Goal: Transaction & Acquisition: Book appointment/travel/reservation

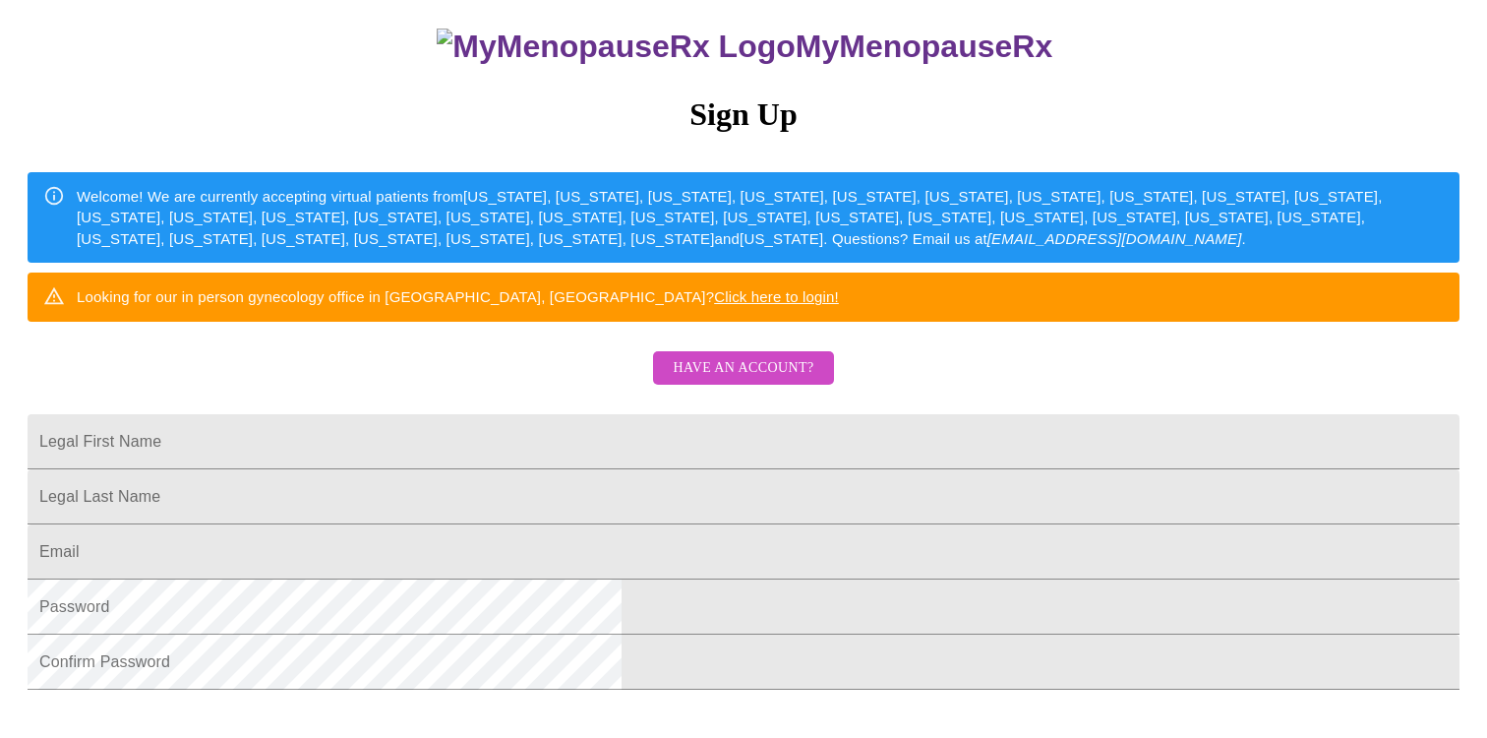
scroll to position [196, 0]
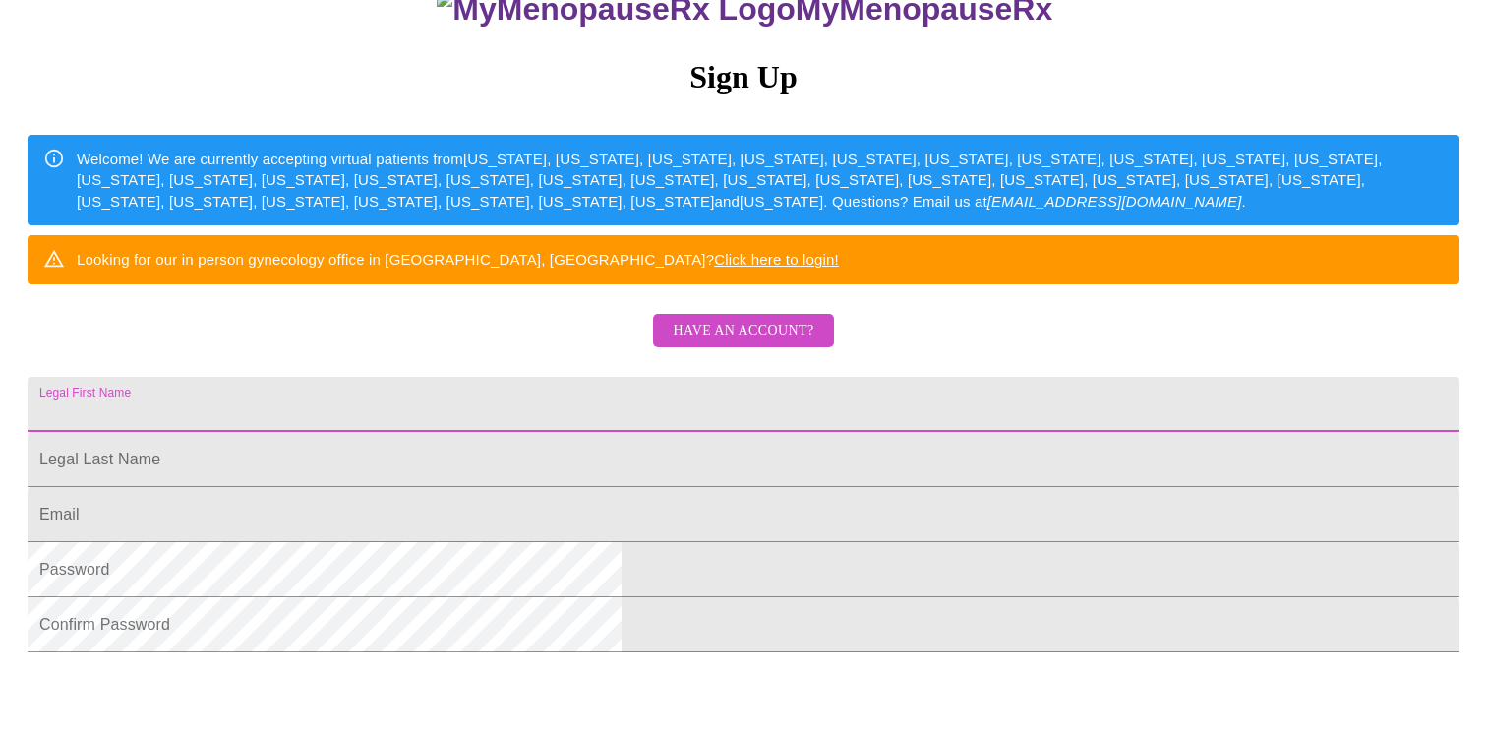
click at [630, 432] on input "Legal First Name" at bounding box center [744, 404] width 1432 height 55
type input "[PERSON_NAME]"
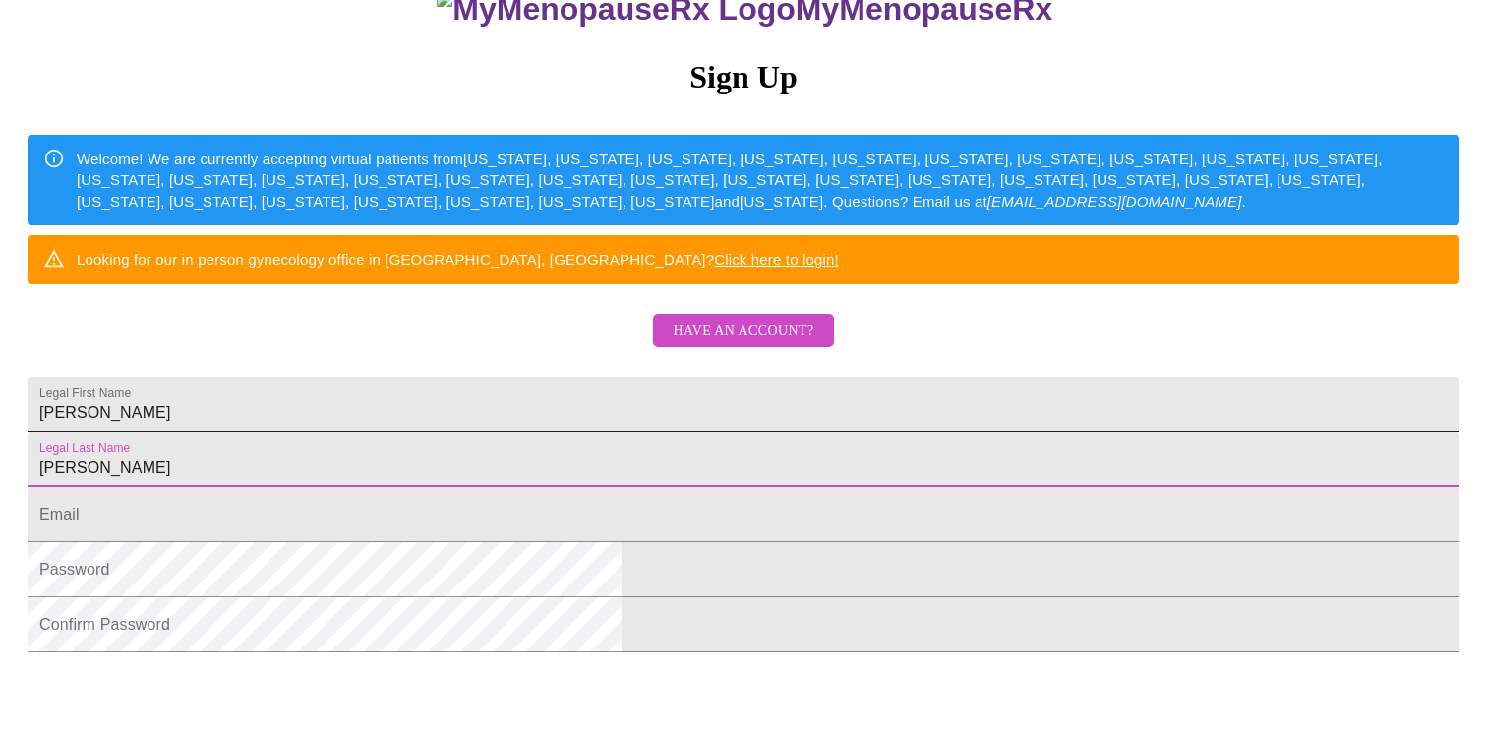
type input "[PERSON_NAME]"
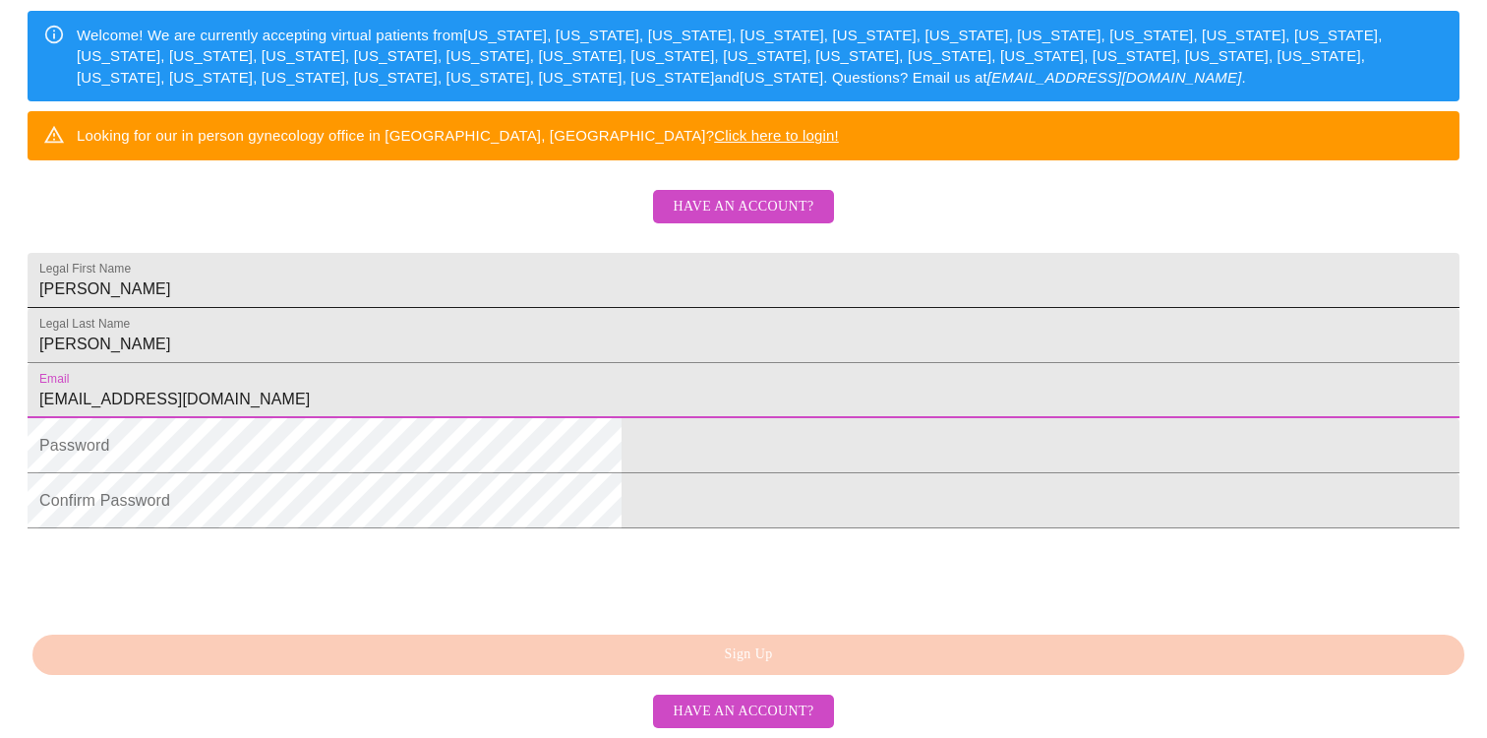
scroll to position [372, 0]
type input "[EMAIL_ADDRESS][DOMAIN_NAME]"
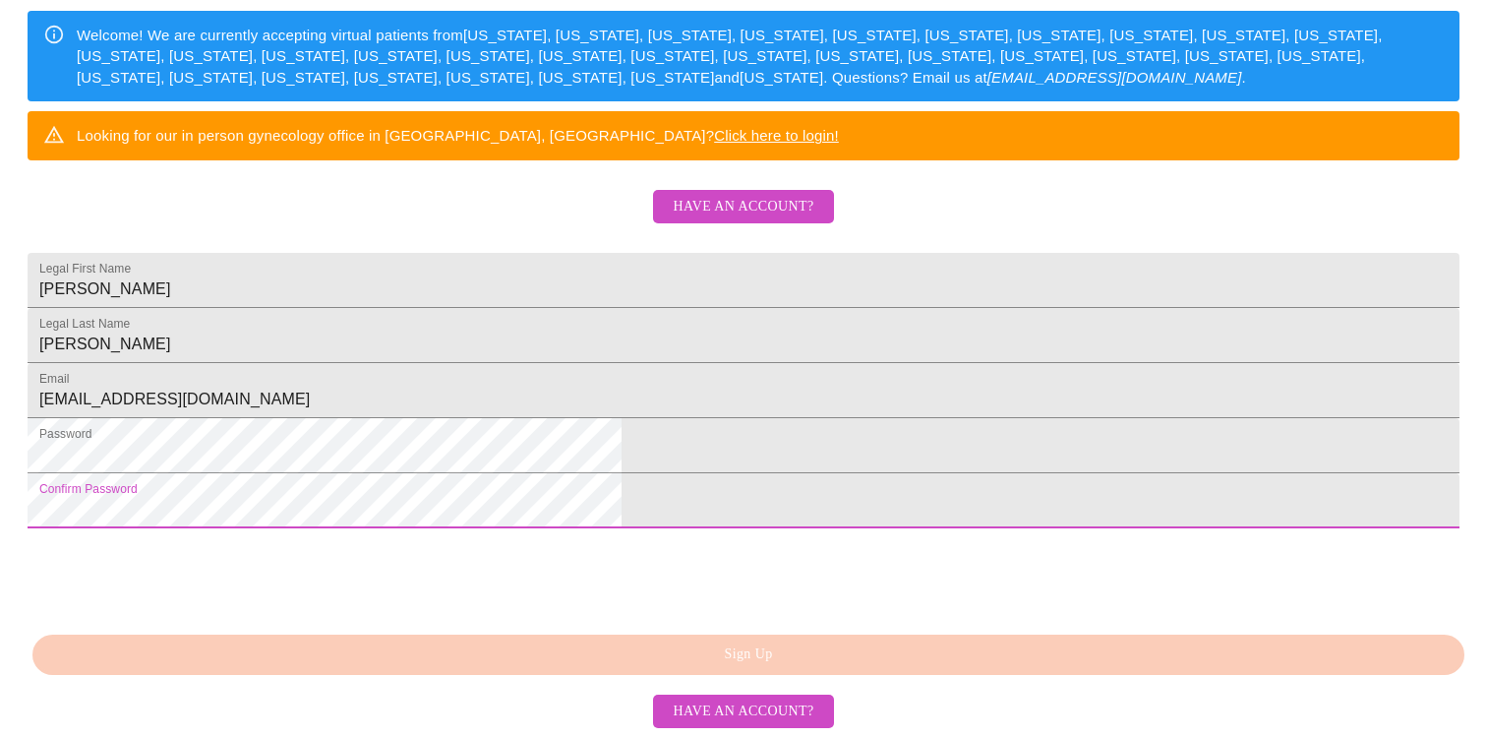
scroll to position [469, 0]
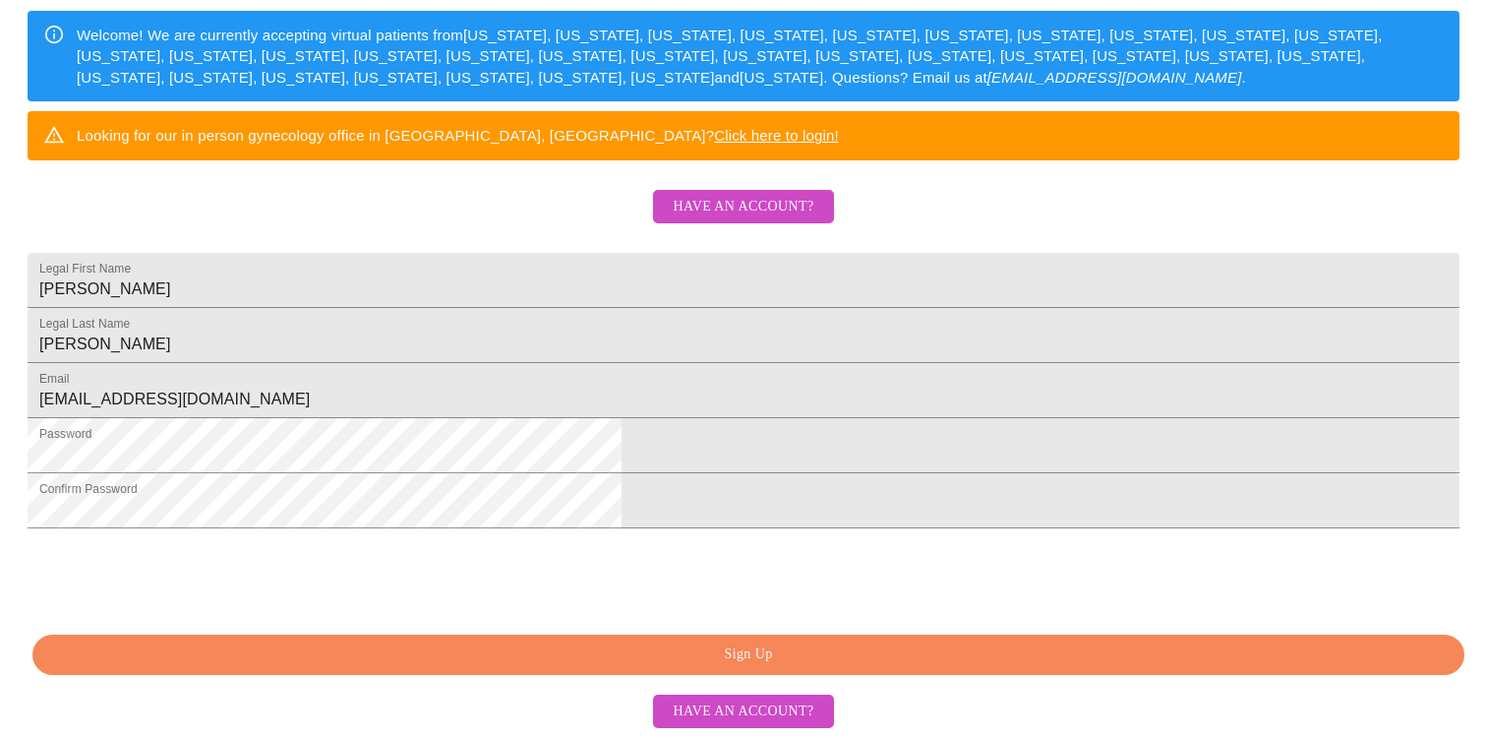
click at [802, 655] on span "Sign Up" at bounding box center [748, 654] width 1387 height 25
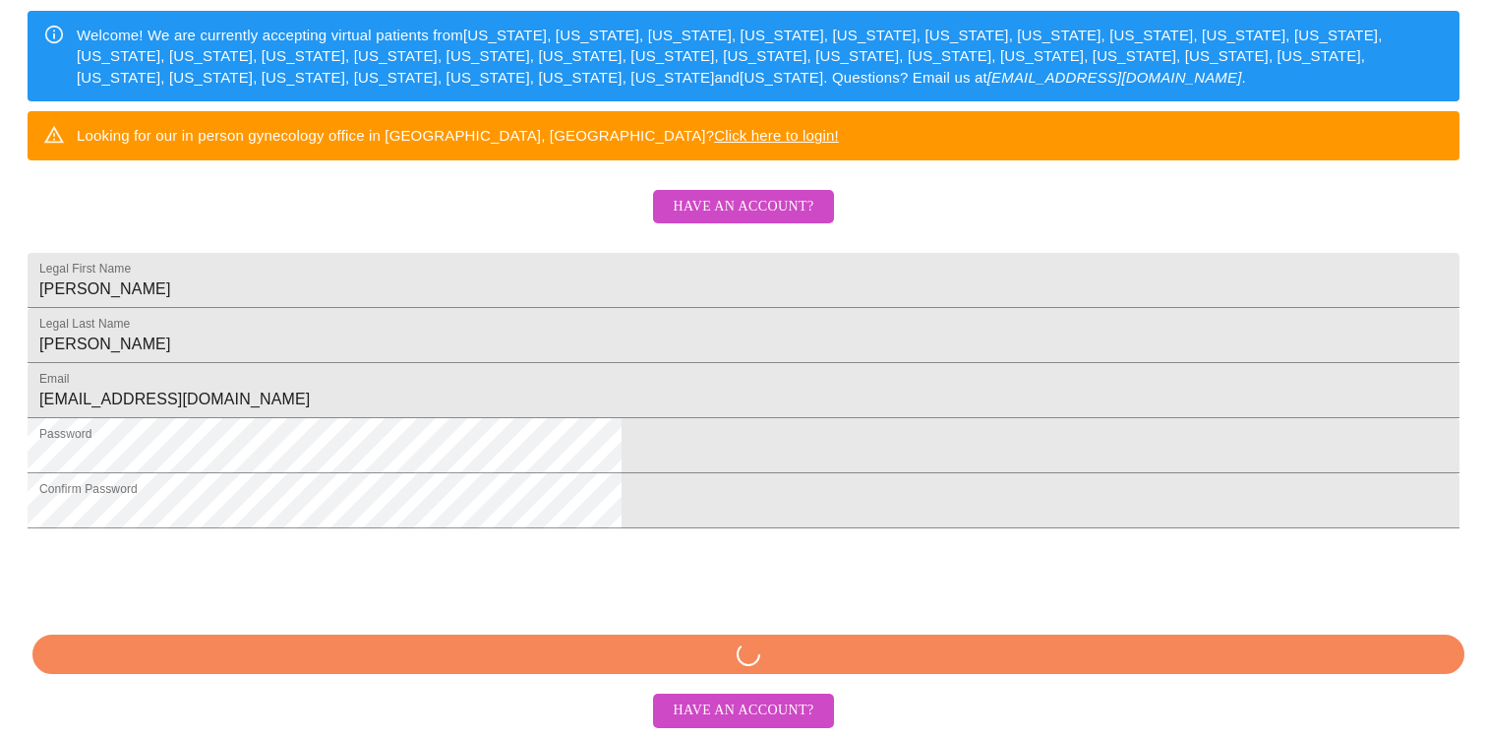
scroll to position [468, 0]
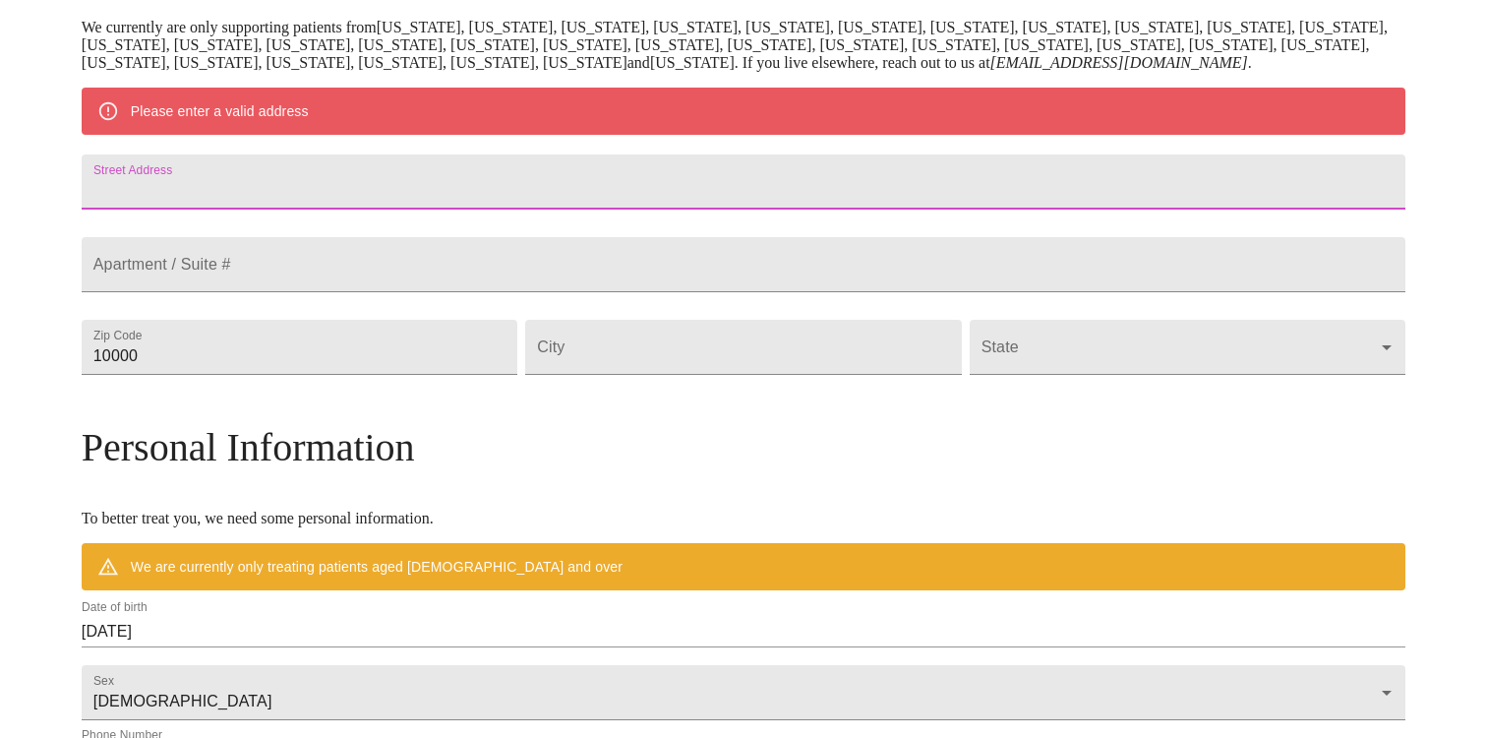
click at [432, 210] on input "Street Address" at bounding box center [744, 181] width 1324 height 55
type input "[STREET_ADDRESS]"
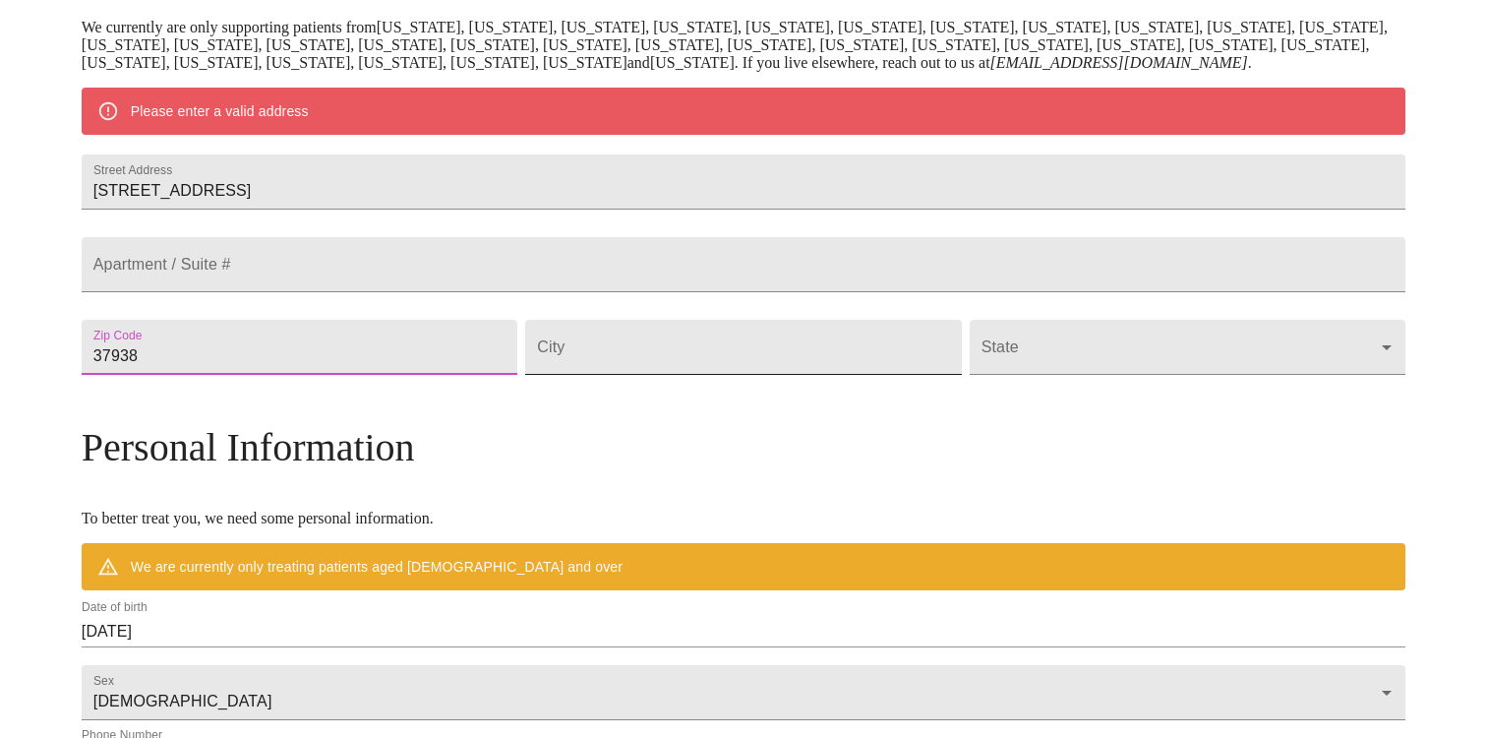
type input "37938"
click at [641, 375] on input "Street Address" at bounding box center [743, 347] width 436 height 55
type input "k"
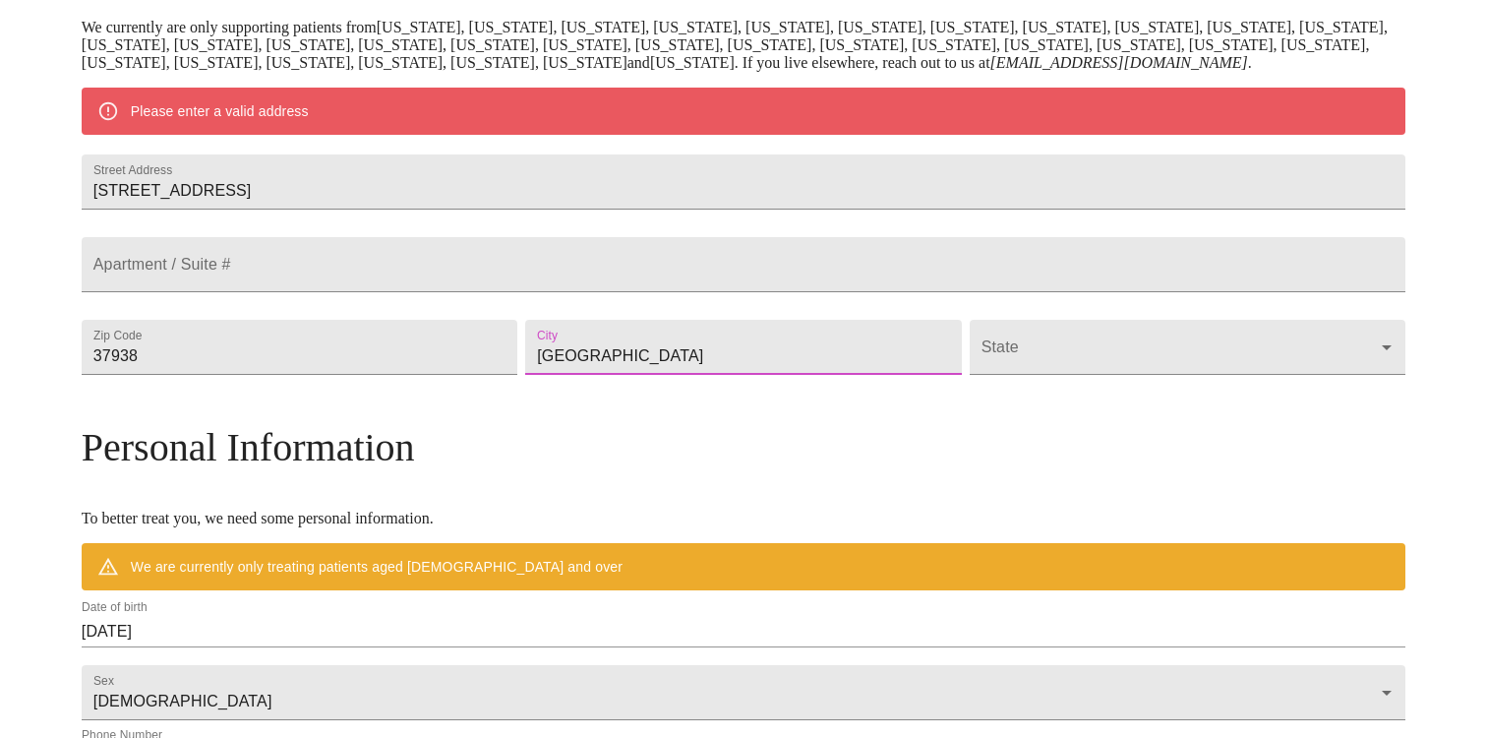
type input "[GEOGRAPHIC_DATA]"
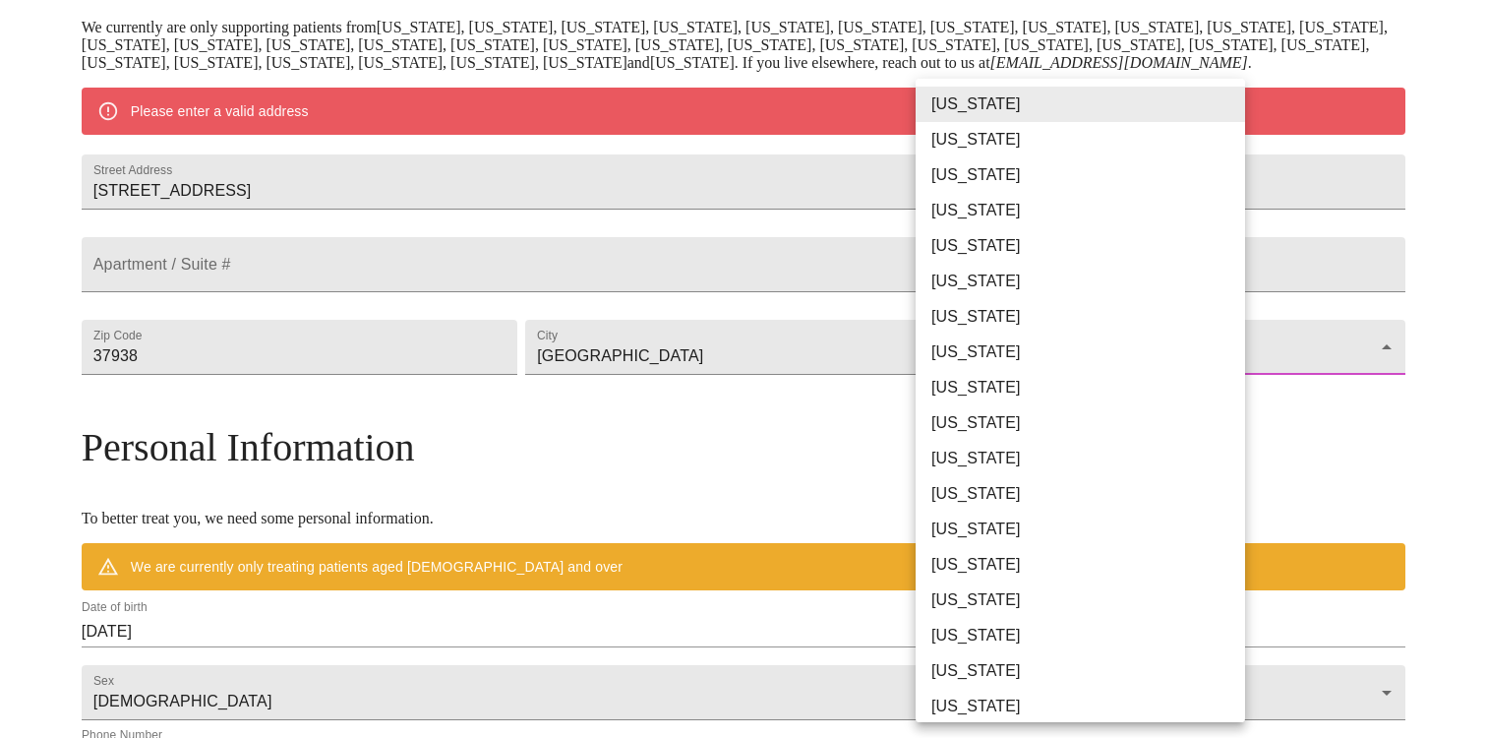
click at [991, 429] on body "MyMenopauseRx Welcome to MyMenopauseRx Since it's your first time here, you'll …" at bounding box center [744, 383] width 1472 height 1534
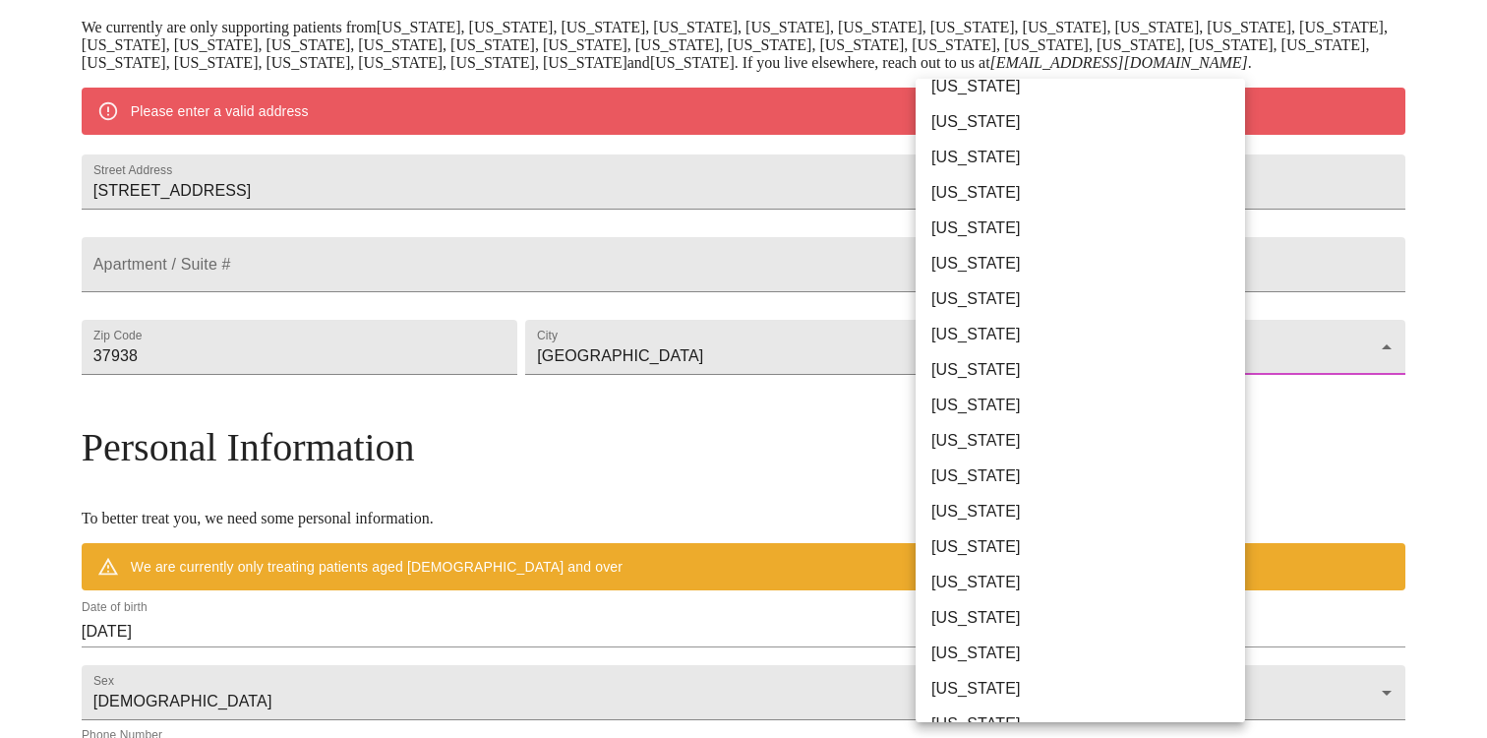
scroll to position [1049, 0]
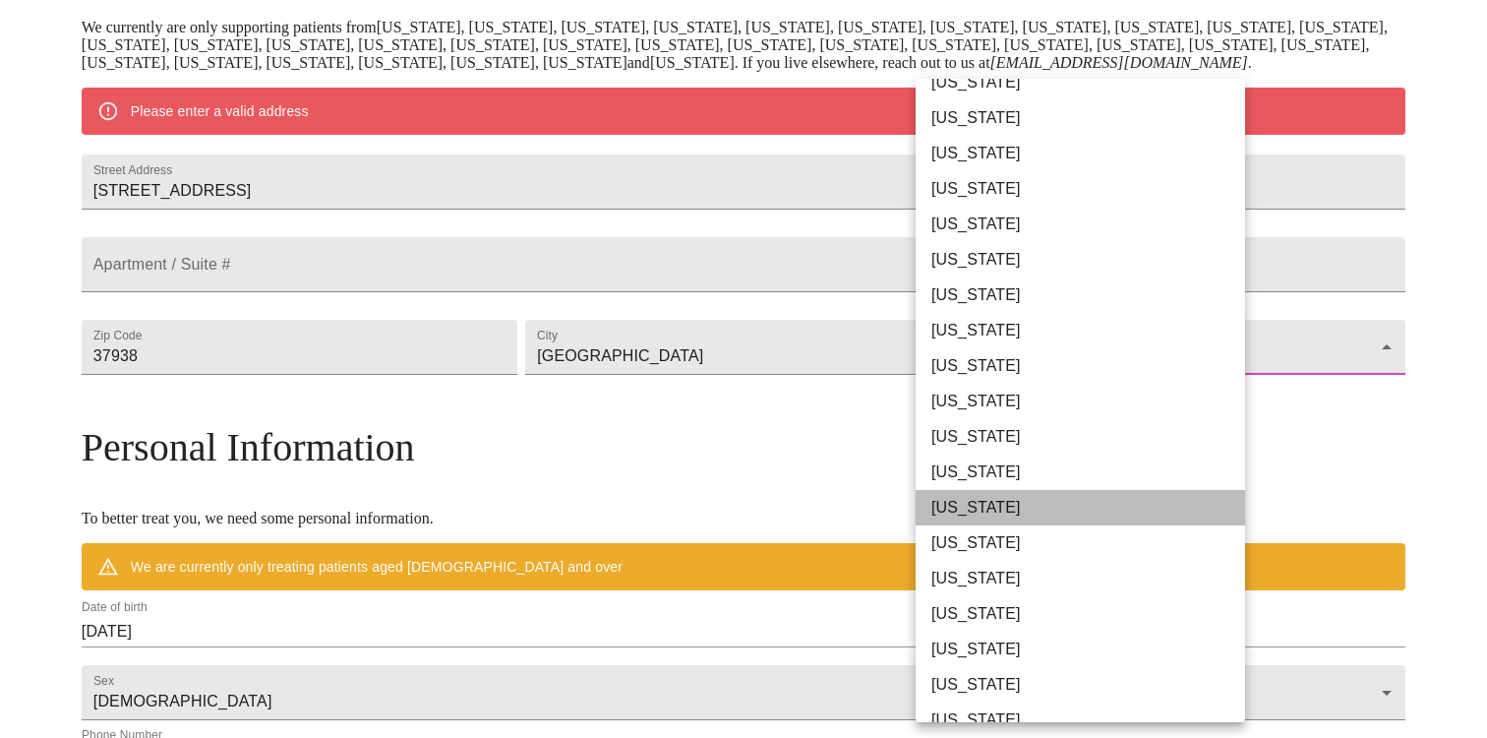
click at [972, 508] on li "[US_STATE]" at bounding box center [1081, 507] width 330 height 35
type input "[US_STATE]"
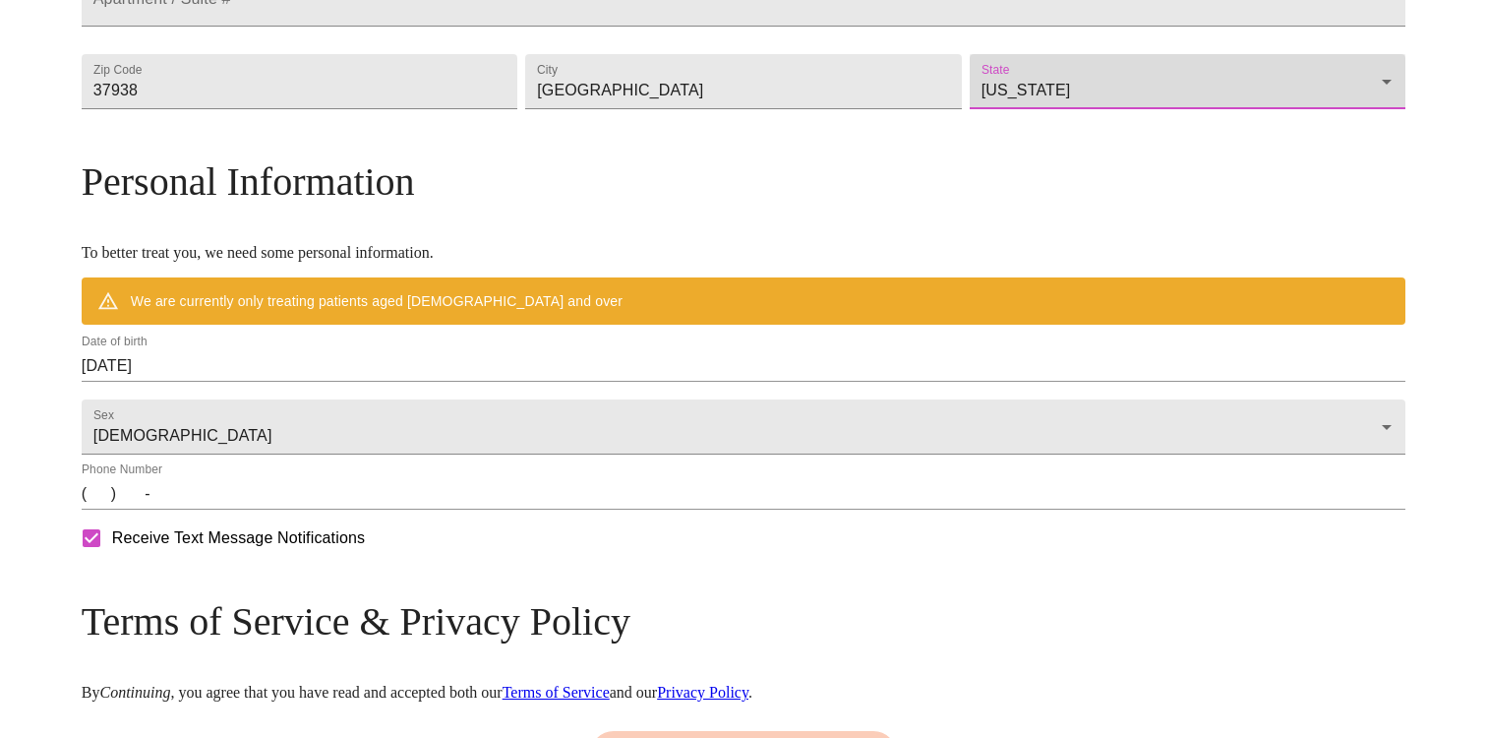
scroll to position [610, 0]
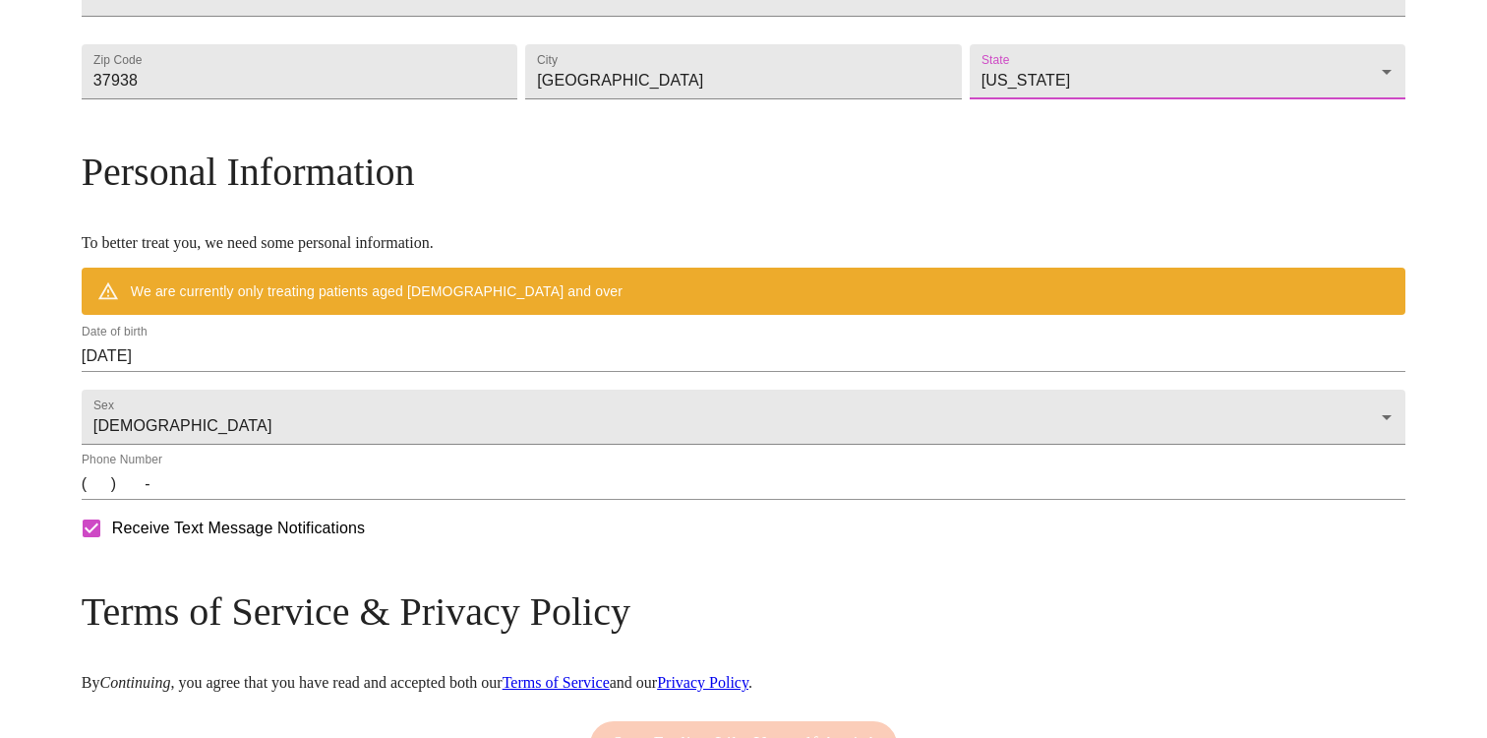
click at [329, 372] on input "[DATE]" at bounding box center [744, 355] width 1324 height 31
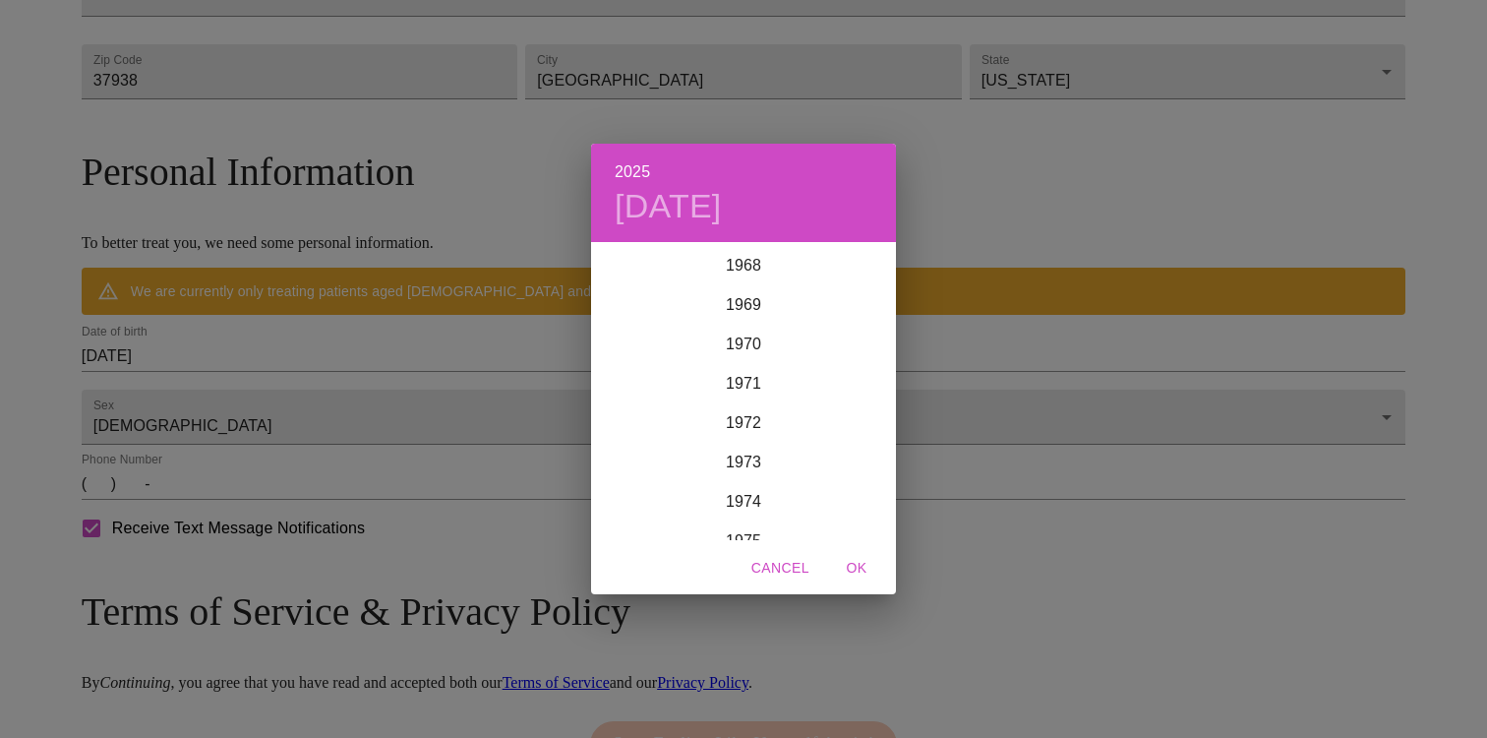
scroll to position [2766, 0]
click at [752, 326] on div "1971" at bounding box center [743, 331] width 305 height 39
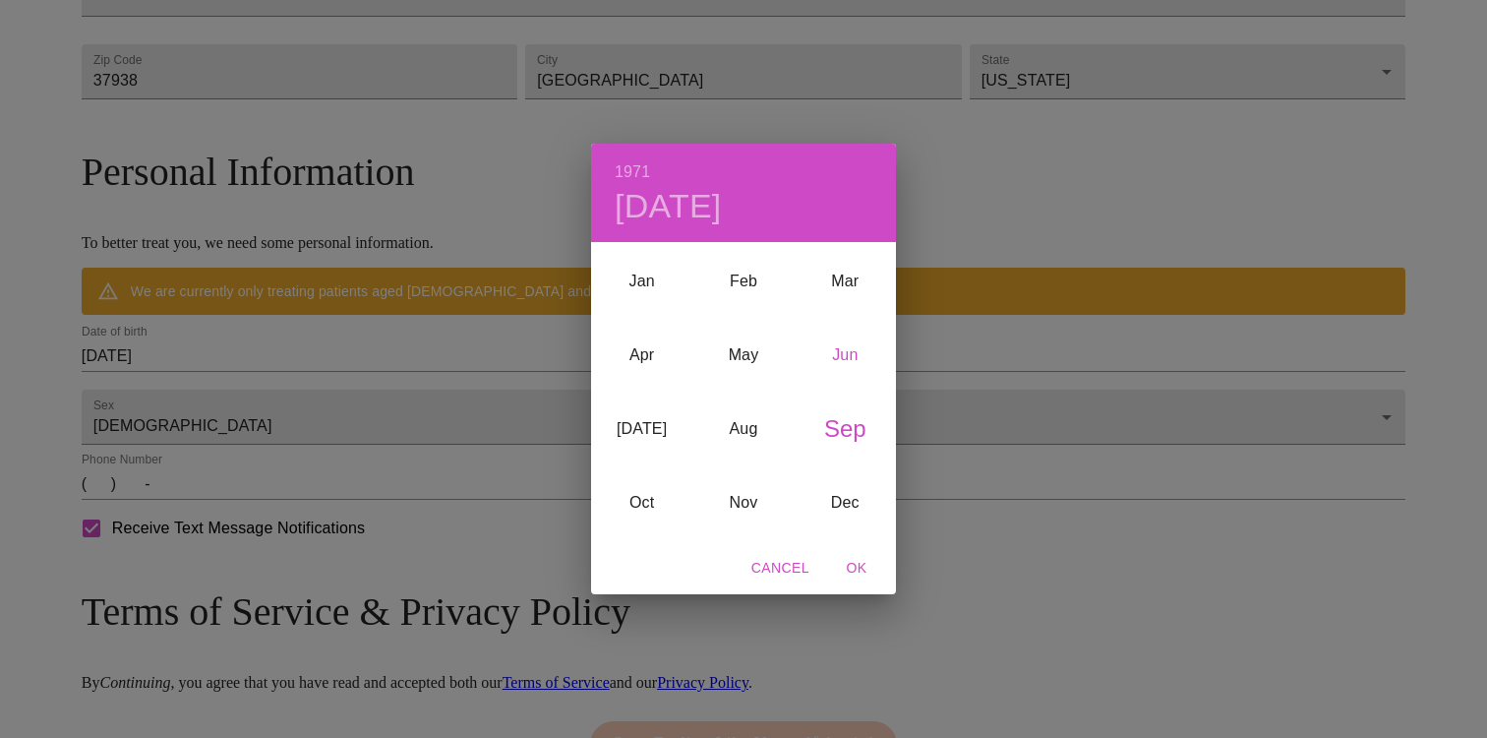
click at [843, 353] on div "Jun" at bounding box center [845, 356] width 101 height 74
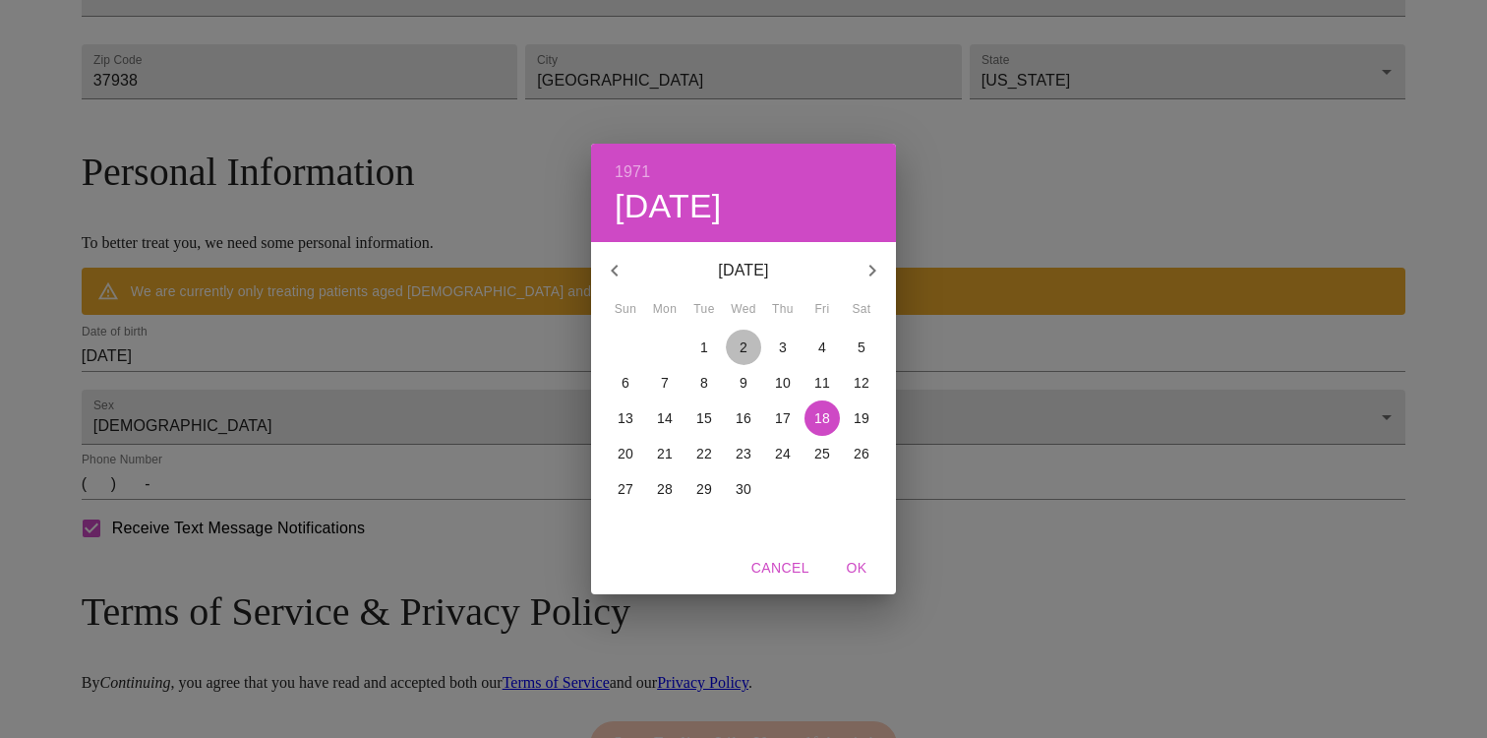
click at [751, 339] on span "2" at bounding box center [743, 347] width 35 height 20
click at [868, 559] on span "OK" at bounding box center [856, 568] width 47 height 25
type input "[DATE]"
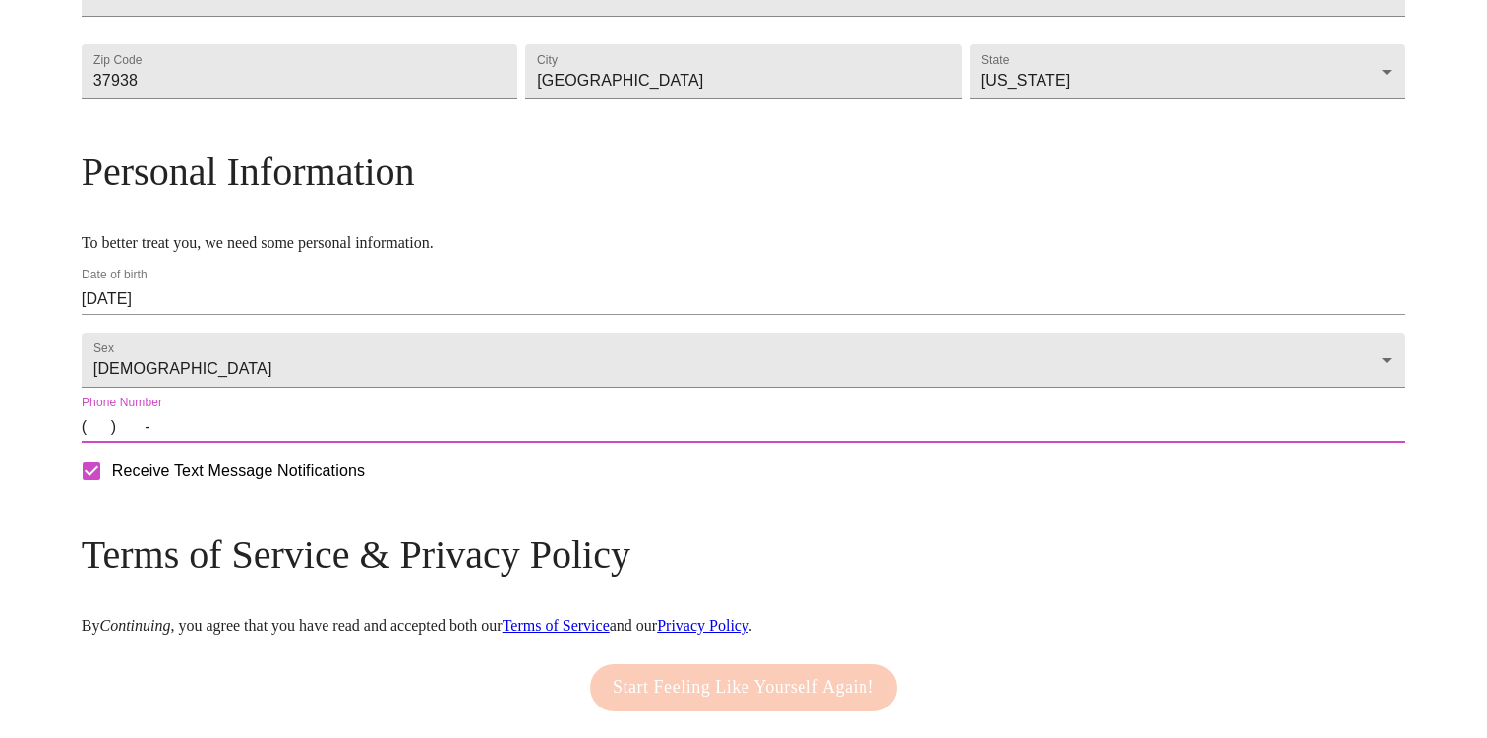
click at [255, 443] on input "(   )    -" at bounding box center [744, 426] width 1324 height 31
type input "[PHONE_NUMBER]"
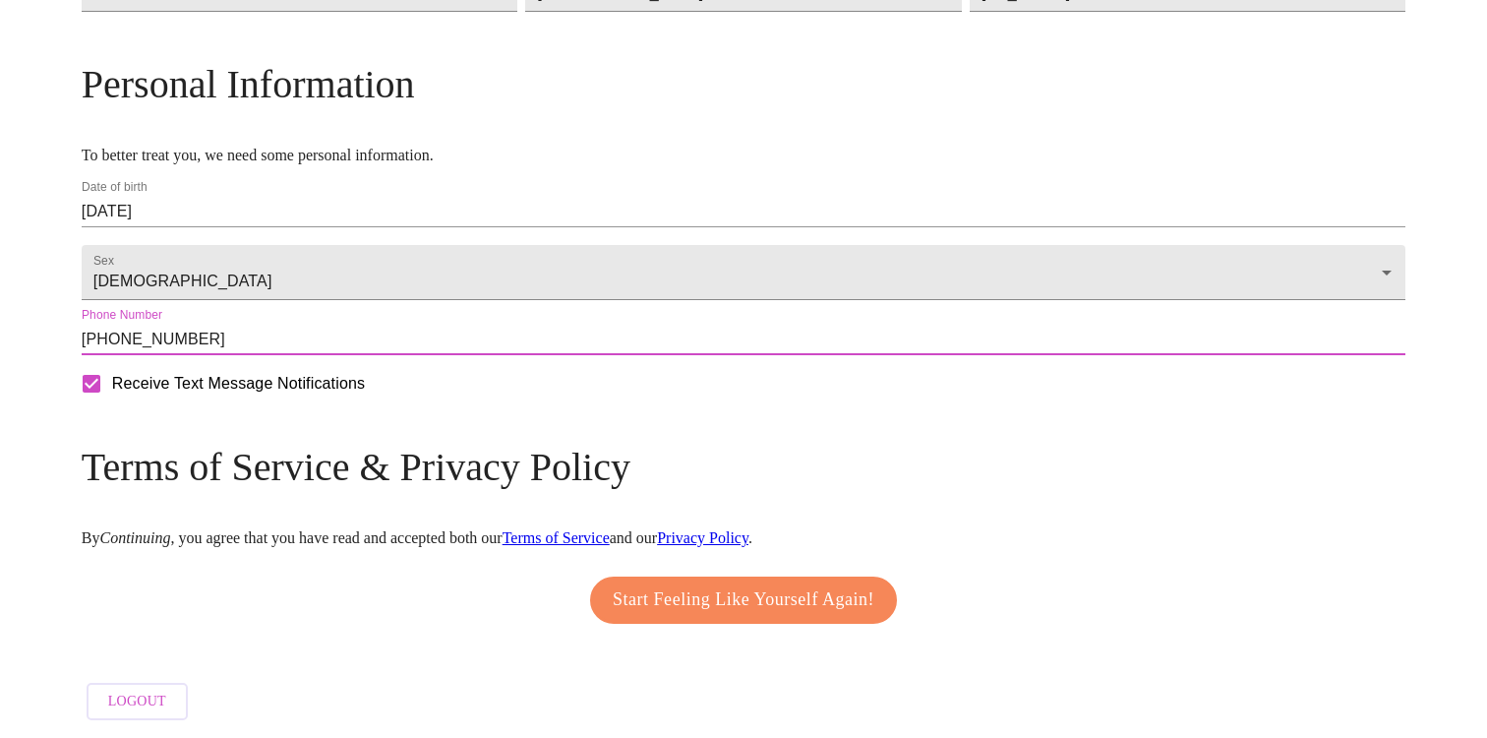
scroll to position [774, 0]
click at [721, 590] on span "Start Feeling Like Yourself Again!" at bounding box center [744, 599] width 262 height 31
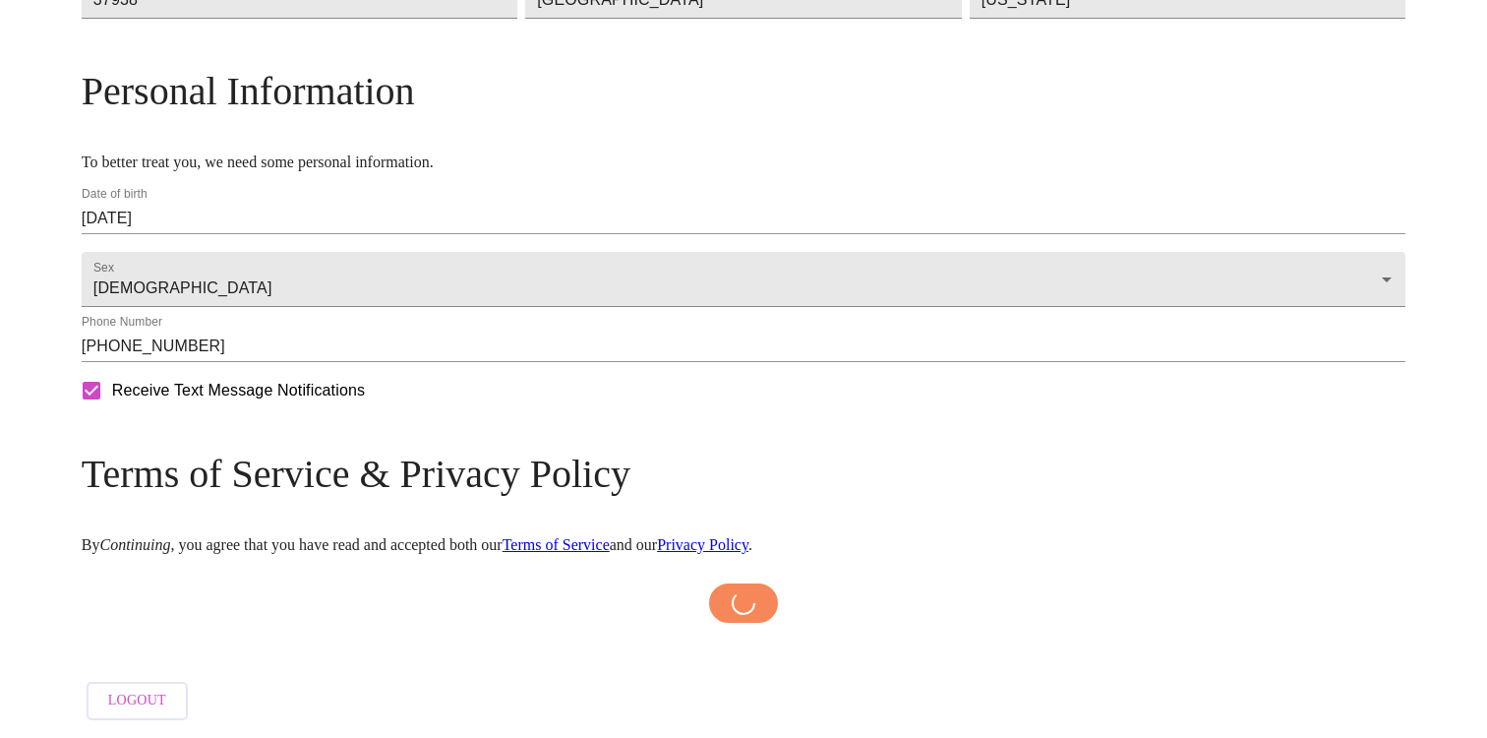
scroll to position [766, 0]
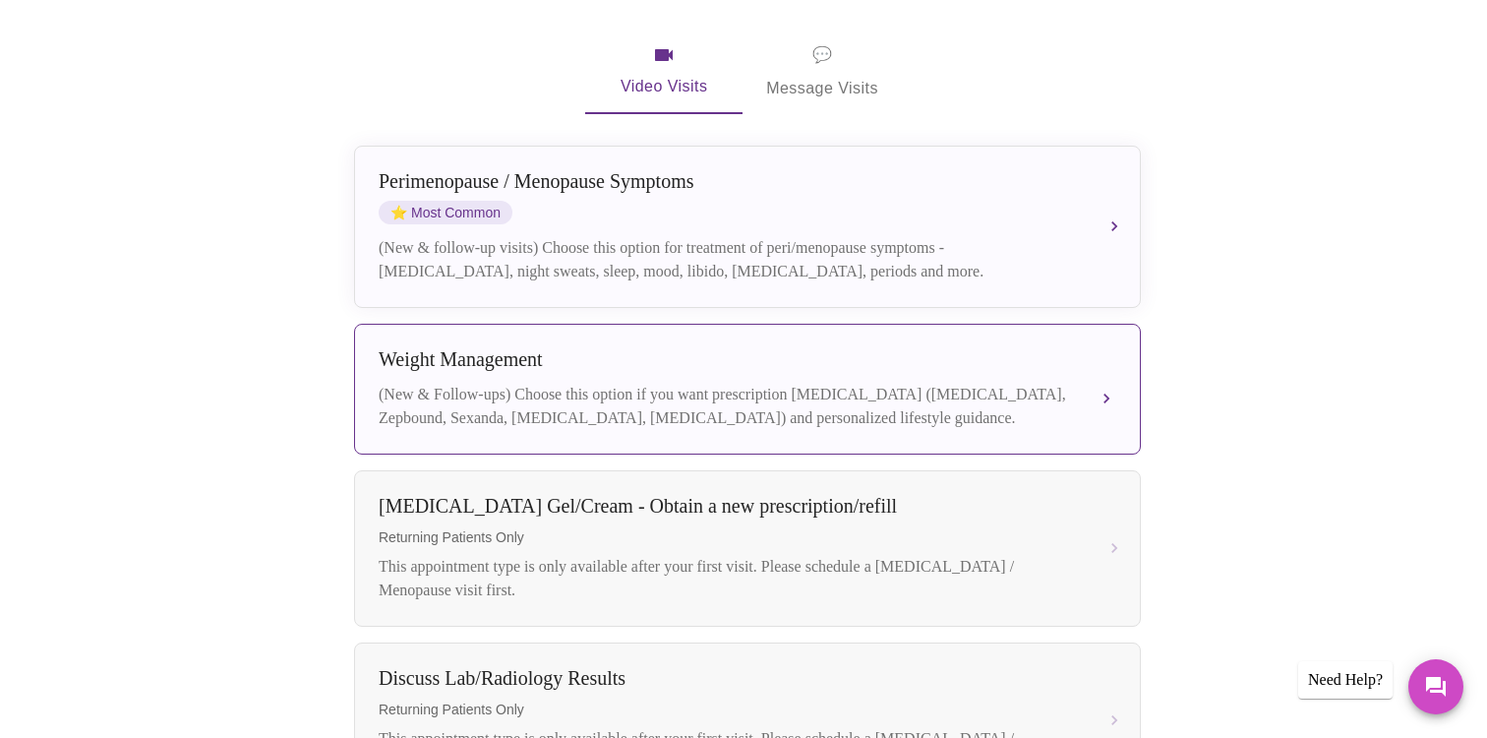
scroll to position [367, 0]
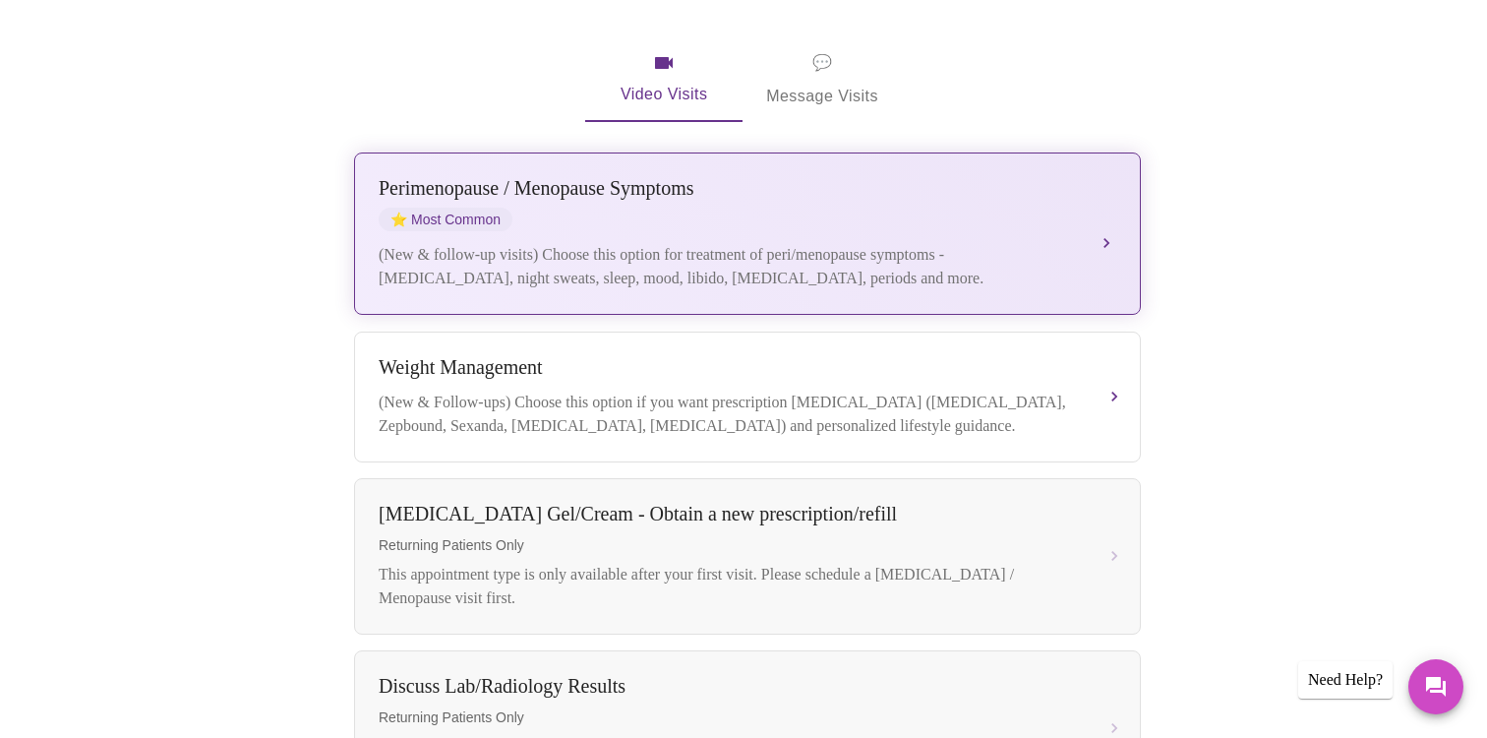
click at [1104, 210] on button "[MEDICAL_DATA] / Menopause Symptoms ⭐ Most Common (New & follow-up visits) Choo…" at bounding box center [747, 233] width 787 height 162
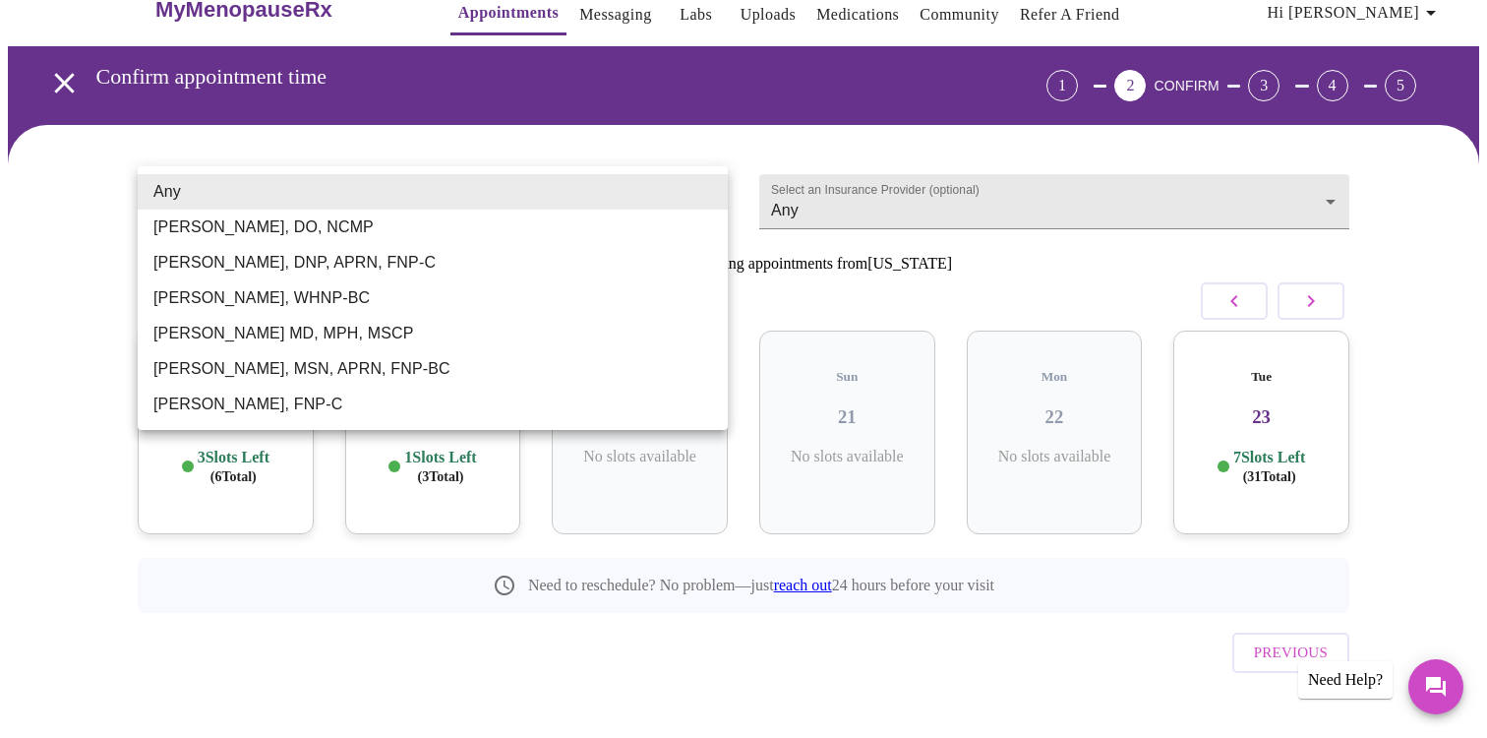
click at [452, 206] on body "MyMenopauseRx Appointments Messaging Labs Uploads Medications Community Refer a…" at bounding box center [744, 371] width 1472 height 799
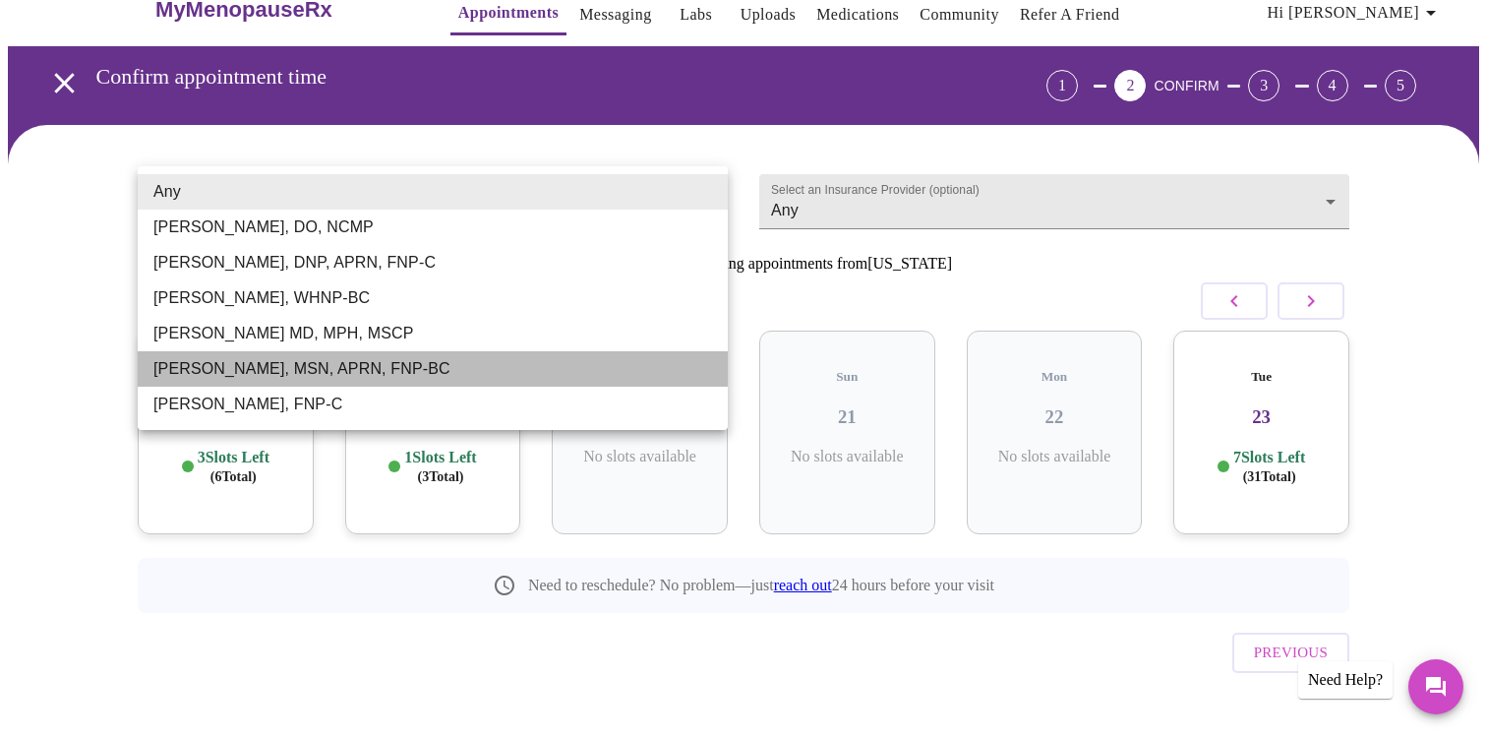
click at [306, 367] on li "[PERSON_NAME], MSN, APRN, FNP-BC" at bounding box center [433, 368] width 590 height 35
type input "[PERSON_NAME], MSN, APRN, FNP-BC"
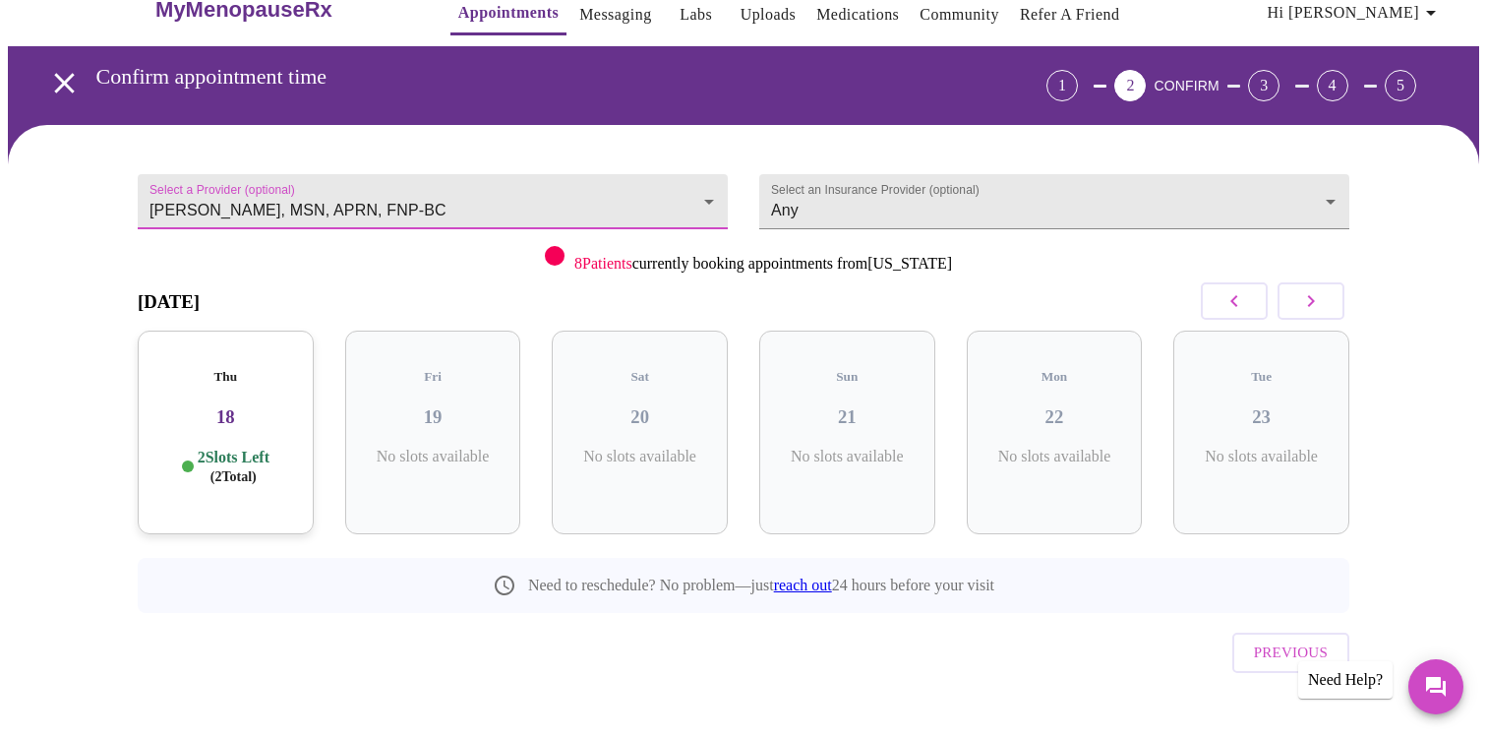
click at [279, 406] on h3 "18" at bounding box center [225, 417] width 145 height 22
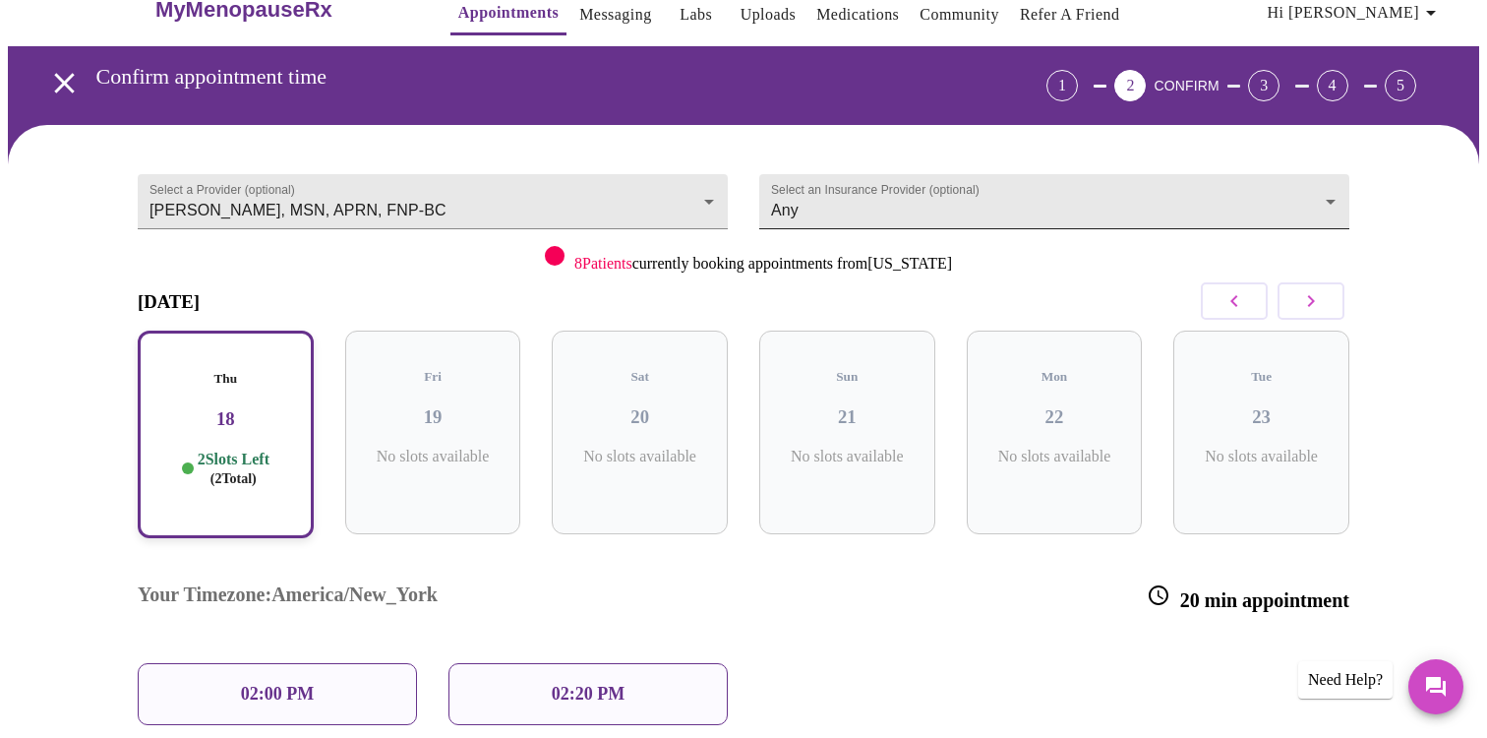
click at [1029, 201] on body "MyMenopauseRx Appointments Messaging Labs Uploads Medications Community Refer a…" at bounding box center [744, 467] width 1472 height 990
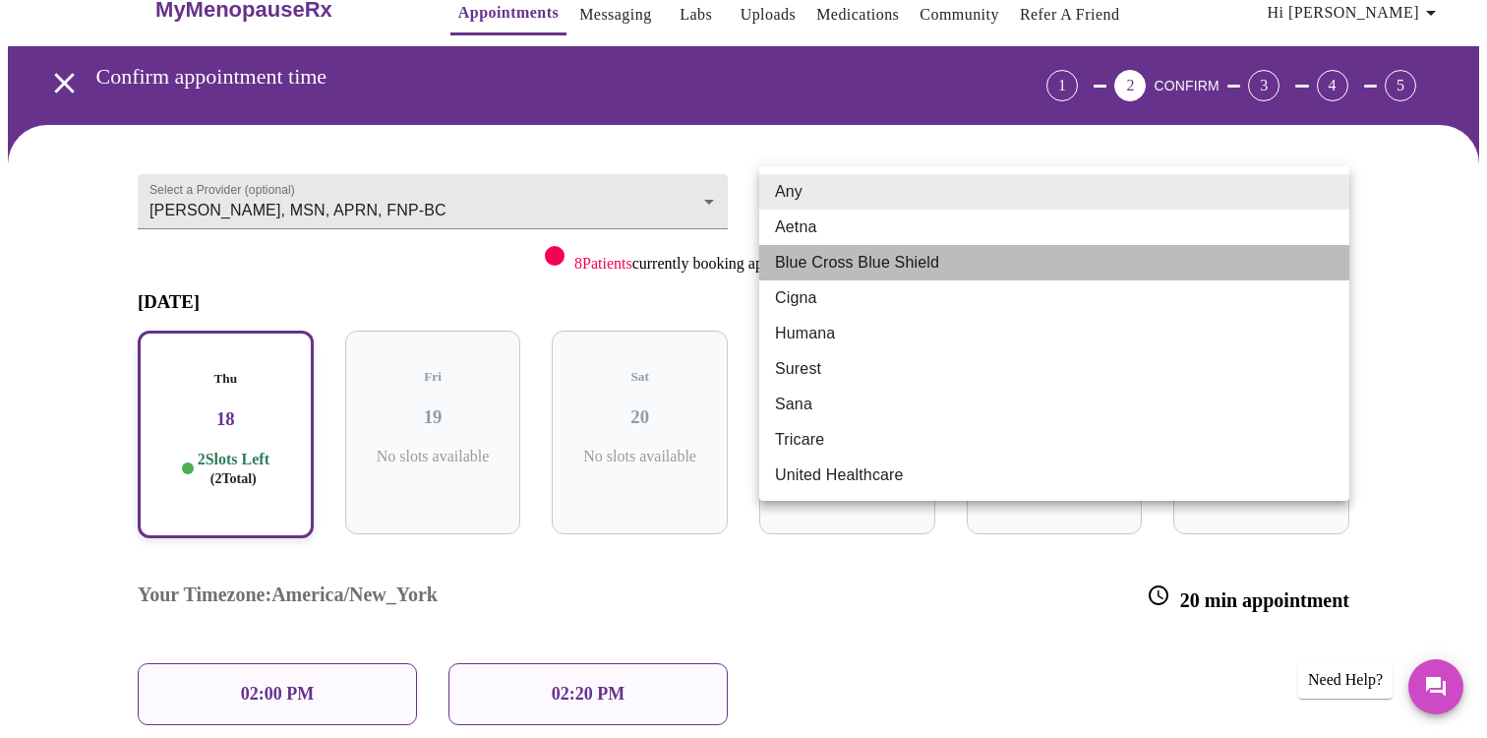
click at [924, 264] on li "Blue Cross Blue Shield" at bounding box center [1054, 262] width 590 height 35
type input "Blue Cross Blue Shield"
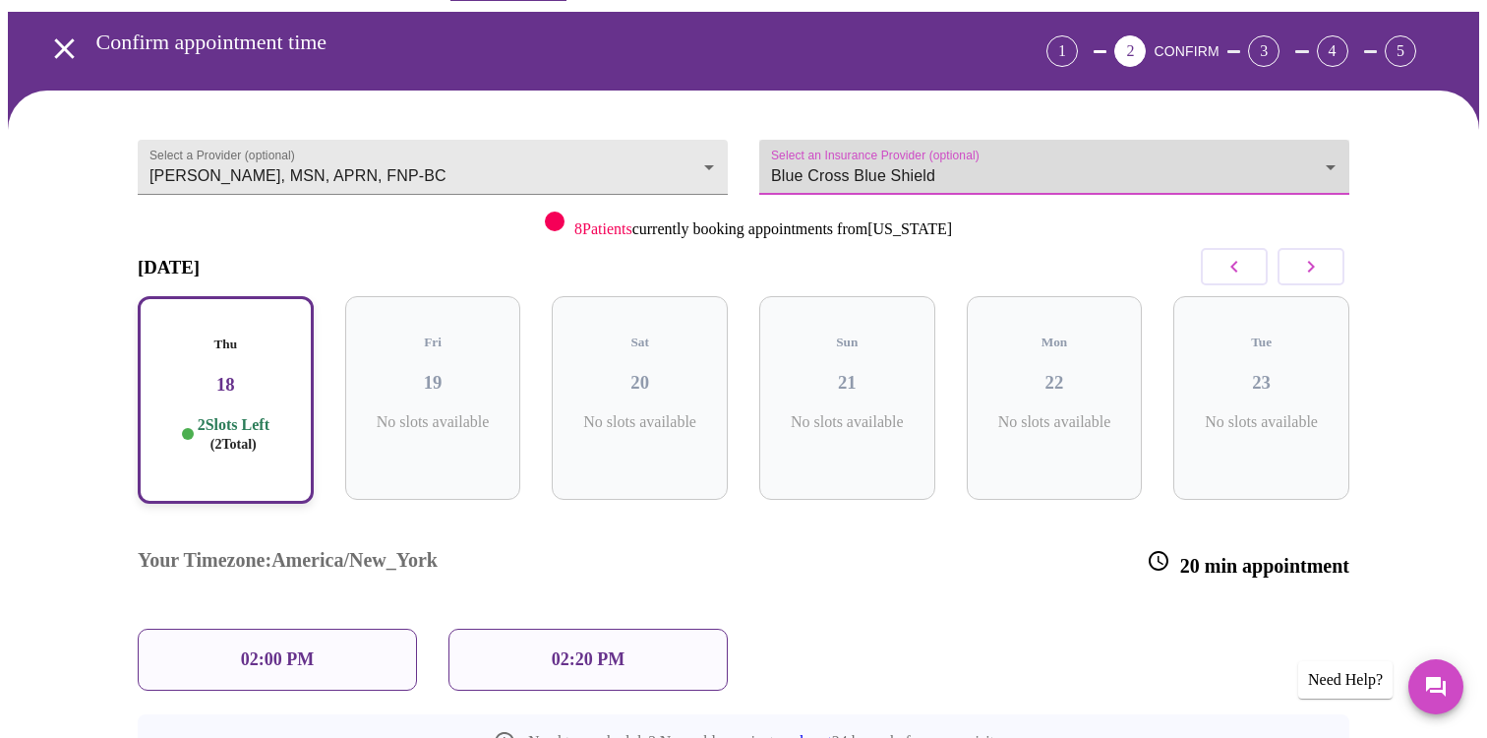
scroll to position [194, 0]
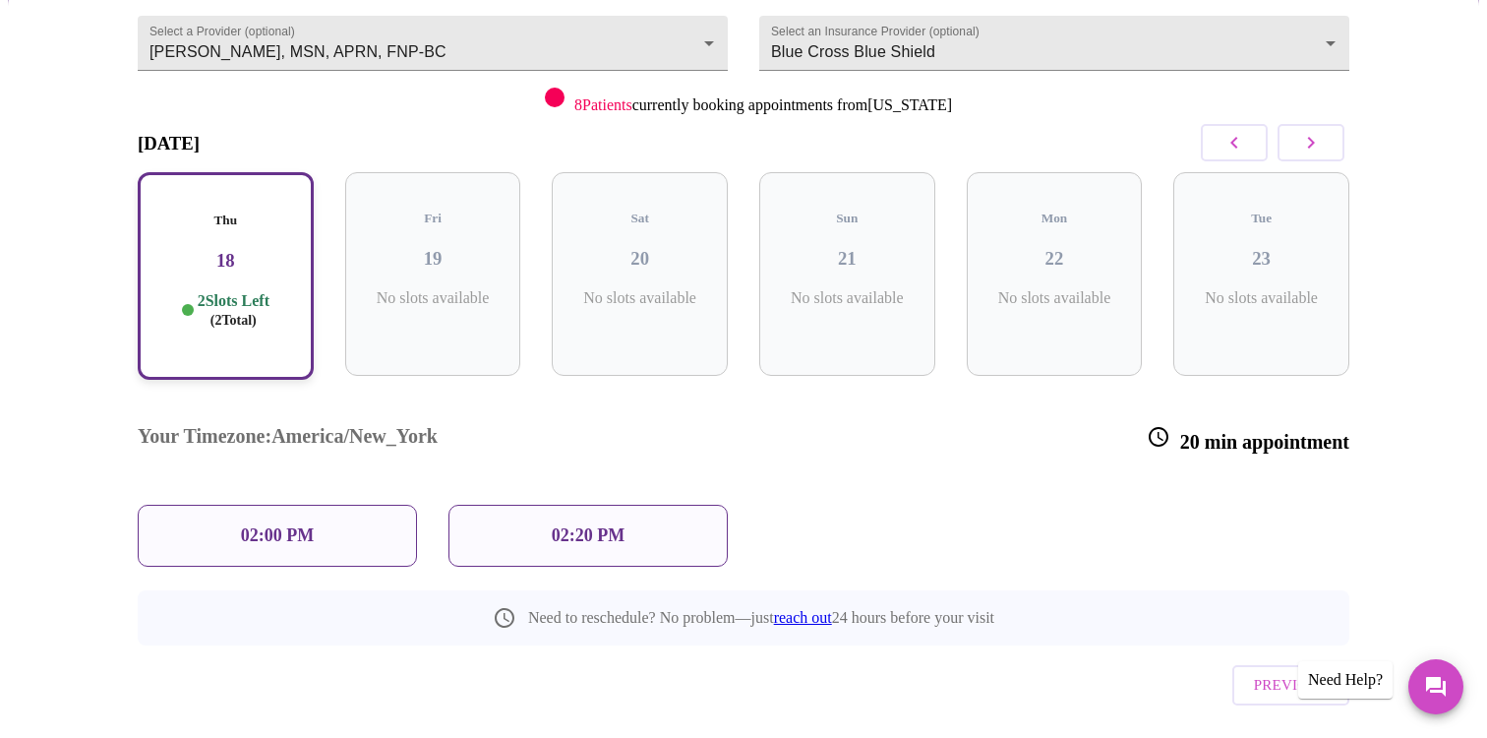
click at [258, 525] on p "02:00 PM" at bounding box center [277, 535] width 73 height 21
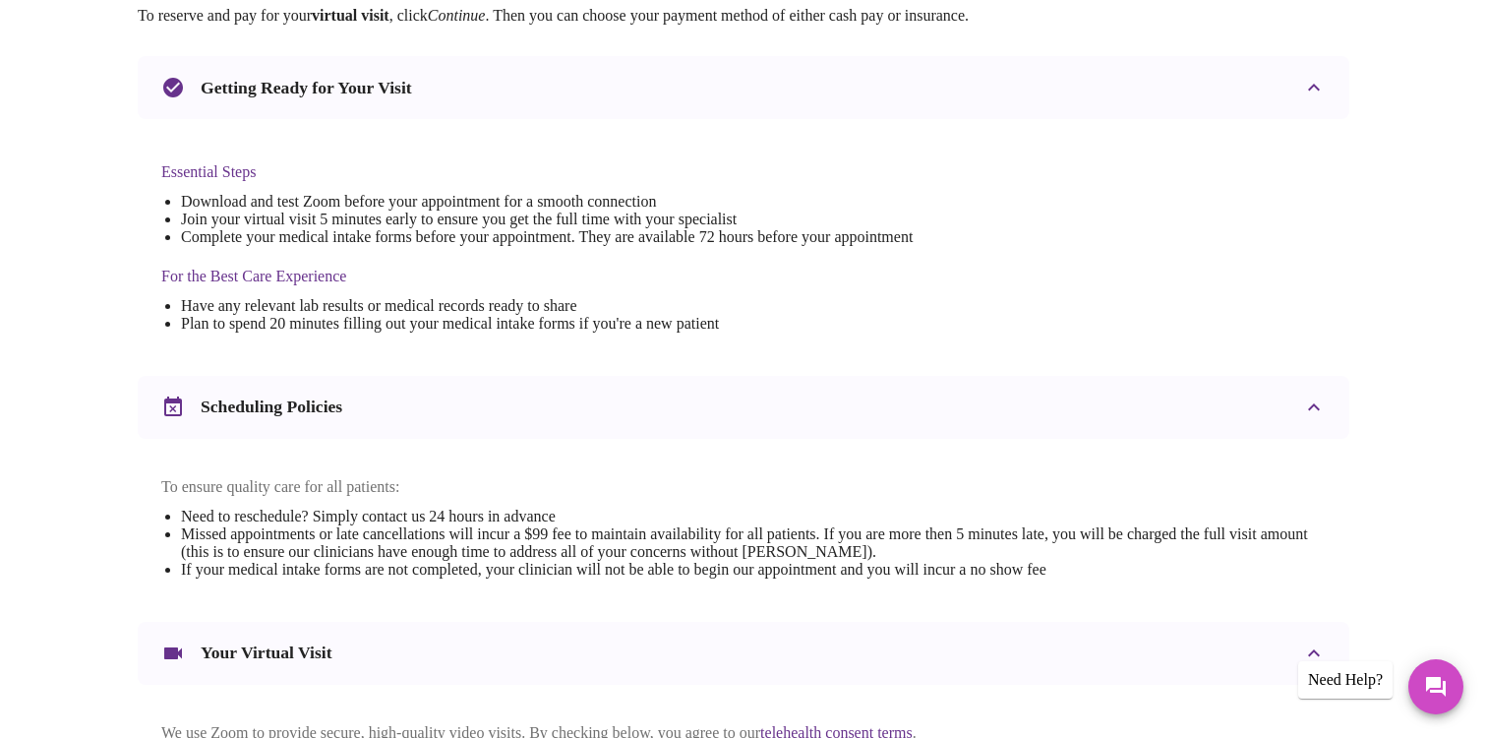
scroll to position [398, 0]
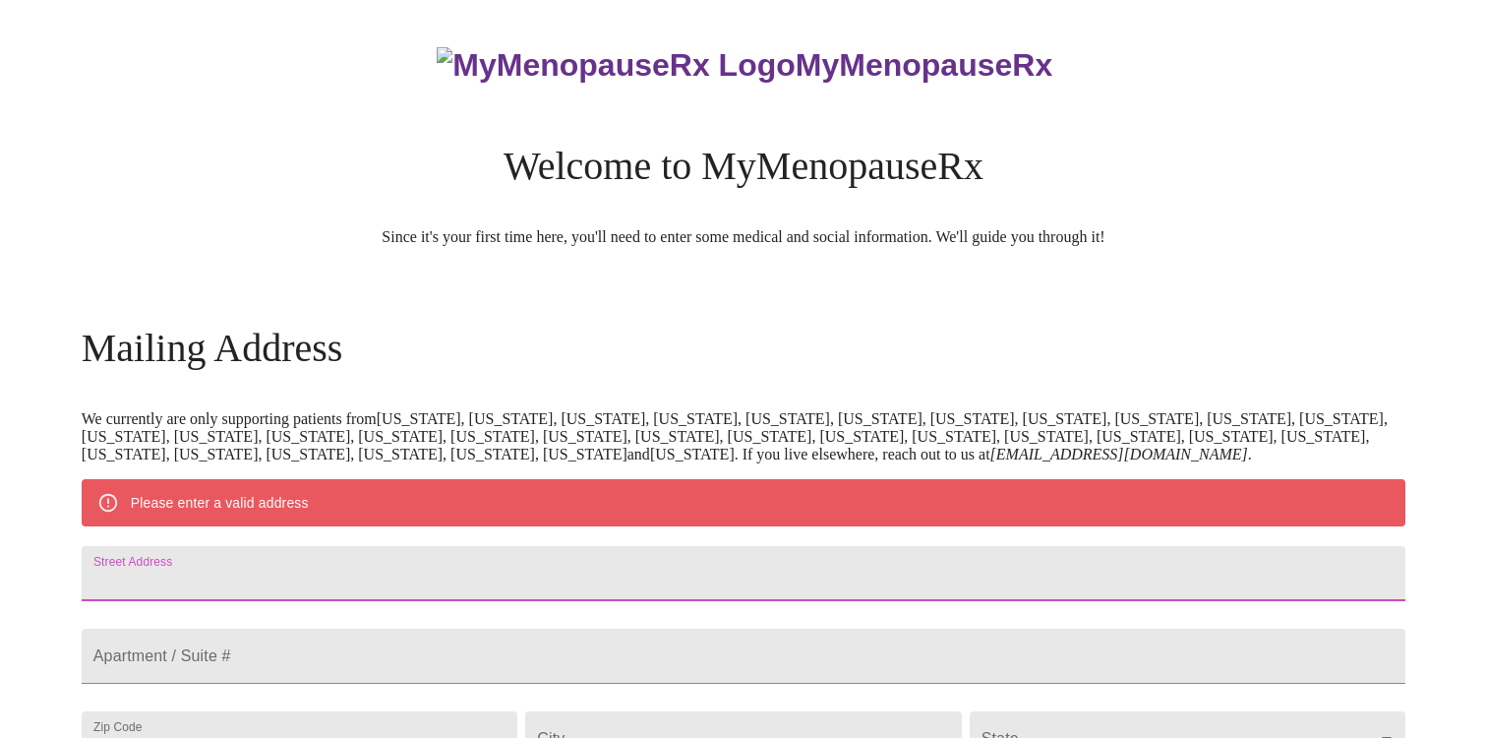
click at [409, 593] on input "Street Address" at bounding box center [744, 573] width 1324 height 55
click at [390, 601] on input "Street Address" at bounding box center [744, 573] width 1324 height 55
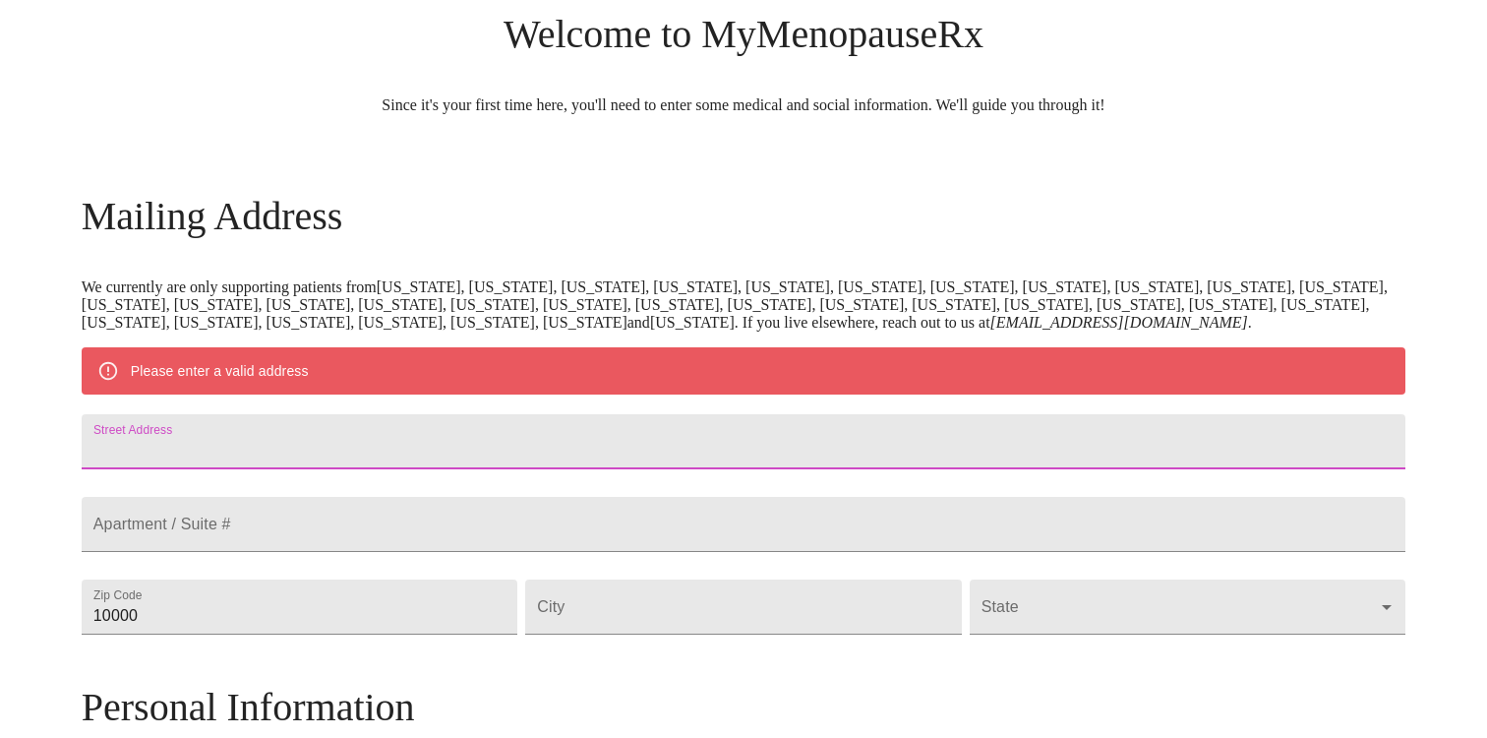
scroll to position [139, 0]
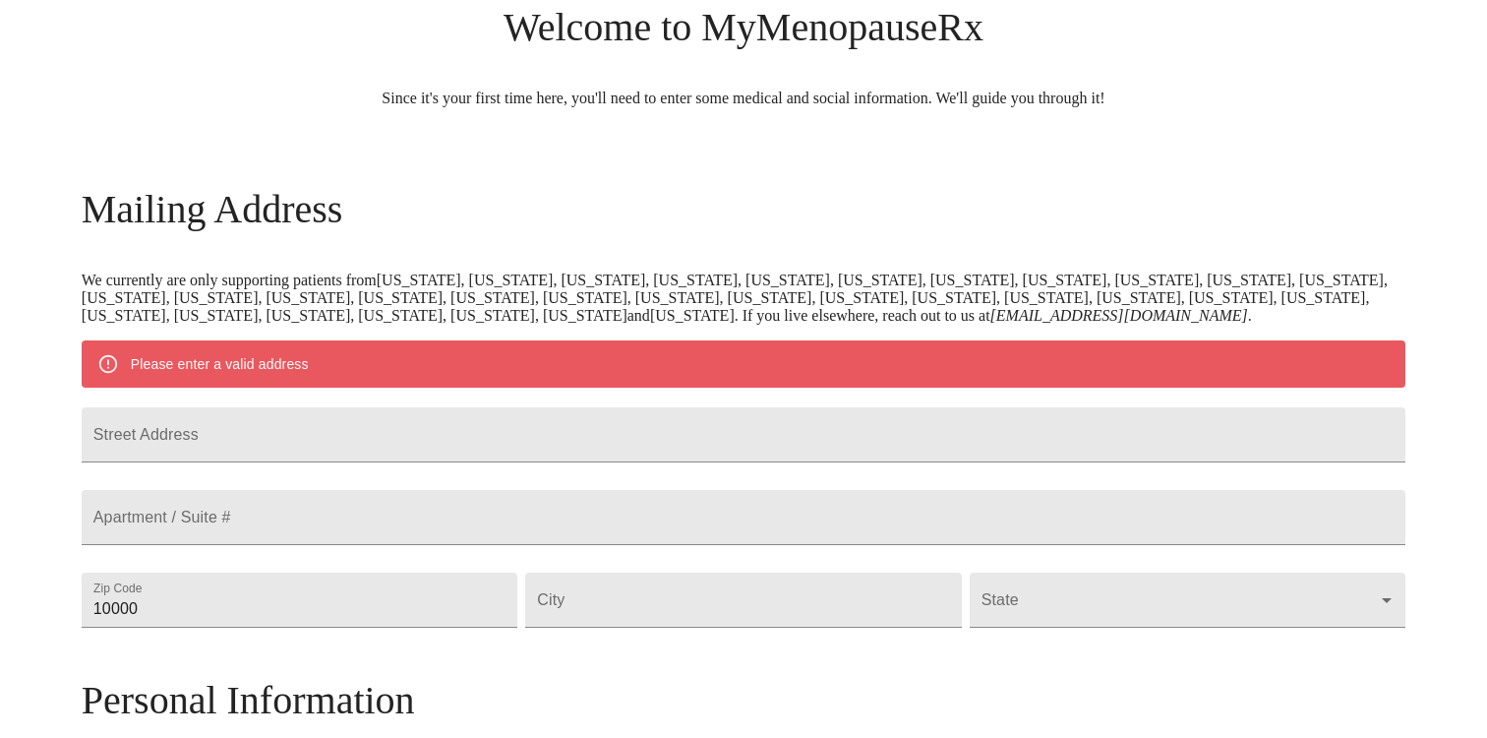
click at [375, 472] on form "Street Address" at bounding box center [744, 434] width 1324 height 75
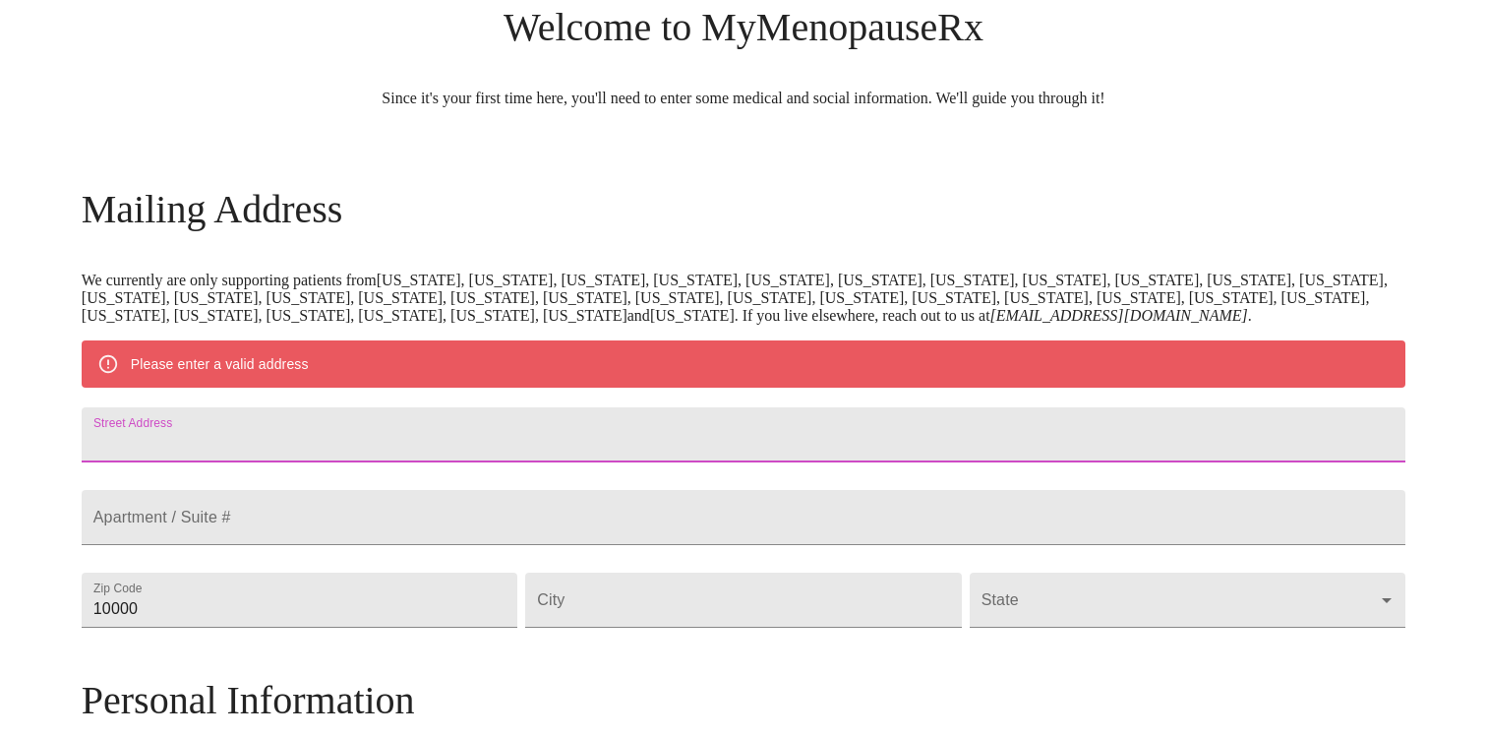
click at [376, 462] on input "Street Address" at bounding box center [744, 434] width 1324 height 55
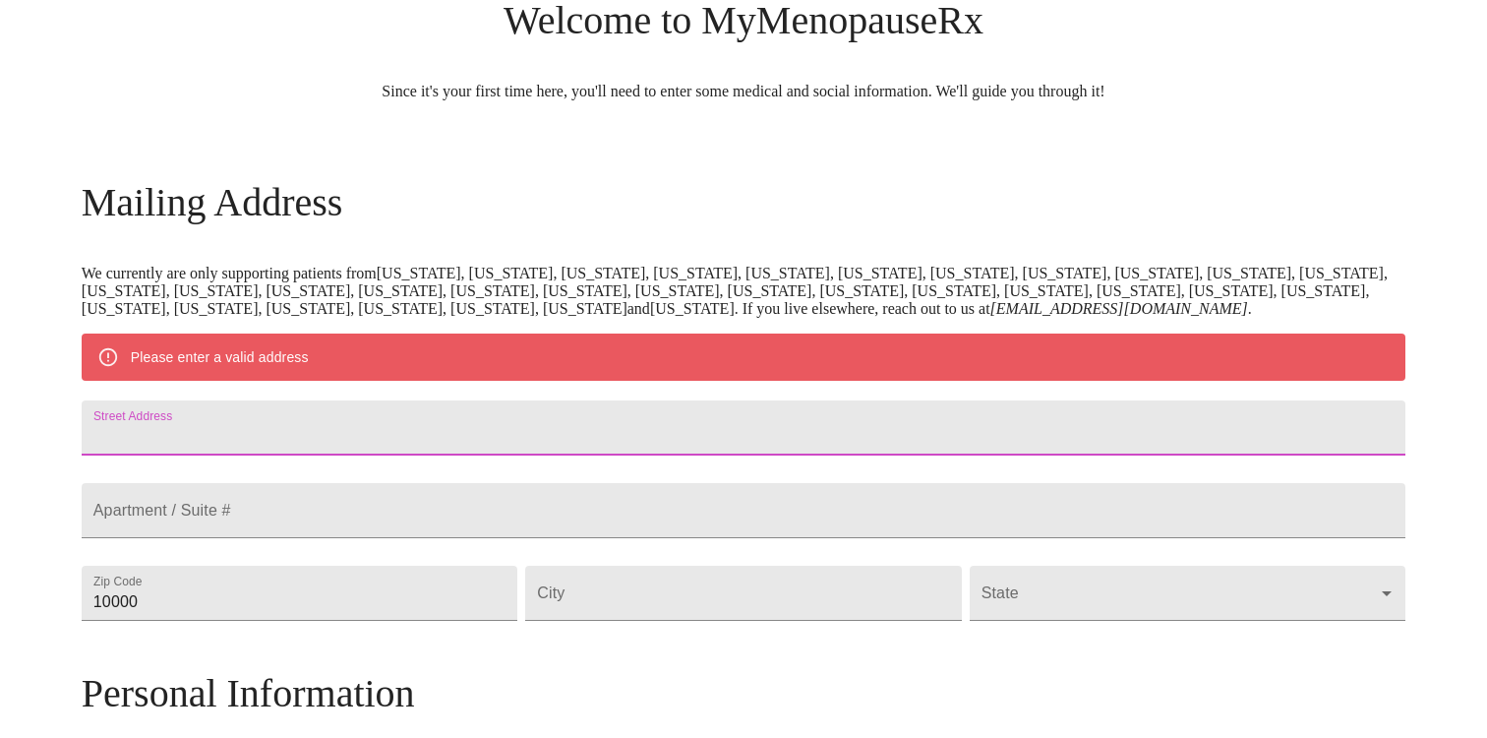
click at [375, 455] on input "Street Address" at bounding box center [744, 427] width 1324 height 55
type input "[STREET_ADDRESS]"
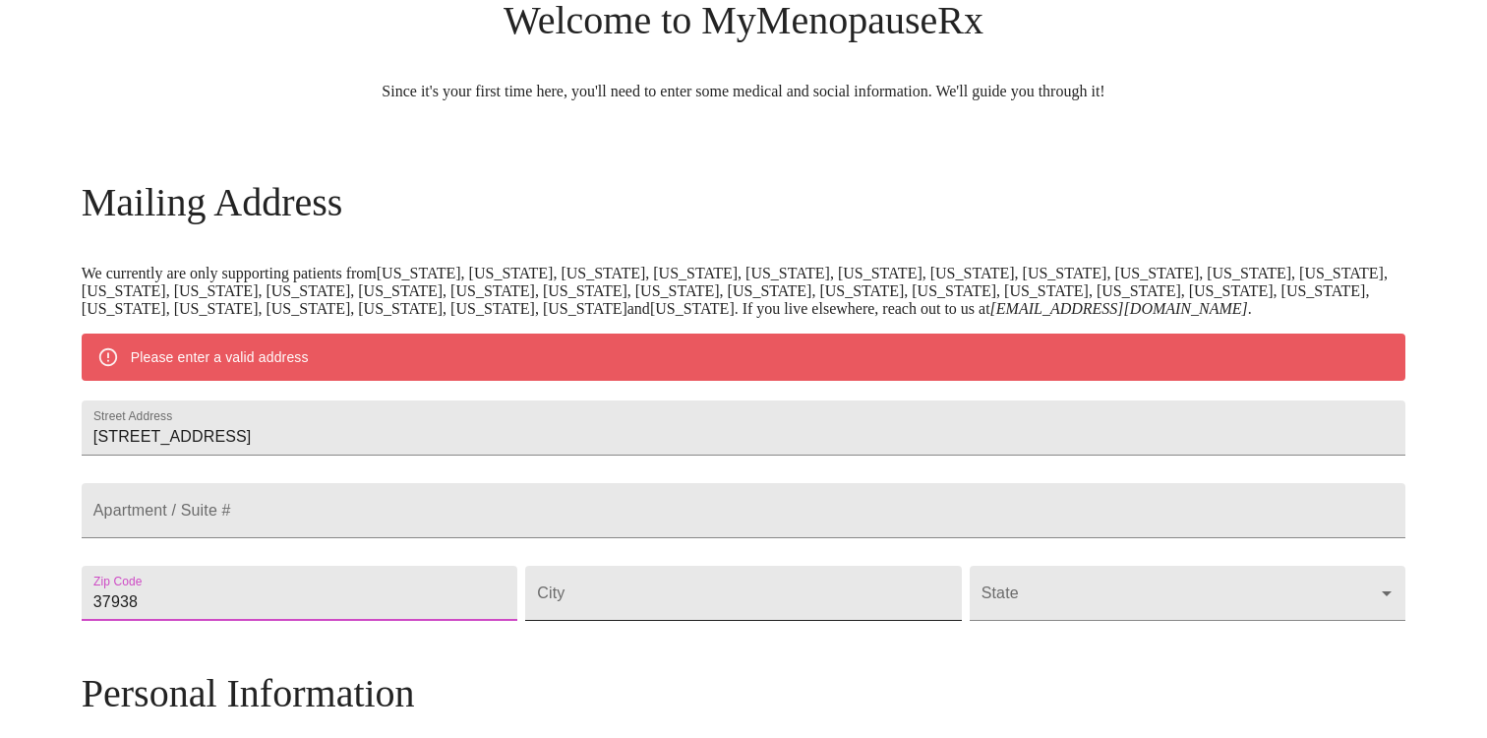
type input "37938"
click at [672, 621] on input "Street Address" at bounding box center [743, 593] width 436 height 55
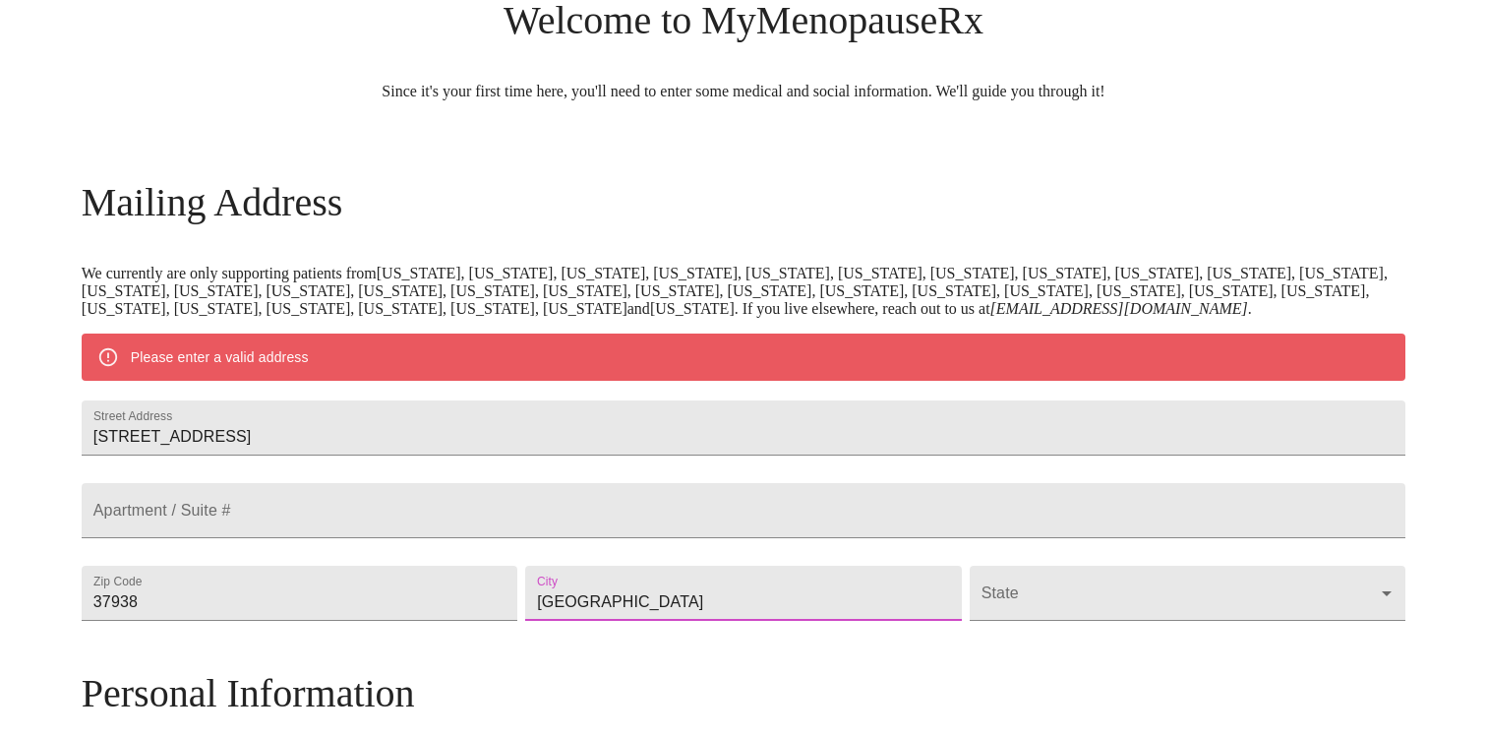
type input "[GEOGRAPHIC_DATA]"
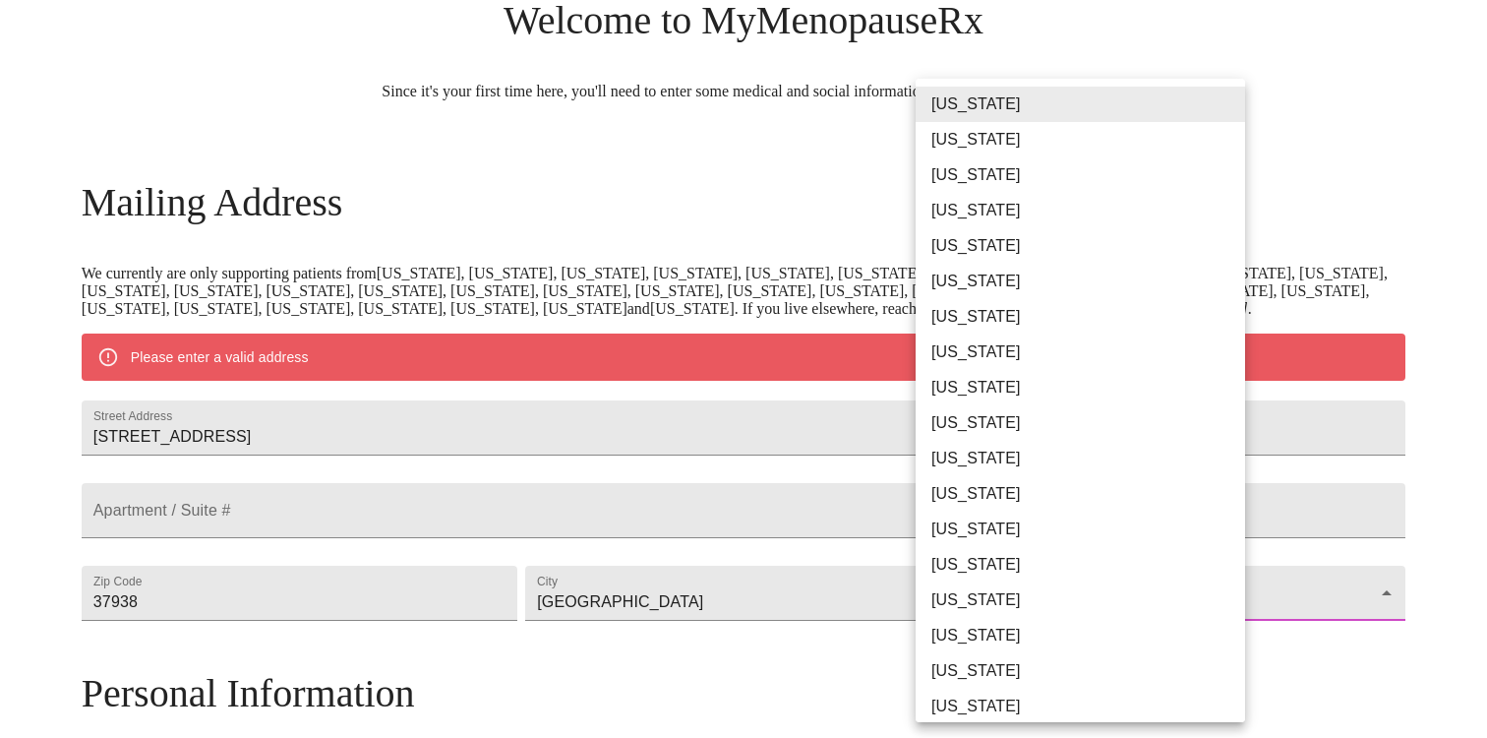
click at [1020, 681] on body "MyMenopauseRx Welcome to MyMenopauseRx Since it's your first time here, you'll …" at bounding box center [744, 629] width 1472 height 1534
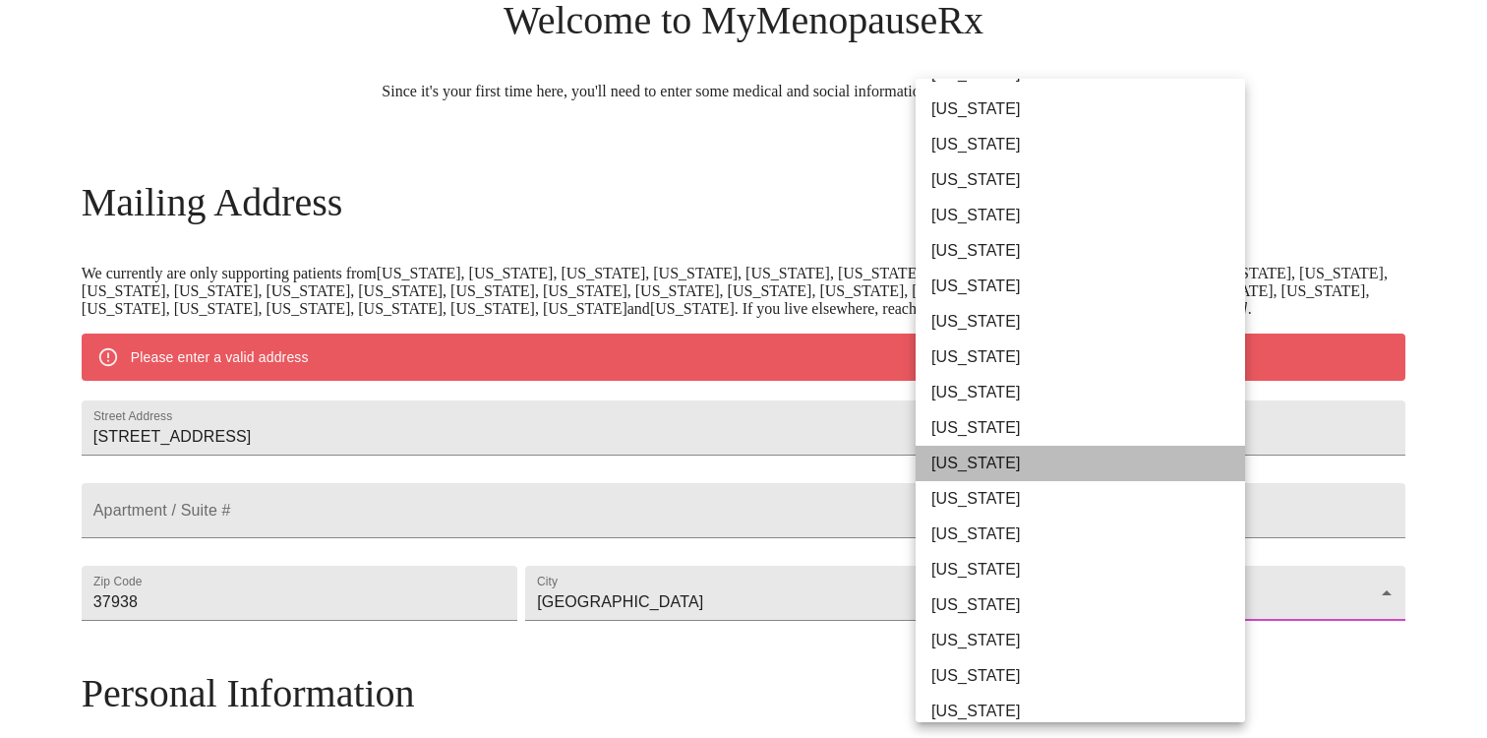
click at [1022, 459] on li "[US_STATE]" at bounding box center [1081, 463] width 330 height 35
type input "[US_STATE]"
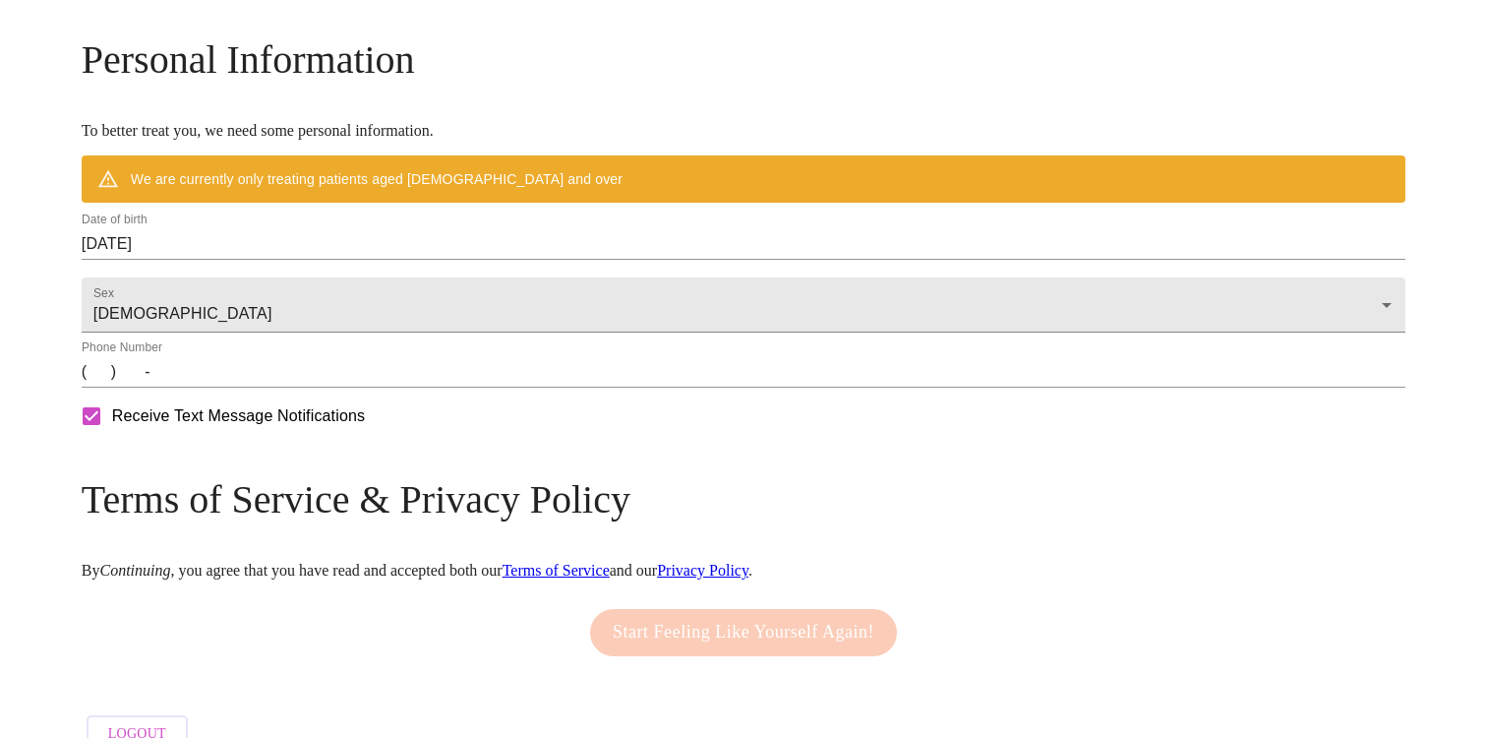
scroll to position [724, 0]
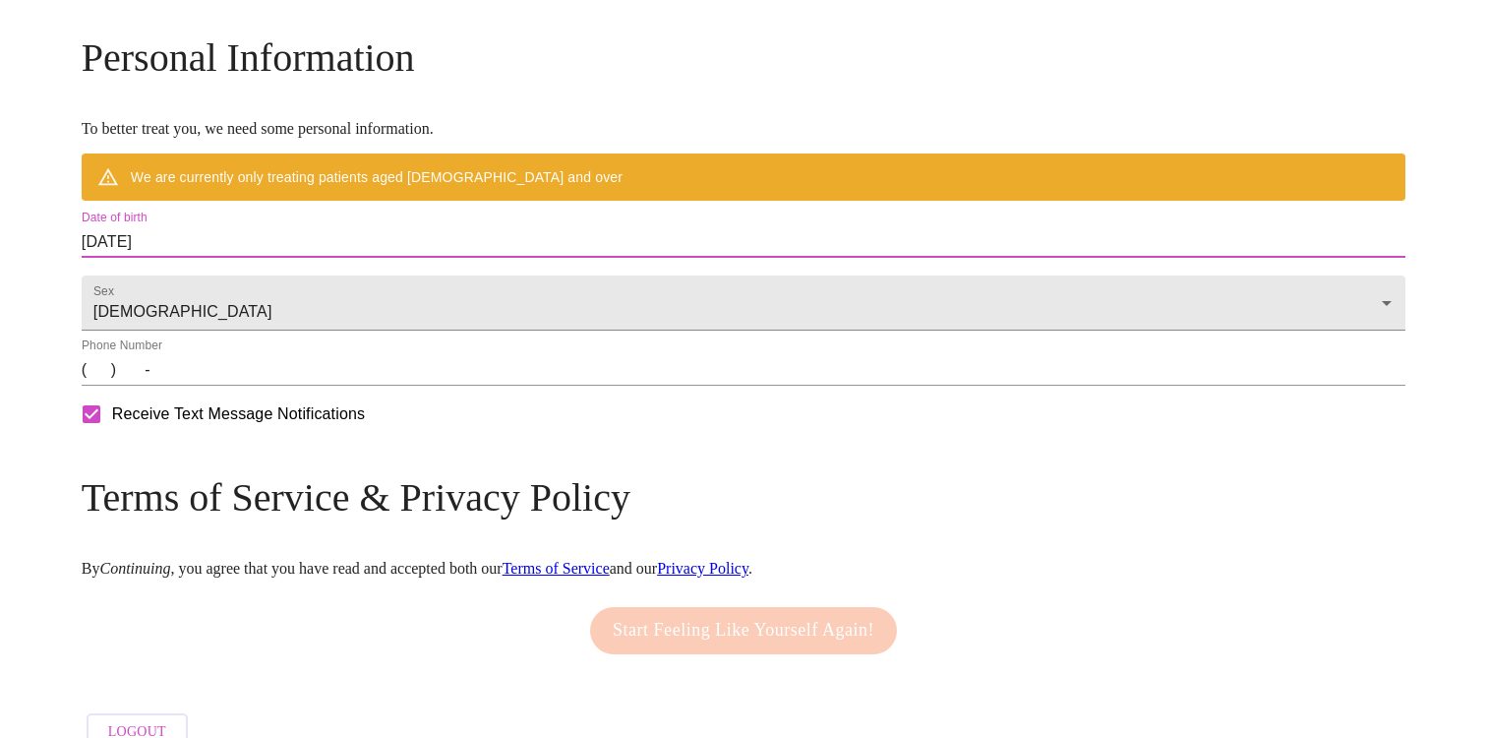
click at [355, 258] on input "[DATE]" at bounding box center [744, 241] width 1324 height 31
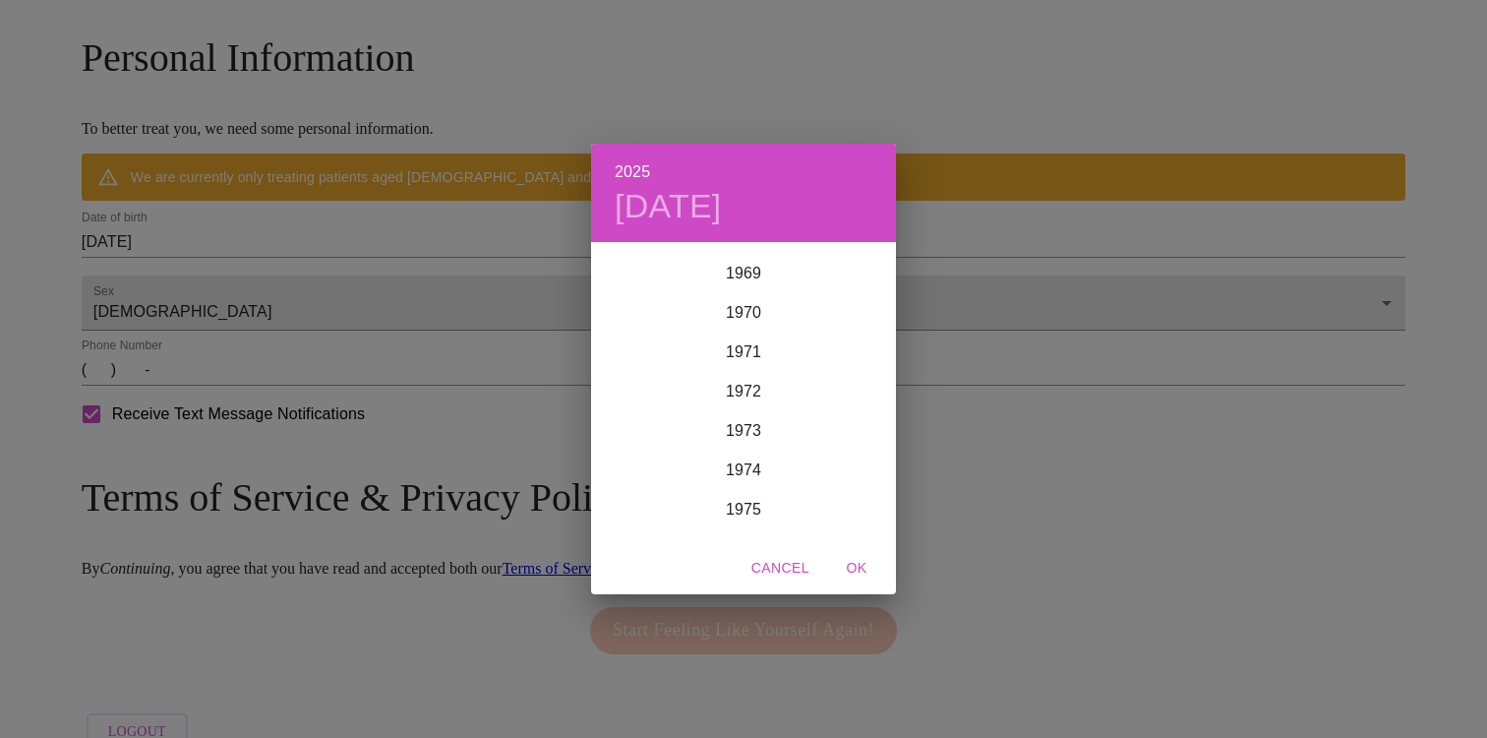
scroll to position [2725, 0]
click at [765, 372] on div "1971" at bounding box center [743, 372] width 305 height 39
click at [842, 341] on div "Jun" at bounding box center [845, 356] width 101 height 74
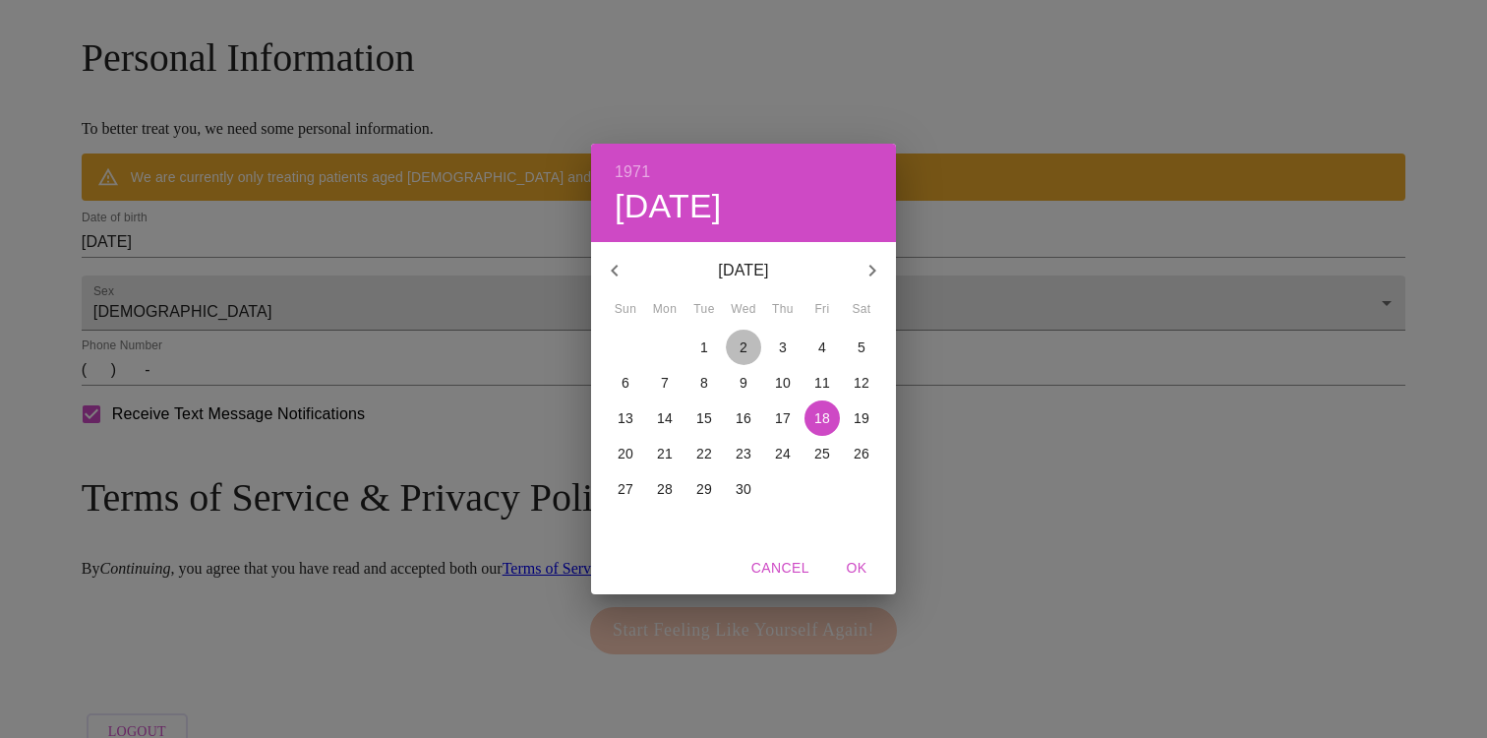
click at [738, 345] on span "2" at bounding box center [743, 347] width 35 height 20
click at [862, 560] on span "OK" at bounding box center [856, 568] width 47 height 25
type input "[DATE]"
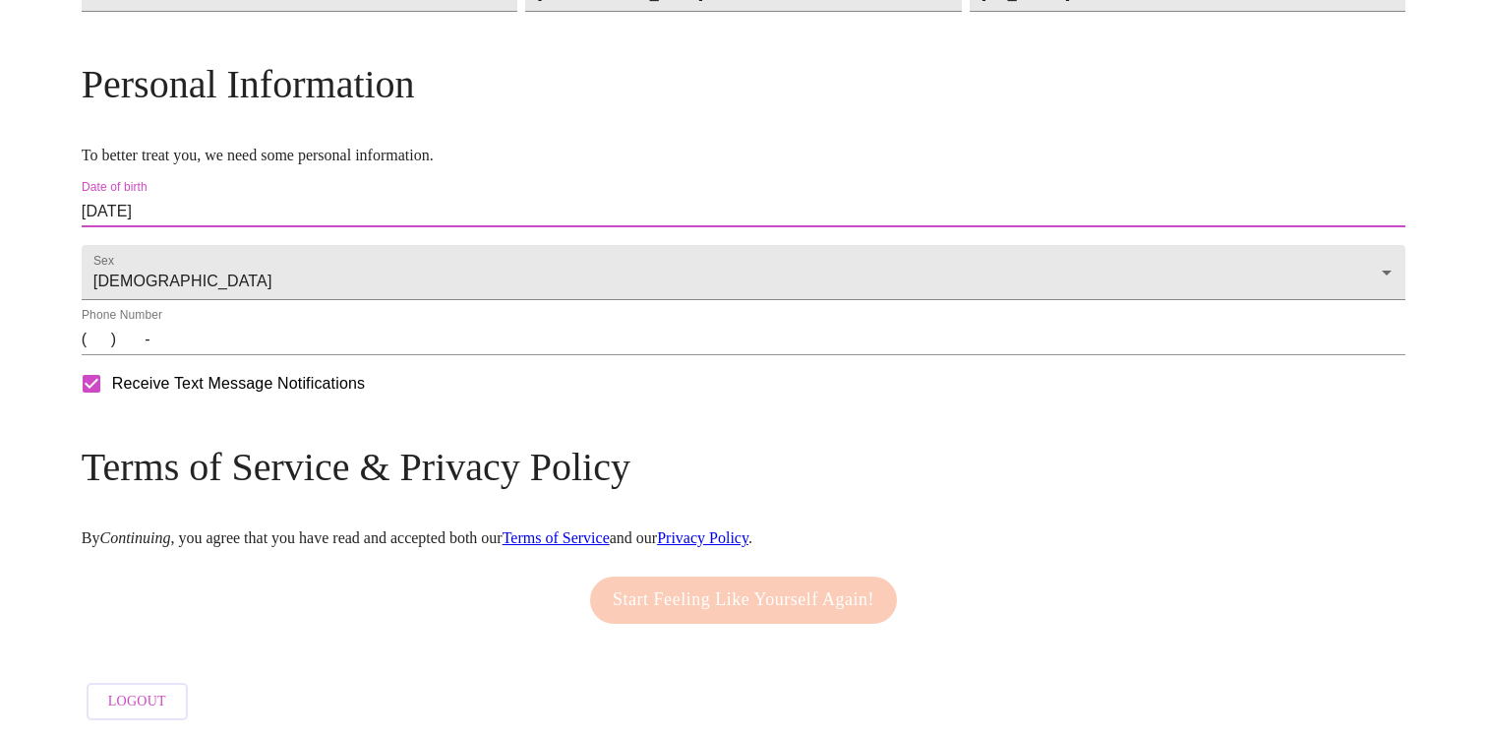
click at [268, 355] on input "(   )    -" at bounding box center [744, 339] width 1324 height 31
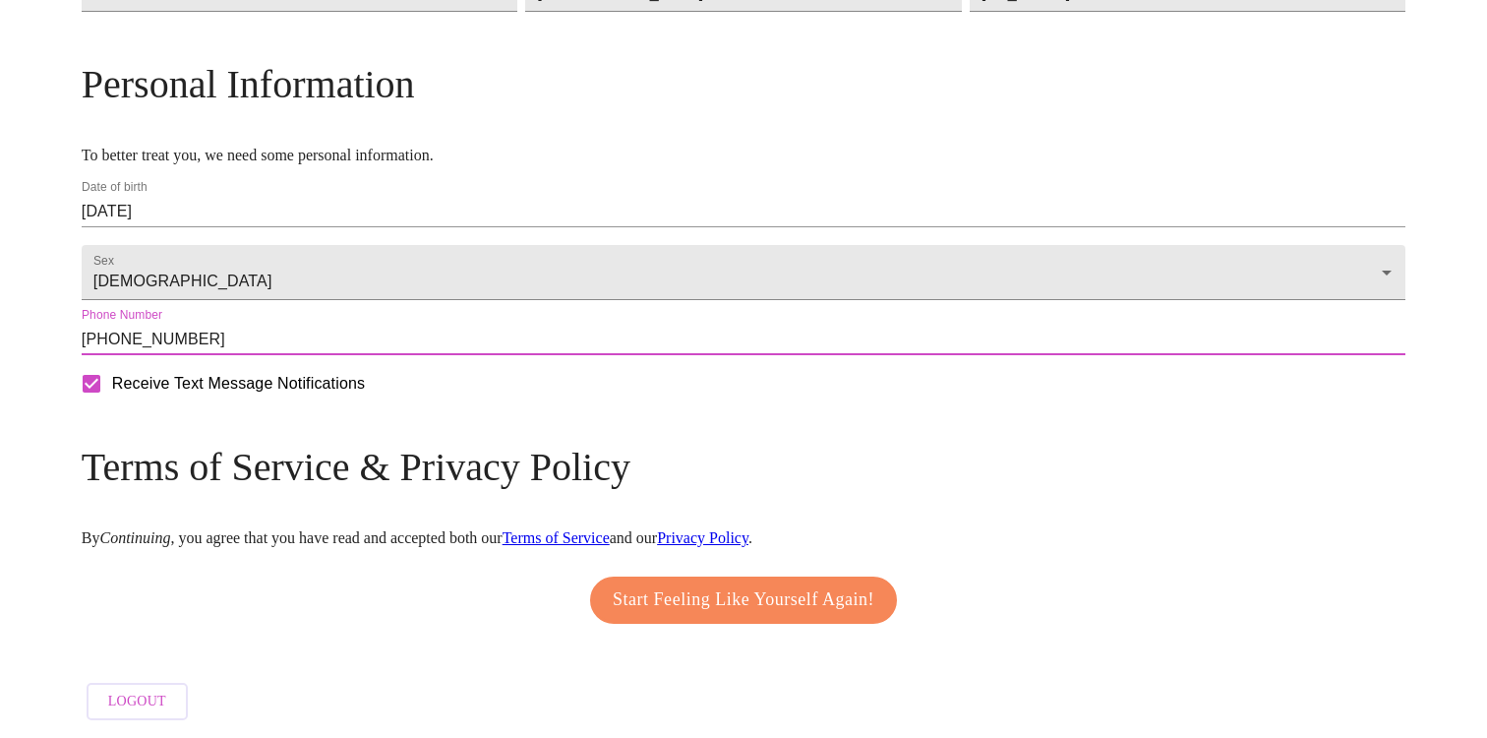
type input "[PHONE_NUMBER]"
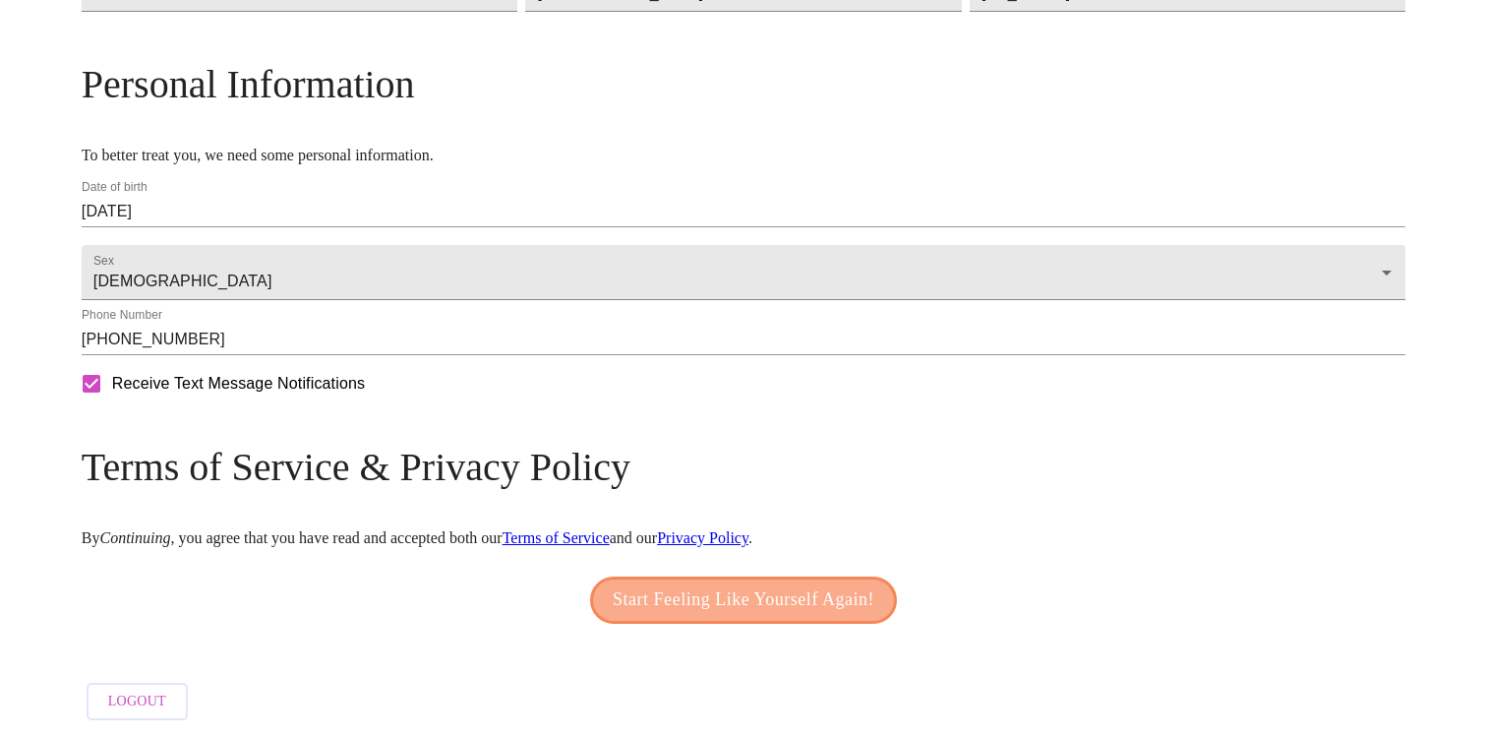
click at [768, 616] on span "Start Feeling Like Yourself Again!" at bounding box center [744, 599] width 262 height 31
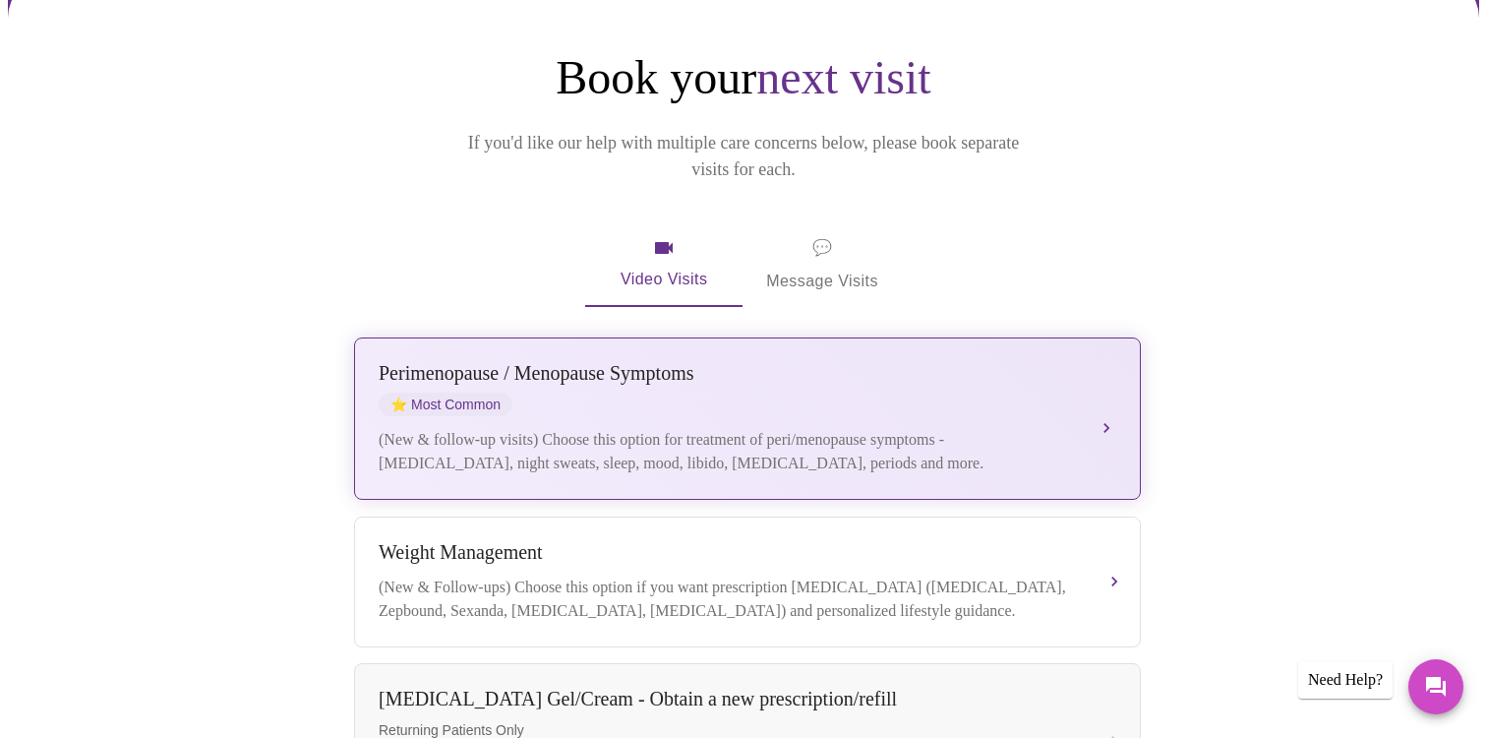
click at [800, 378] on div "[MEDICAL_DATA] / Menopause Symptoms ⭐ Most Common" at bounding box center [728, 389] width 698 height 54
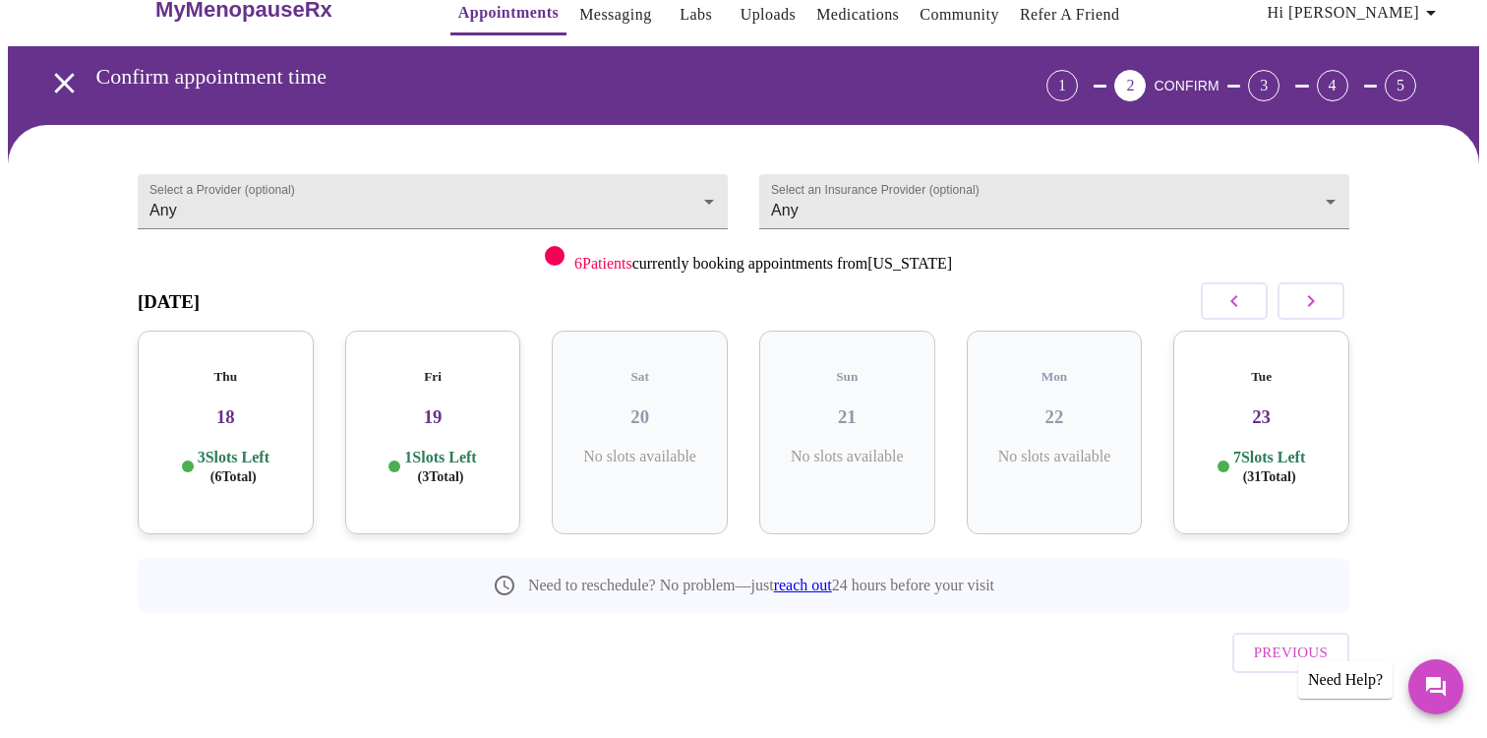
click at [488, 406] on h3 "19" at bounding box center [433, 417] width 145 height 22
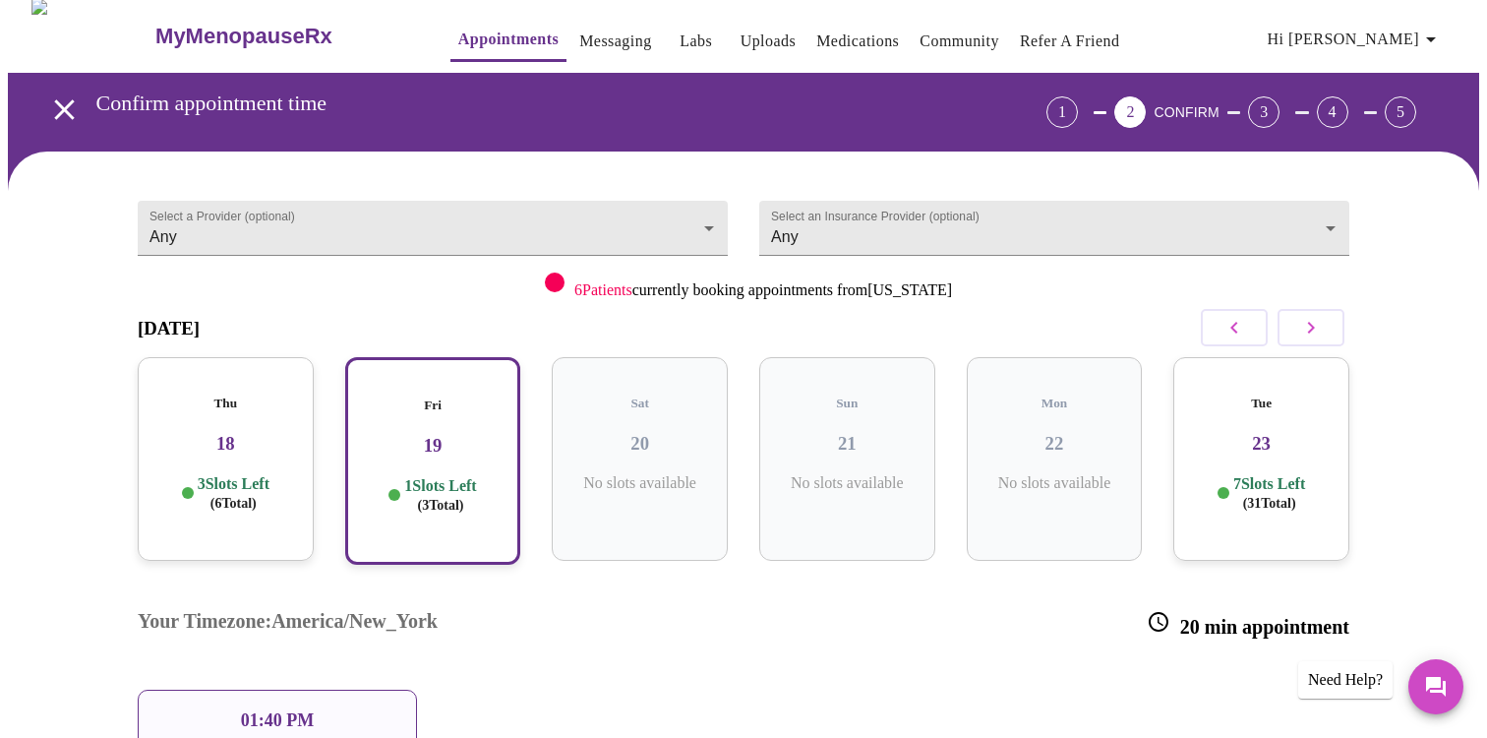
scroll to position [0, 0]
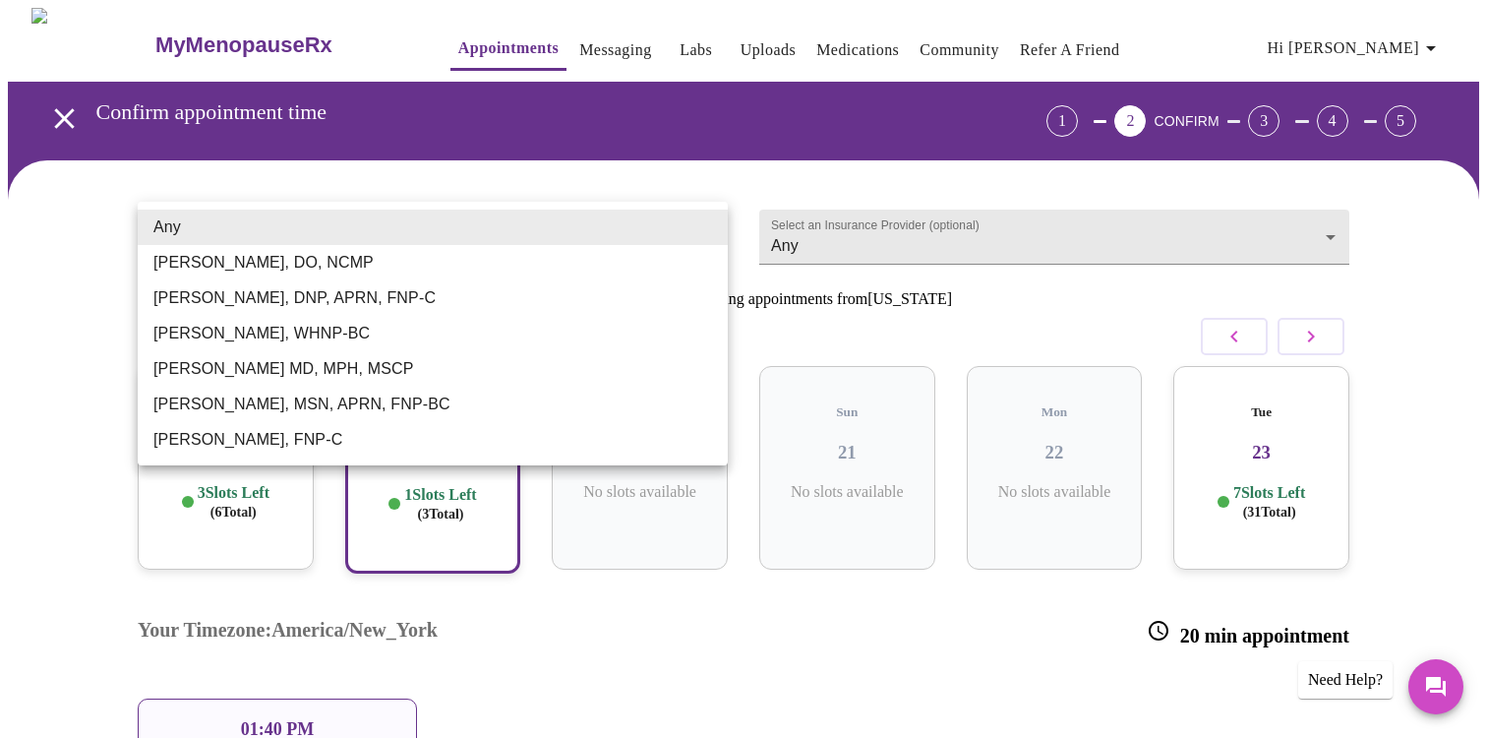
click at [538, 237] on body "MyMenopauseRx Appointments Messaging Labs Uploads Medications Community Refer a…" at bounding box center [744, 503] width 1472 height 990
click at [413, 417] on li "[PERSON_NAME], MSN, APRN, FNP-BC" at bounding box center [433, 404] width 590 height 35
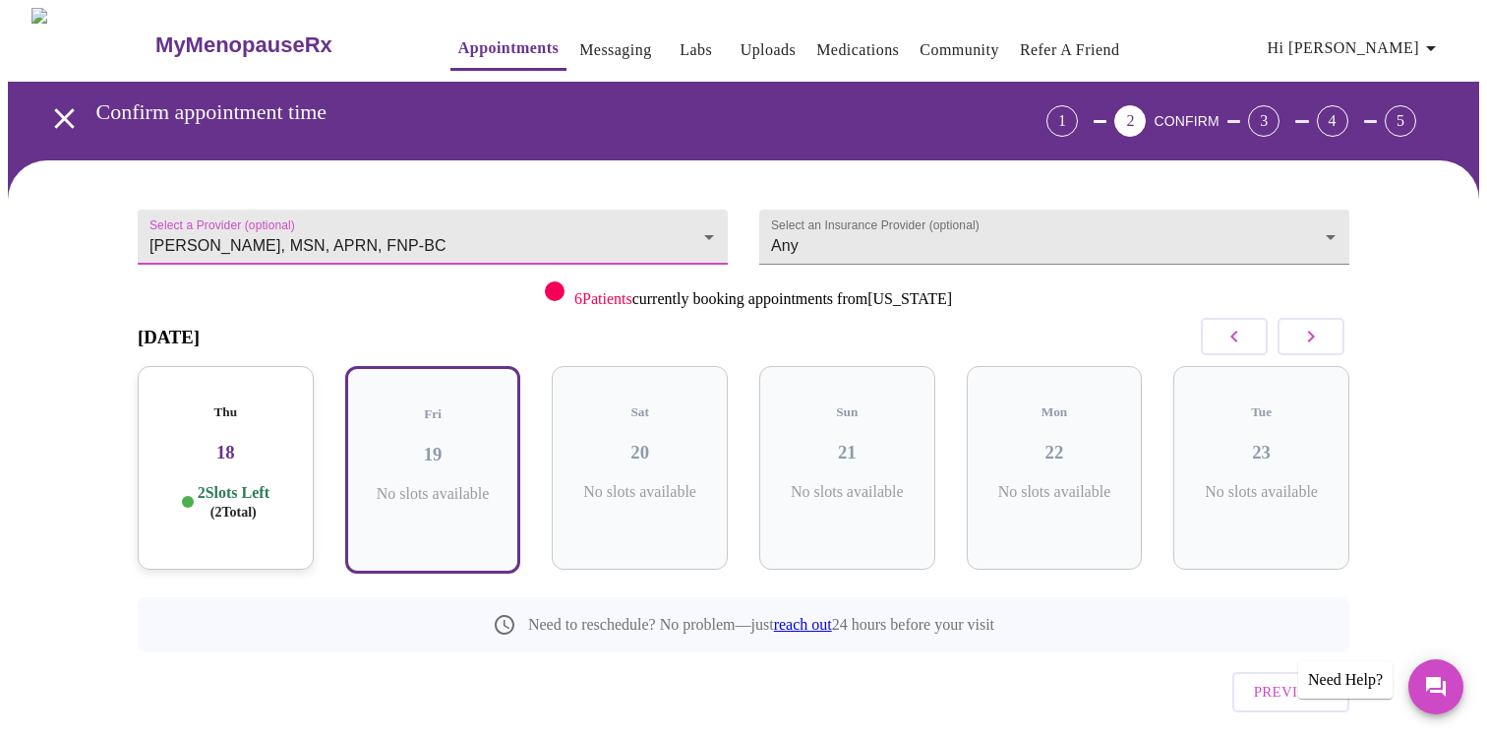
click at [438, 238] on body "MyMenopauseRx Appointments Messaging Labs Uploads Medications Community Refer a…" at bounding box center [744, 409] width 1472 height 803
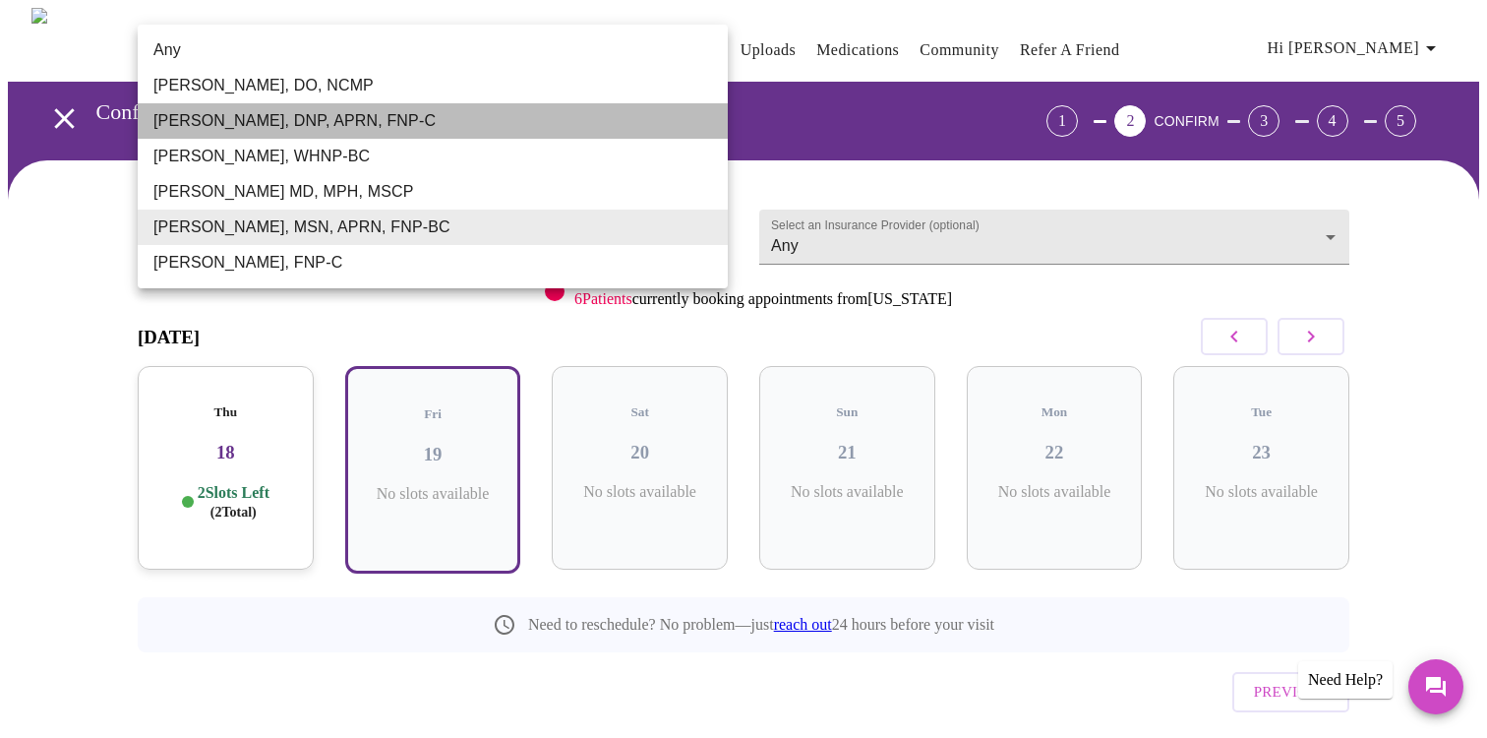
click at [373, 110] on li "[PERSON_NAME], DNP, APRN, FNP-C" at bounding box center [433, 120] width 590 height 35
type input "[PERSON_NAME], DNP, APRN, FNP-C"
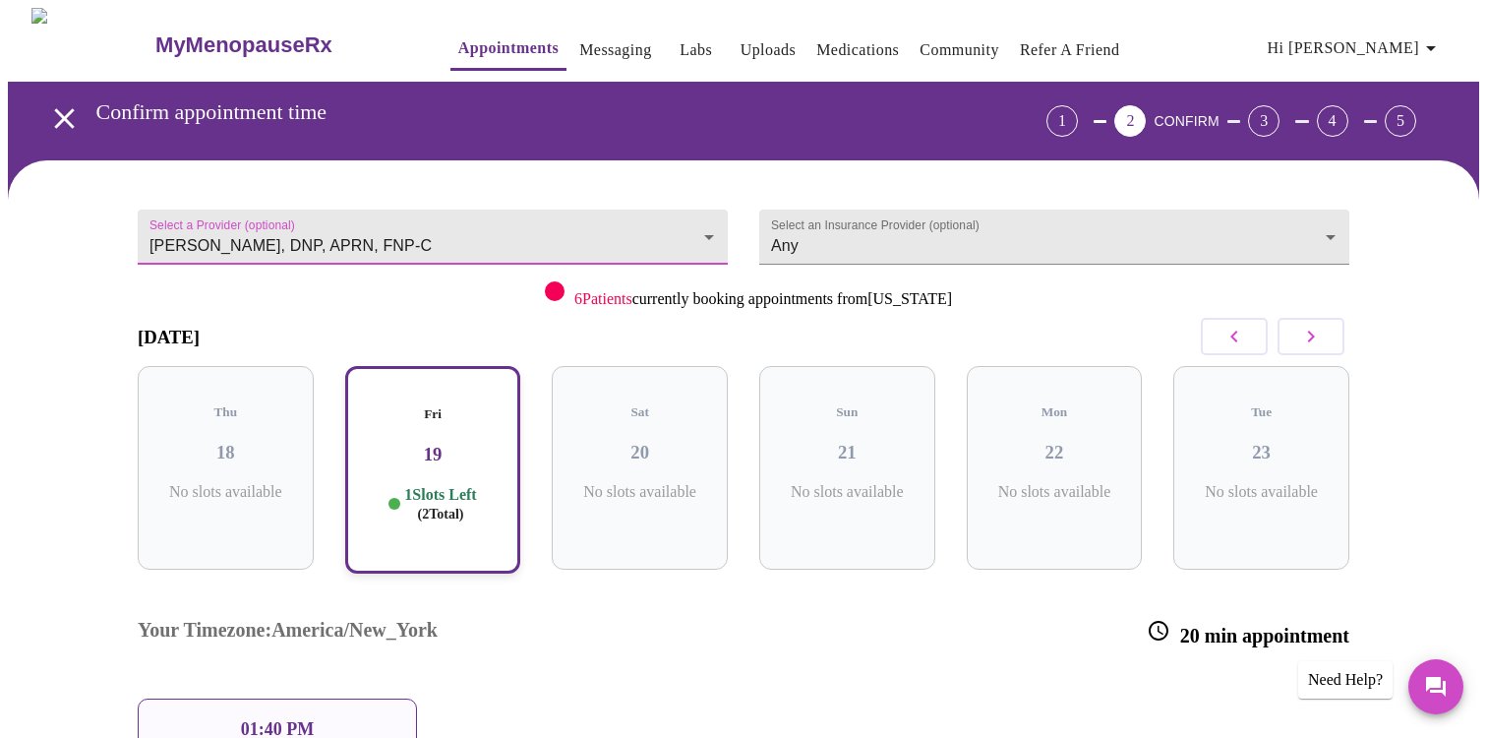
click at [427, 458] on div "Fri 19 1 Slots Left ( 2 Total)" at bounding box center [433, 470] width 176 height 208
click at [345, 698] on div "01:40 PM" at bounding box center [277, 729] width 279 height 62
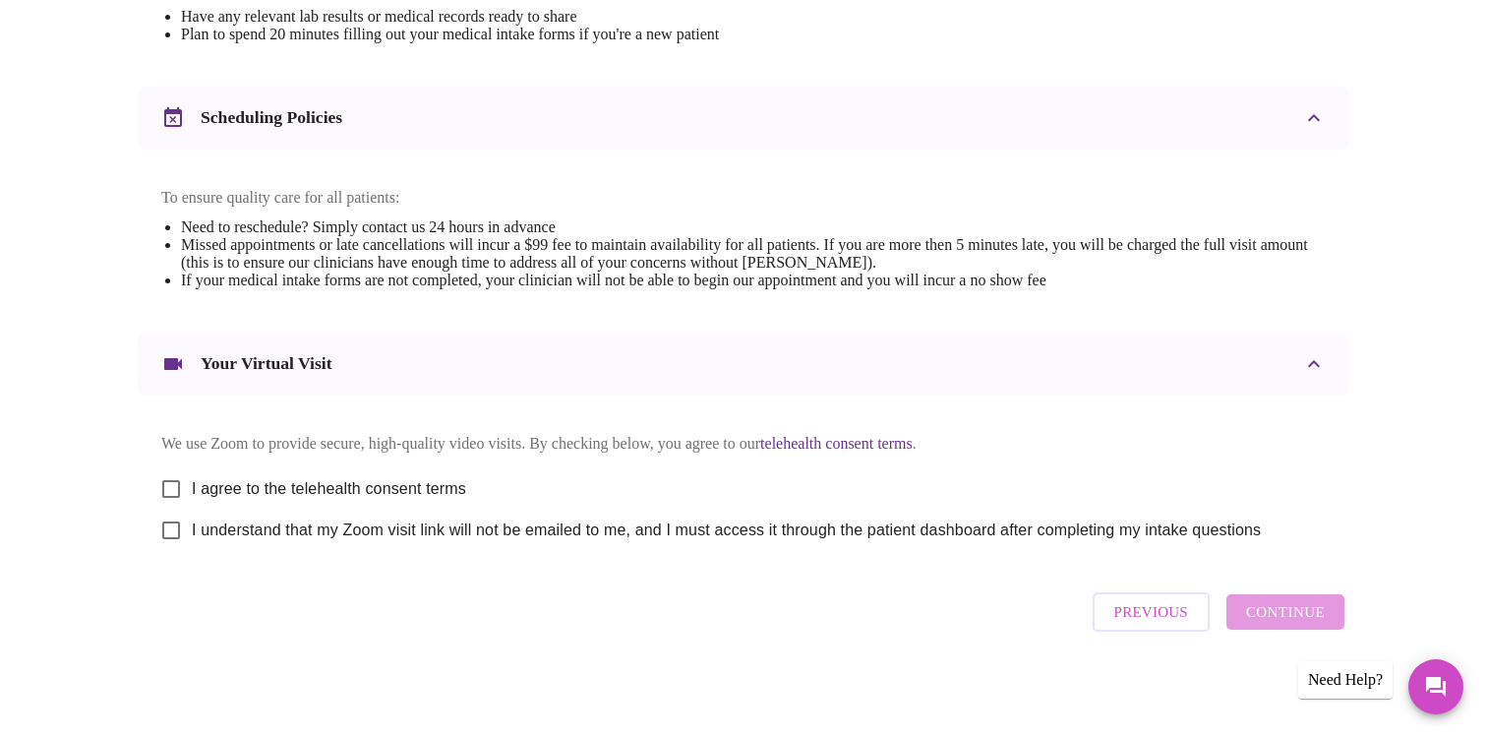
scroll to position [688, 0]
click at [180, 481] on input "I agree to the telehealth consent terms" at bounding box center [171, 488] width 41 height 41
checkbox input "true"
click at [177, 535] on input "I understand that my Zoom visit link will not be emailed to me, and I must acce…" at bounding box center [171, 530] width 41 height 41
checkbox input "true"
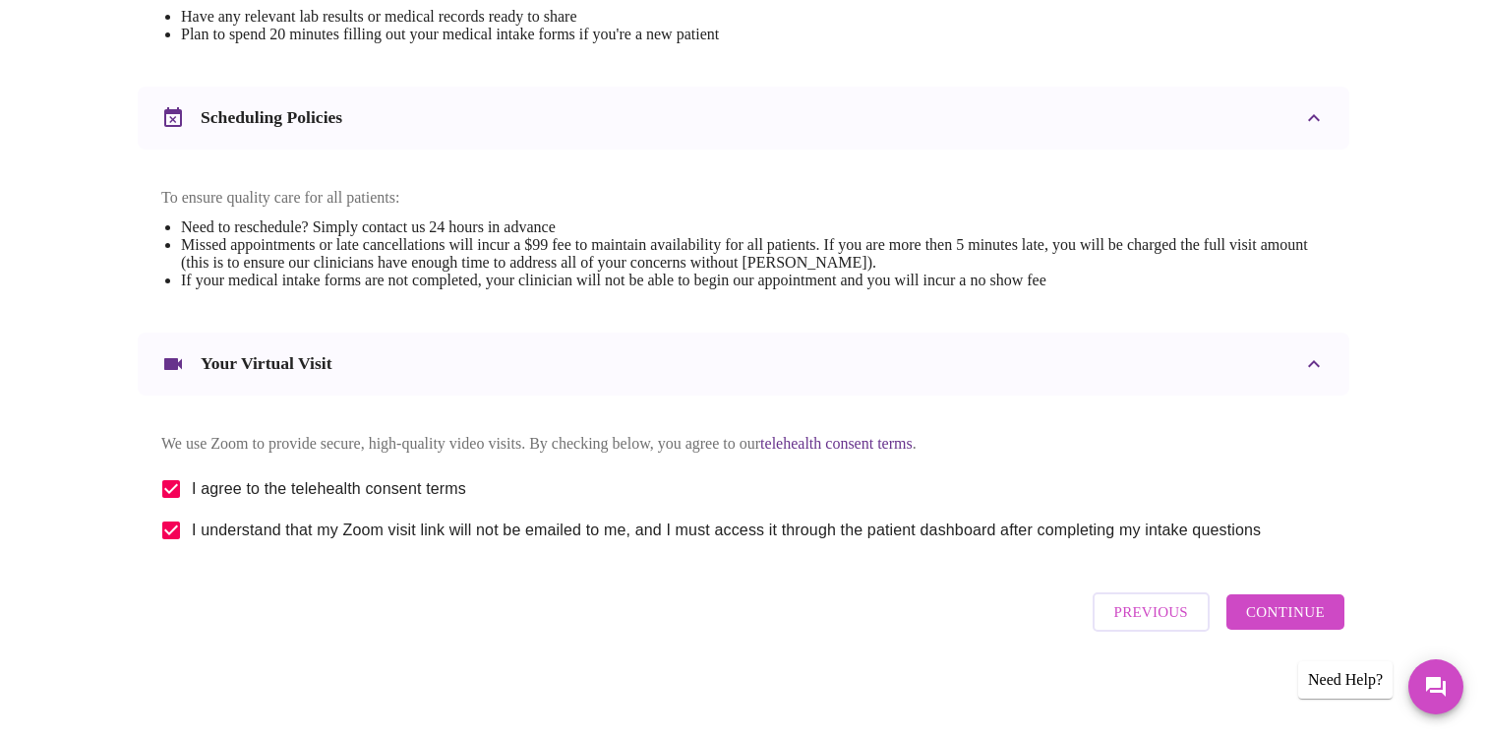
click at [1281, 611] on span "Continue" at bounding box center [1285, 612] width 79 height 26
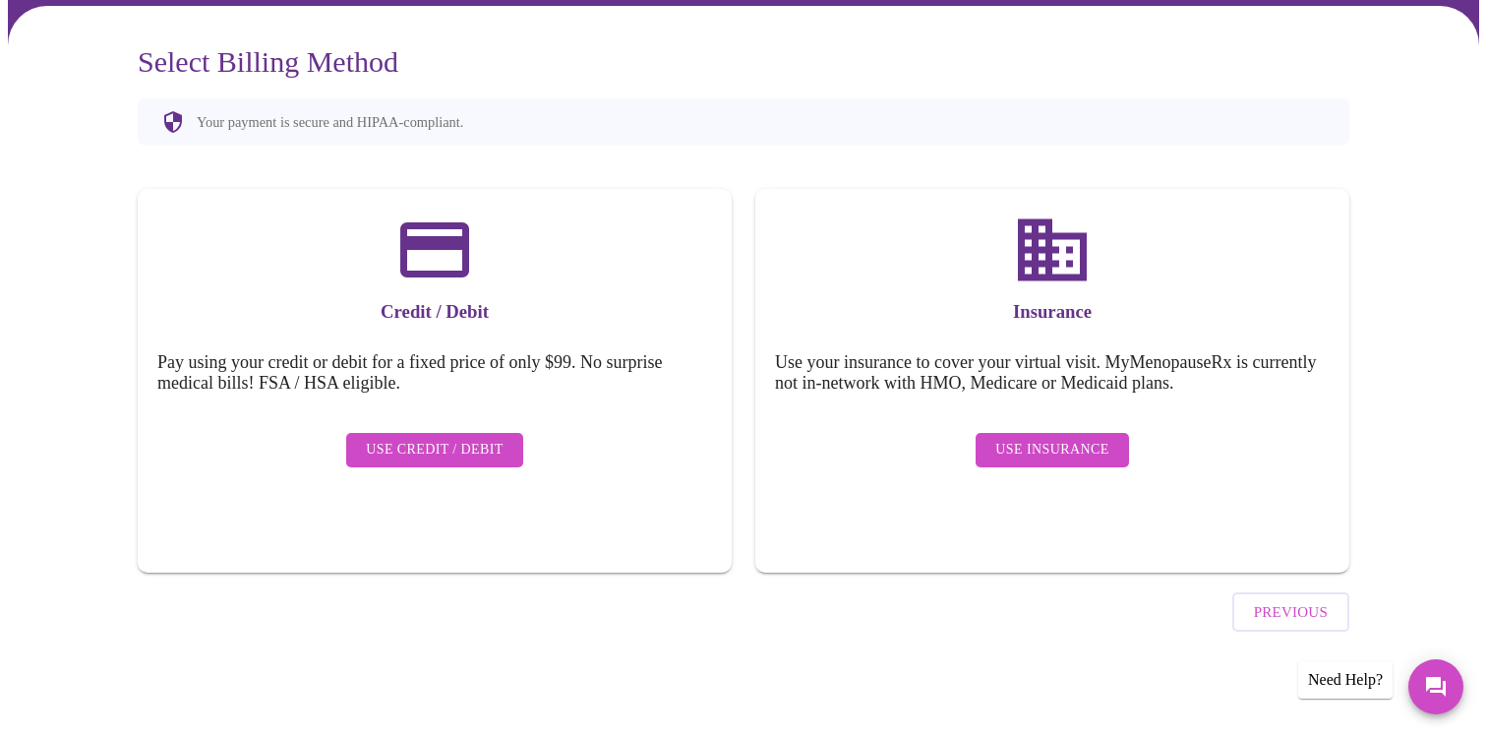
scroll to position [99, 0]
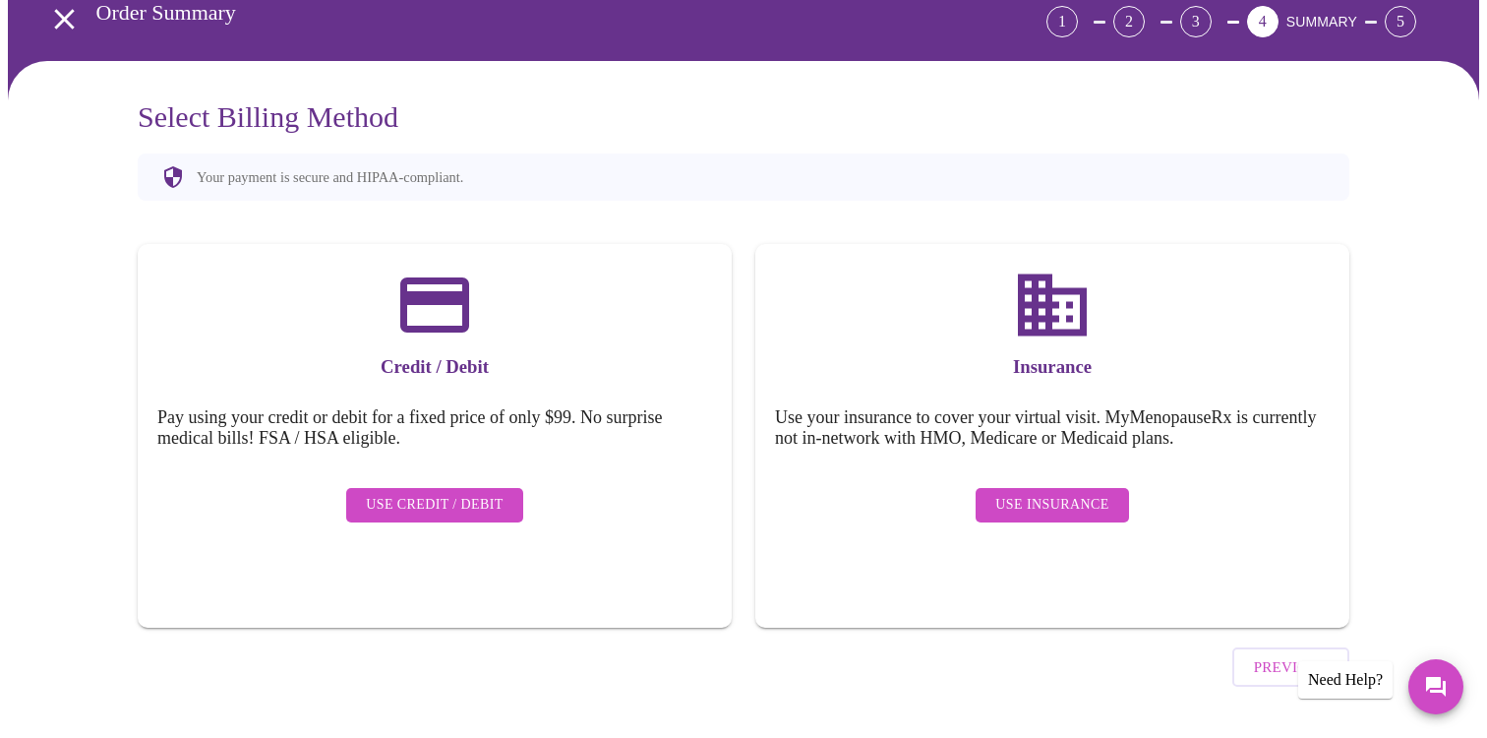
click at [1058, 493] on span "Use Insurance" at bounding box center [1052, 505] width 113 height 25
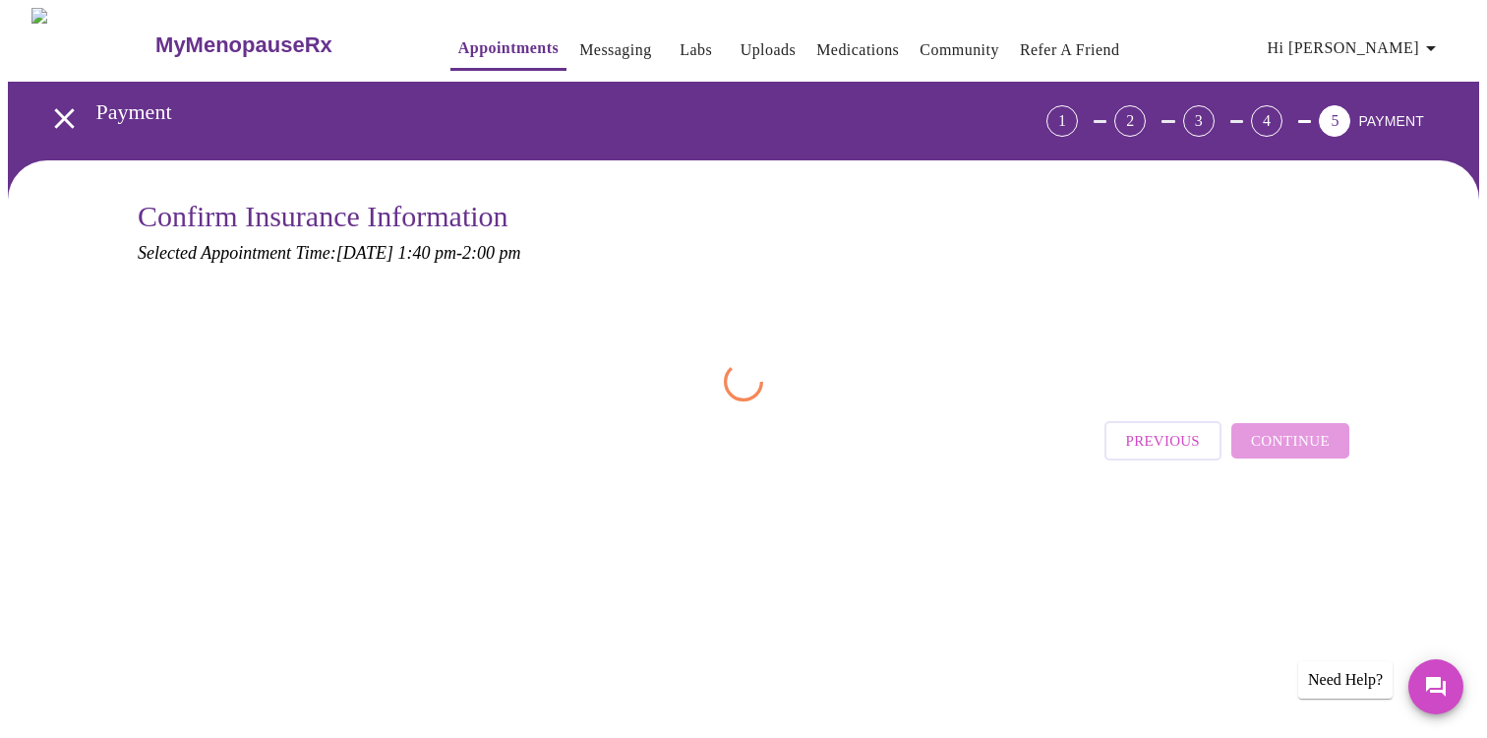
scroll to position [0, 0]
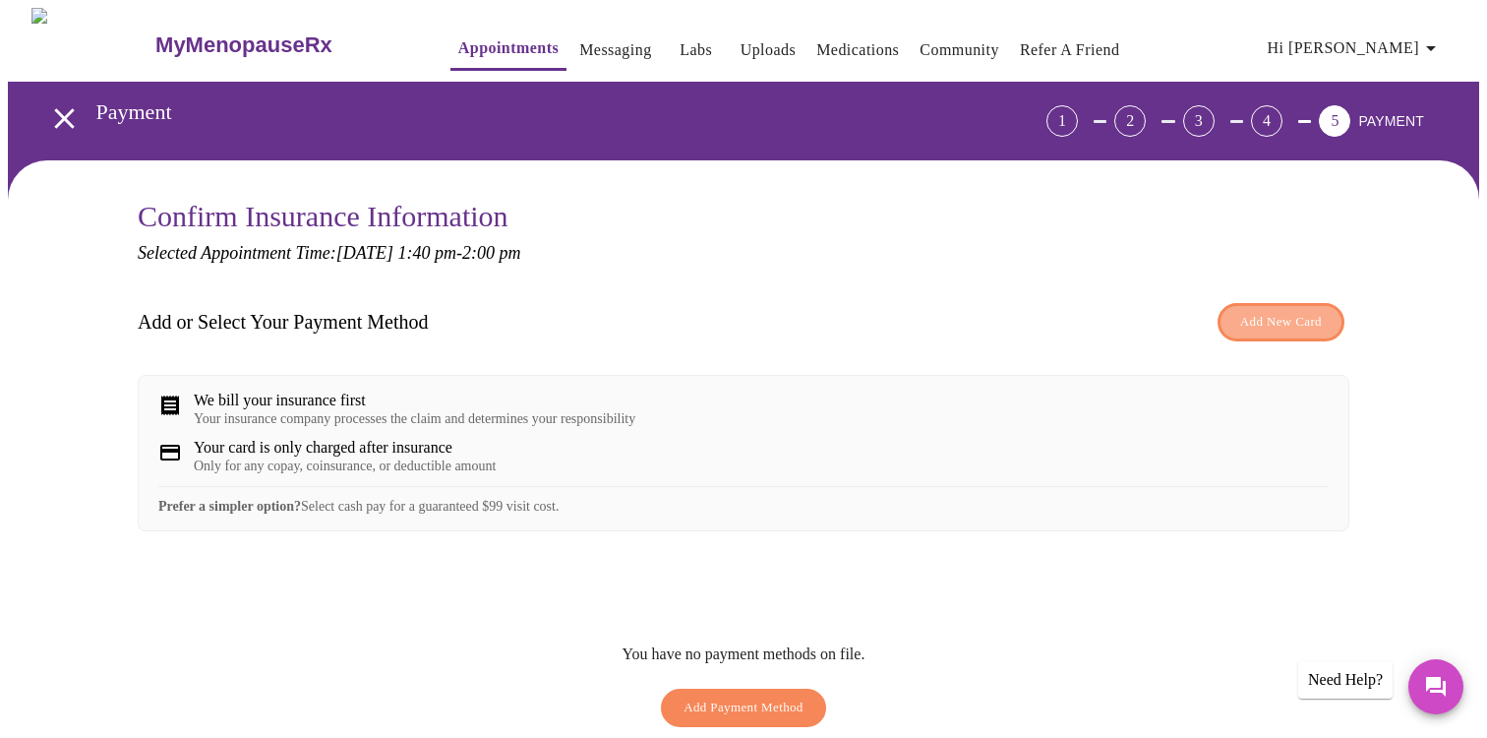
click at [1268, 322] on span "Add New Card" at bounding box center [1282, 322] width 82 height 23
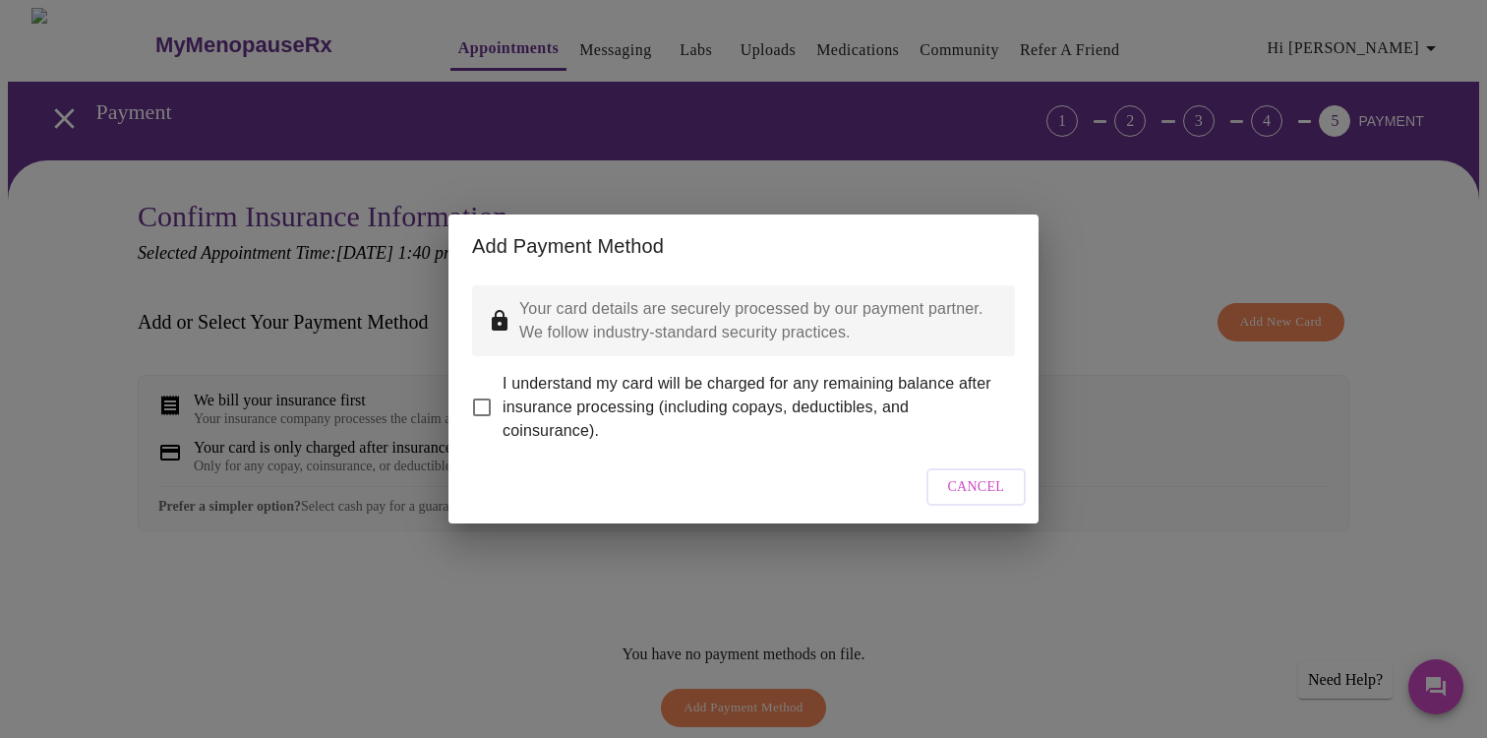
click at [483, 391] on input "I understand my card will be charged for any remaining balance after insurance …" at bounding box center [481, 407] width 41 height 41
checkbox input "true"
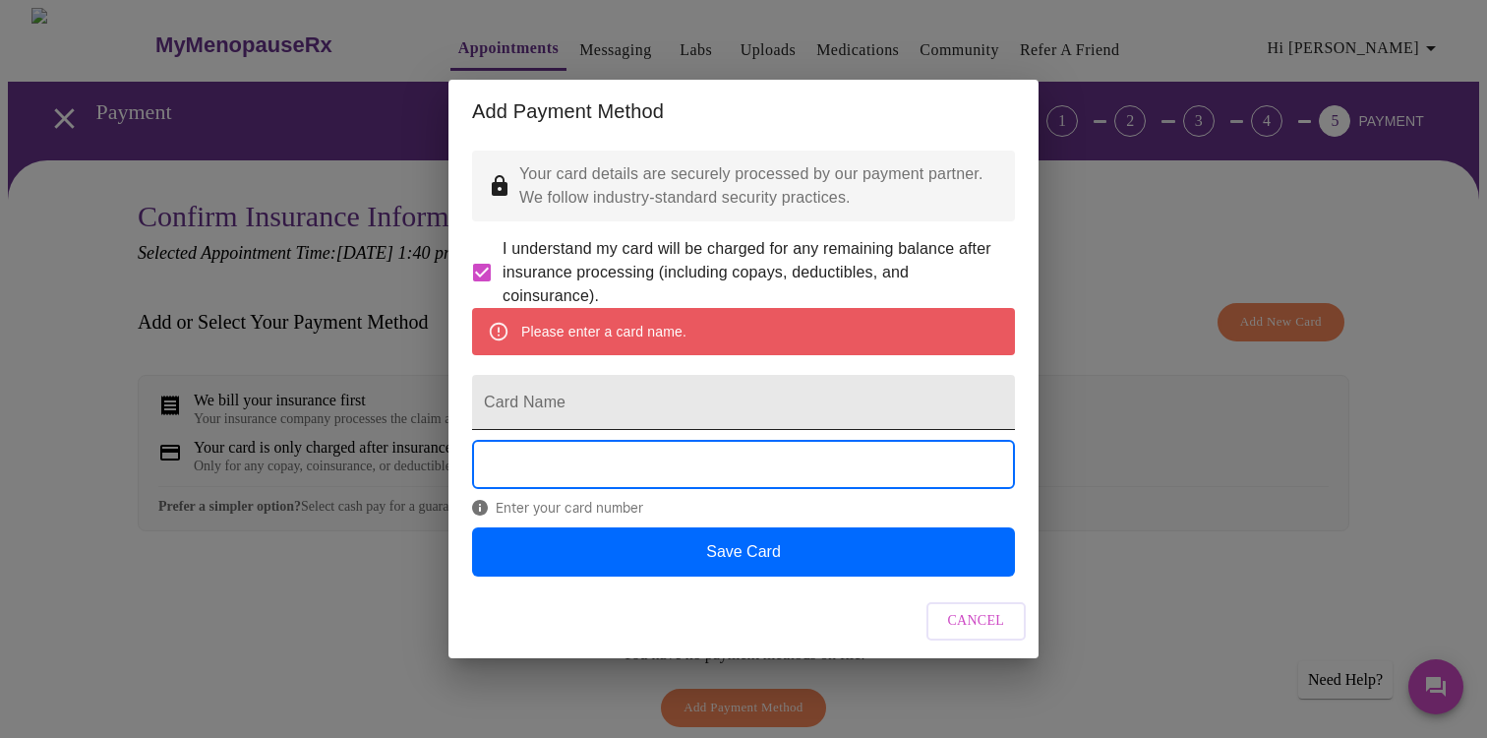
click at [531, 411] on input "Card Name" at bounding box center [743, 402] width 543 height 55
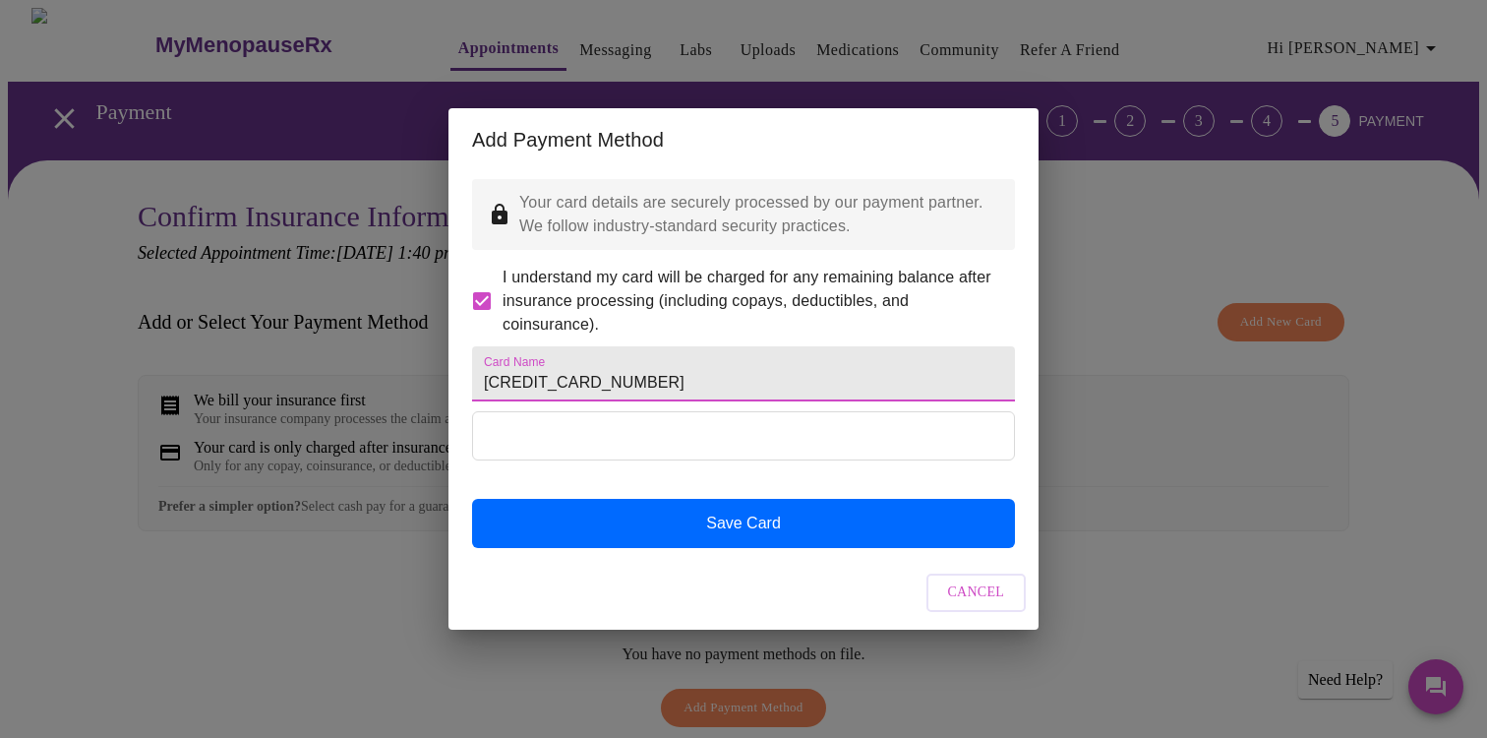
drag, startPoint x: 476, startPoint y: 382, endPoint x: 647, endPoint y: 374, distance: 171.4
click at [647, 374] on input "[CREDIT_CARD_NUMBER]" at bounding box center [743, 373] width 543 height 55
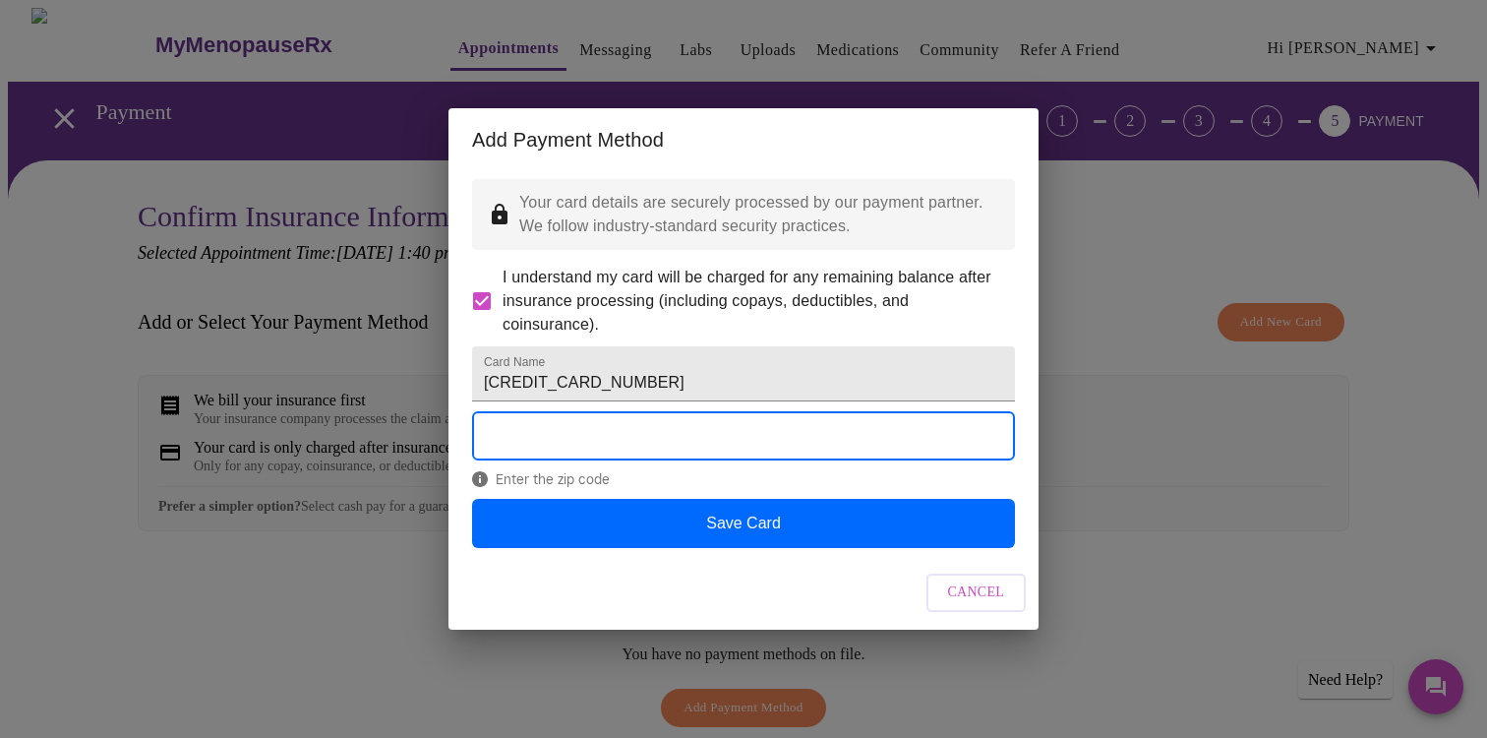
click at [646, 498] on div "Enter the zip code" at bounding box center [743, 454] width 543 height 87
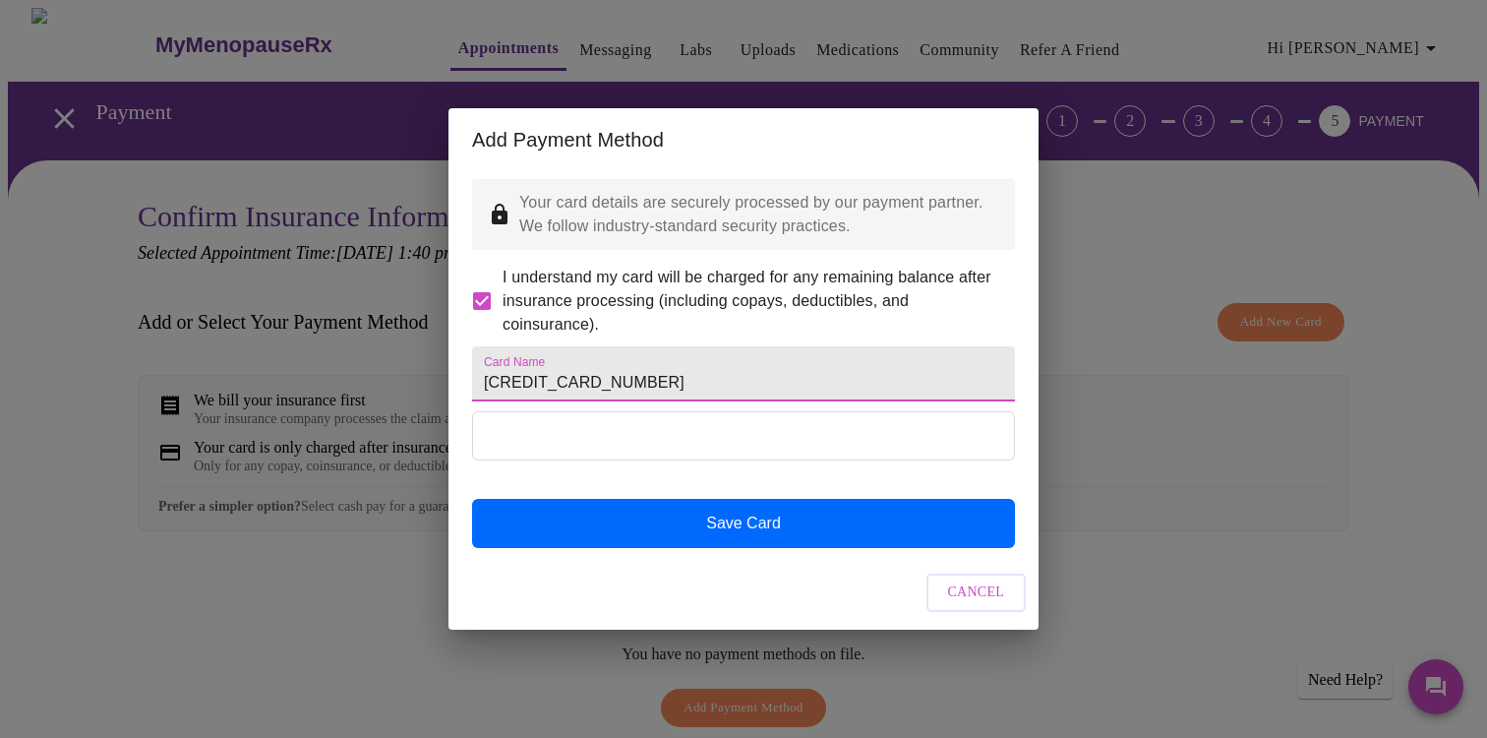
click at [665, 385] on input "[CREDIT_CARD_NUMBER]" at bounding box center [743, 373] width 543 height 55
type input "5"
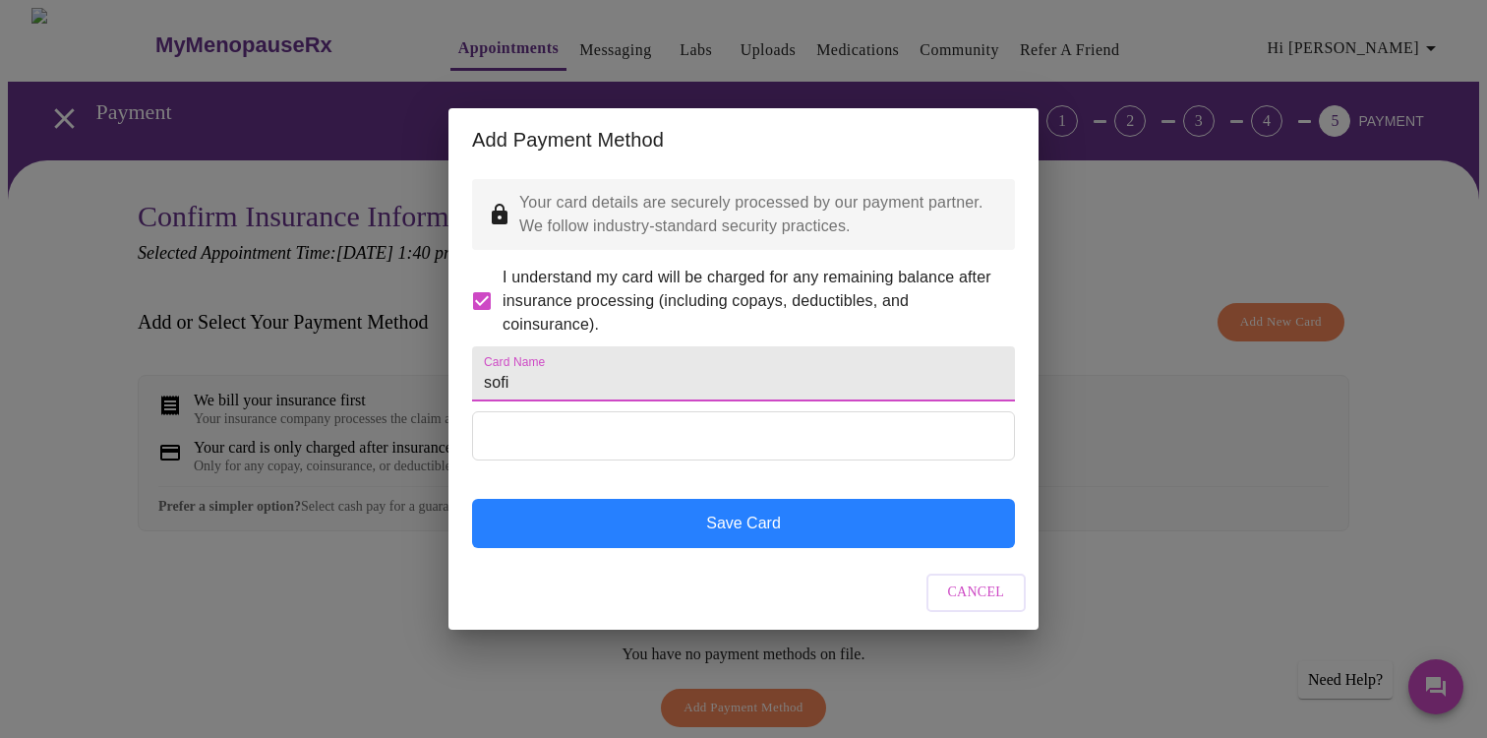
type input "sofi"
click at [771, 536] on button "Save Card" at bounding box center [743, 523] width 543 height 49
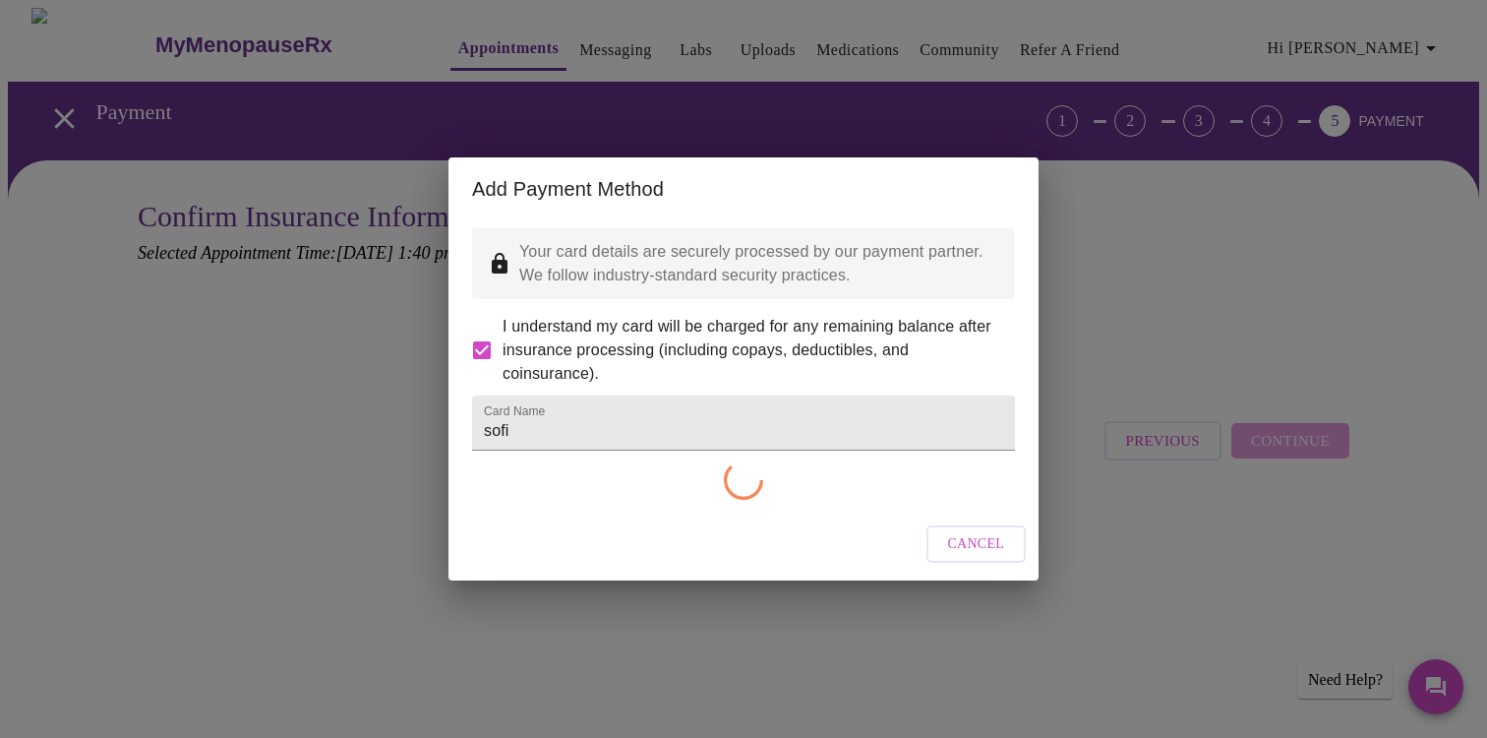
checkbox input "false"
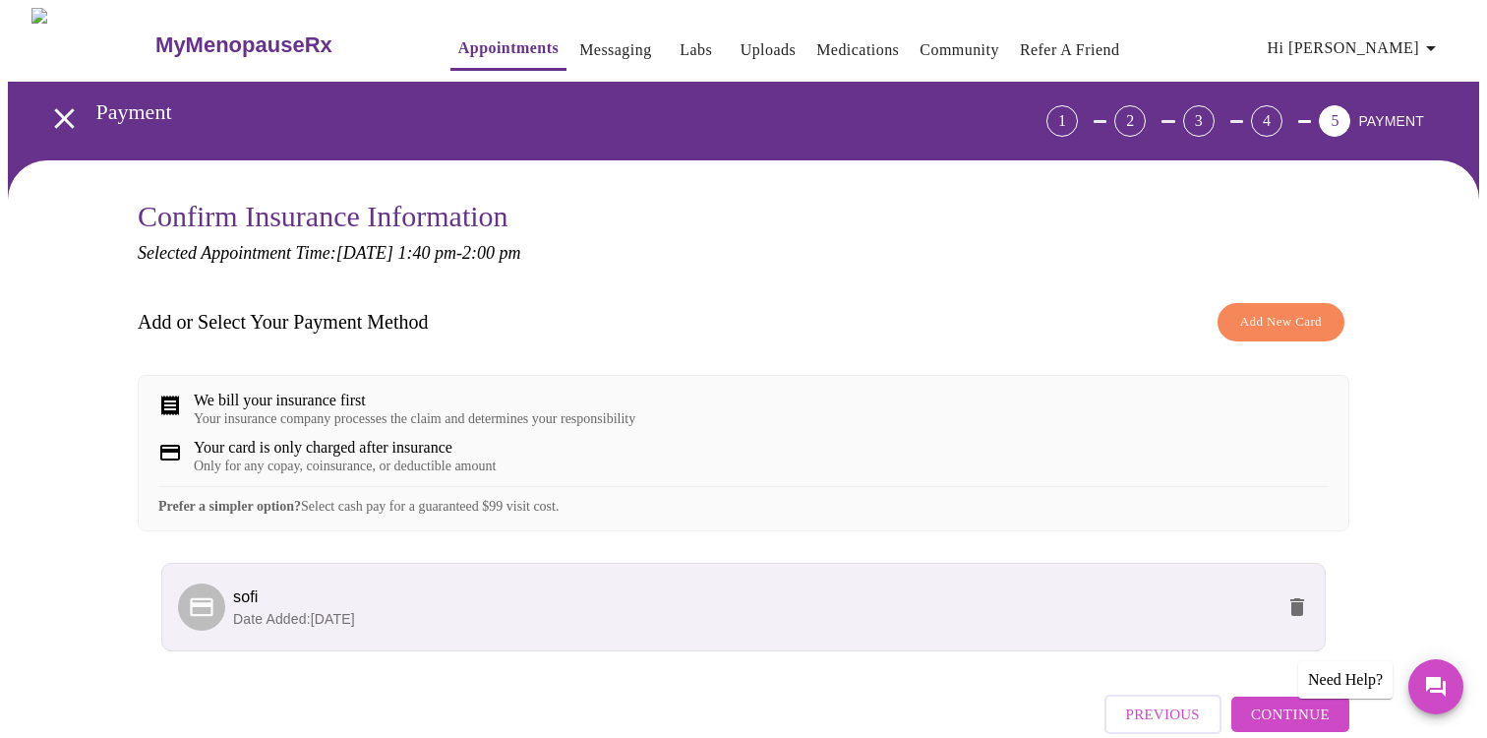
scroll to position [116, 0]
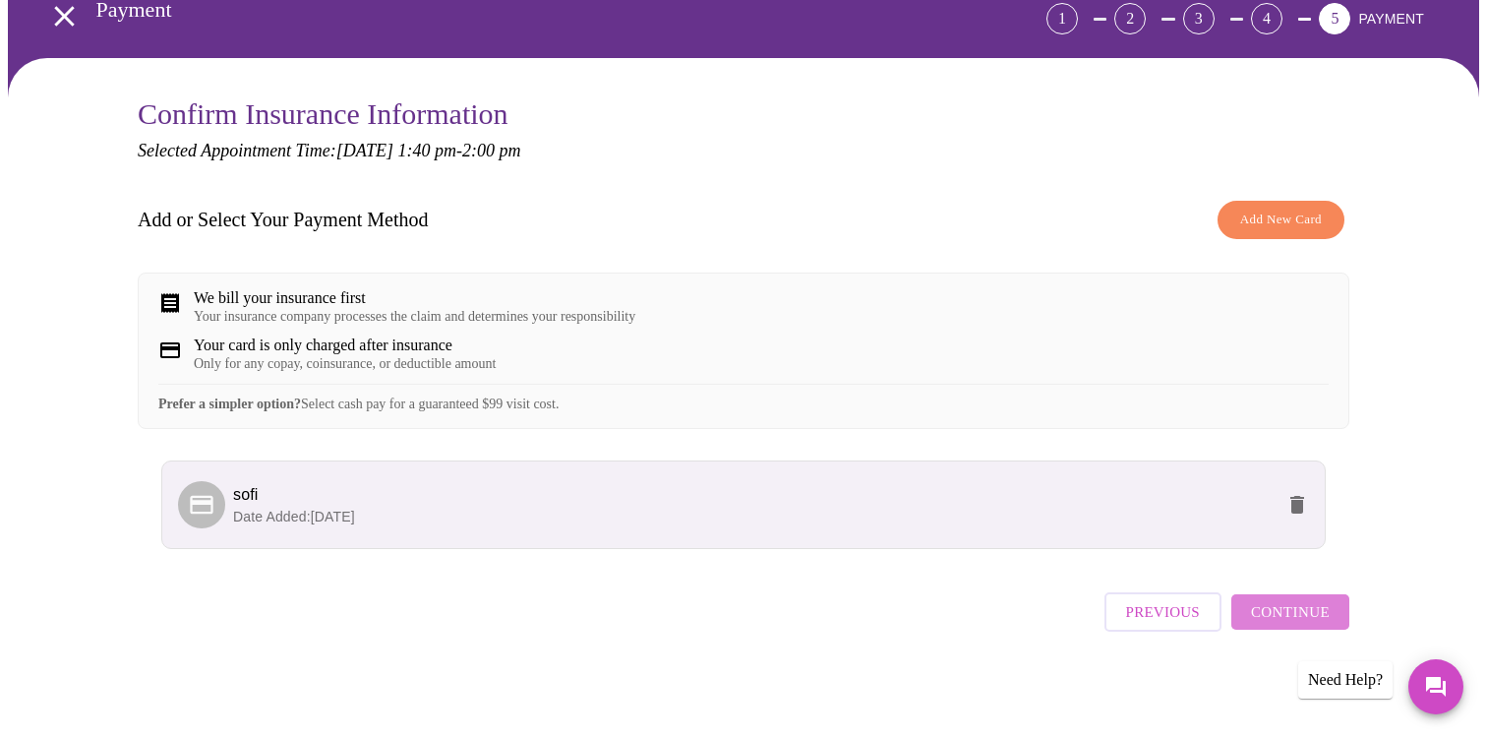
click at [1308, 624] on span "Continue" at bounding box center [1290, 612] width 79 height 26
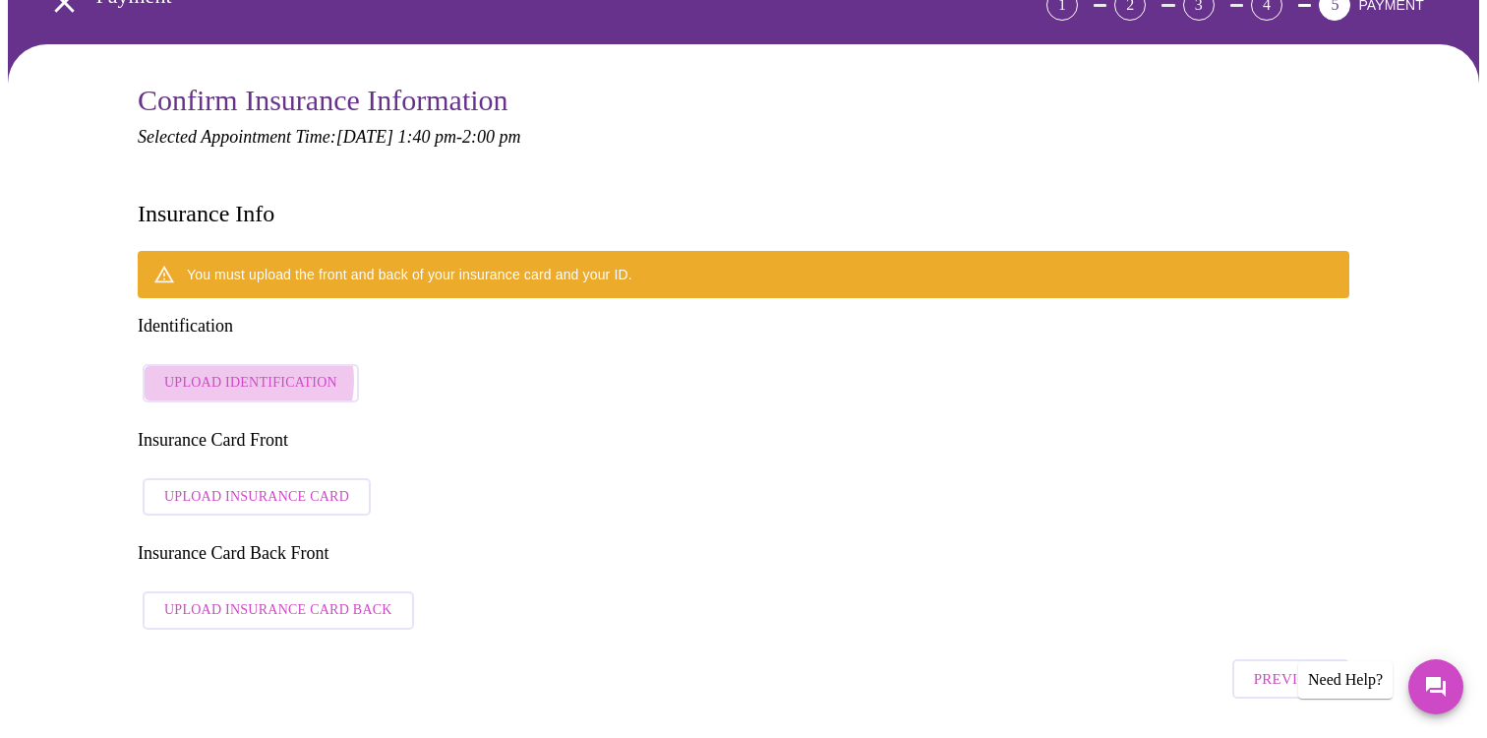
click at [248, 371] on span "Upload Identification" at bounding box center [250, 383] width 173 height 25
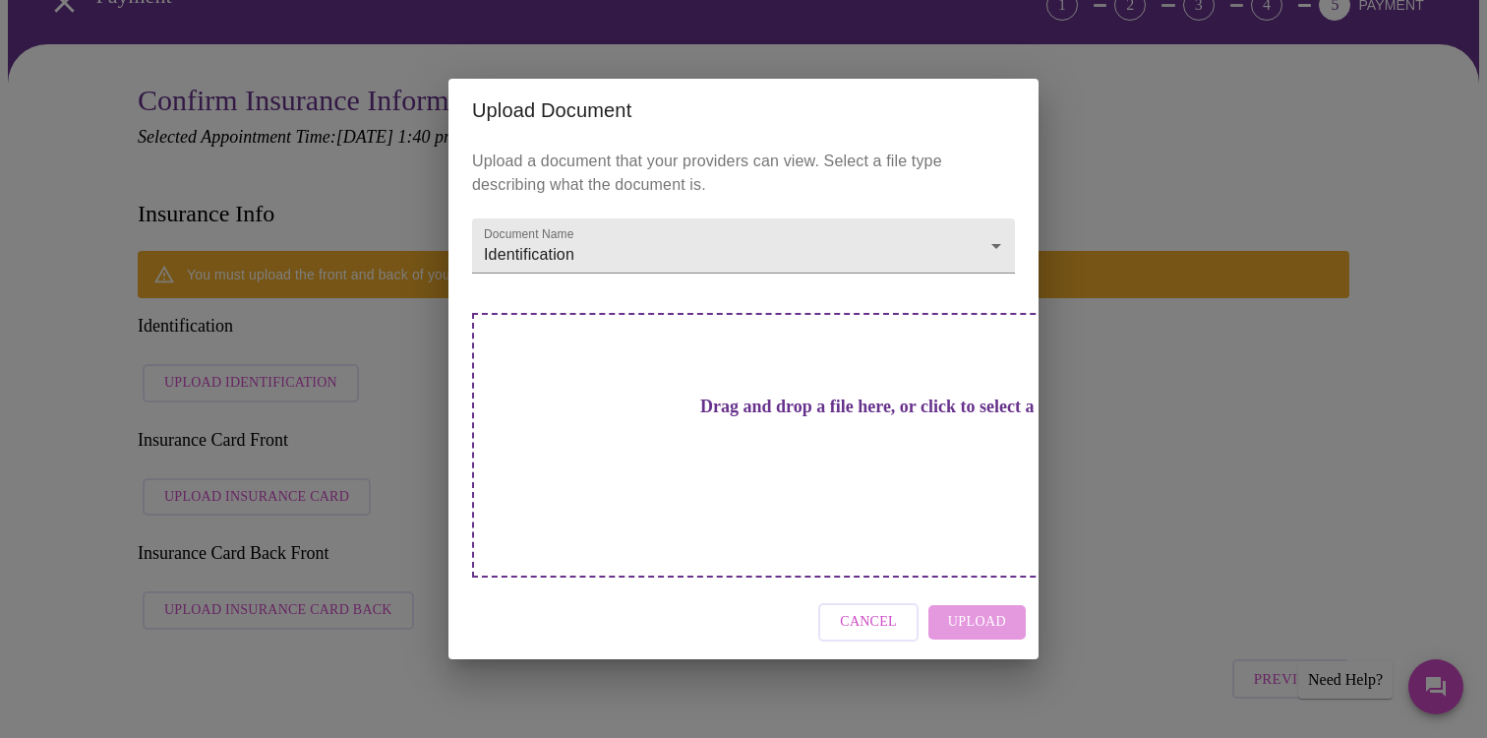
click at [926, 488] on div "Drag and drop a file here, or click to select a file" at bounding box center [881, 445] width 818 height 265
click at [834, 495] on div "Drag and drop a file here, or click to select a file" at bounding box center [881, 445] width 818 height 265
click at [764, 417] on h3 "Drag and drop a file here, or click to select a file" at bounding box center [881, 406] width 543 height 21
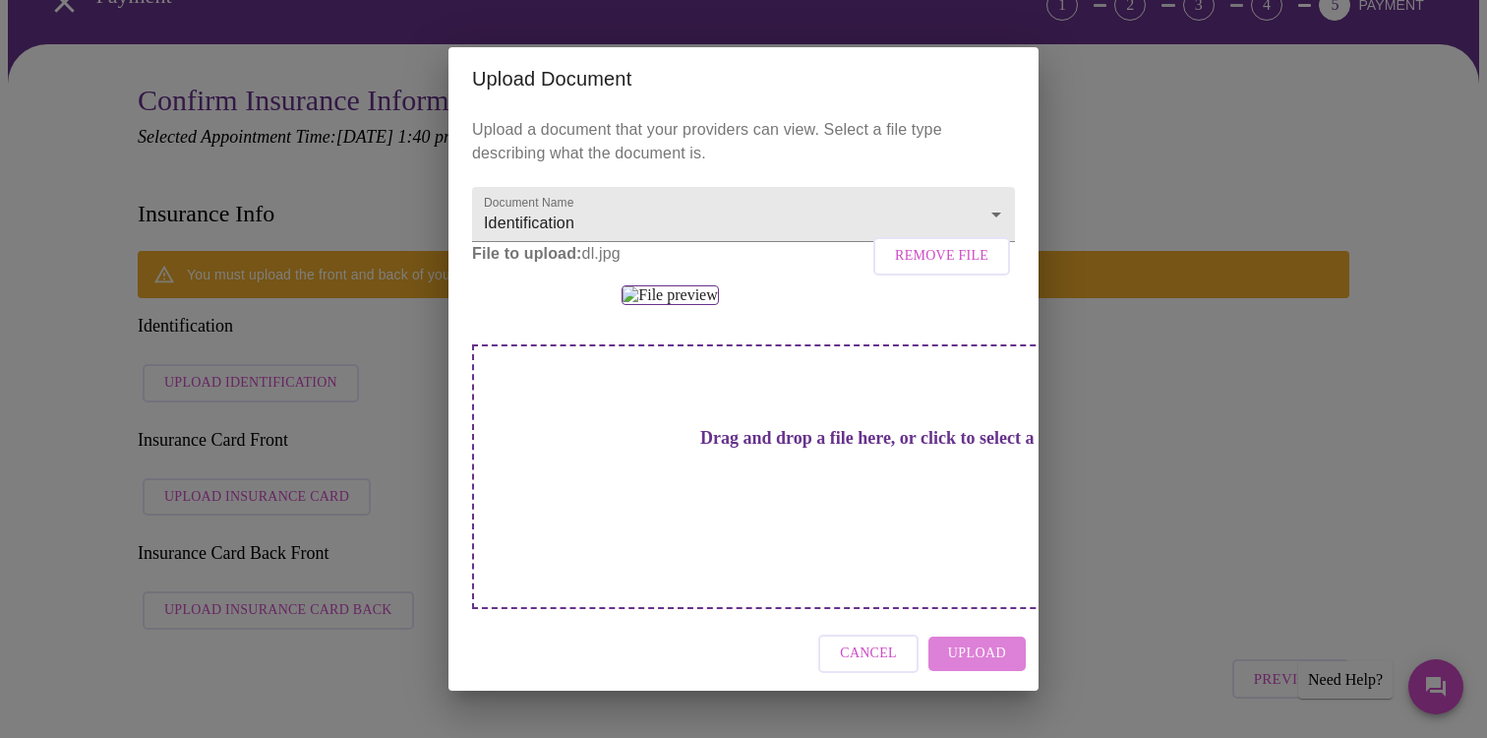
click at [994, 666] on span "Upload" at bounding box center [977, 653] width 58 height 25
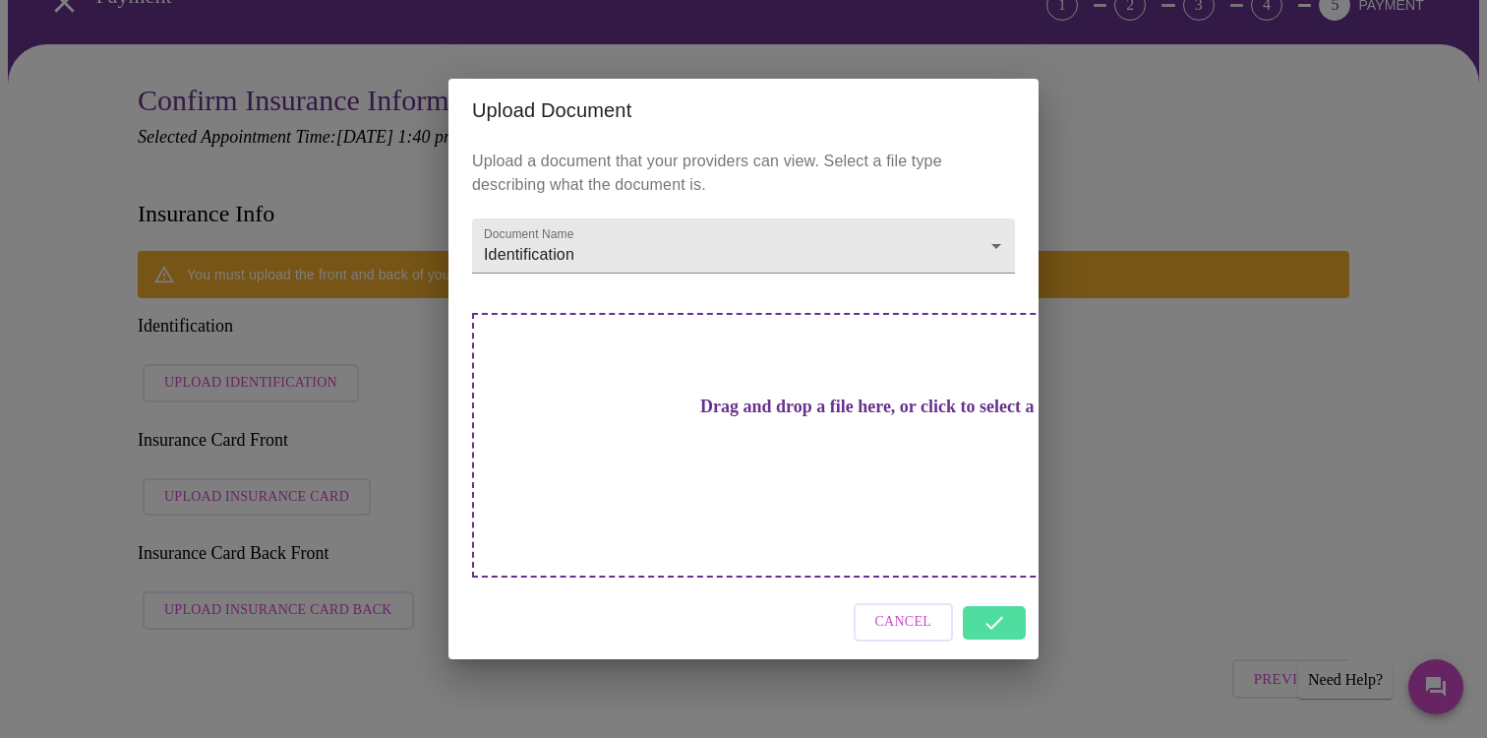
click at [332, 411] on div "Upload Document Upload a document that your providers can view. Select a file t…" at bounding box center [743, 369] width 1487 height 738
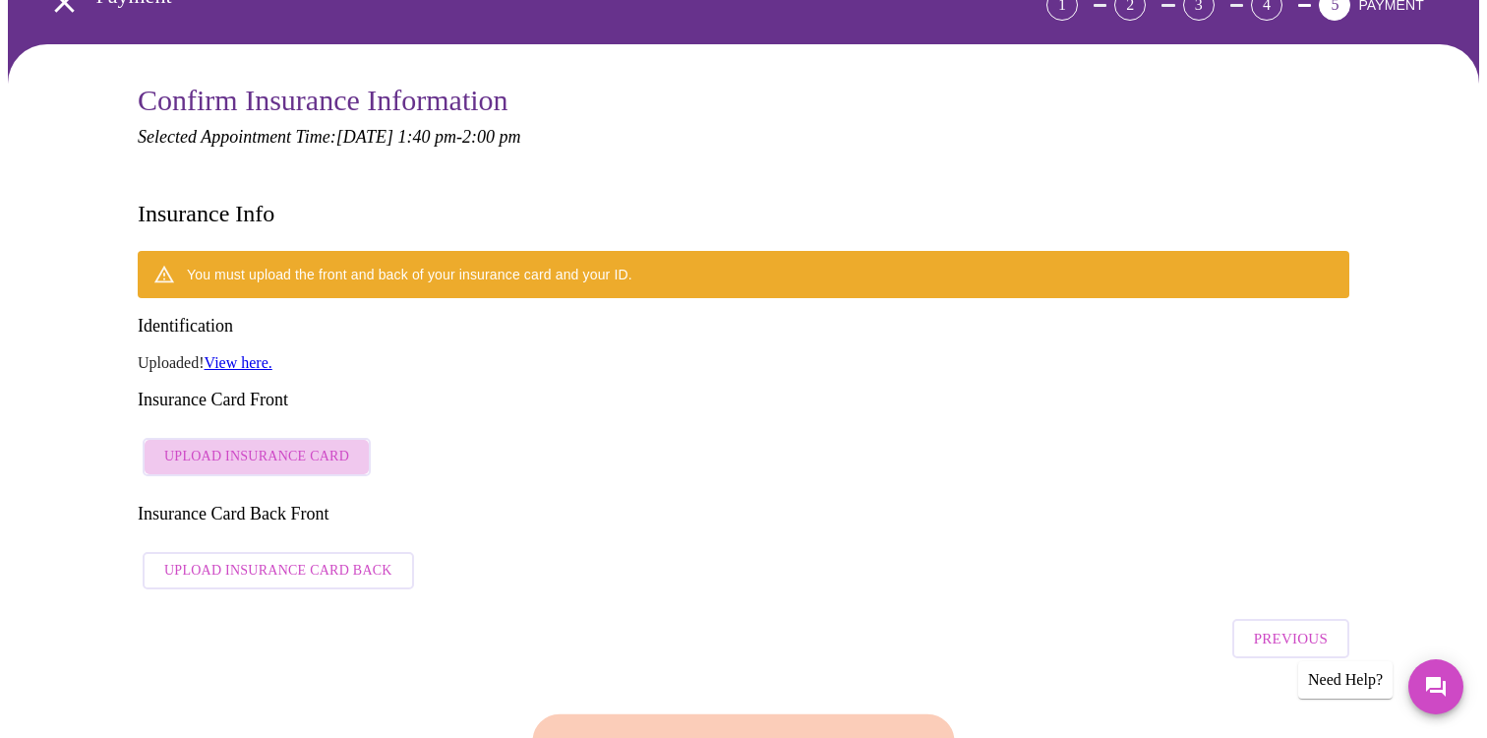
click at [332, 438] on button "Upload Insurance Card" at bounding box center [257, 457] width 228 height 38
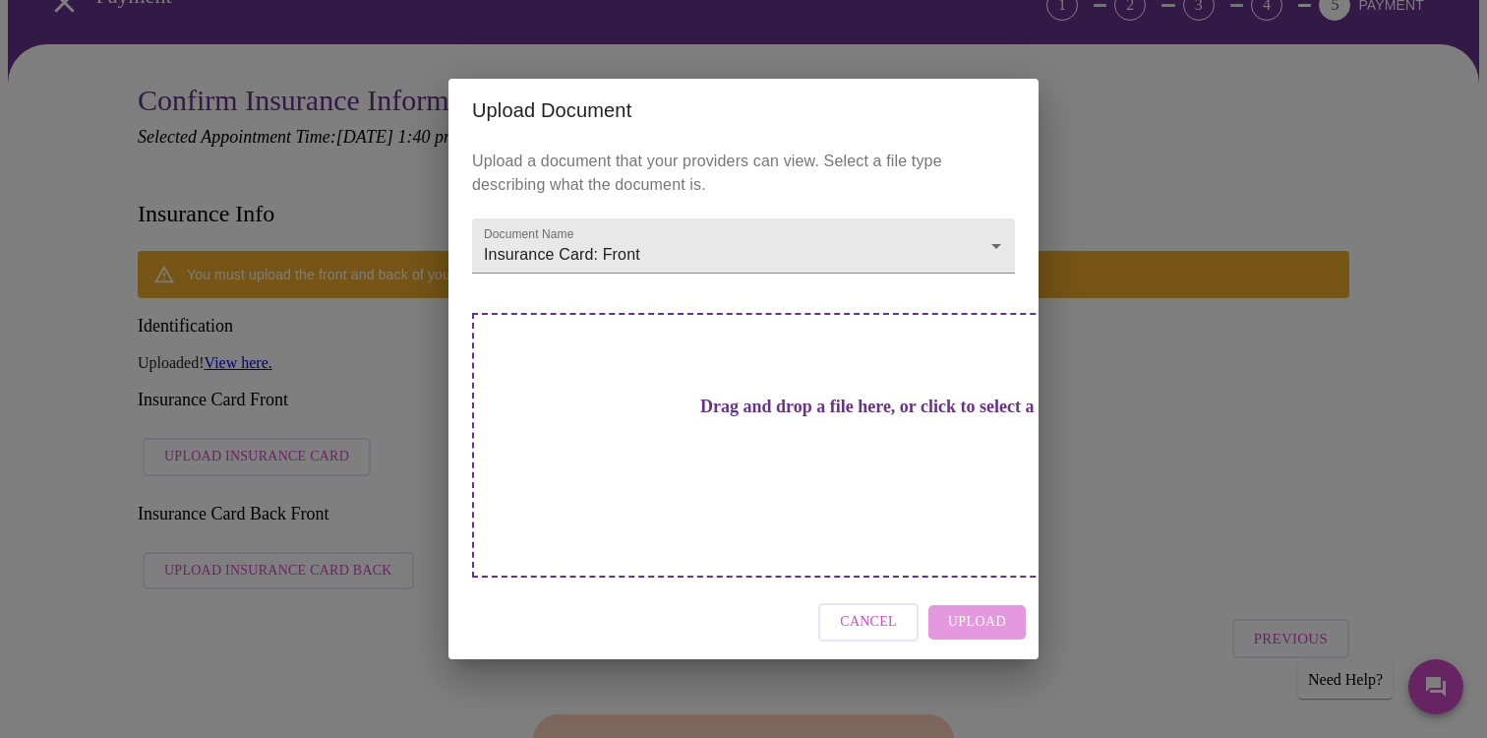
click at [870, 417] on h3 "Drag and drop a file here, or click to select a file" at bounding box center [881, 406] width 543 height 21
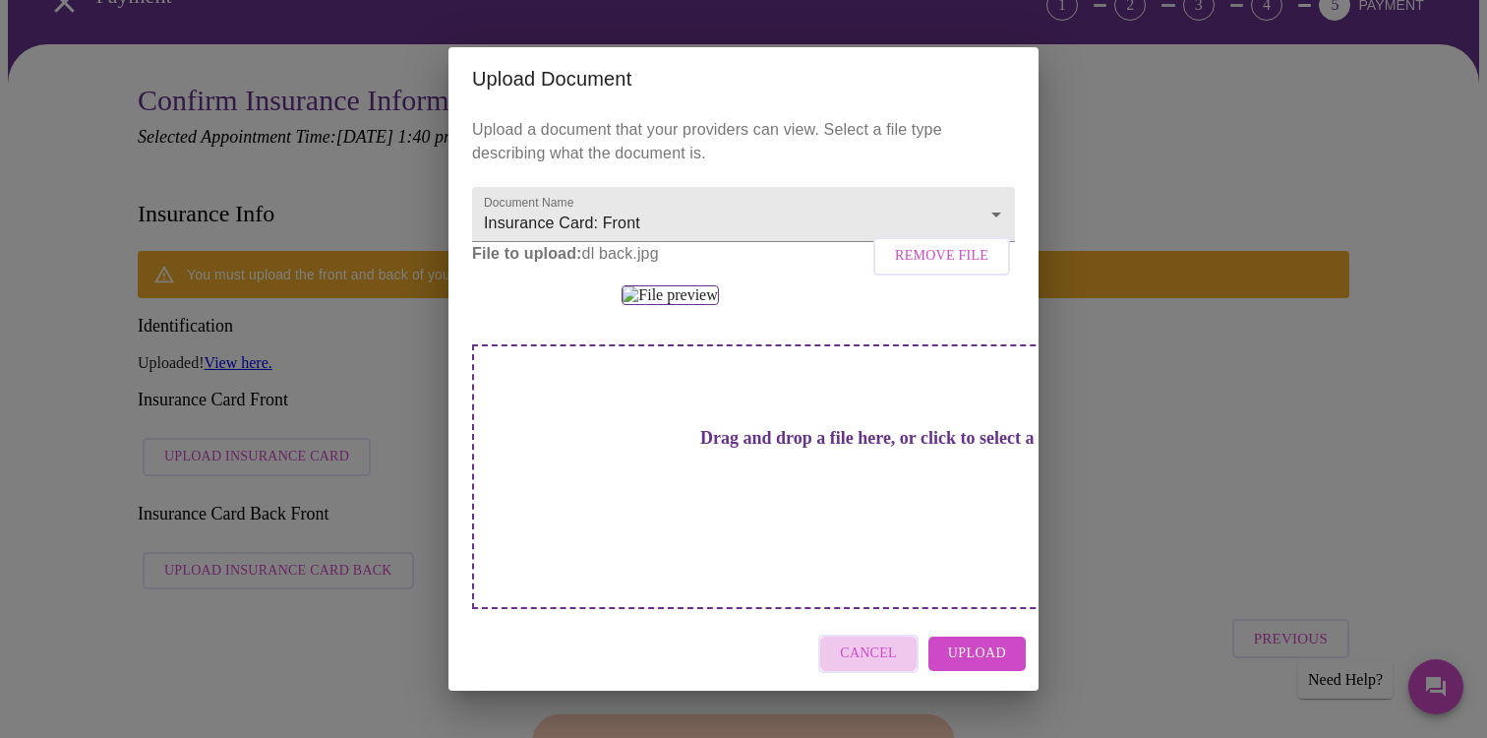
click at [868, 663] on span "Cancel" at bounding box center [868, 653] width 57 height 25
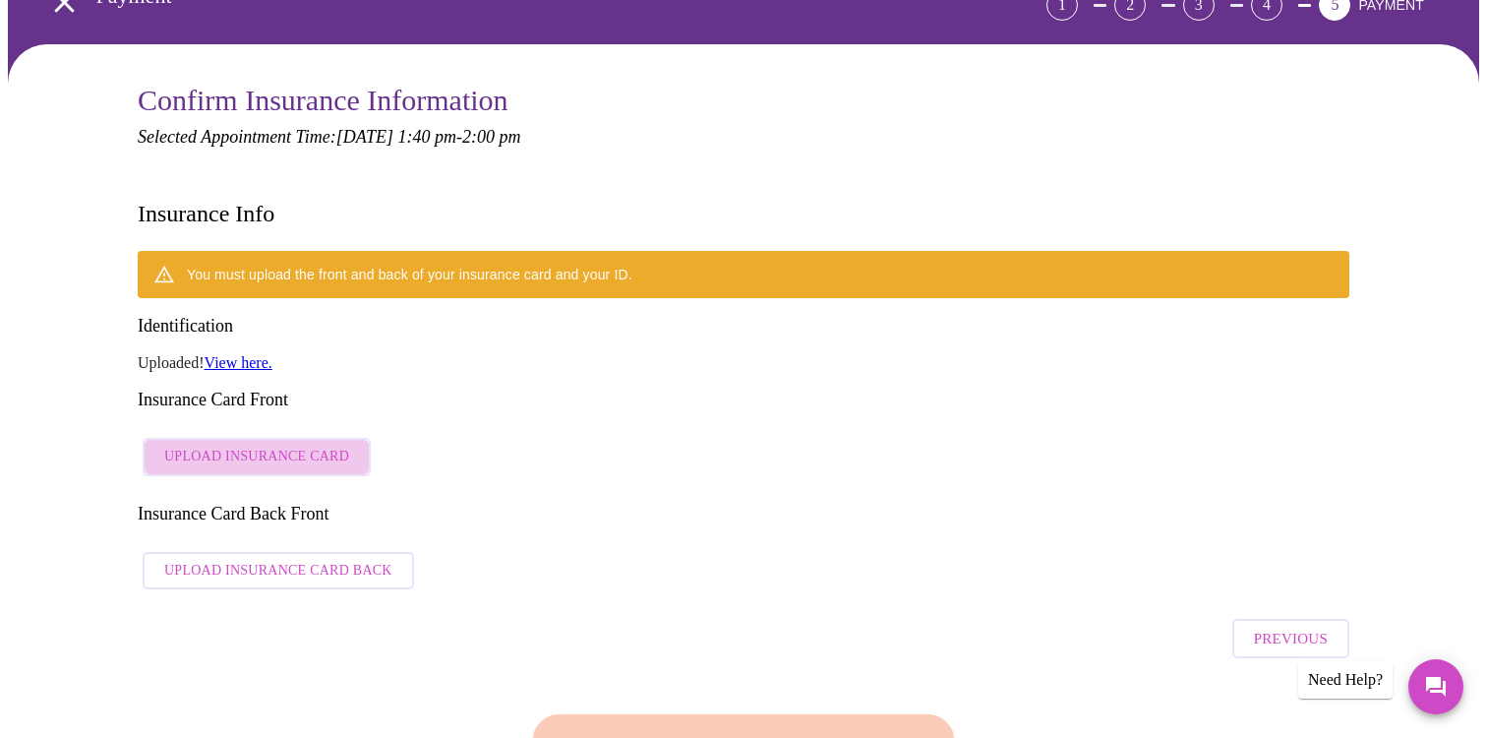
click at [300, 445] on span "Upload Insurance Card" at bounding box center [256, 457] width 185 height 25
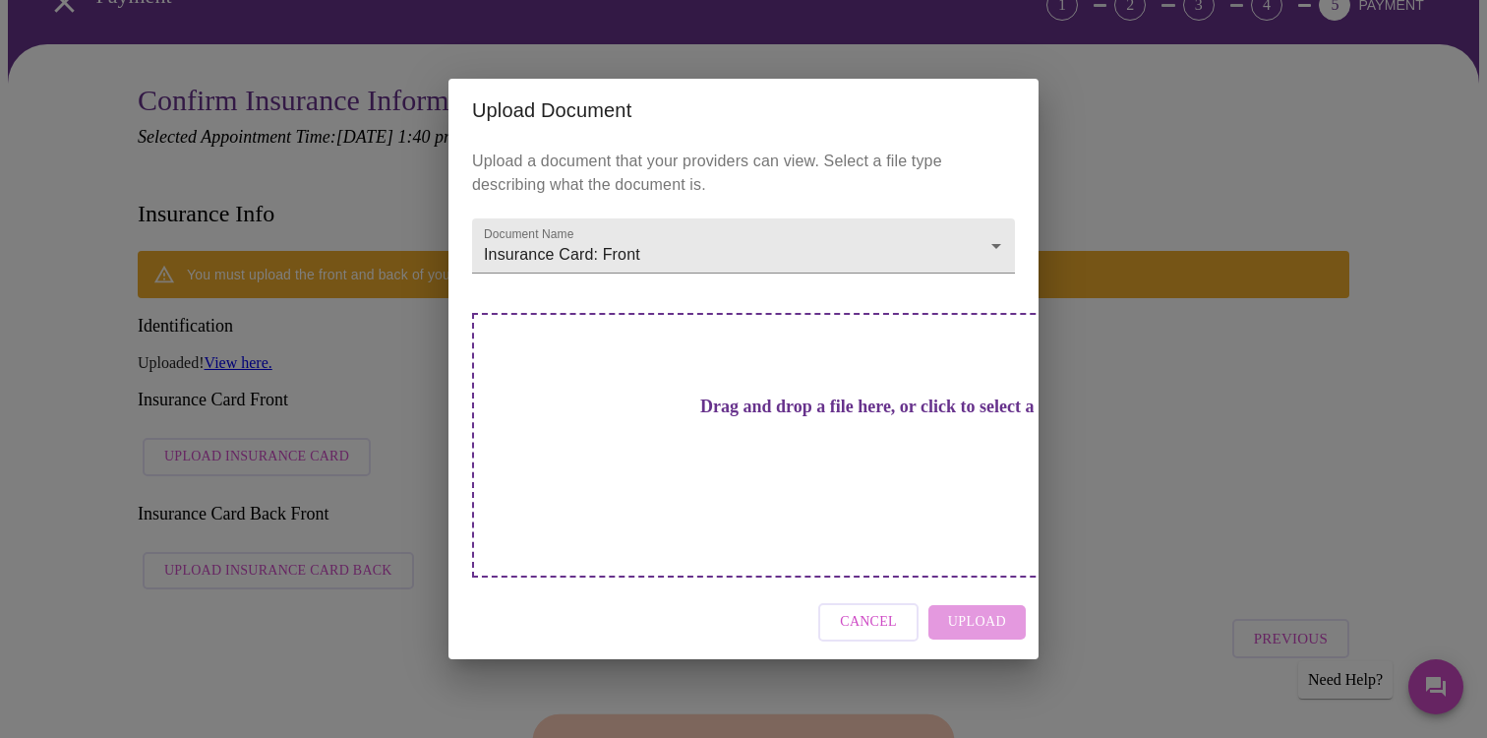
click at [720, 417] on h3 "Drag and drop a file here, or click to select a file" at bounding box center [881, 406] width 543 height 21
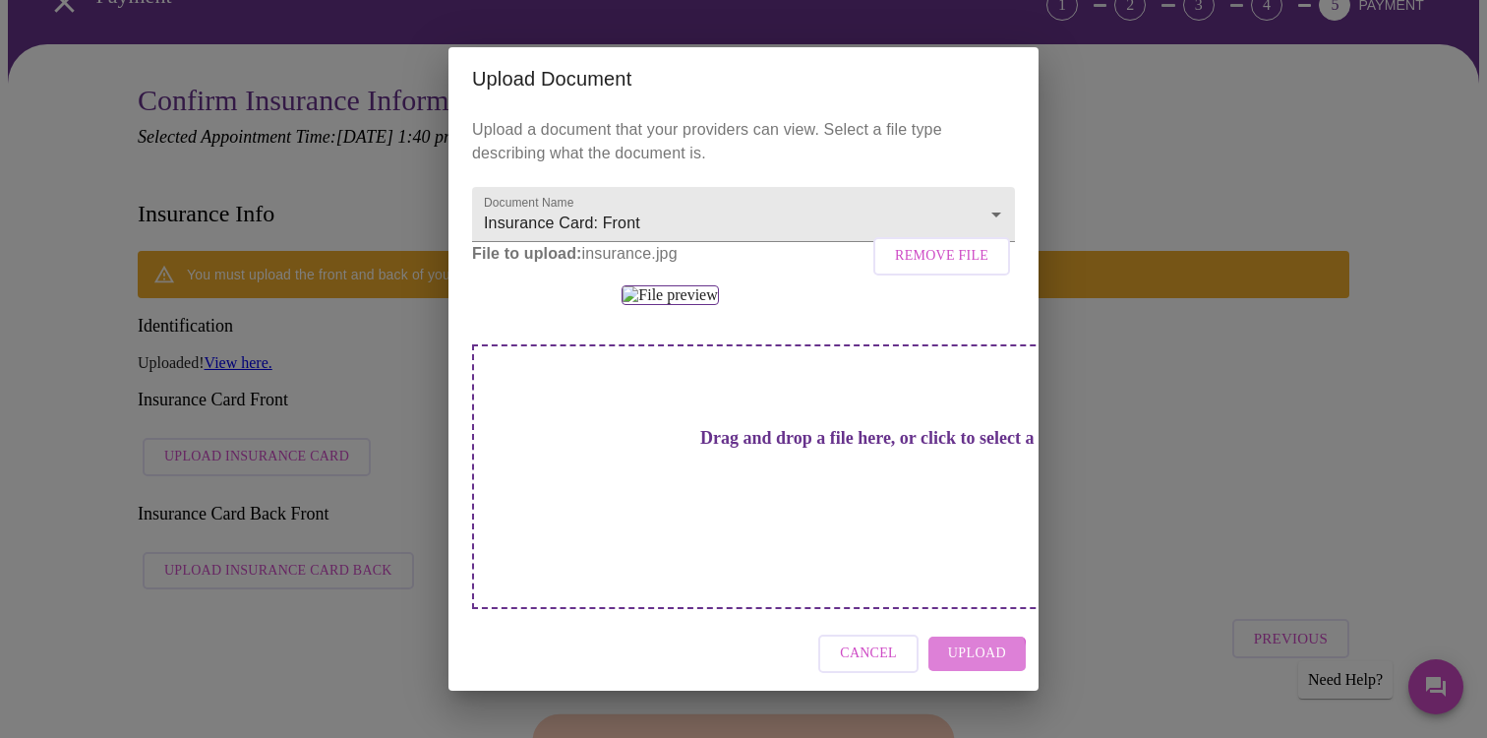
click at [968, 666] on span "Upload" at bounding box center [977, 653] width 58 height 25
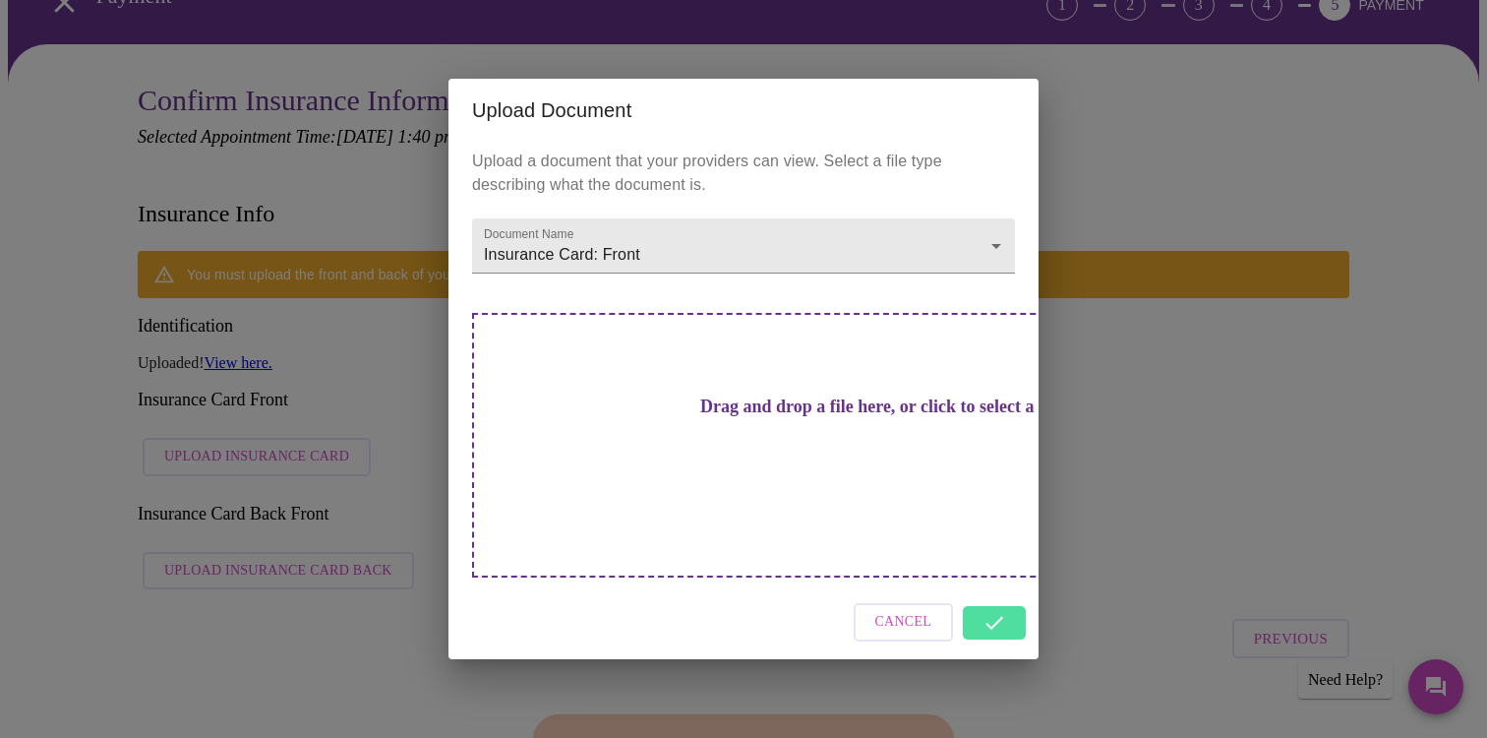
click at [682, 464] on div "Drag and drop a file here, or click to select a file" at bounding box center [881, 445] width 818 height 265
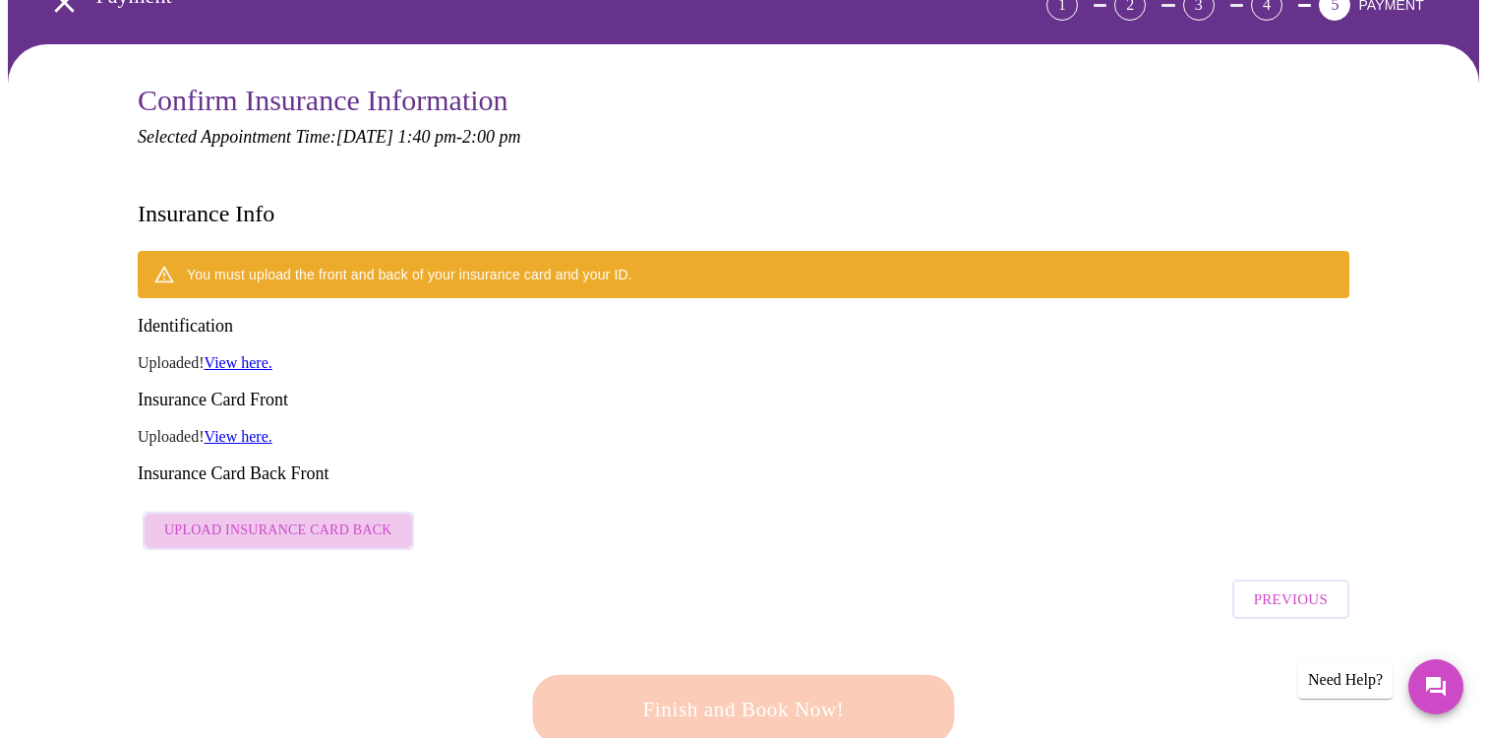
click at [355, 518] on span "Upload Insurance Card Back" at bounding box center [278, 530] width 228 height 25
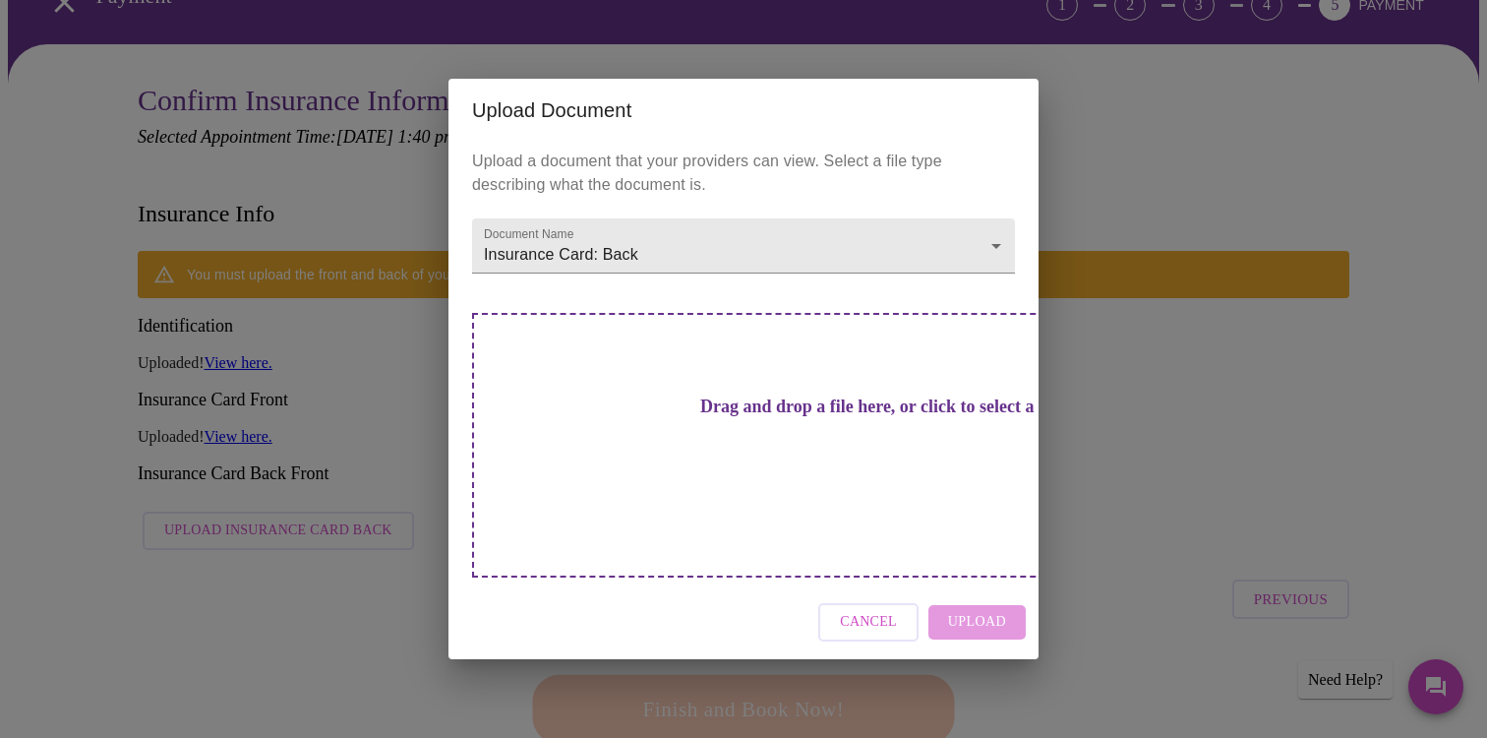
click at [699, 464] on div "Drag and drop a file here, or click to select a file" at bounding box center [881, 445] width 818 height 265
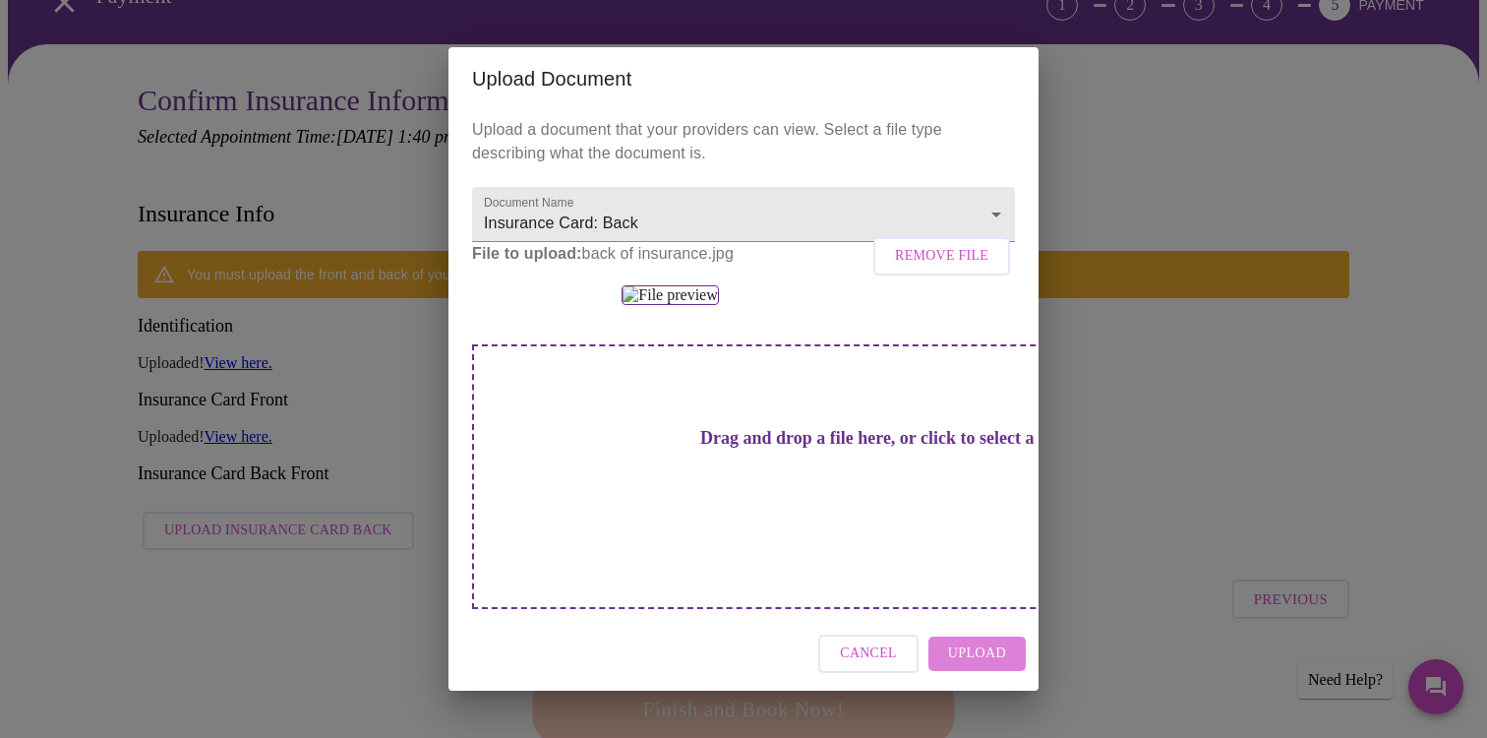
click at [978, 666] on span "Upload" at bounding box center [977, 653] width 58 height 25
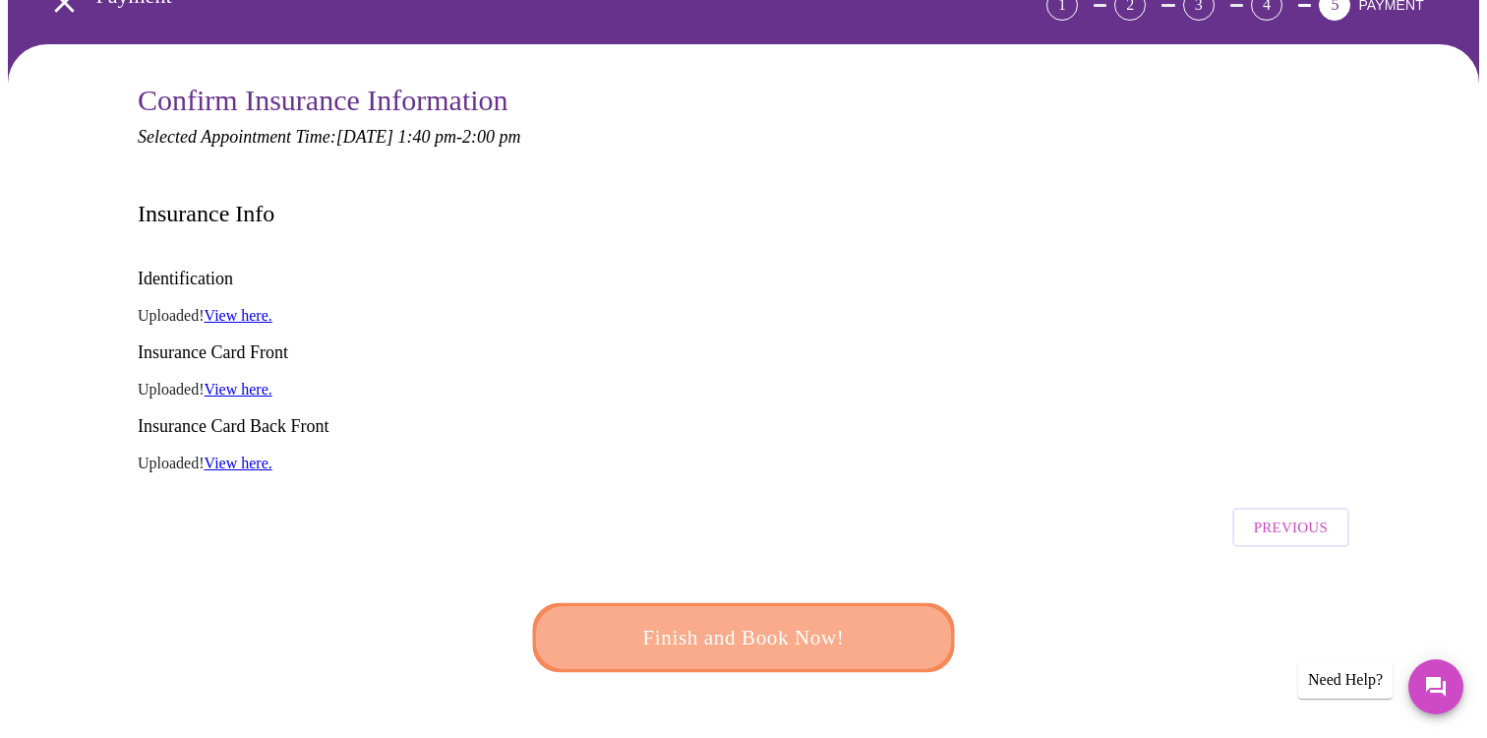
click at [830, 620] on span "Finish and Book Now!" at bounding box center [744, 638] width 364 height 36
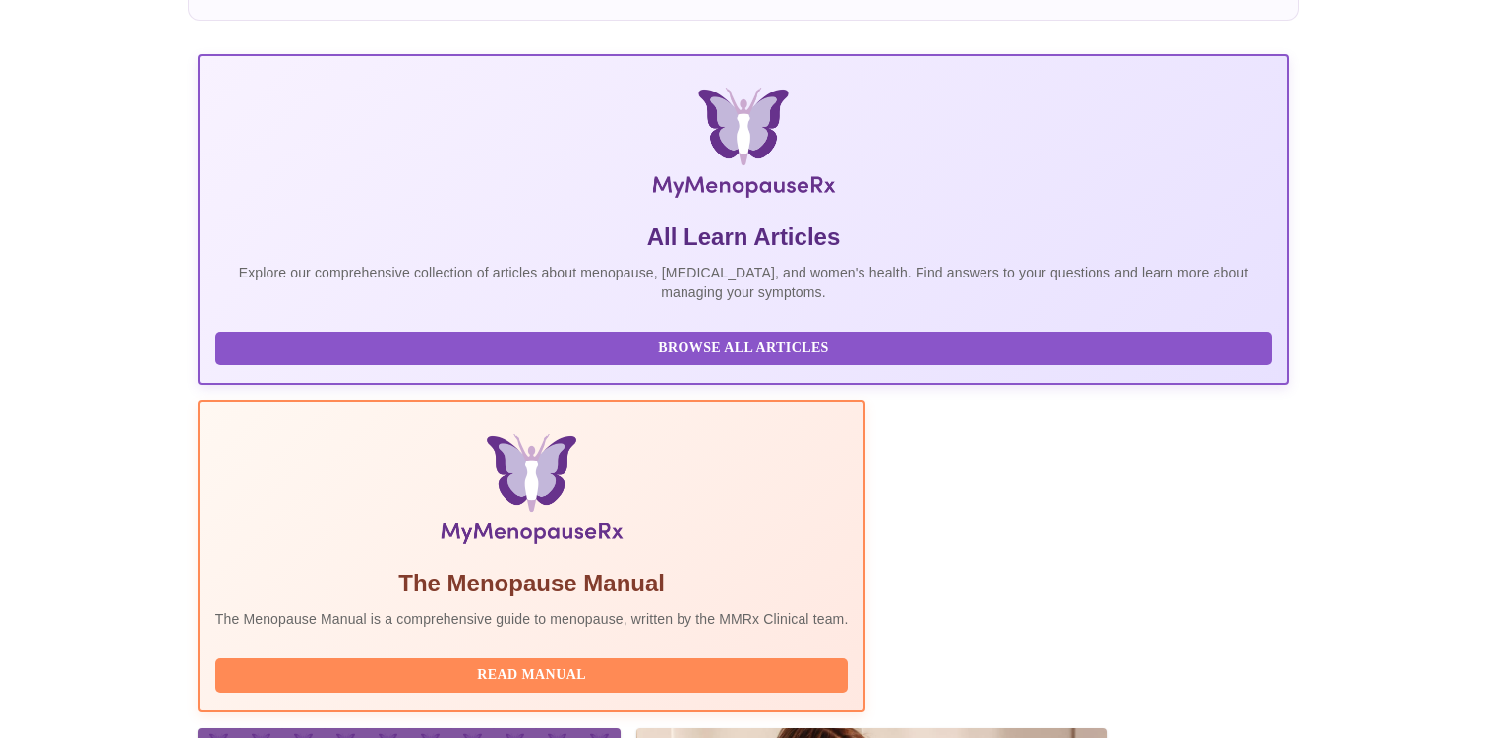
scroll to position [338, 0]
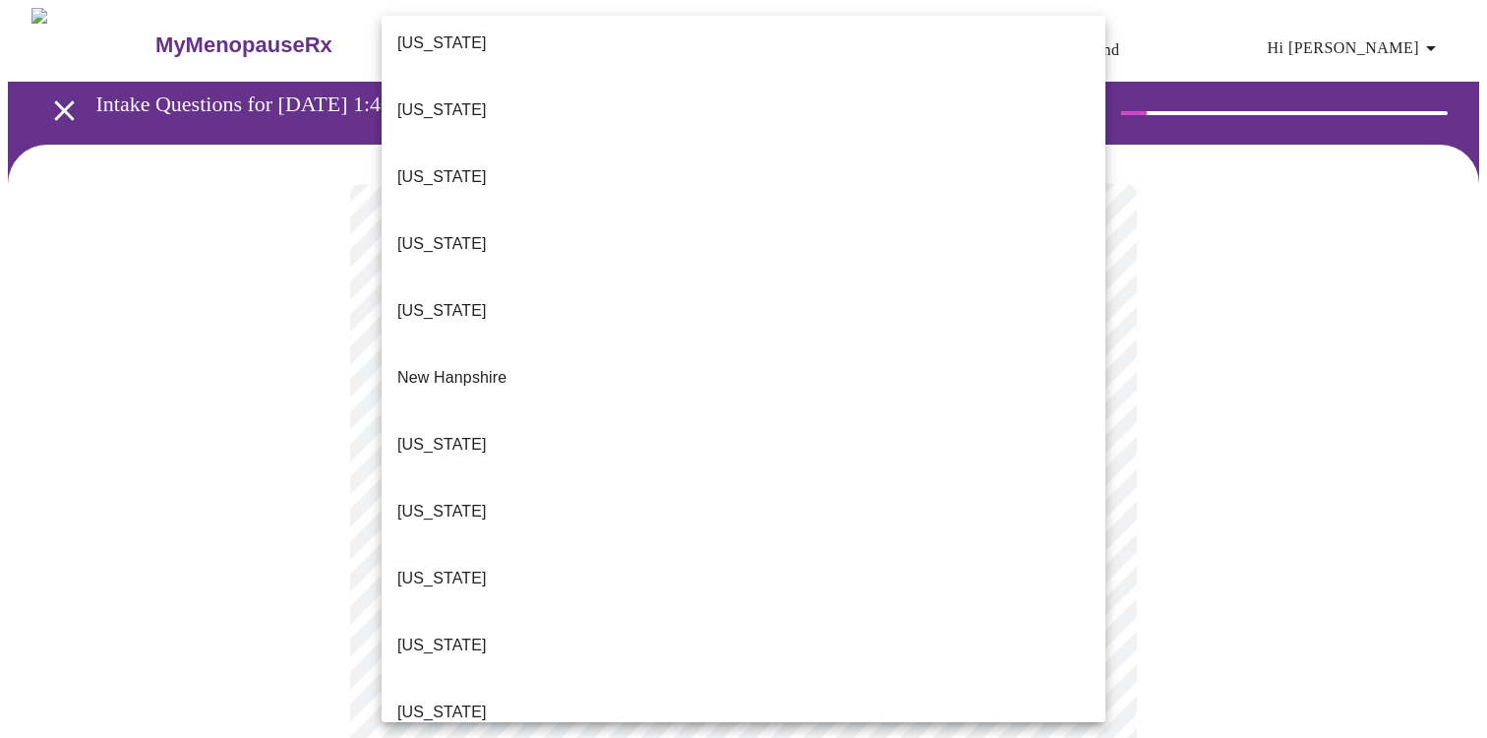
scroll to position [1589, 0]
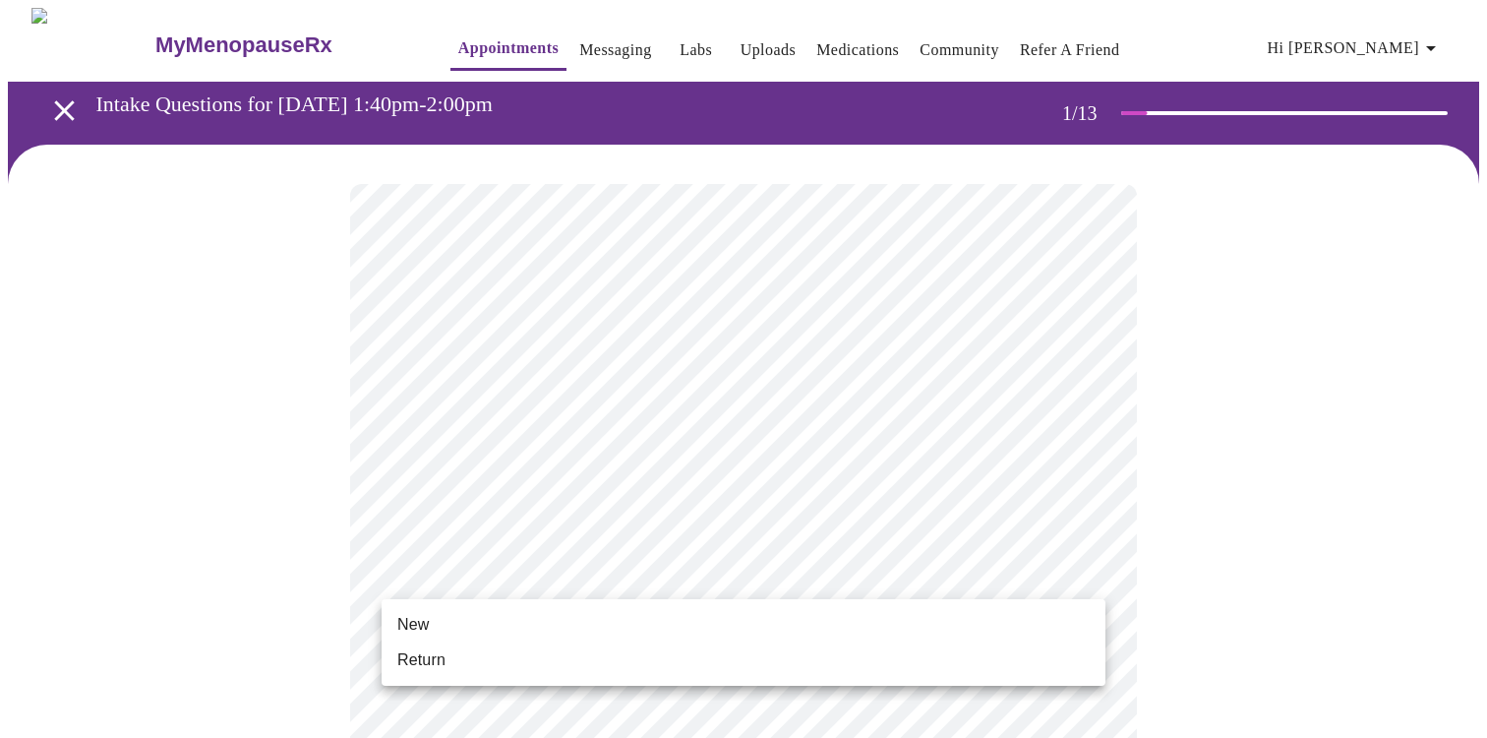
click at [527, 618] on li "New" at bounding box center [744, 624] width 724 height 35
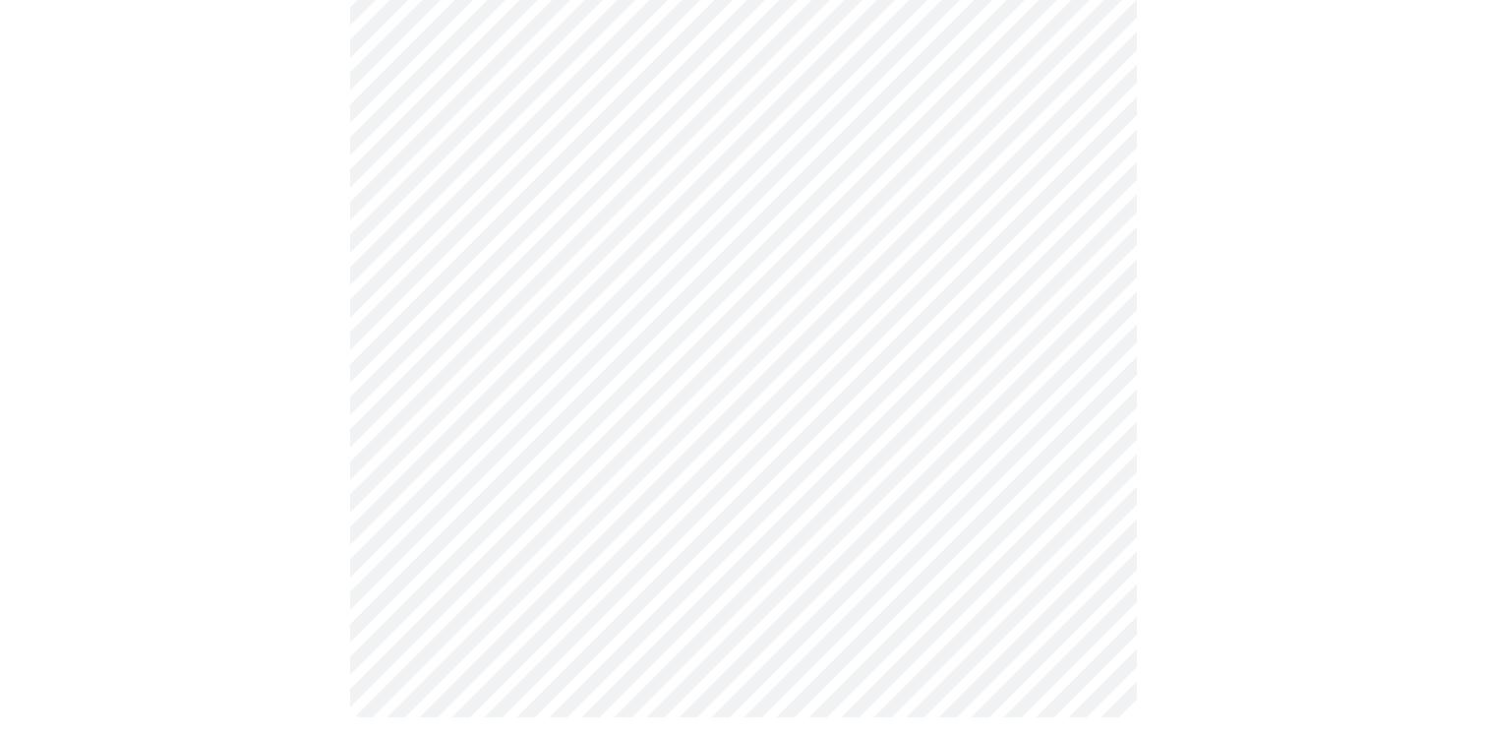
scroll to position [1029, 0]
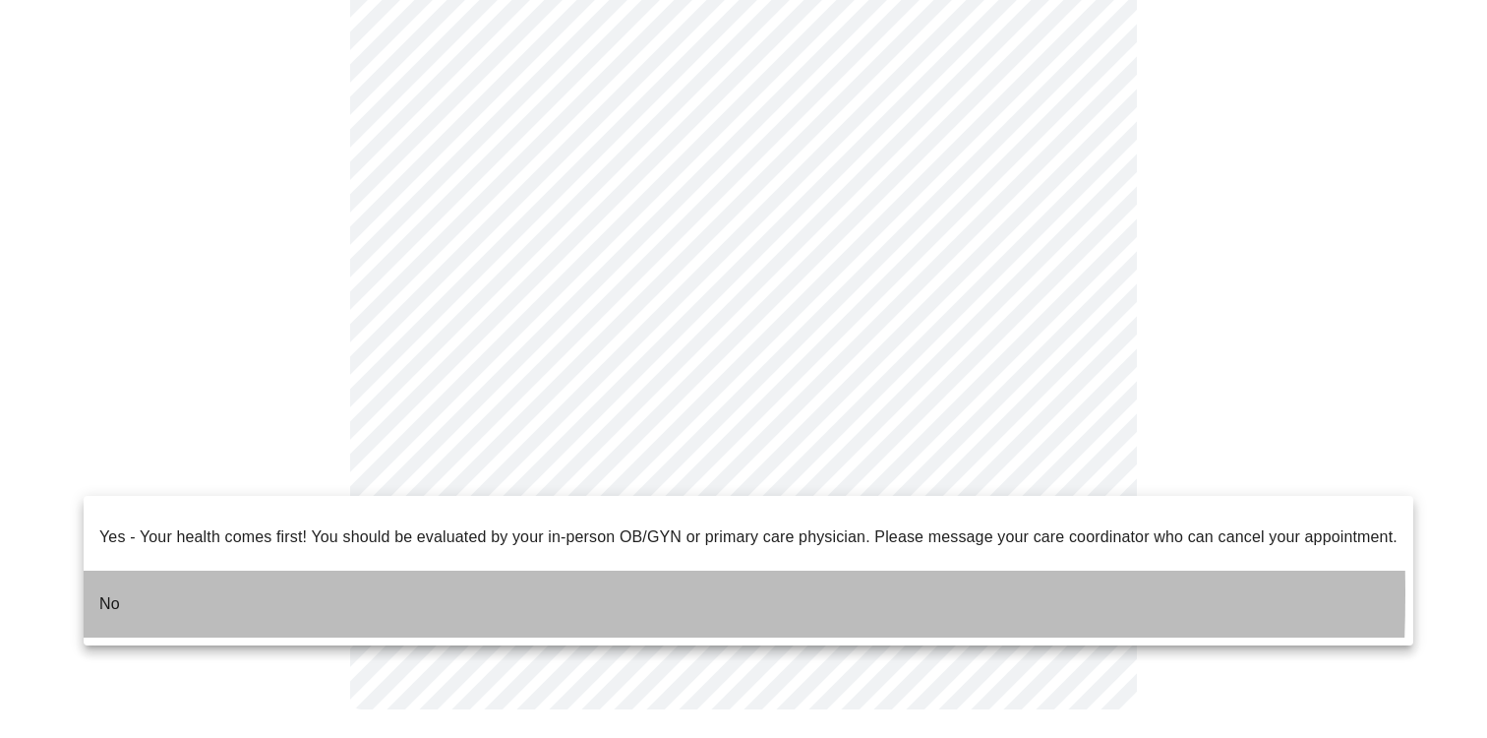
click at [141, 577] on li "No" at bounding box center [749, 604] width 1330 height 67
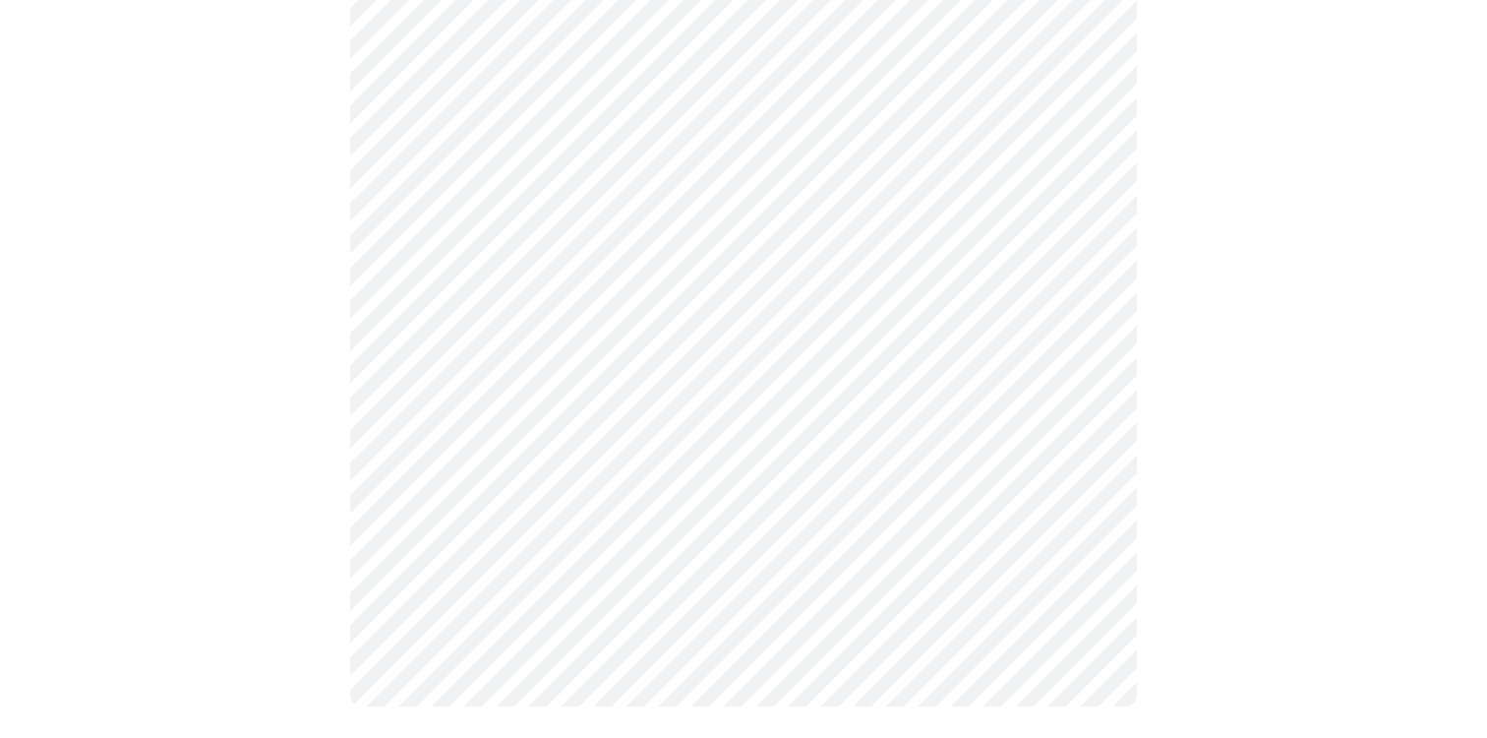
scroll to position [0, 0]
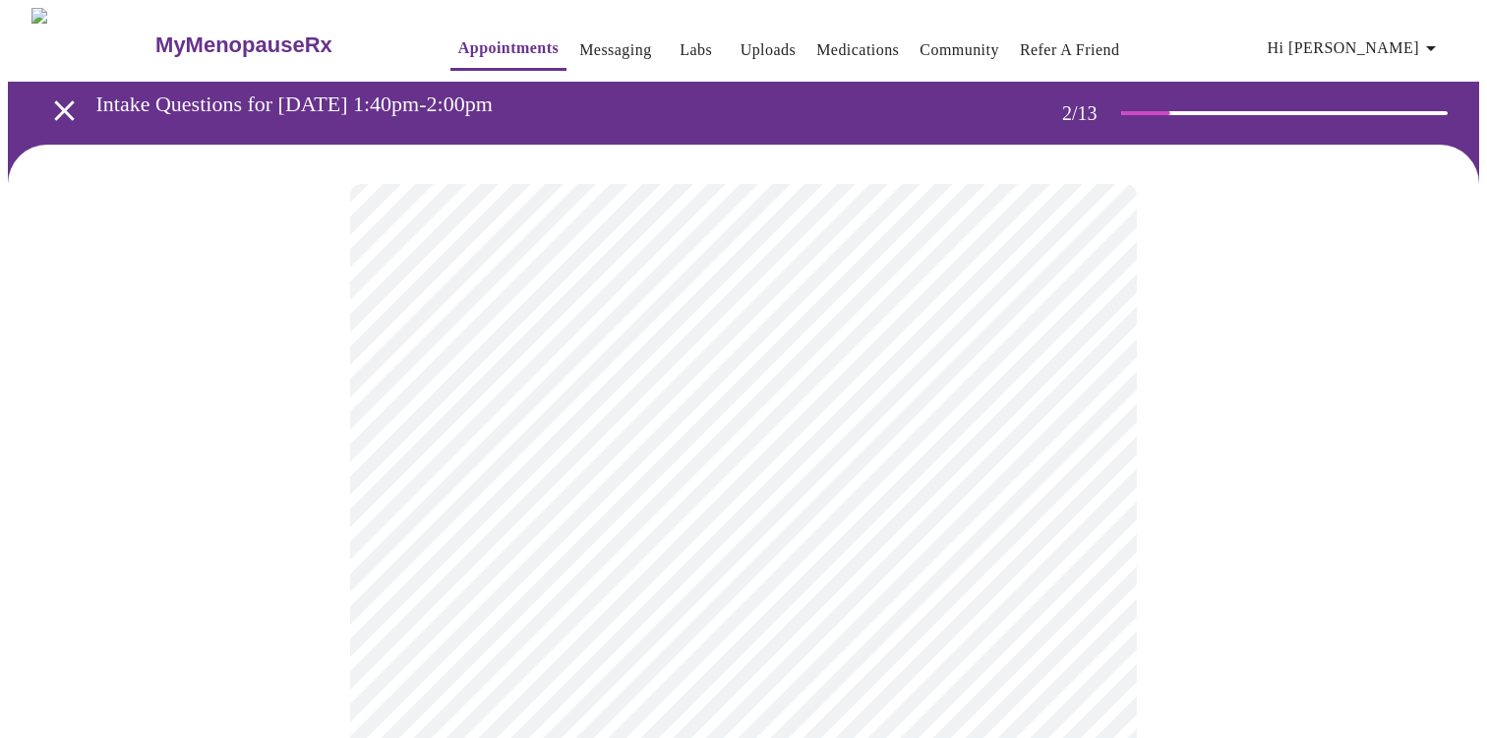
click at [822, 413] on body "MyMenopauseRx Appointments Messaging Labs Uploads Medications Community Refer a…" at bounding box center [744, 599] width 1472 height 1182
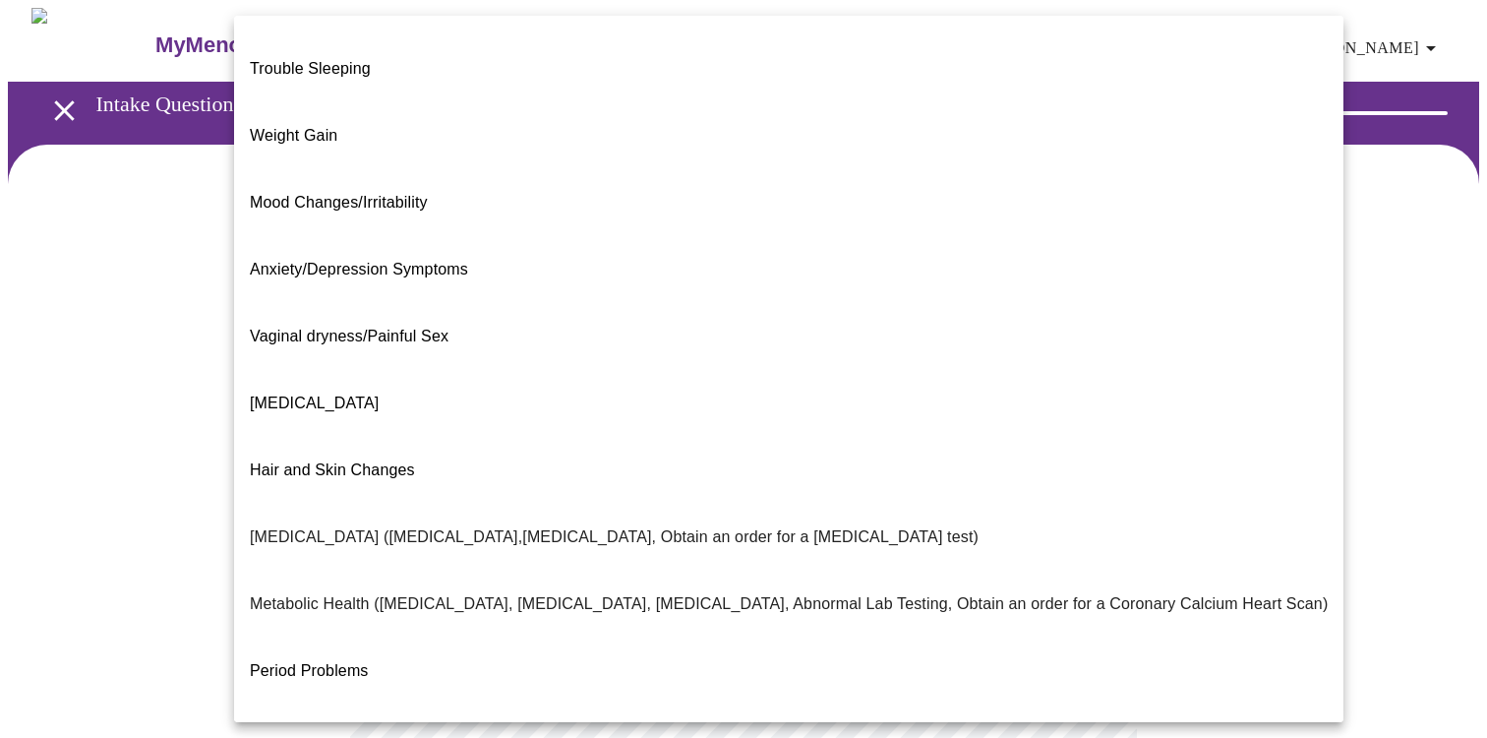
scroll to position [59, 0]
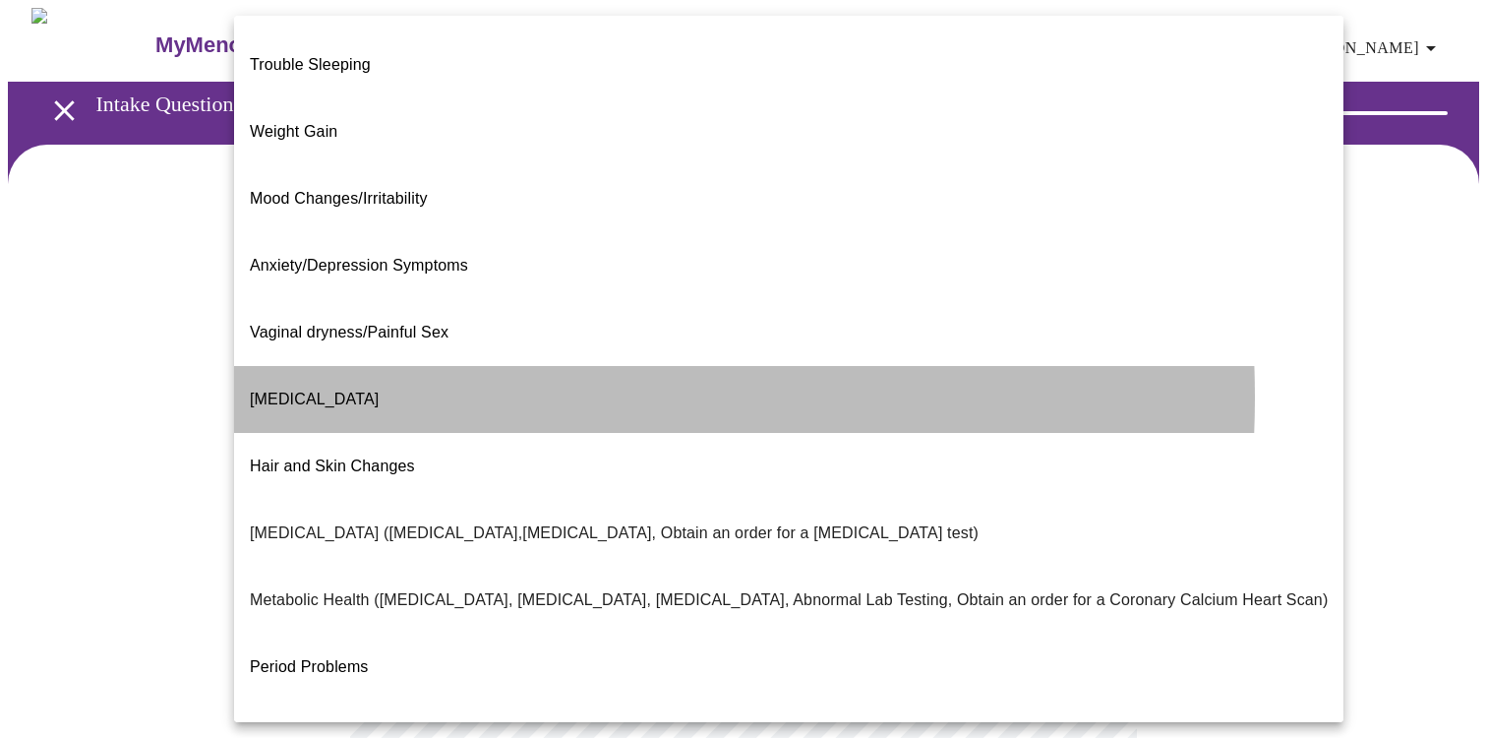
click at [379, 366] on li "[MEDICAL_DATA]" at bounding box center [789, 399] width 1110 height 67
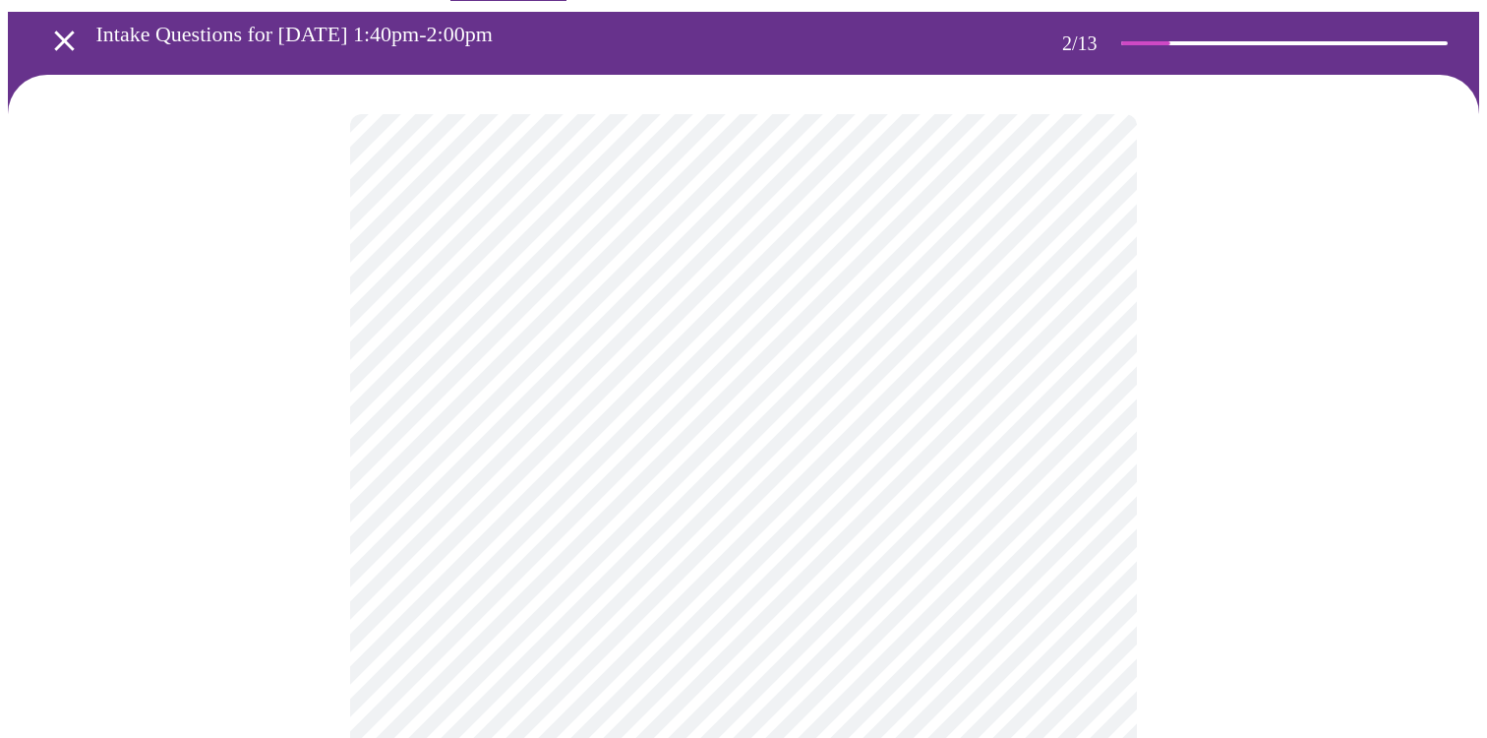
scroll to position [71, 0]
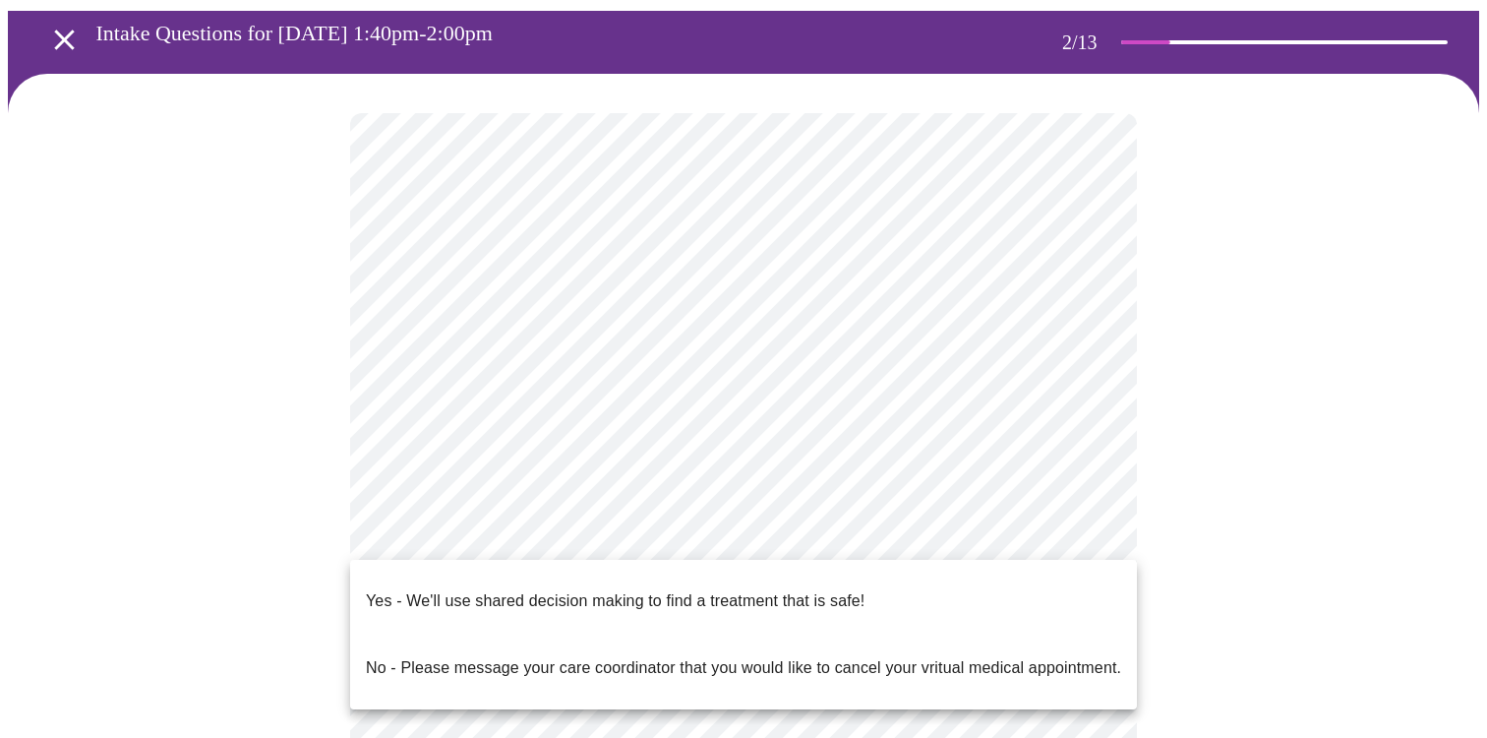
click at [646, 535] on body "MyMenopauseRx Appointments Messaging Labs Uploads Medications Community Refer a…" at bounding box center [744, 522] width 1472 height 1171
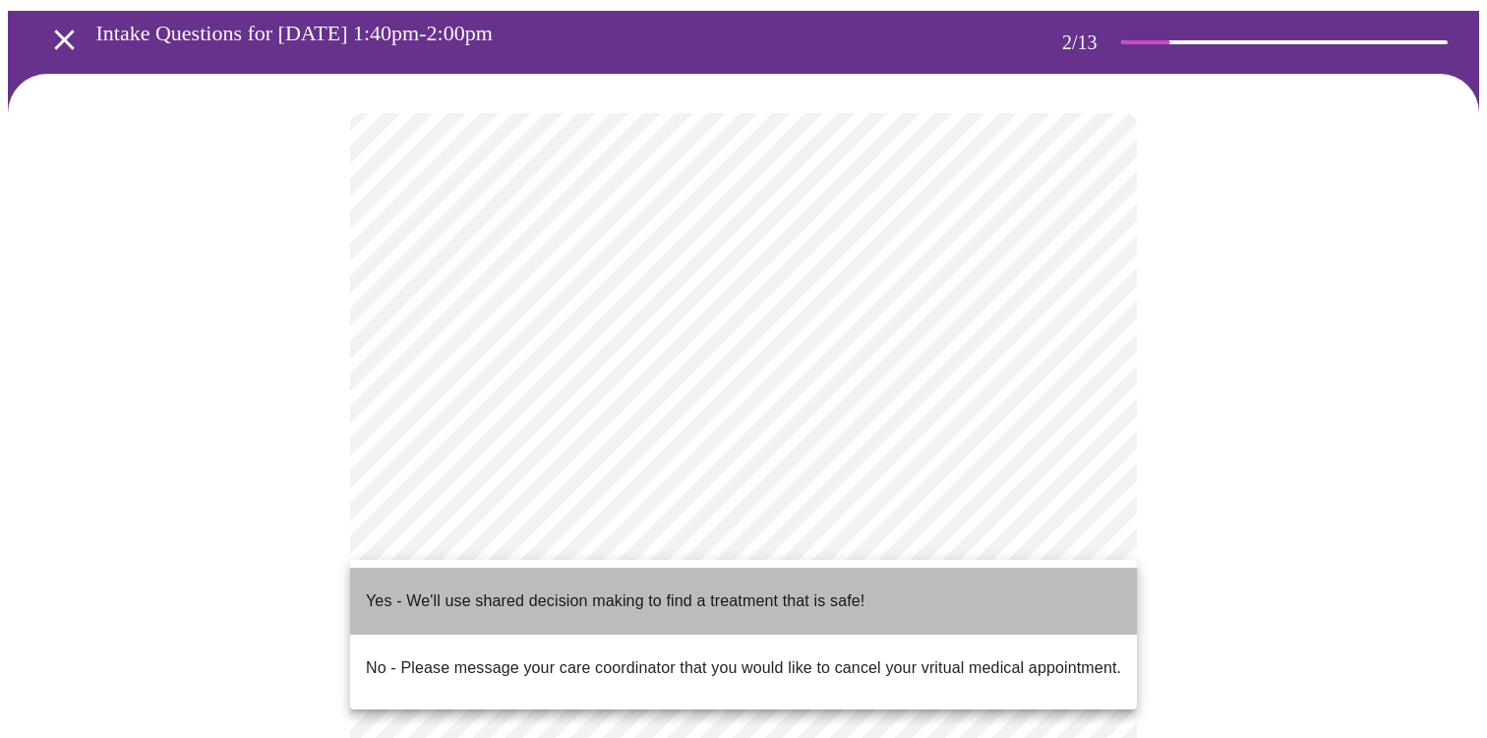
click at [625, 589] on p "Yes - We'll use shared decision making to find a treatment that is safe!" at bounding box center [615, 601] width 499 height 24
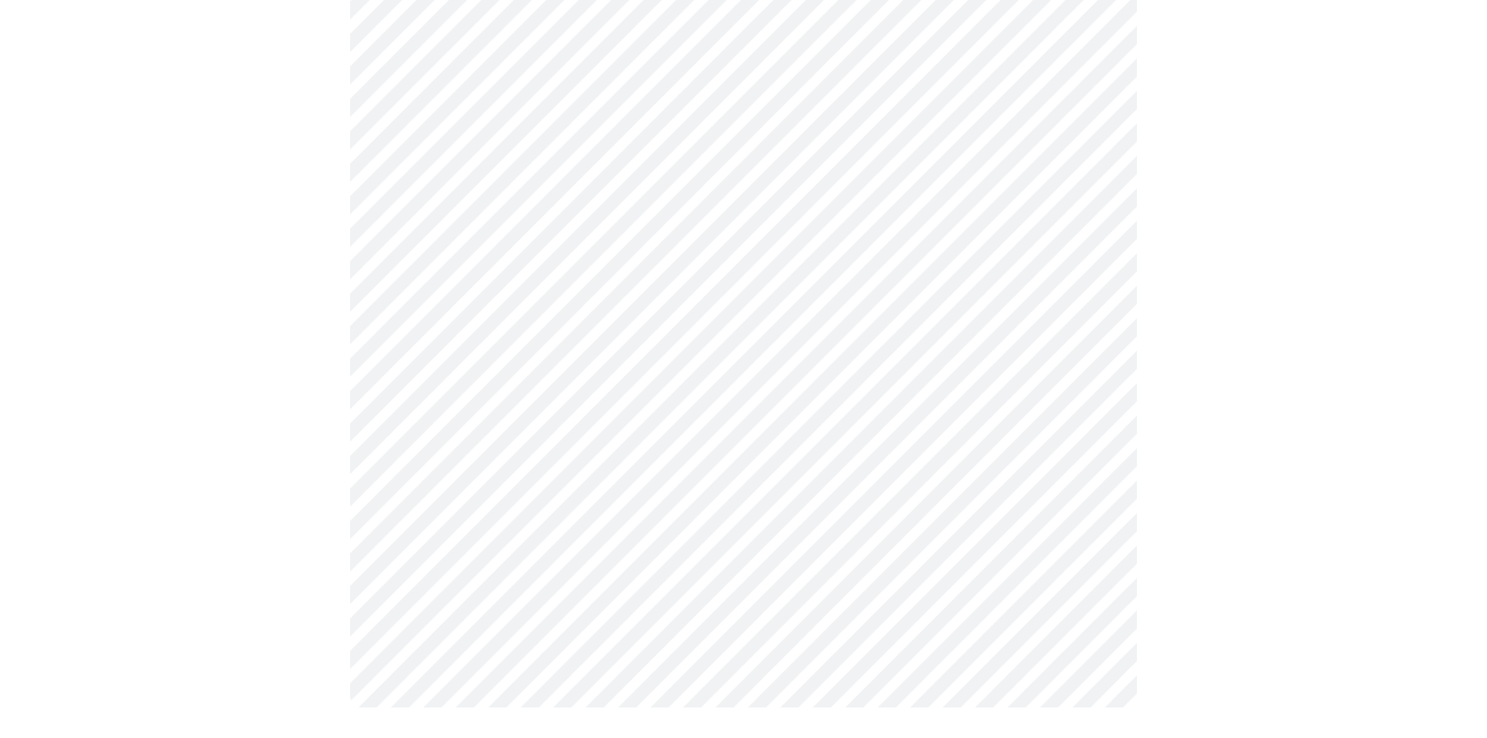
scroll to position [0, 0]
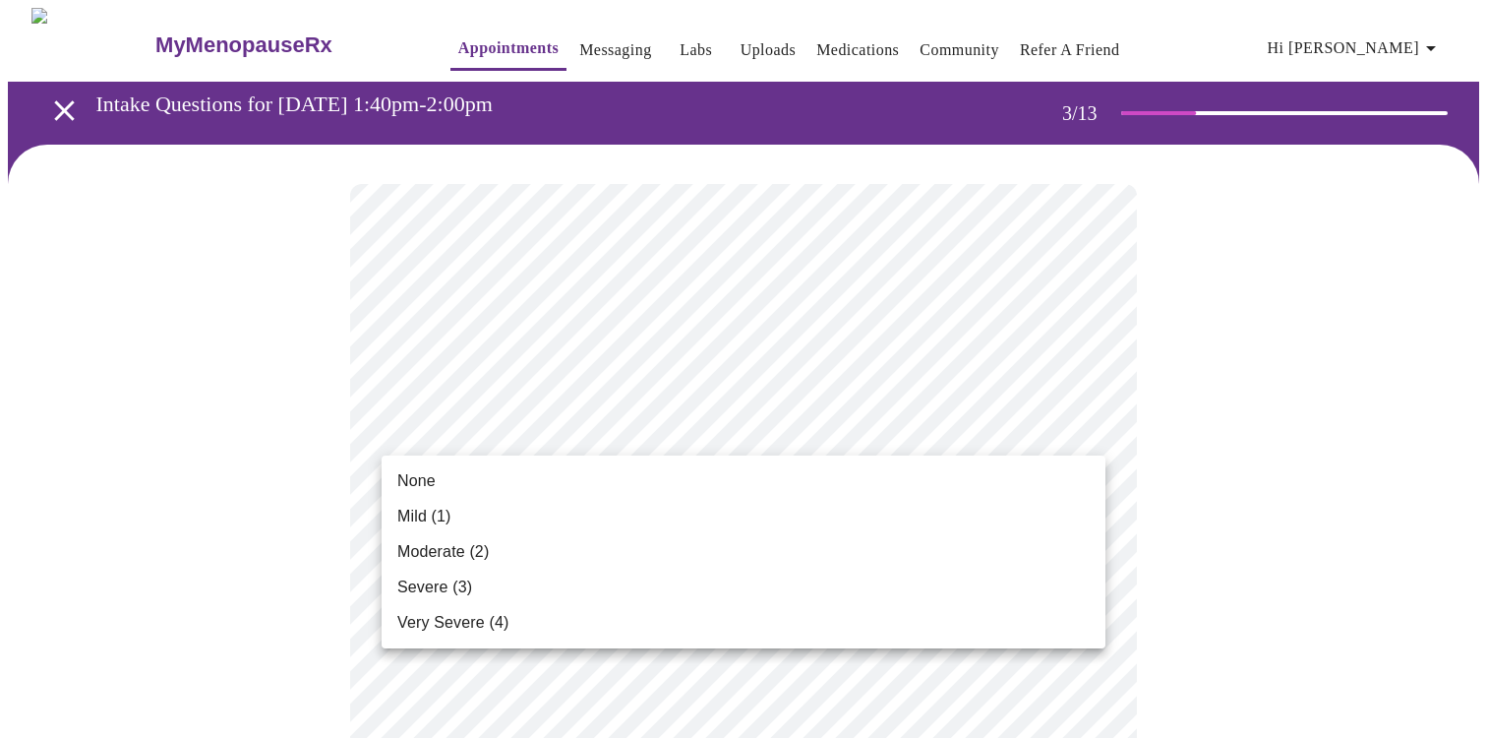
click at [482, 559] on span "Moderate (2)" at bounding box center [442, 552] width 91 height 24
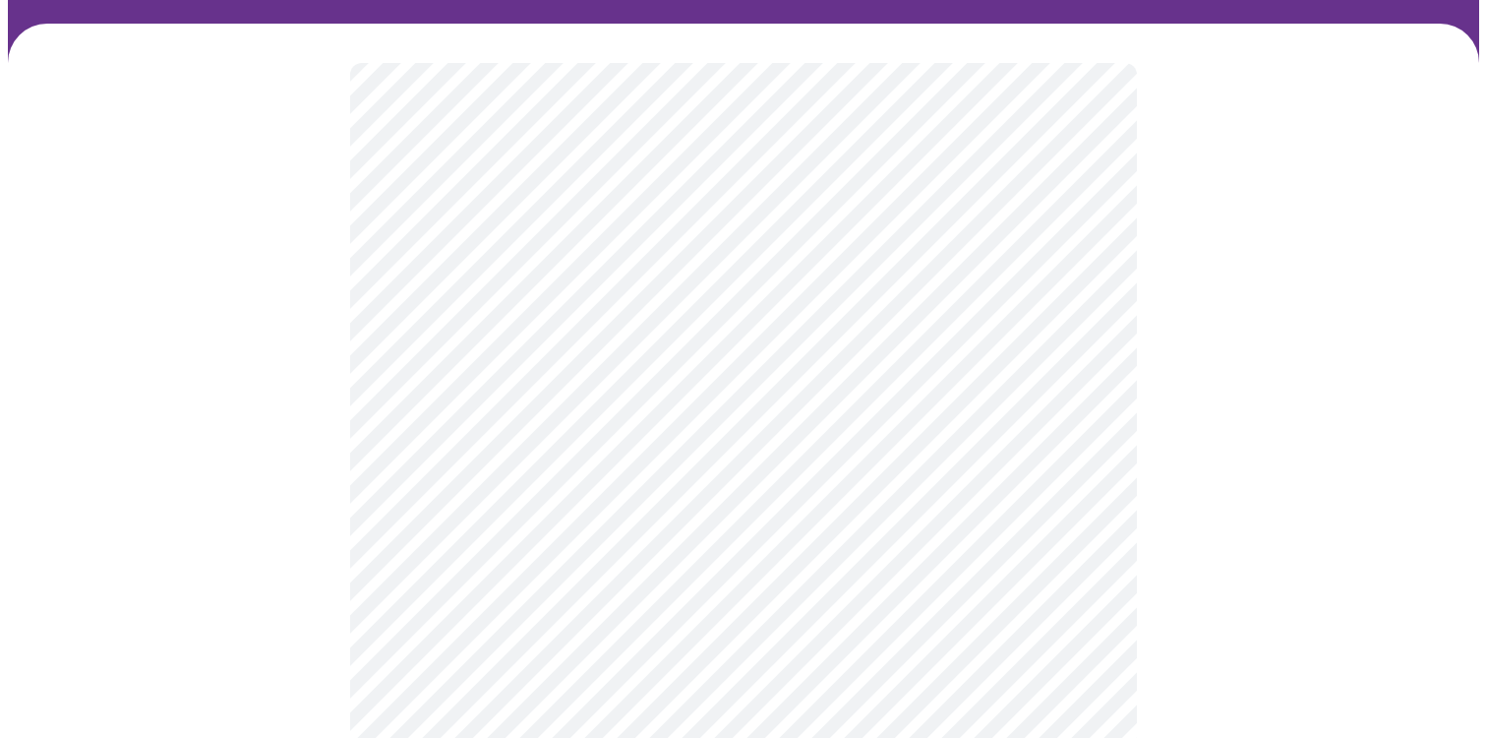
scroll to position [146, 0]
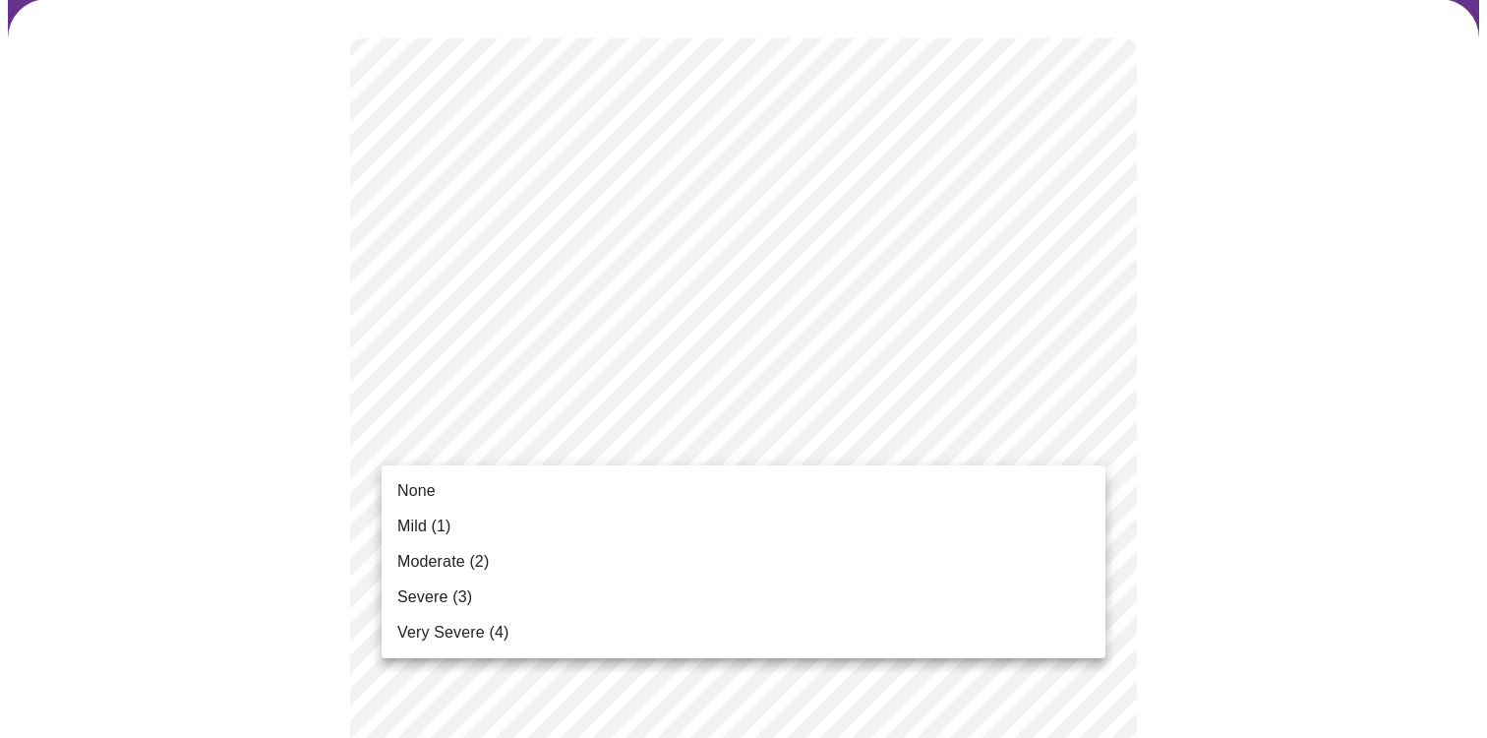
click at [451, 532] on span "Mild (1)" at bounding box center [424, 527] width 54 height 24
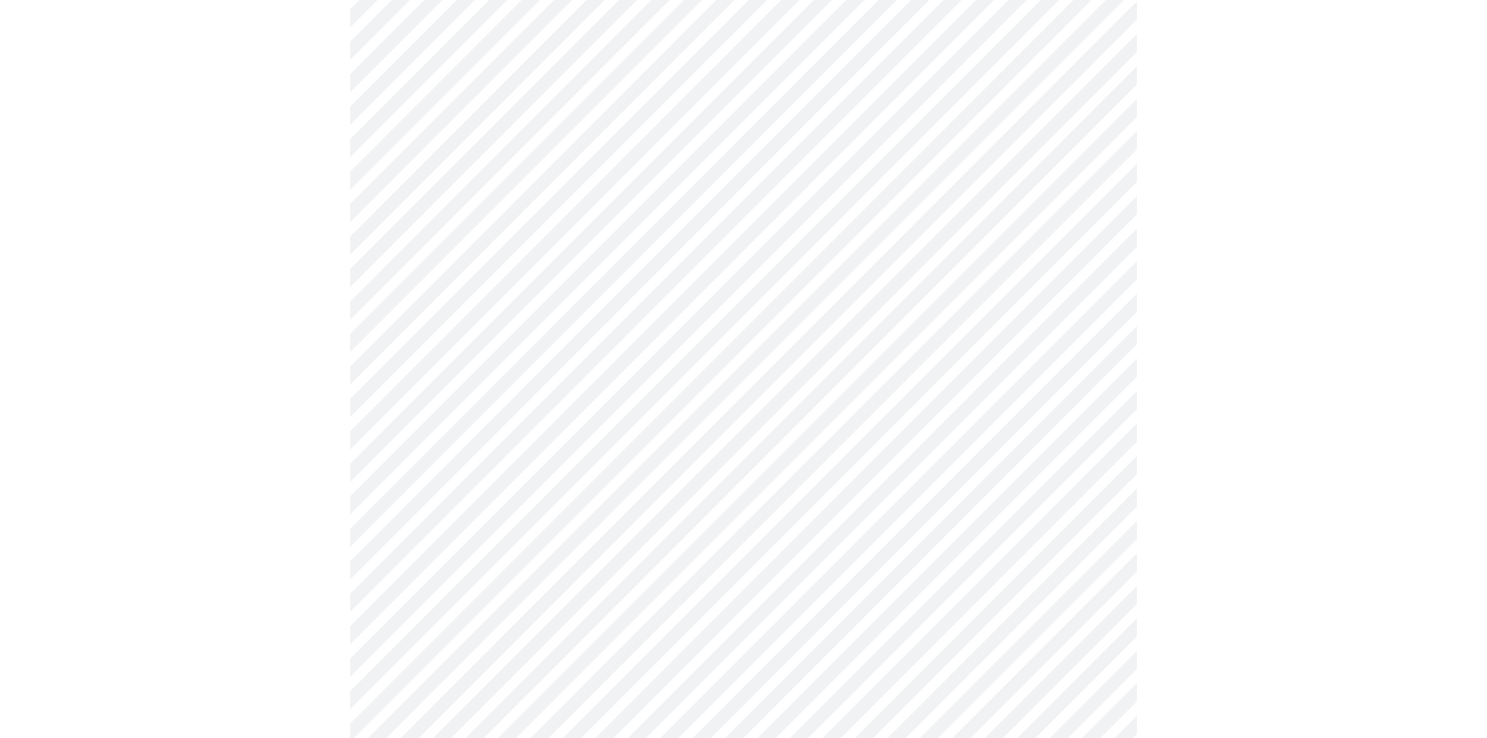
scroll to position [339, 0]
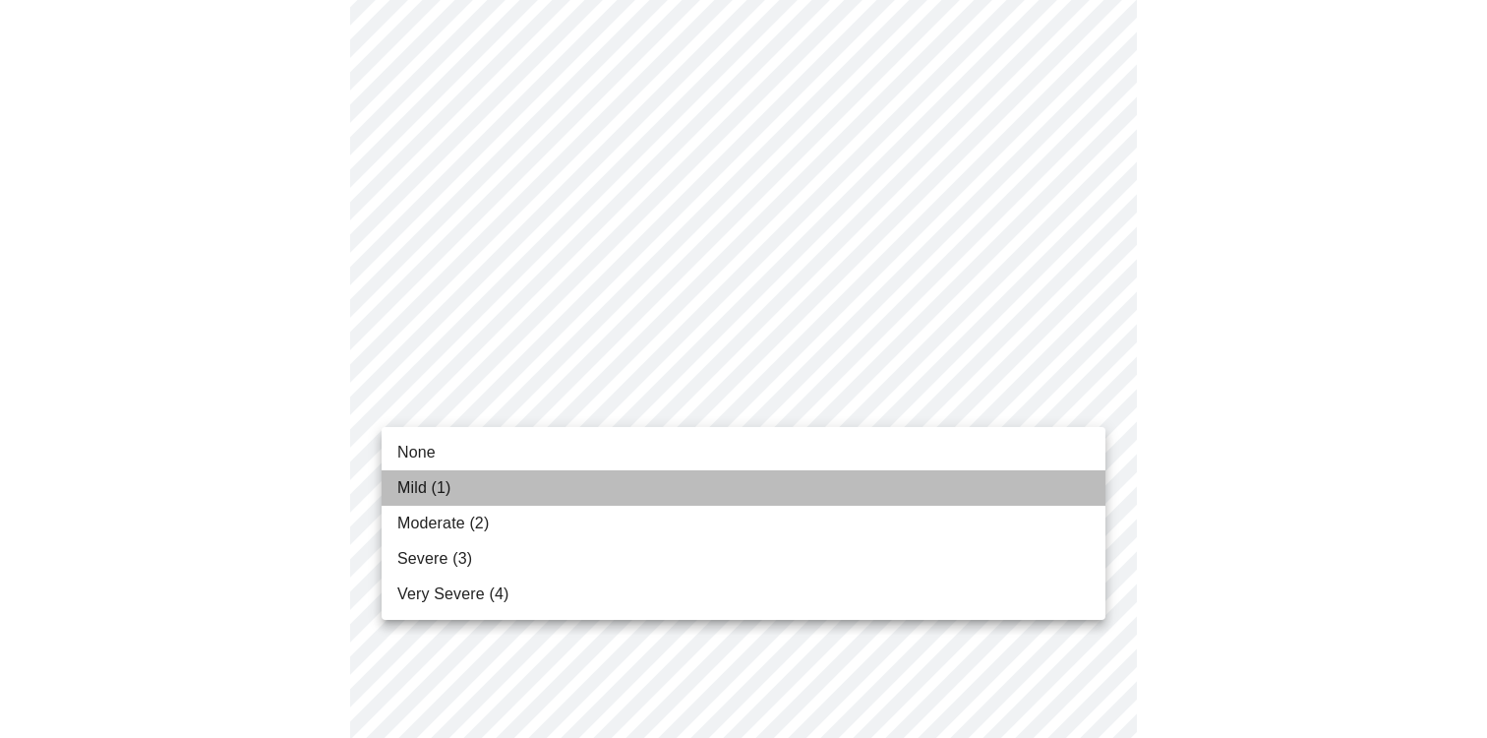
click at [627, 496] on li "Mild (1)" at bounding box center [744, 487] width 724 height 35
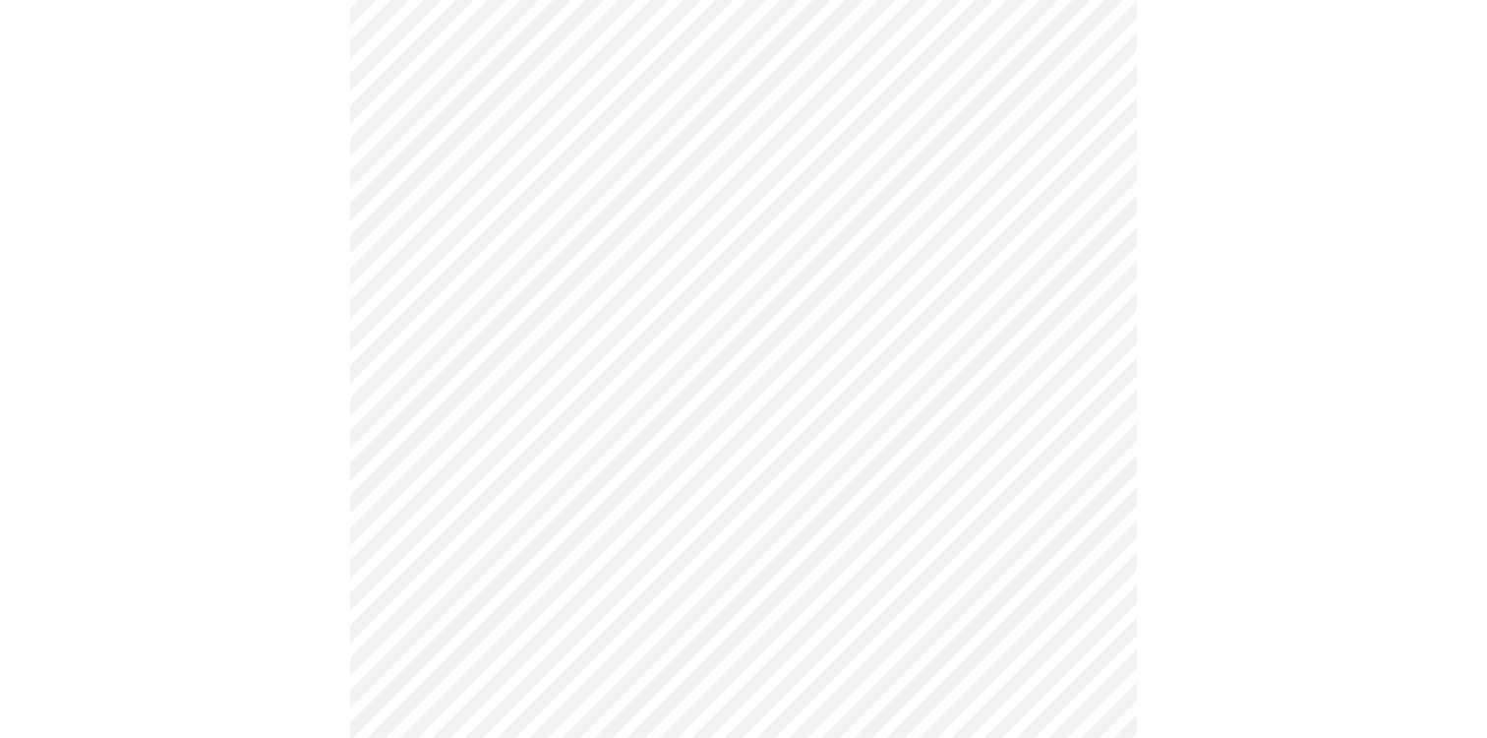
scroll to position [410, 0]
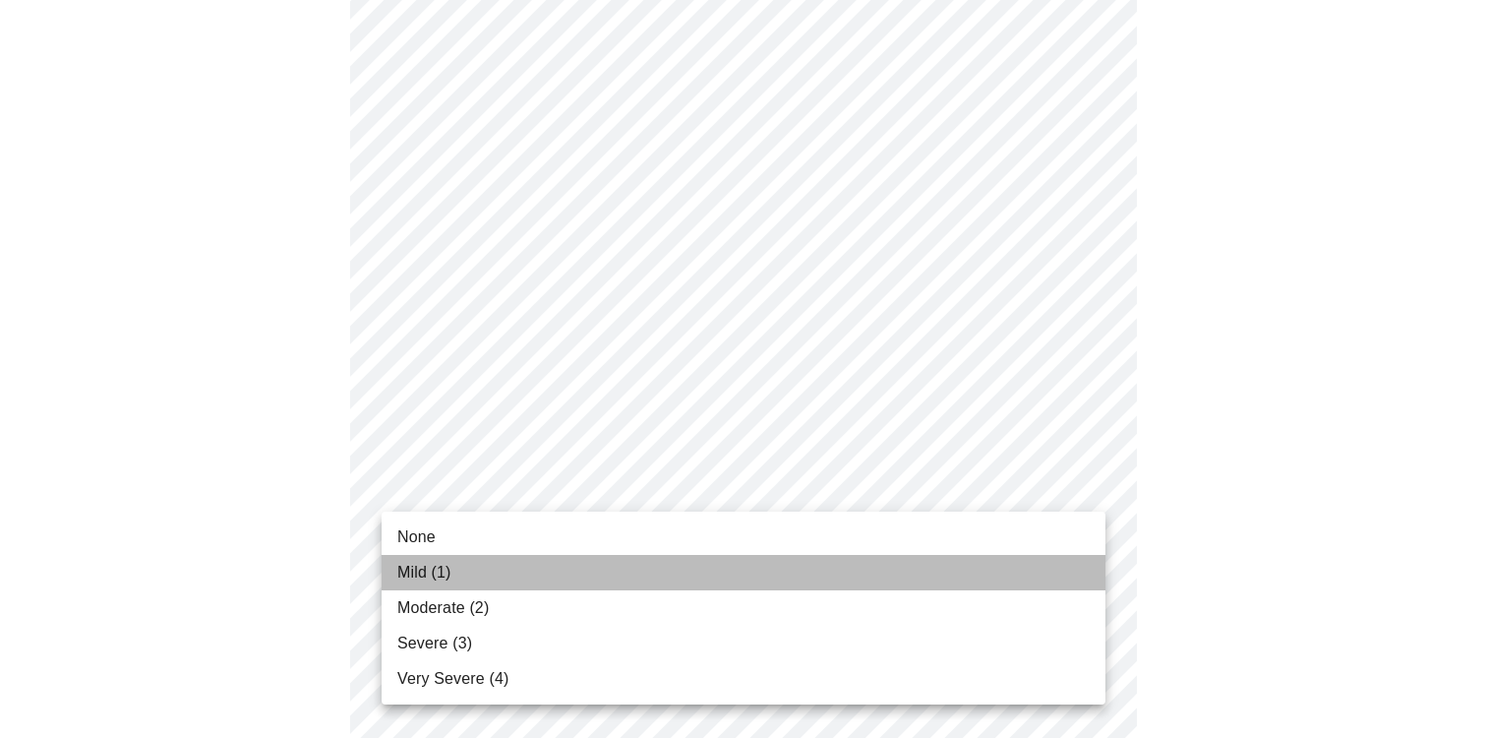
click at [531, 566] on li "Mild (1)" at bounding box center [744, 572] width 724 height 35
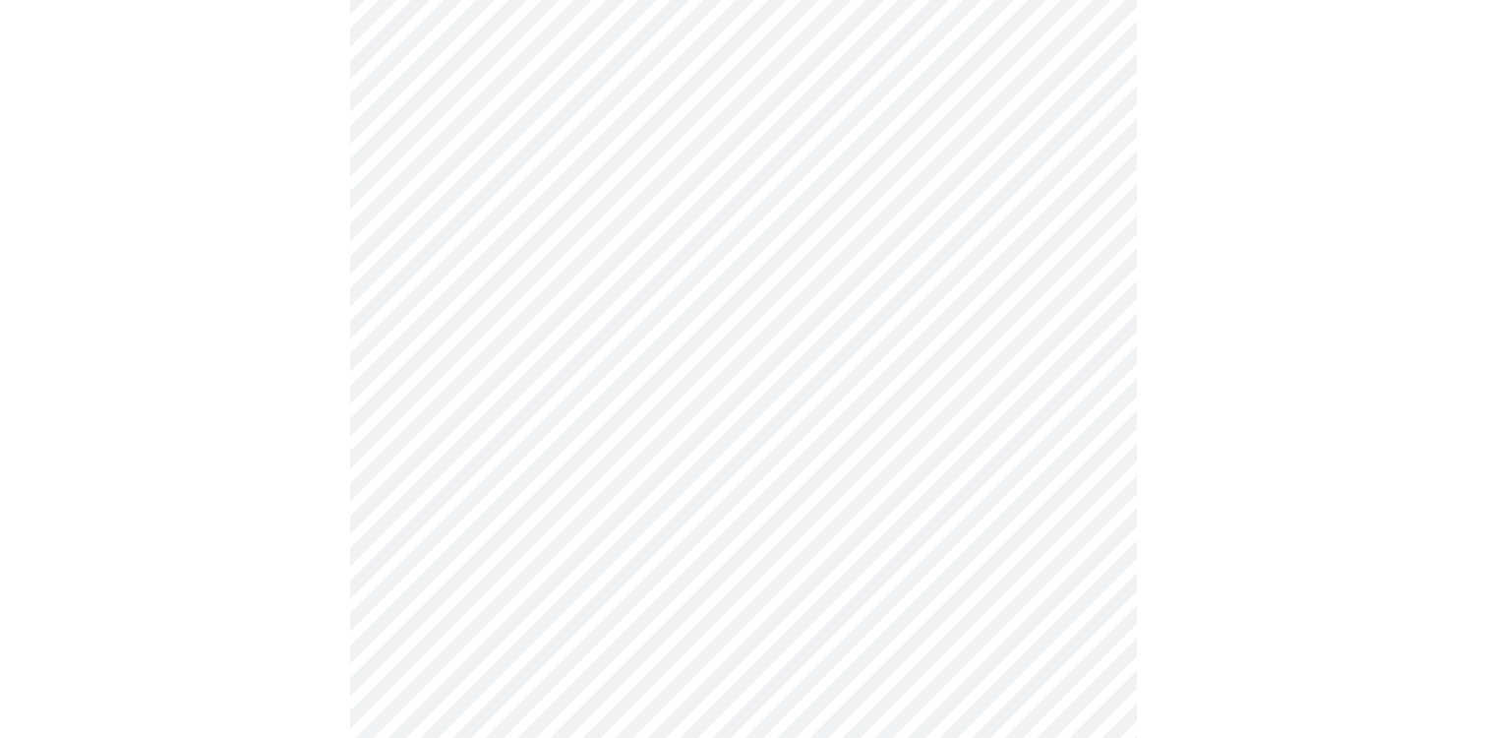
scroll to position [489, 0]
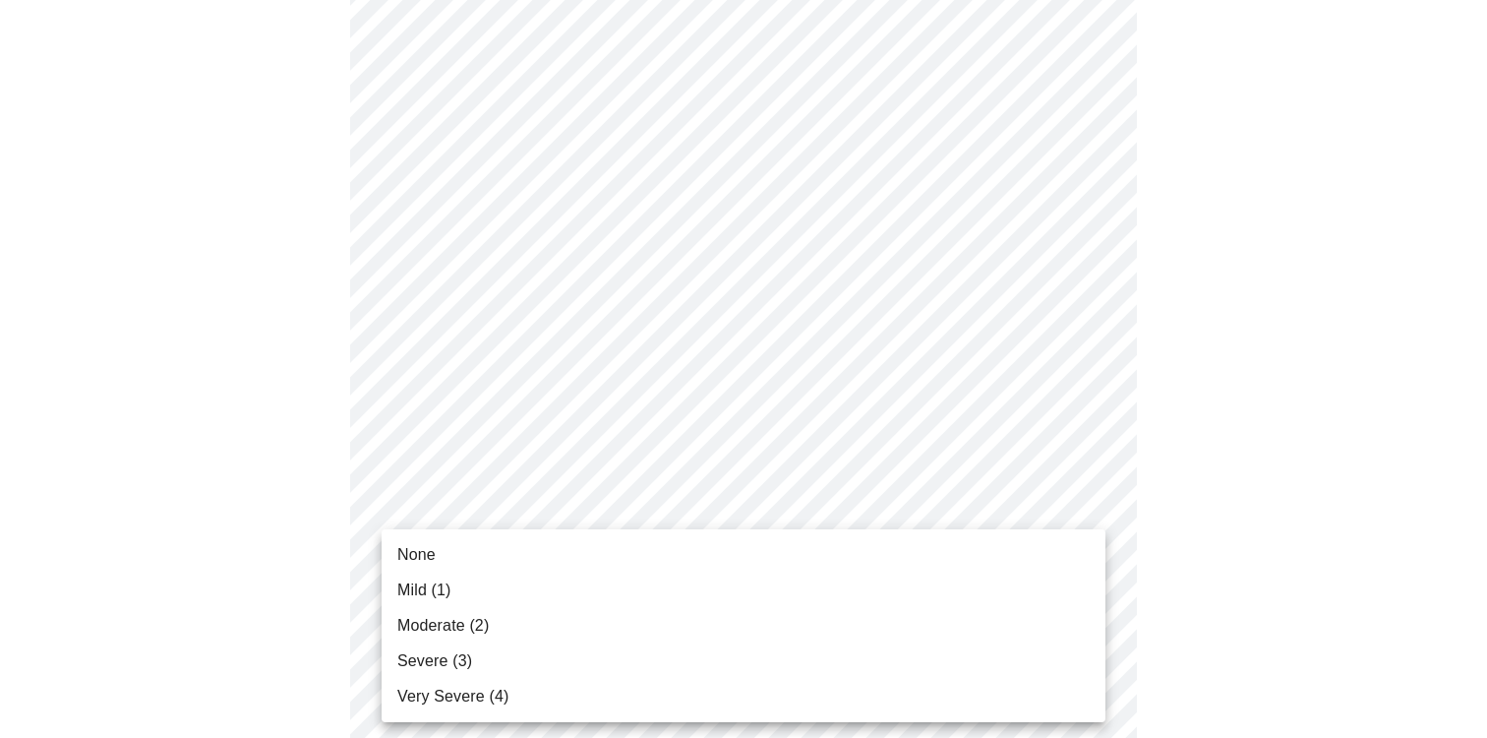
click at [541, 592] on li "Mild (1)" at bounding box center [744, 590] width 724 height 35
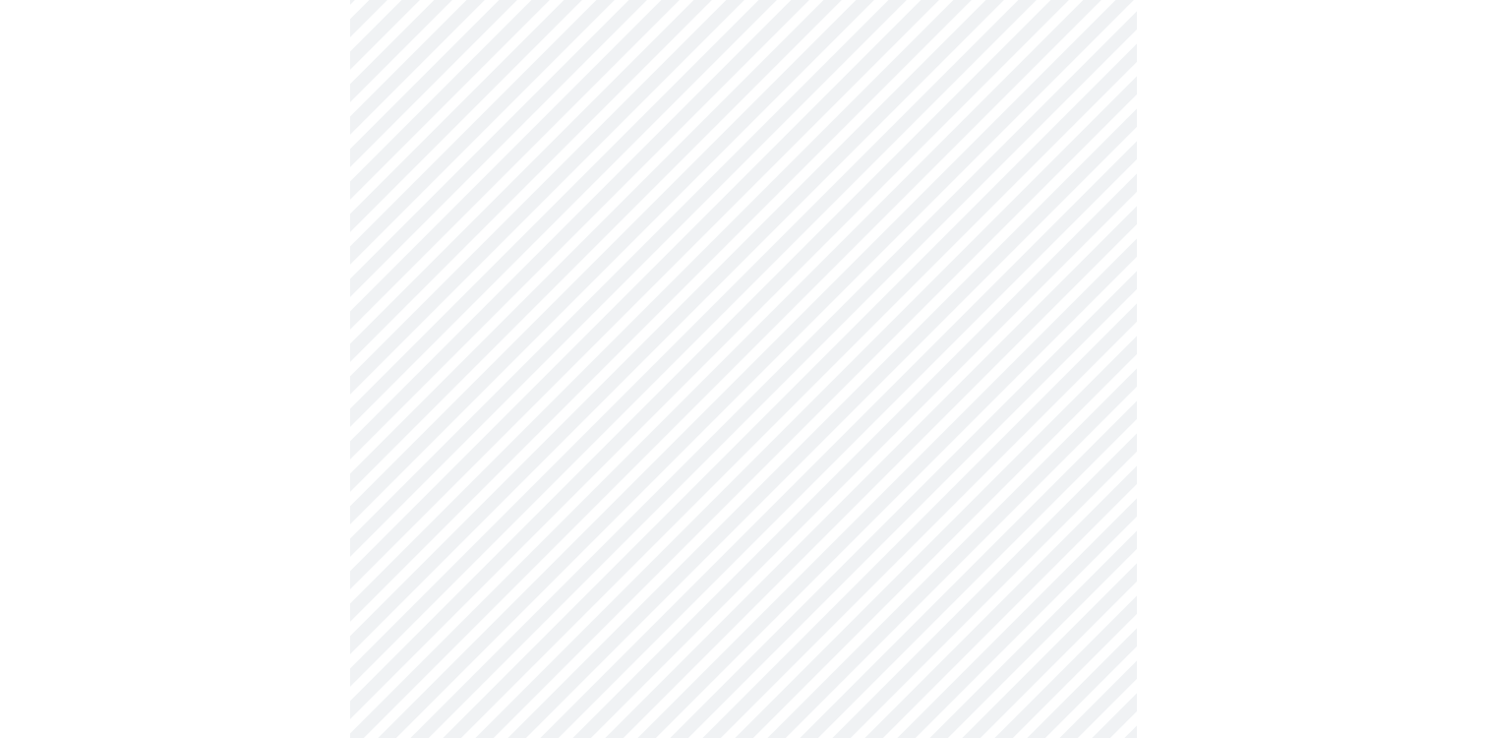
scroll to position [609, 0]
click at [556, 539] on body "MyMenopauseRx Appointments Messaging Labs Uploads Medications Community Refer a…" at bounding box center [744, 638] width 1472 height 2479
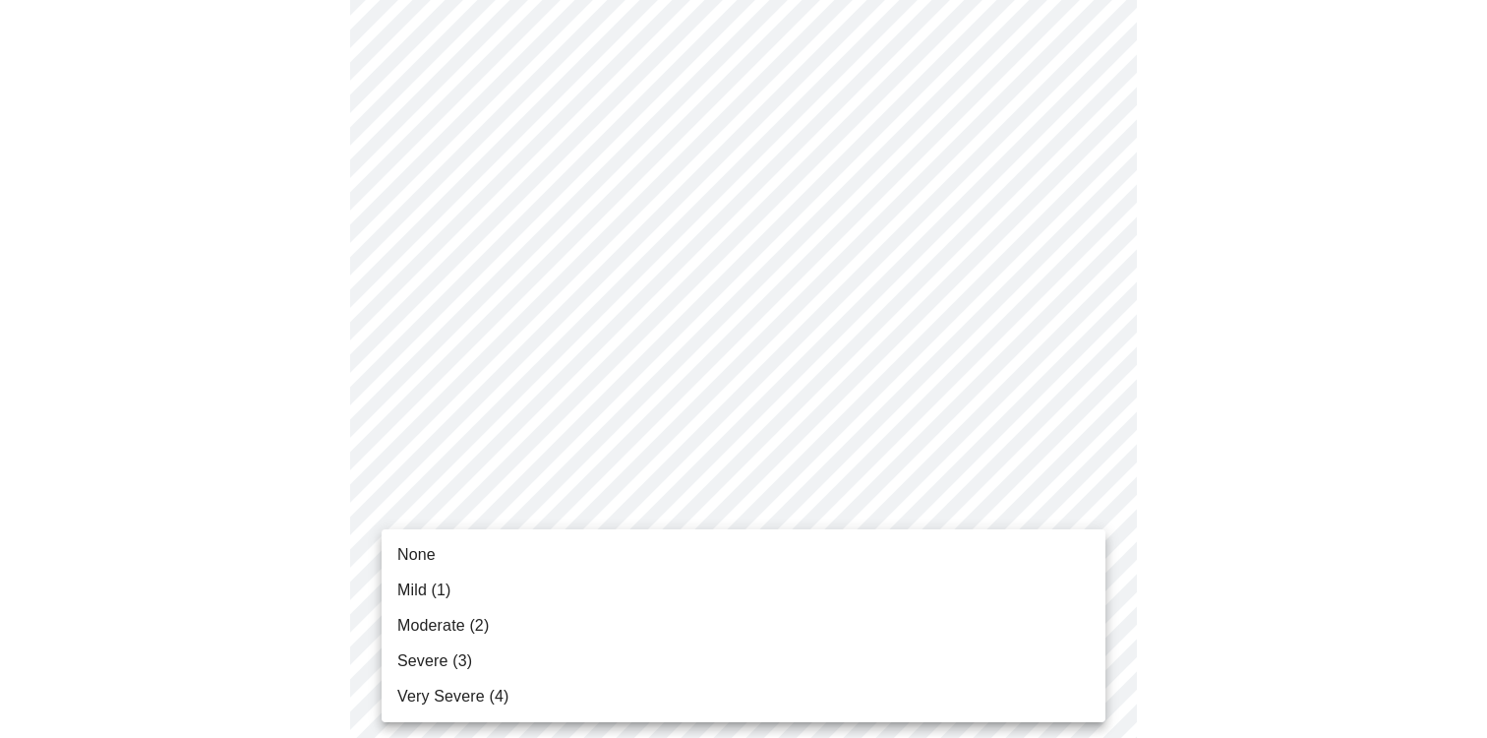
click at [535, 588] on li "Mild (1)" at bounding box center [744, 590] width 724 height 35
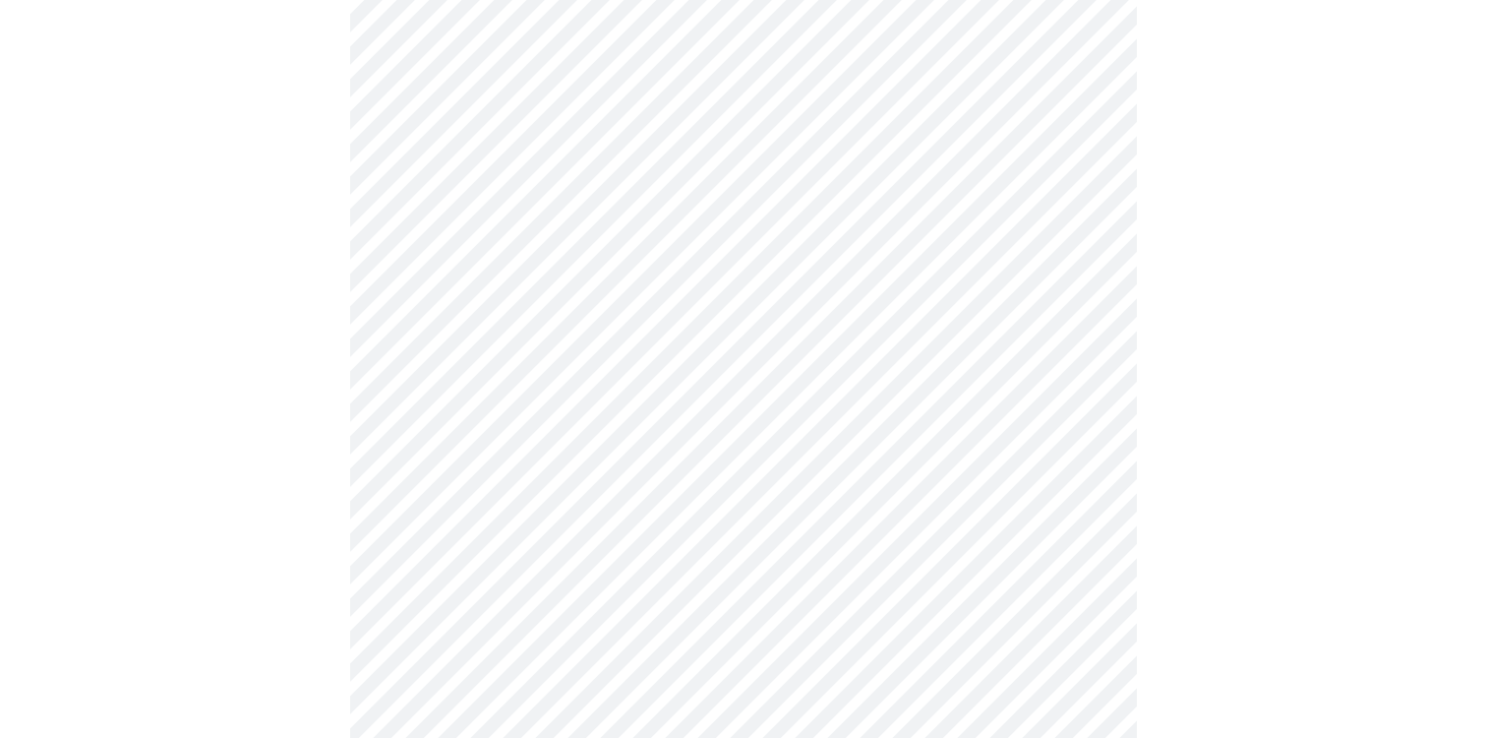
scroll to position [792, 0]
click at [550, 513] on body "MyMenopauseRx Appointments Messaging Labs Uploads Medications Community Refer a…" at bounding box center [744, 442] width 1472 height 2452
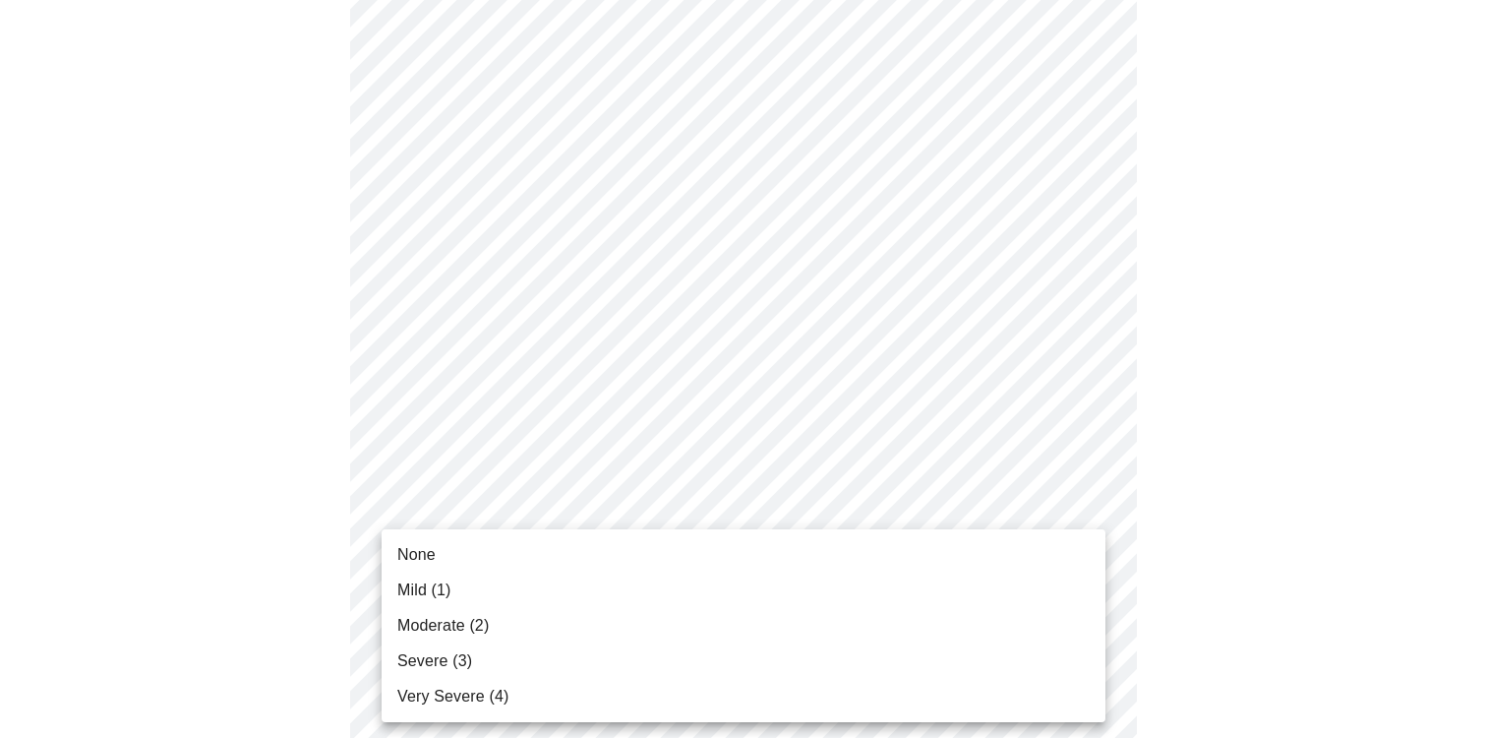
click at [512, 631] on li "Moderate (2)" at bounding box center [744, 625] width 724 height 35
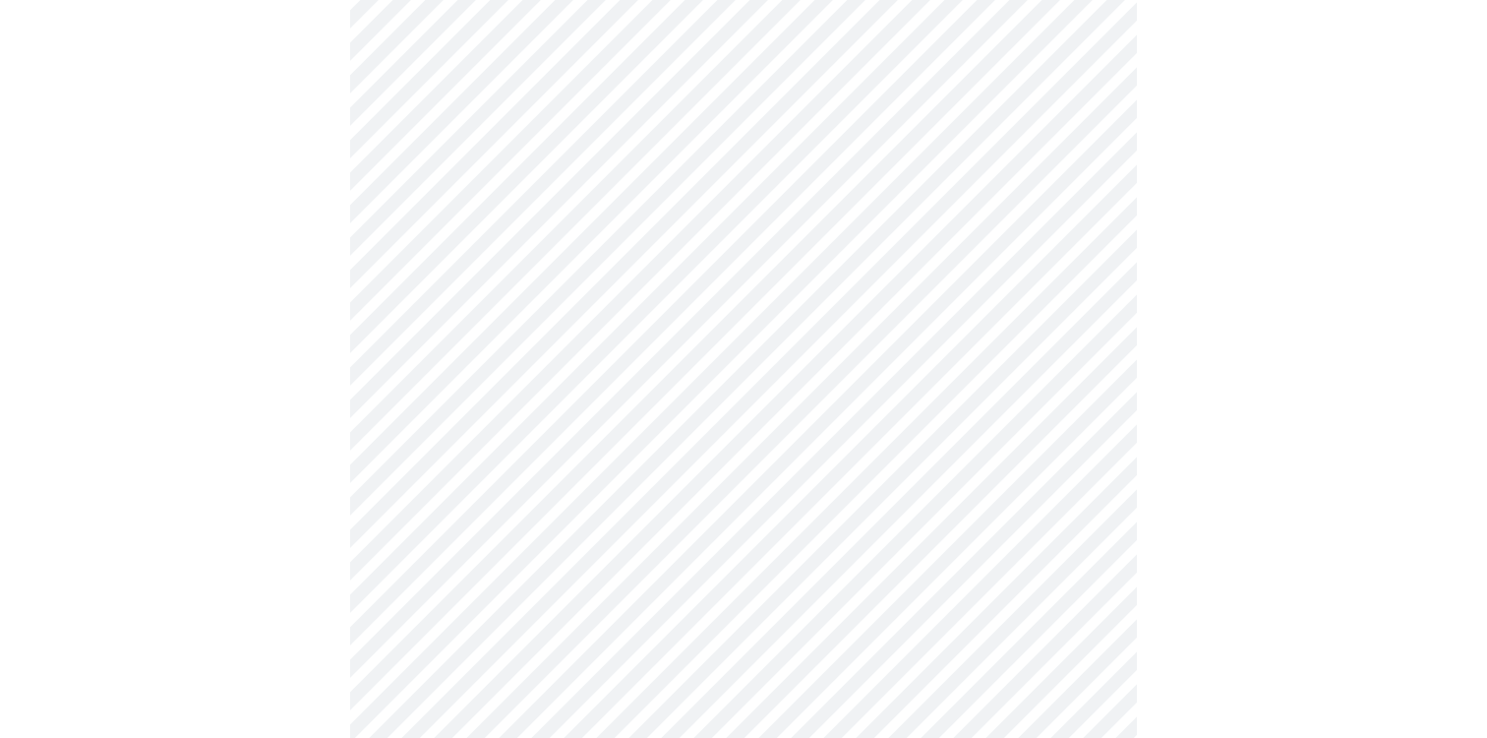
scroll to position [927, 0]
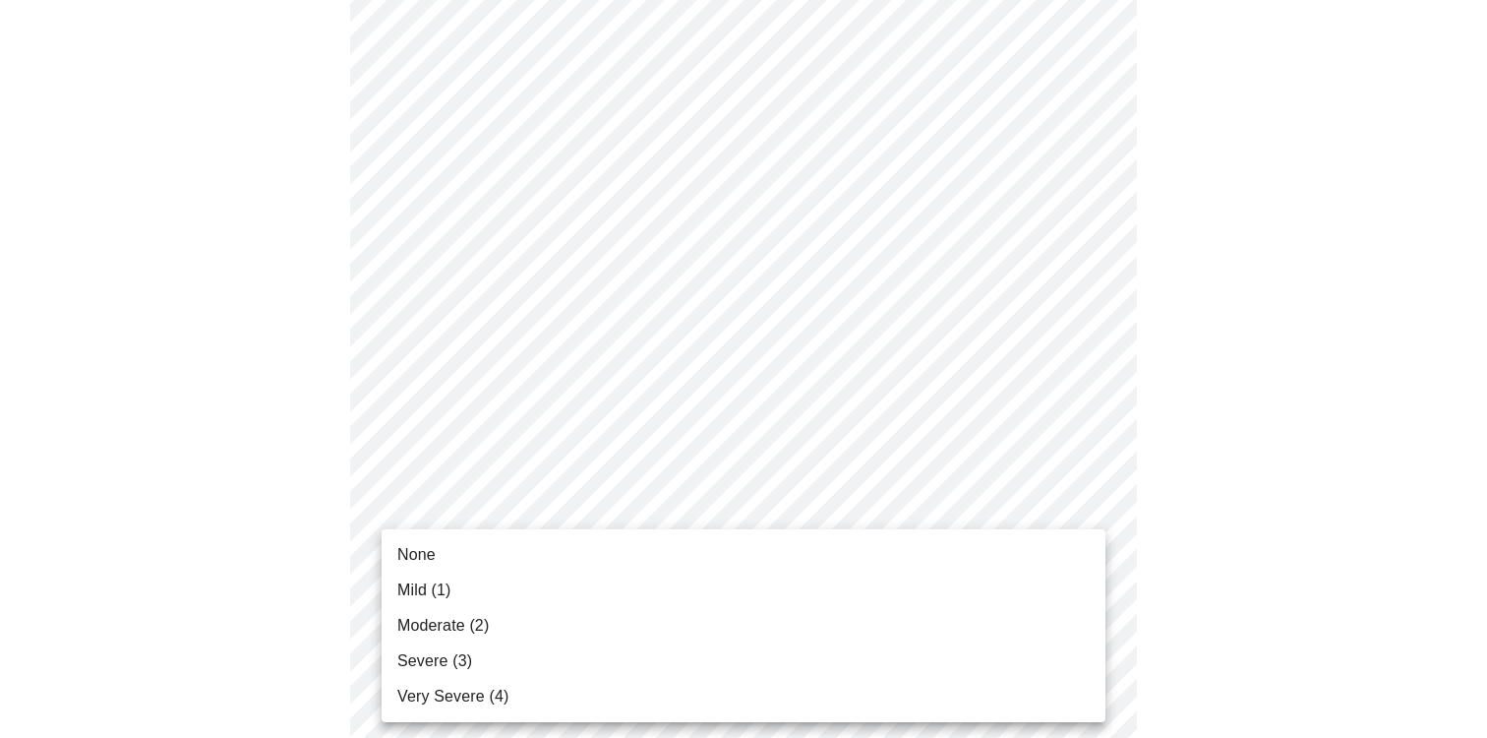
click at [592, 519] on body "MyMenopauseRx Appointments Messaging Labs Uploads Medications Community Refer a…" at bounding box center [744, 293] width 1472 height 2424
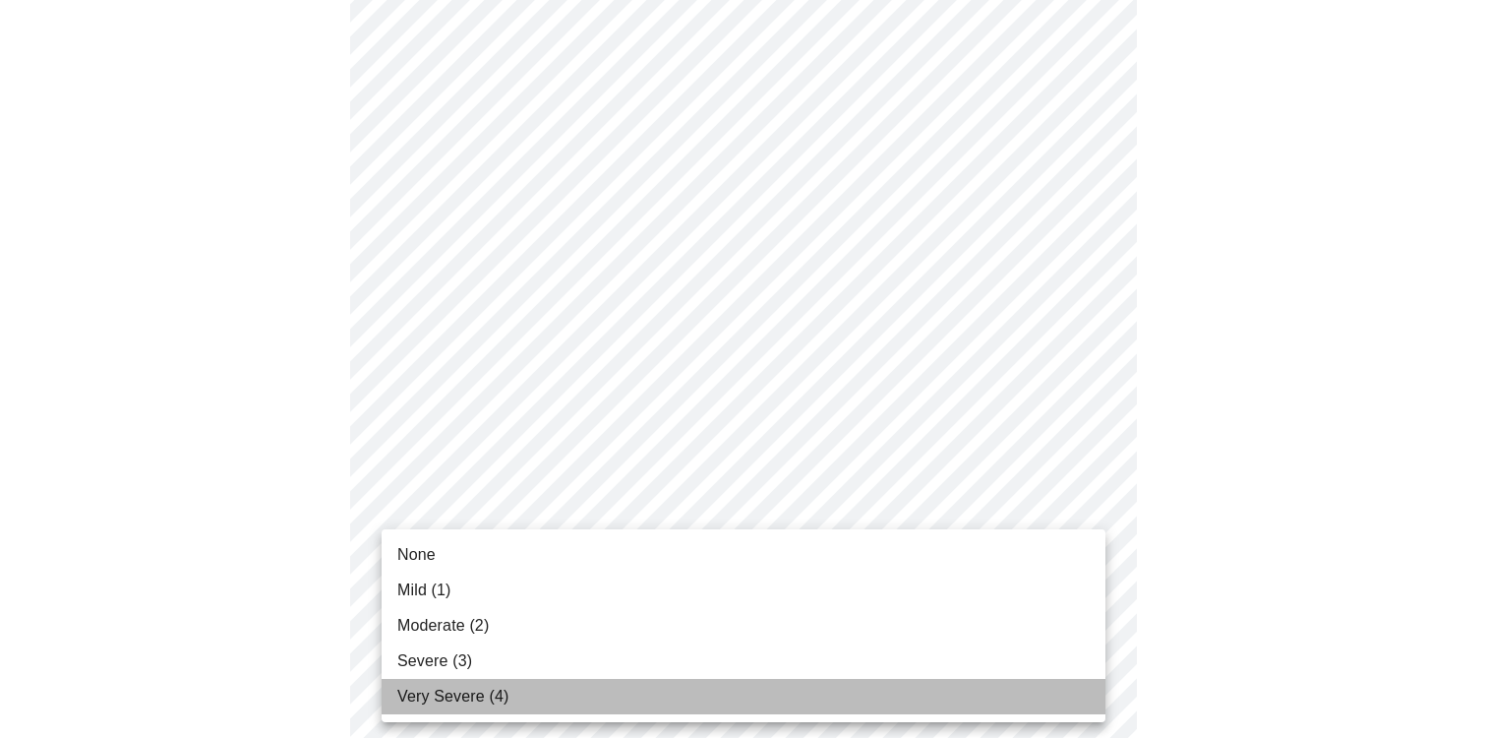
click at [537, 700] on li "Very Severe (4)" at bounding box center [744, 696] width 724 height 35
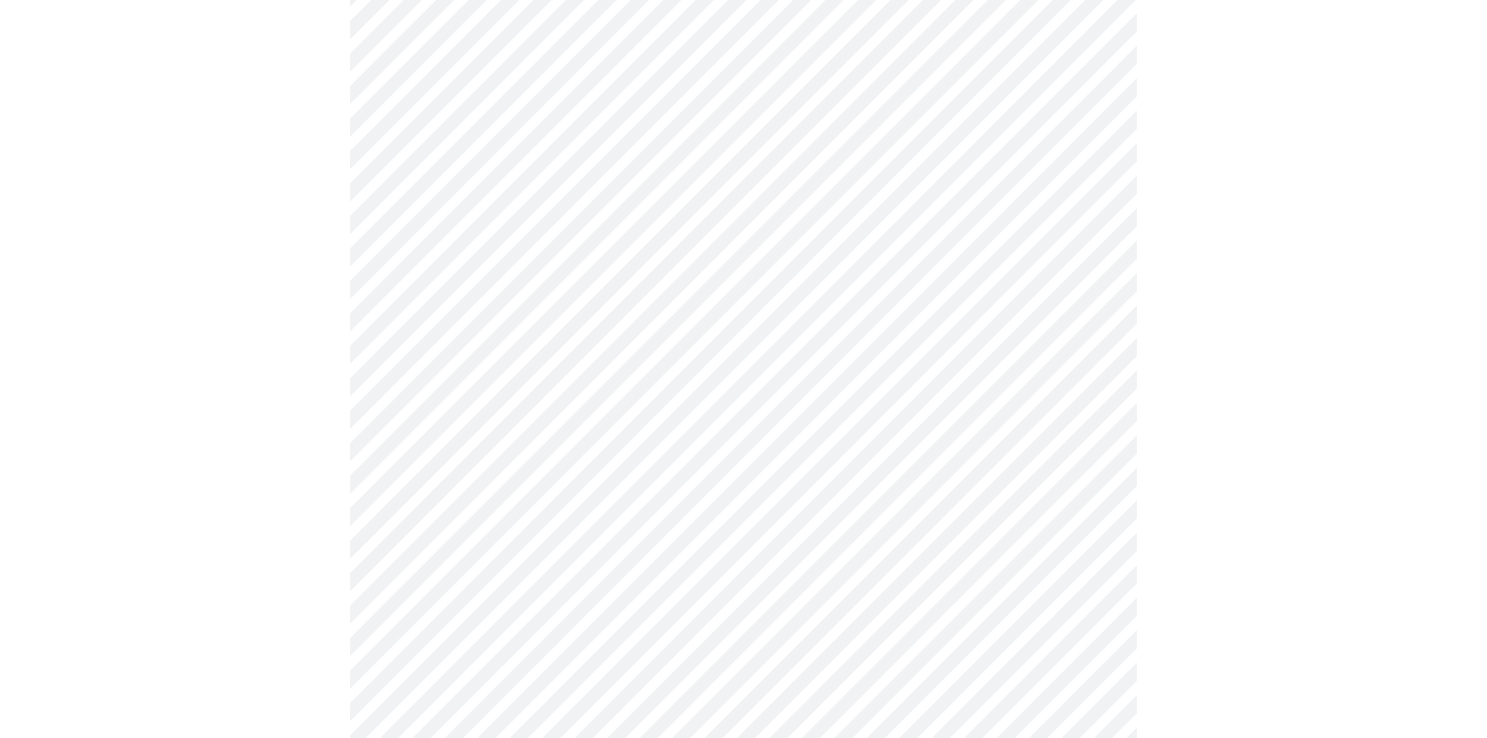
scroll to position [1141, 0]
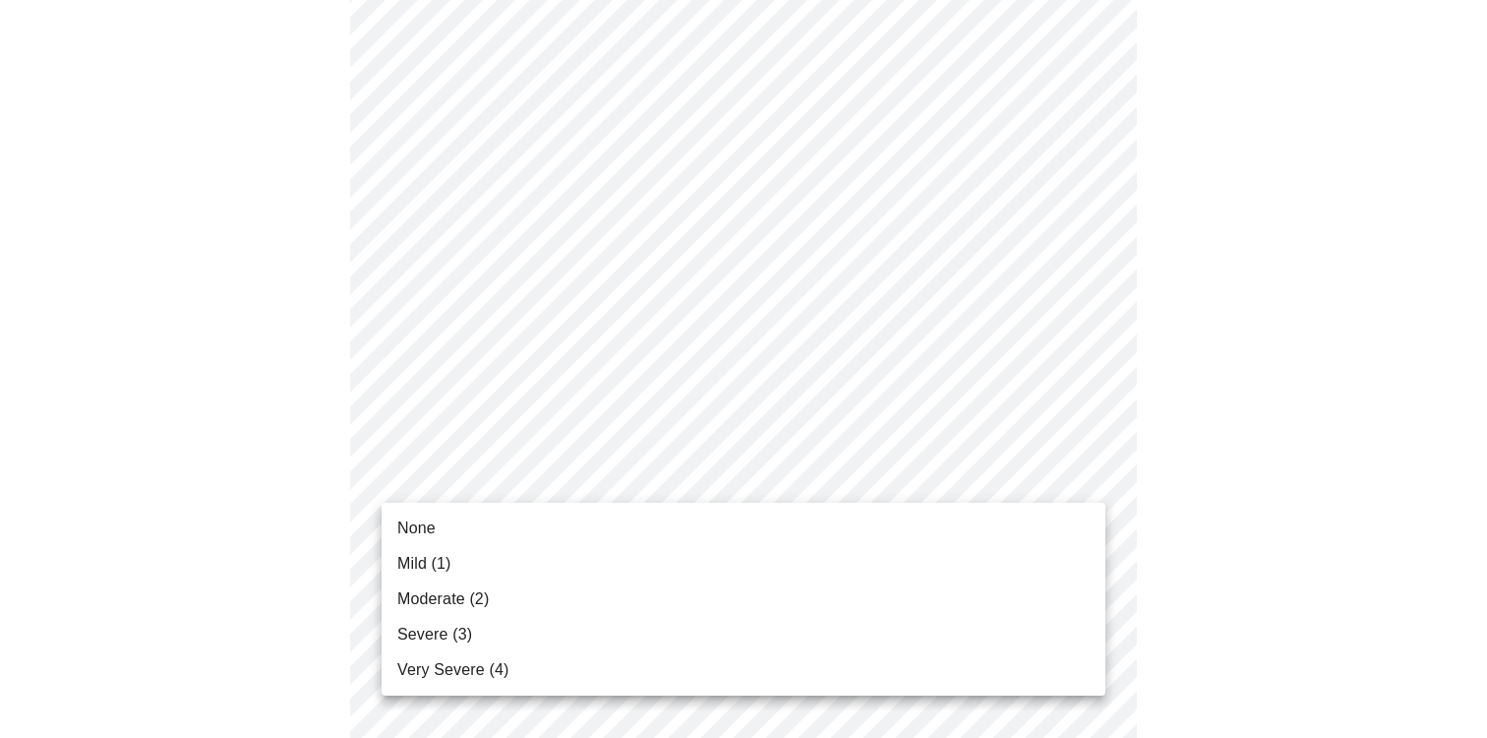
click at [658, 473] on body "MyMenopauseRx Appointments Messaging Labs Uploads Medications Community Refer a…" at bounding box center [744, 65] width 1472 height 2396
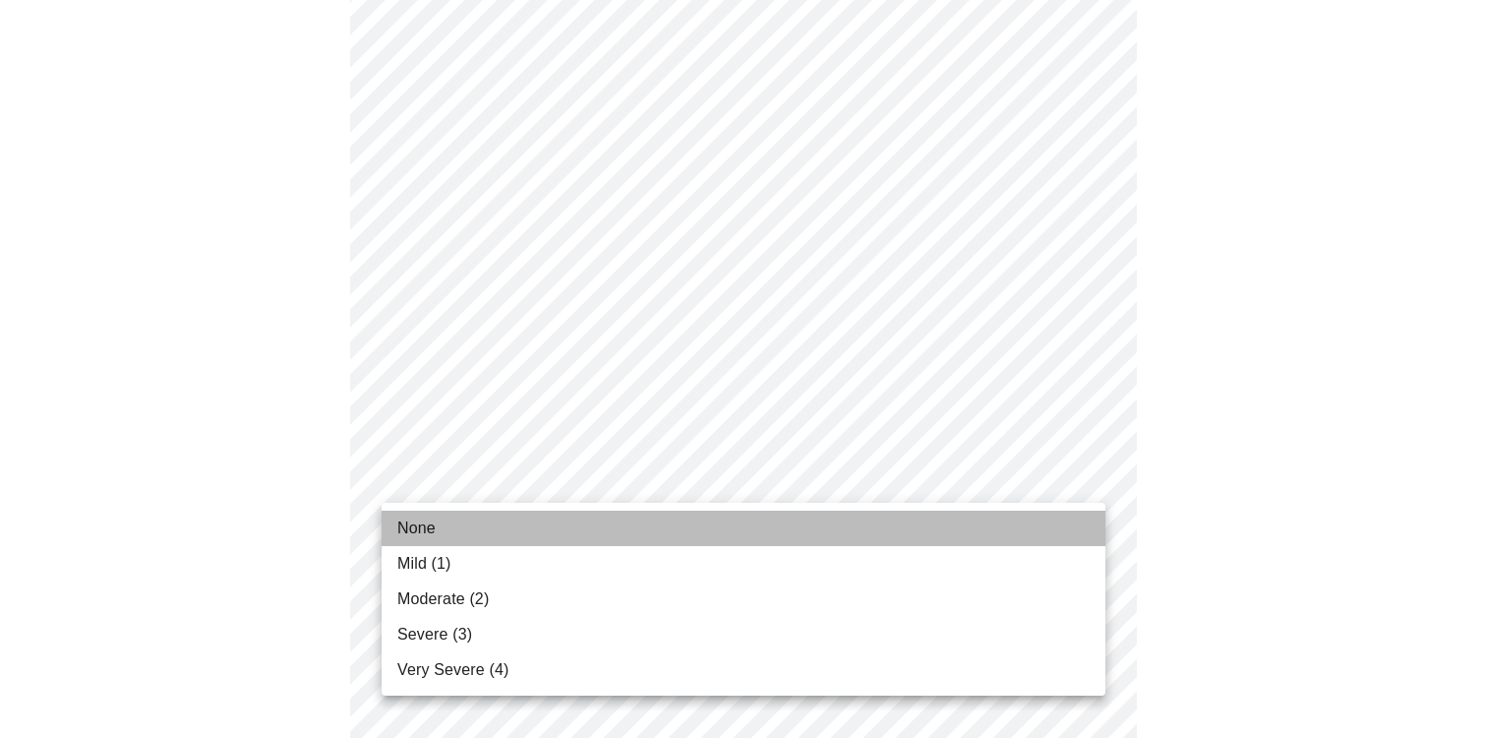
click at [551, 541] on li "None" at bounding box center [744, 528] width 724 height 35
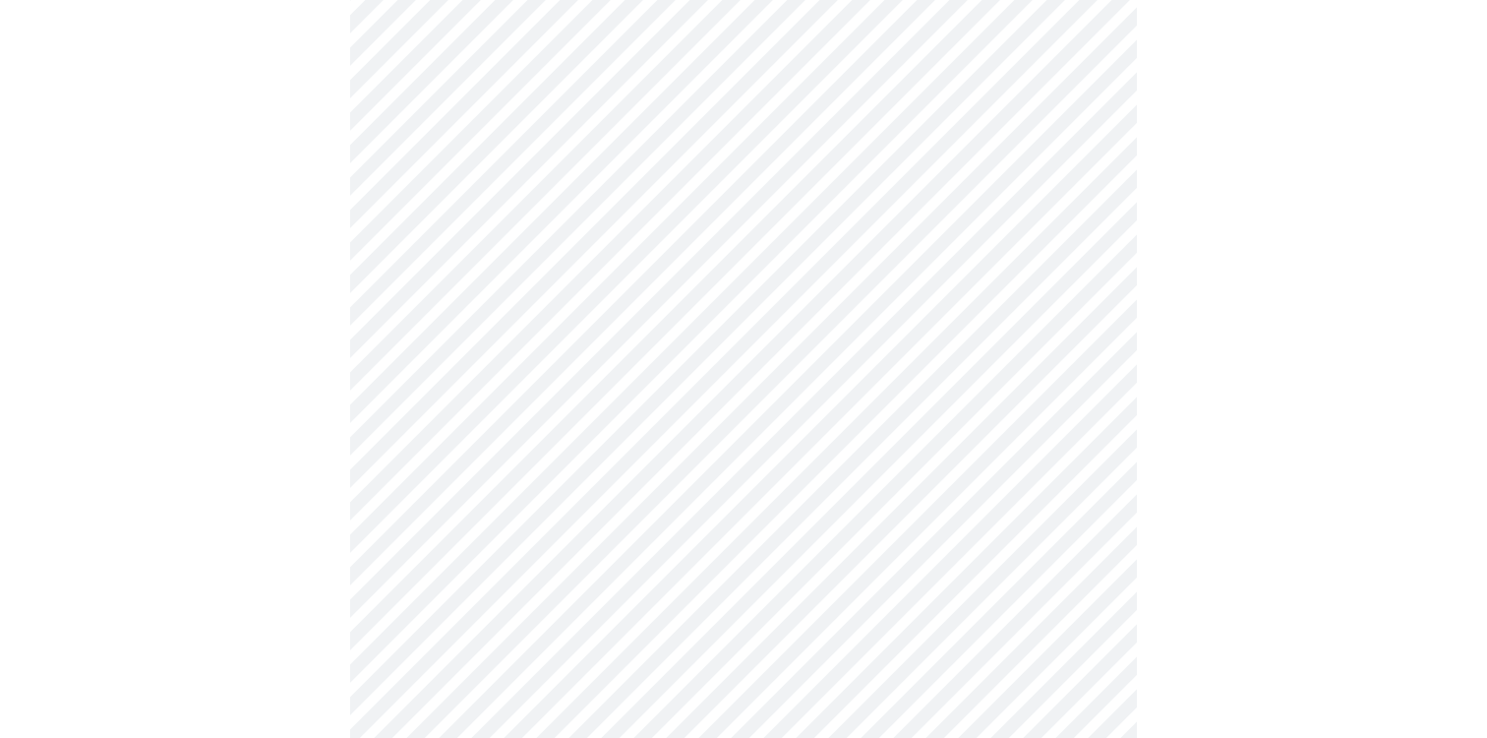
scroll to position [1377, 0]
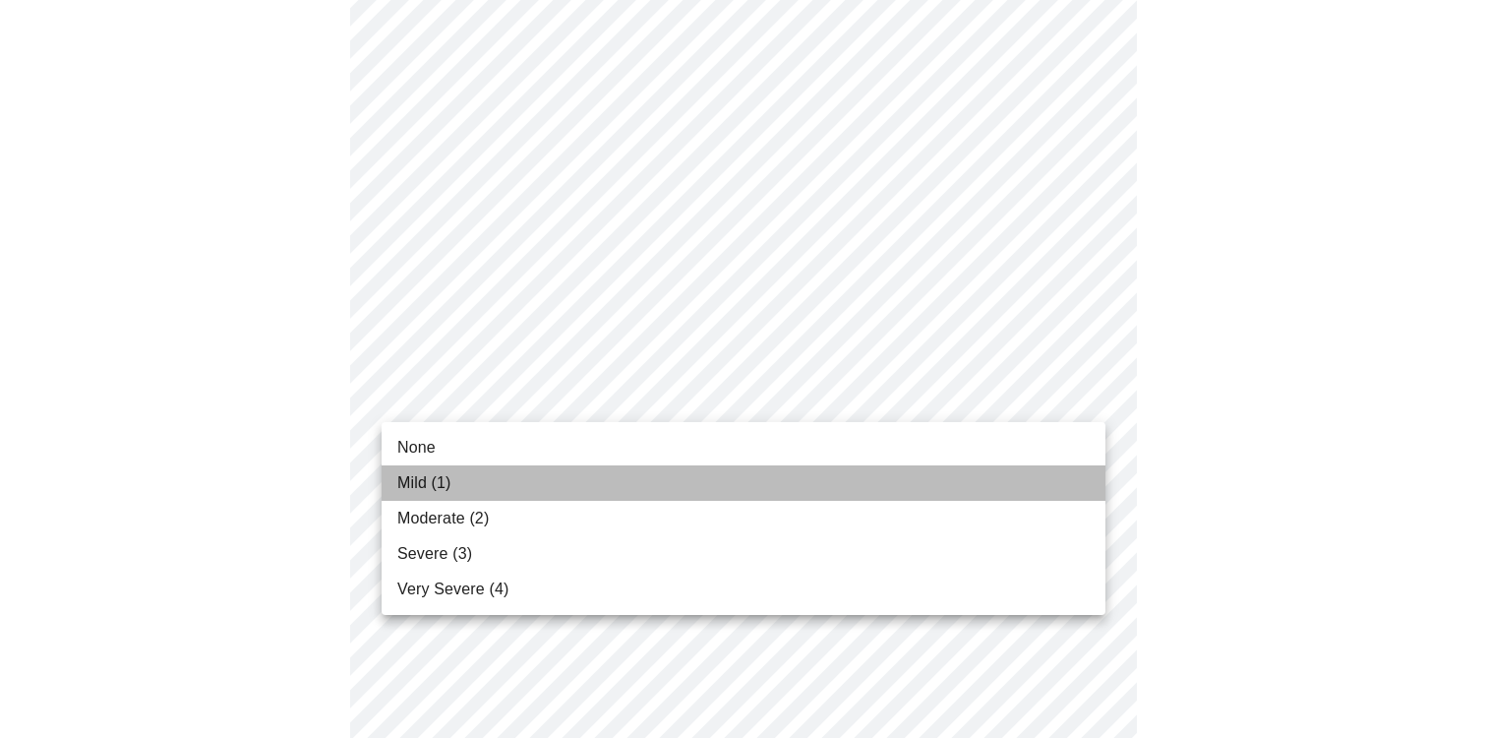
click at [563, 493] on li "Mild (1)" at bounding box center [744, 482] width 724 height 35
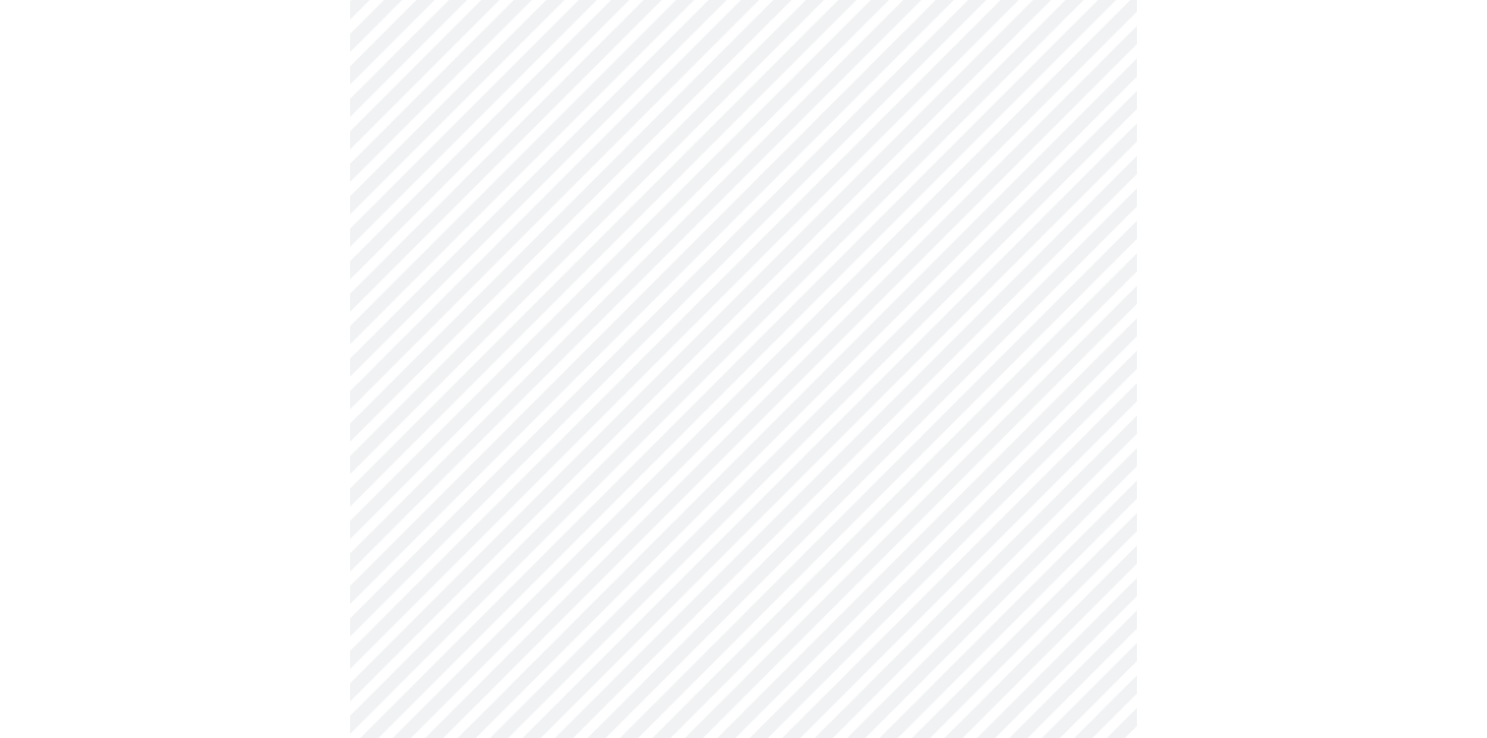
scroll to position [1487, 0]
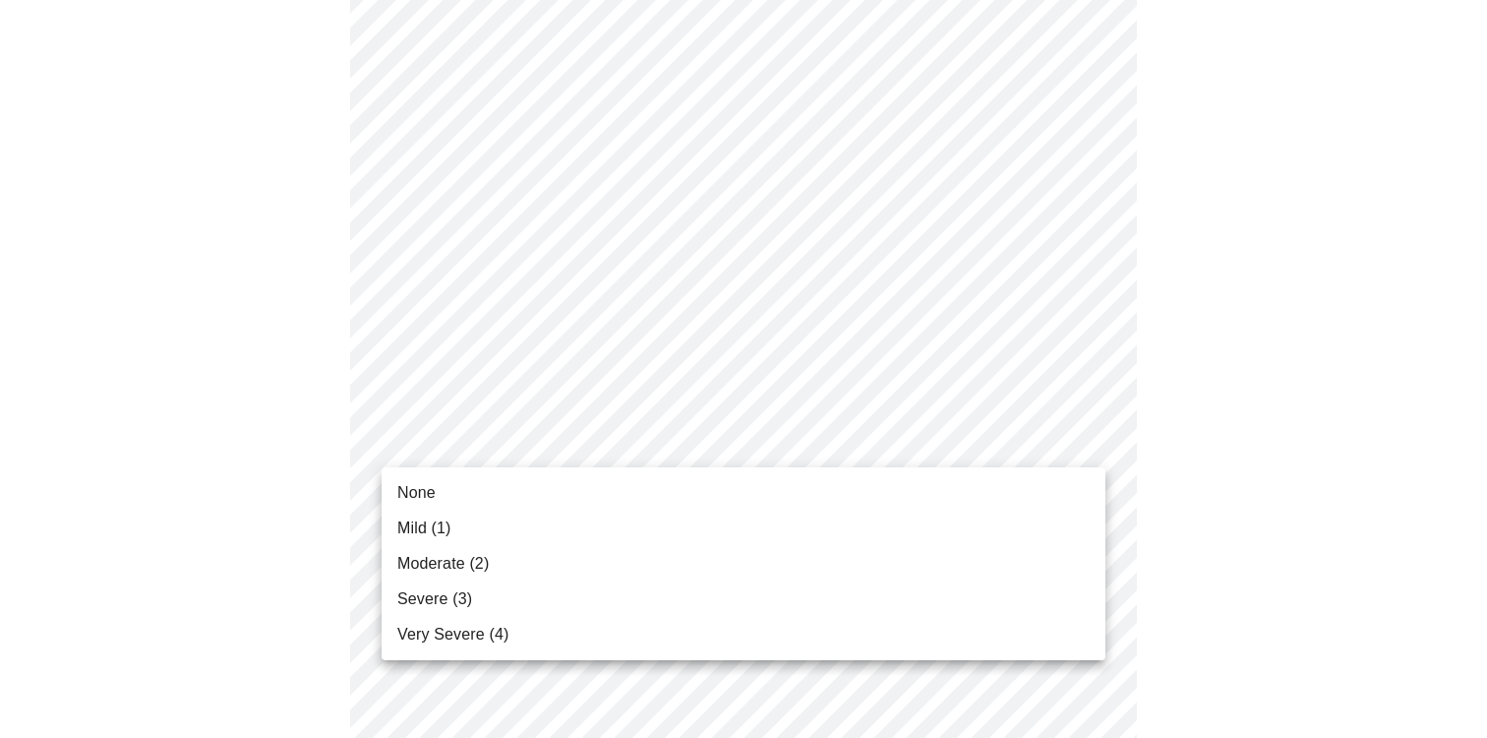
click at [582, 529] on li "Mild (1)" at bounding box center [744, 528] width 724 height 35
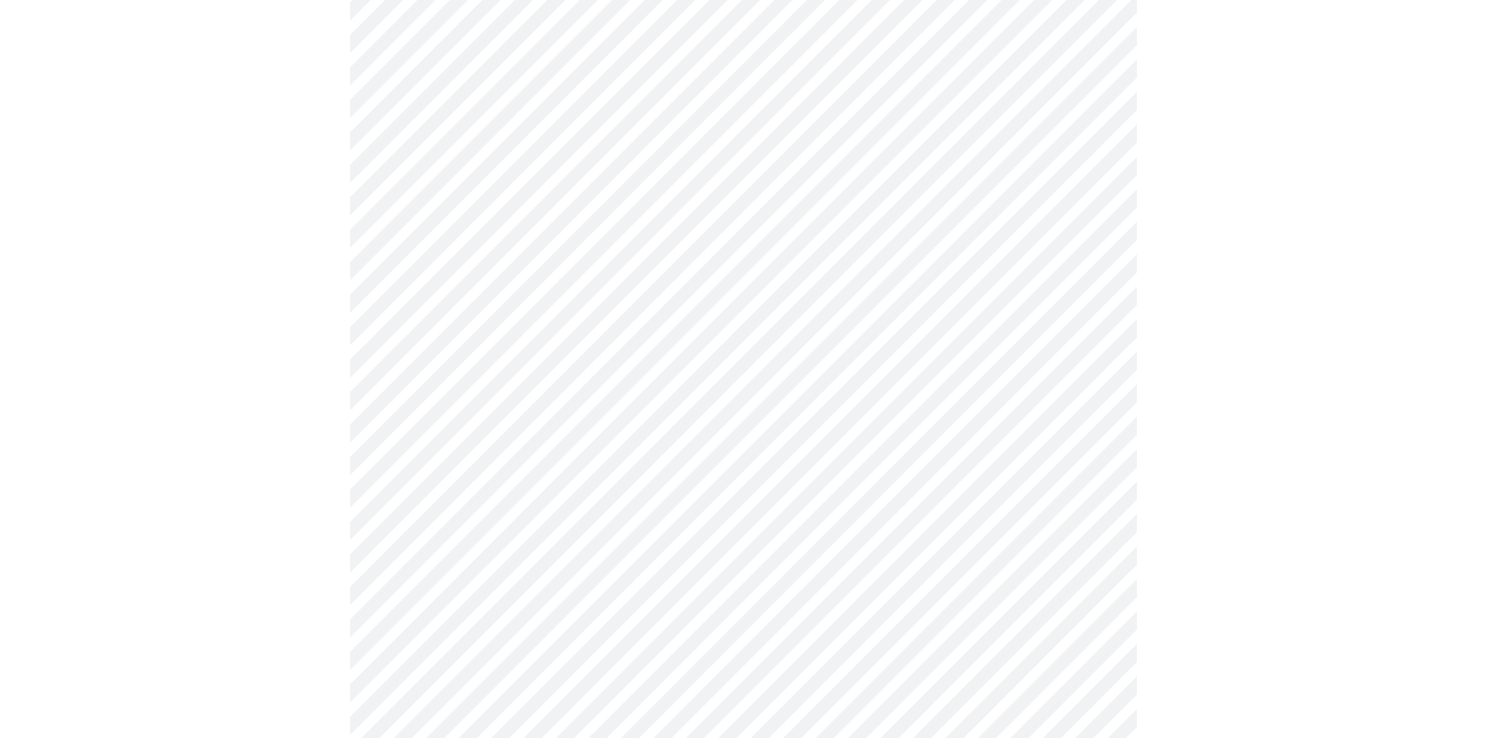
scroll to position [866, 0]
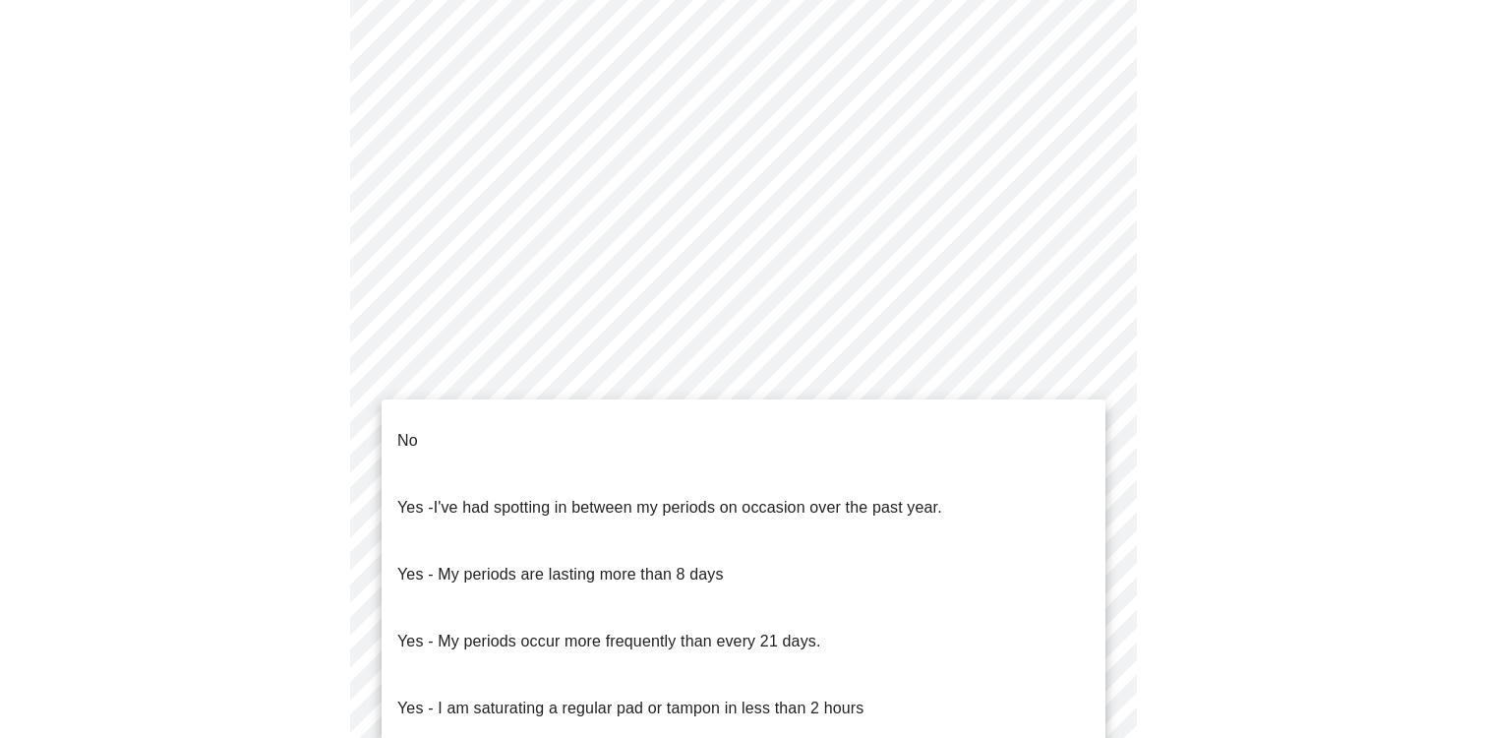
click at [630, 391] on body "MyMenopauseRx Appointments Messaging Labs Uploads Medications Community Refer a…" at bounding box center [744, 134] width 1472 height 1984
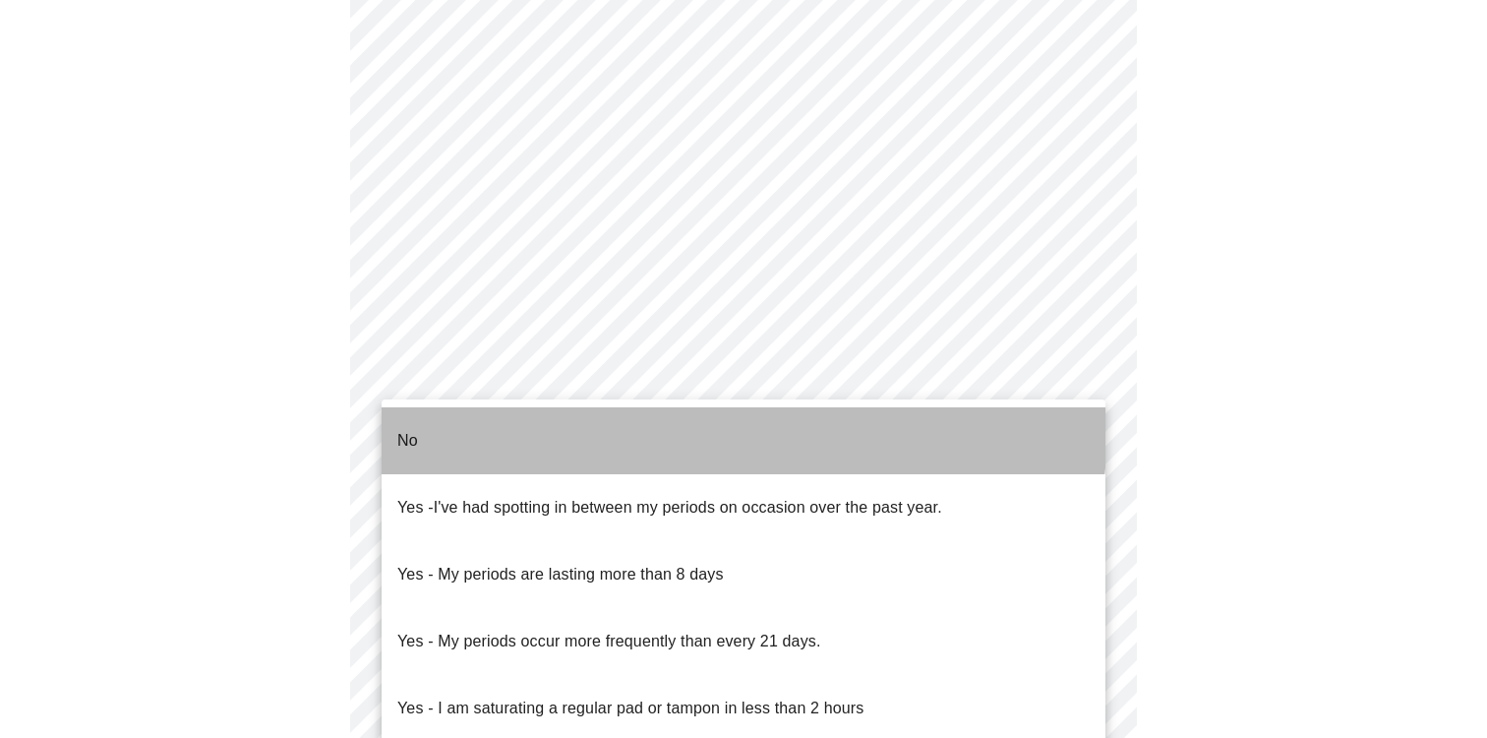
click at [618, 424] on li "No" at bounding box center [744, 440] width 724 height 67
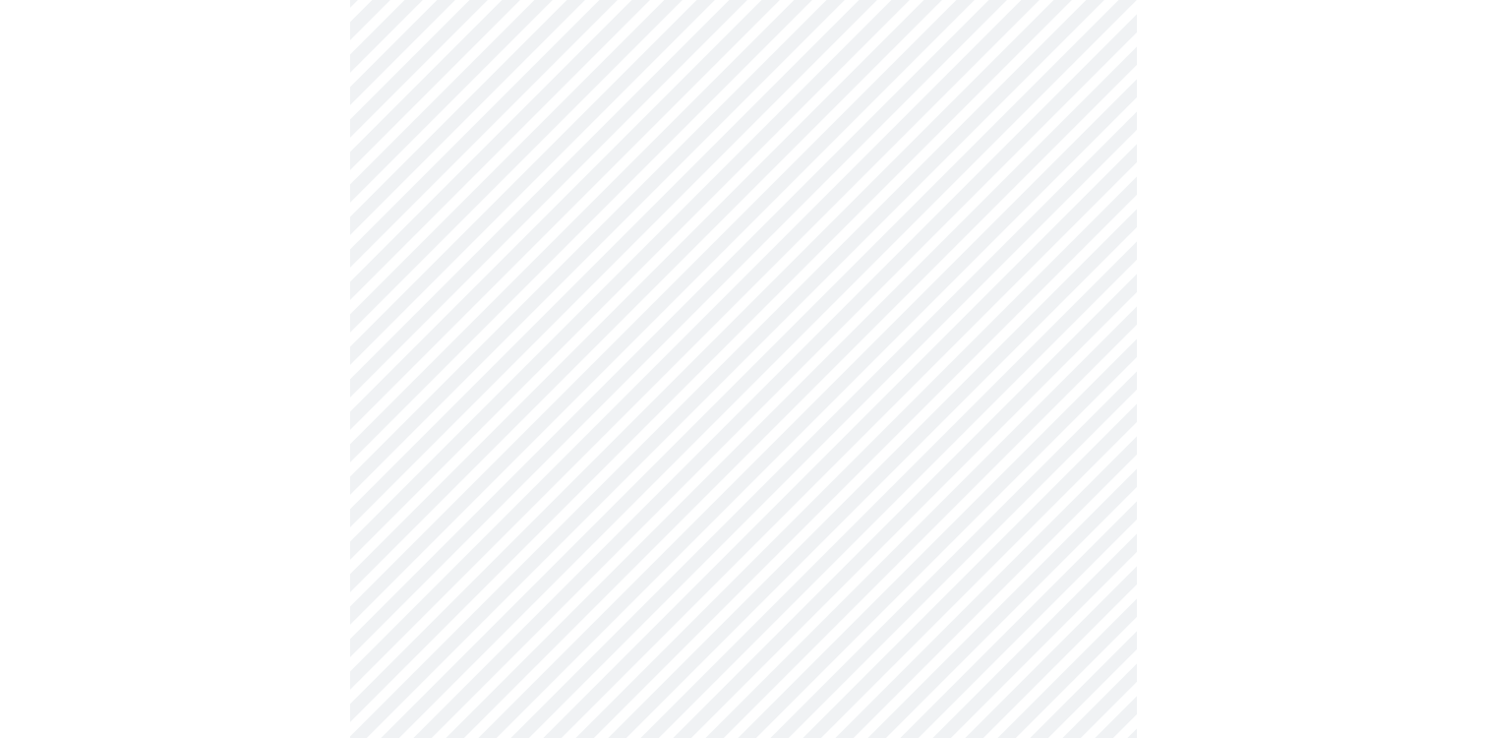
scroll to position [945, 0]
click at [618, 424] on body "MyMenopauseRx Appointments Messaging Labs Uploads Medications Community Refer a…" at bounding box center [744, 48] width 1472 height 1972
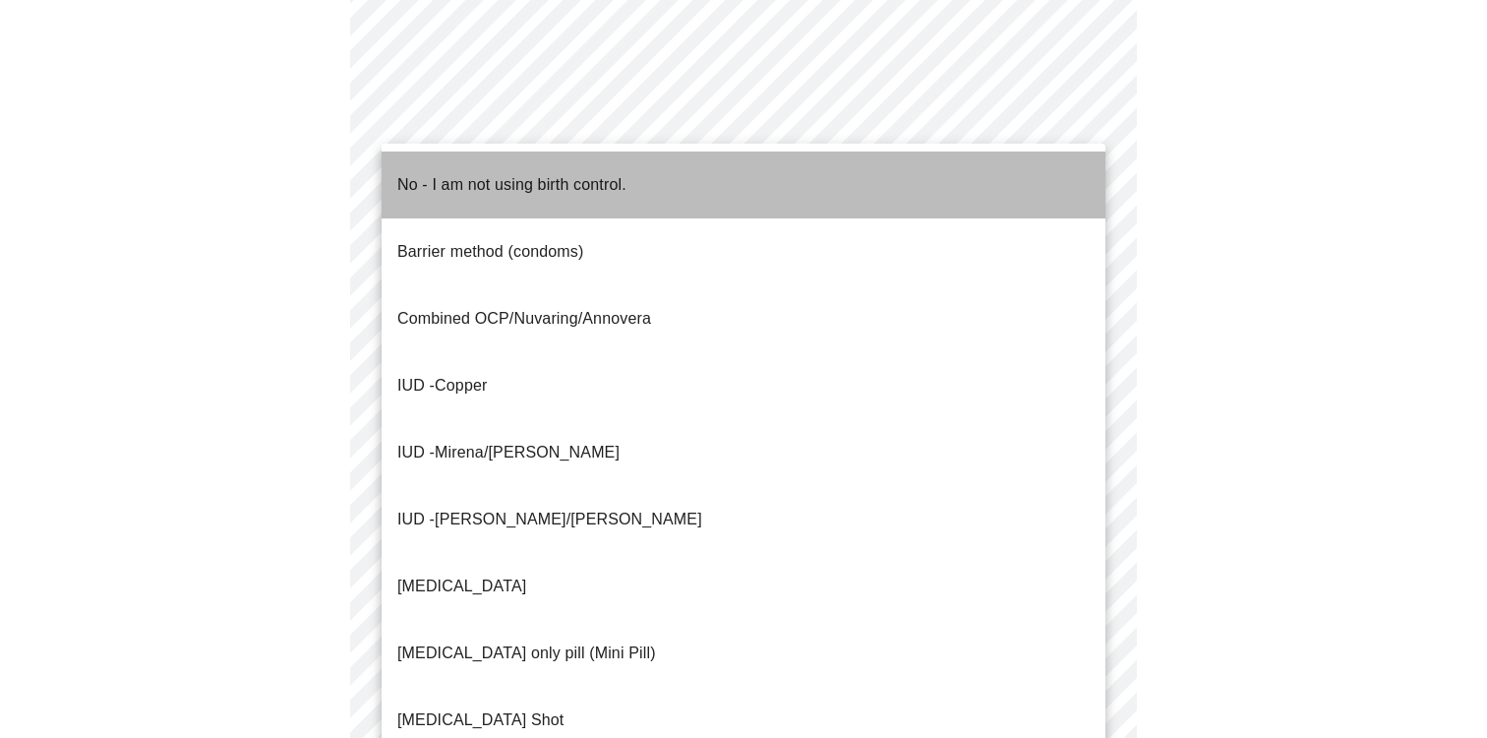
click at [626, 184] on span "No - I am not using birth control." at bounding box center [511, 184] width 229 height 55
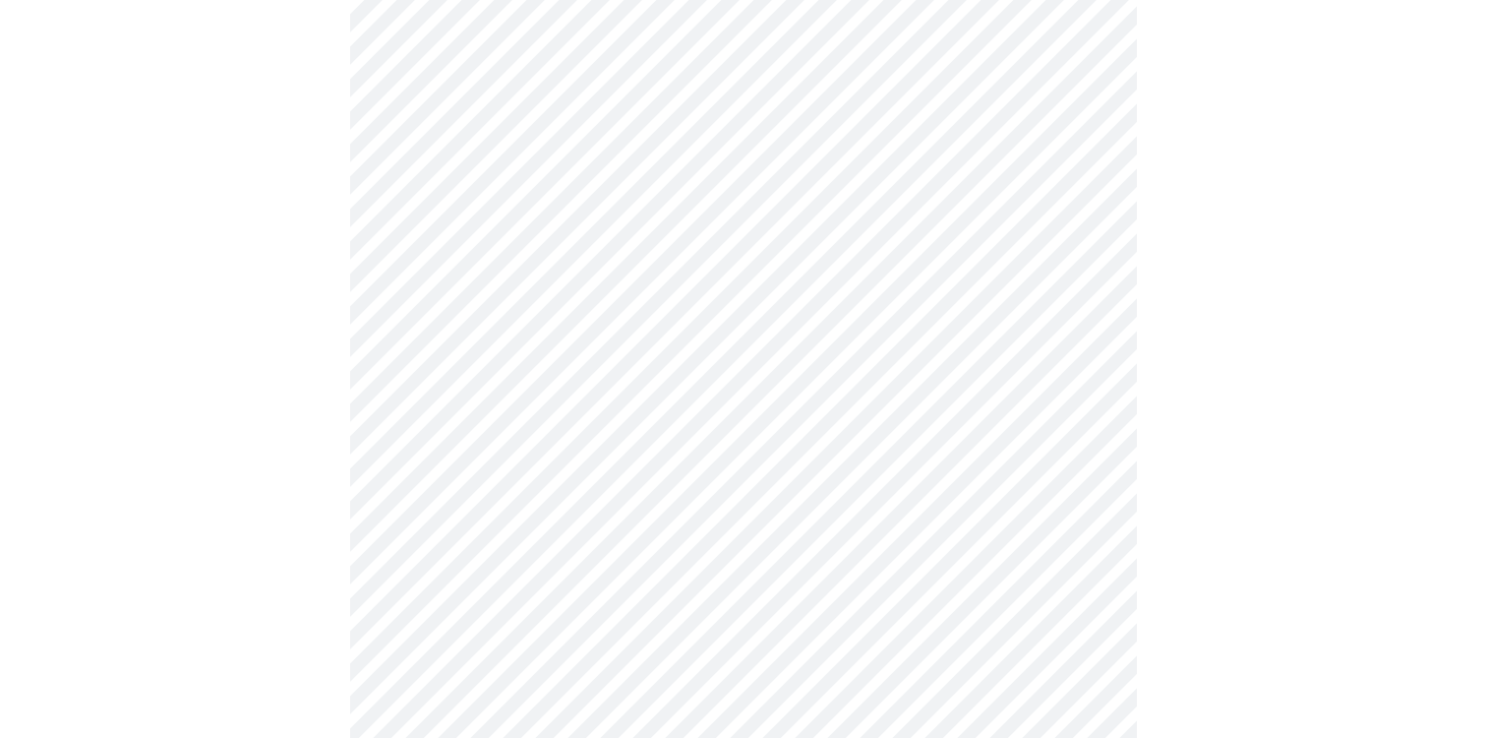
scroll to position [1143, 0]
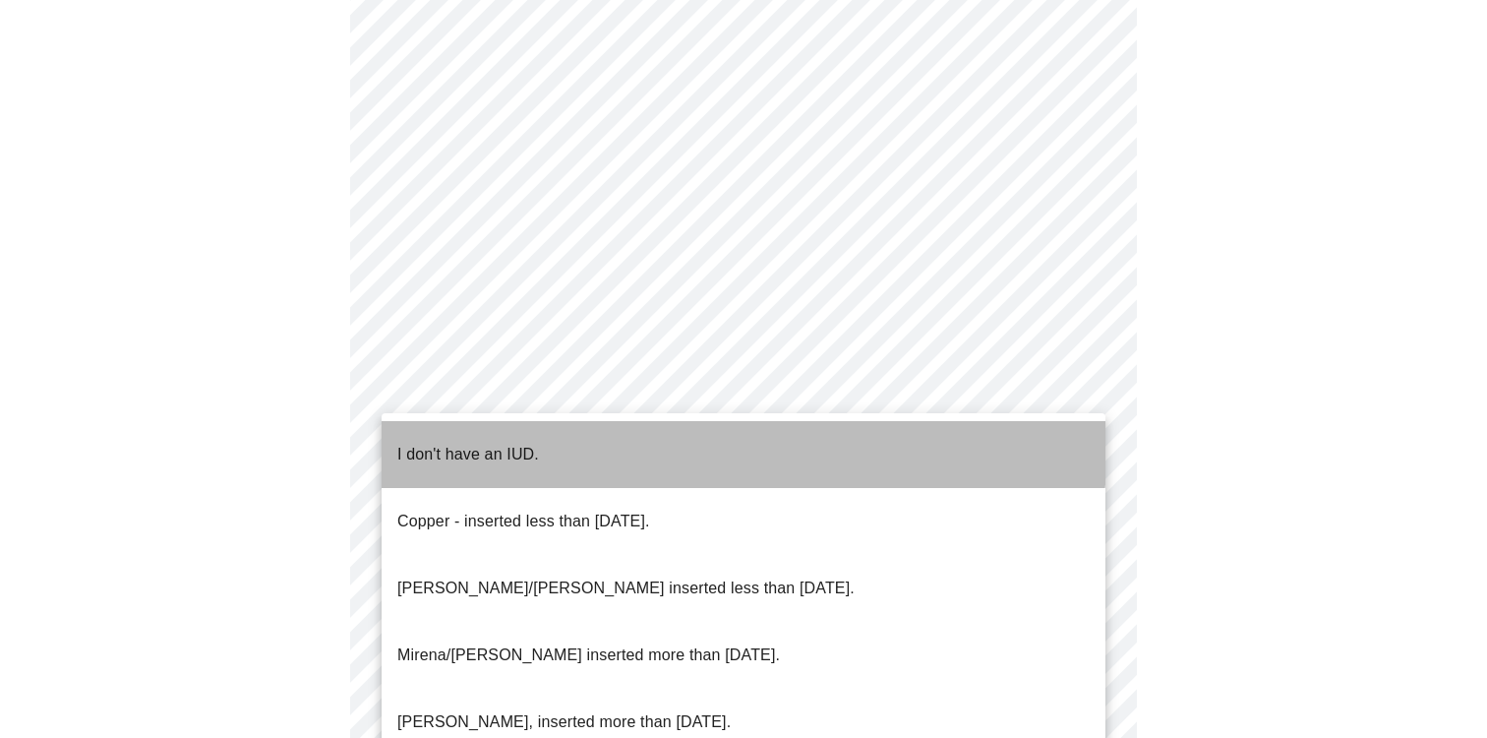
click at [583, 429] on li "I don't have an IUD." at bounding box center [744, 454] width 724 height 67
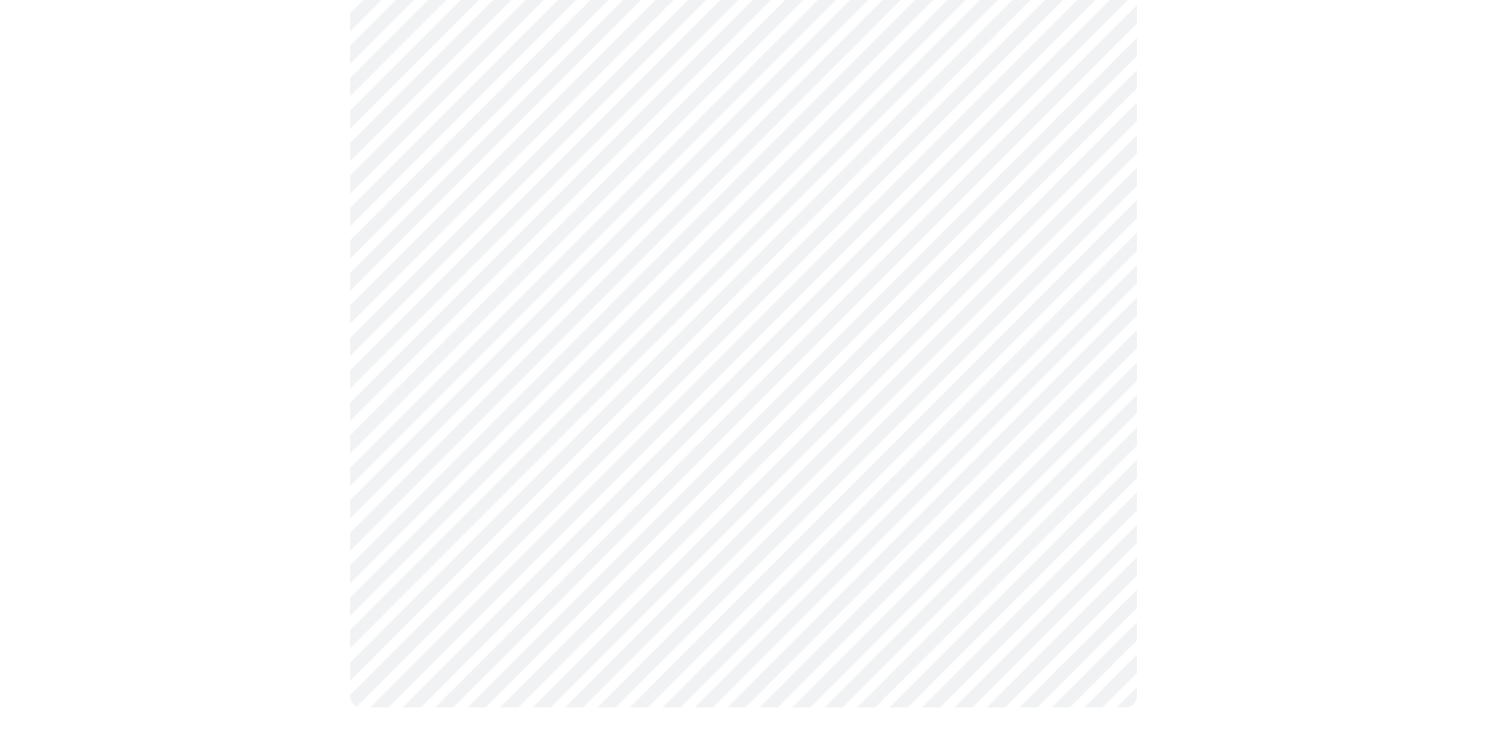
scroll to position [1211, 0]
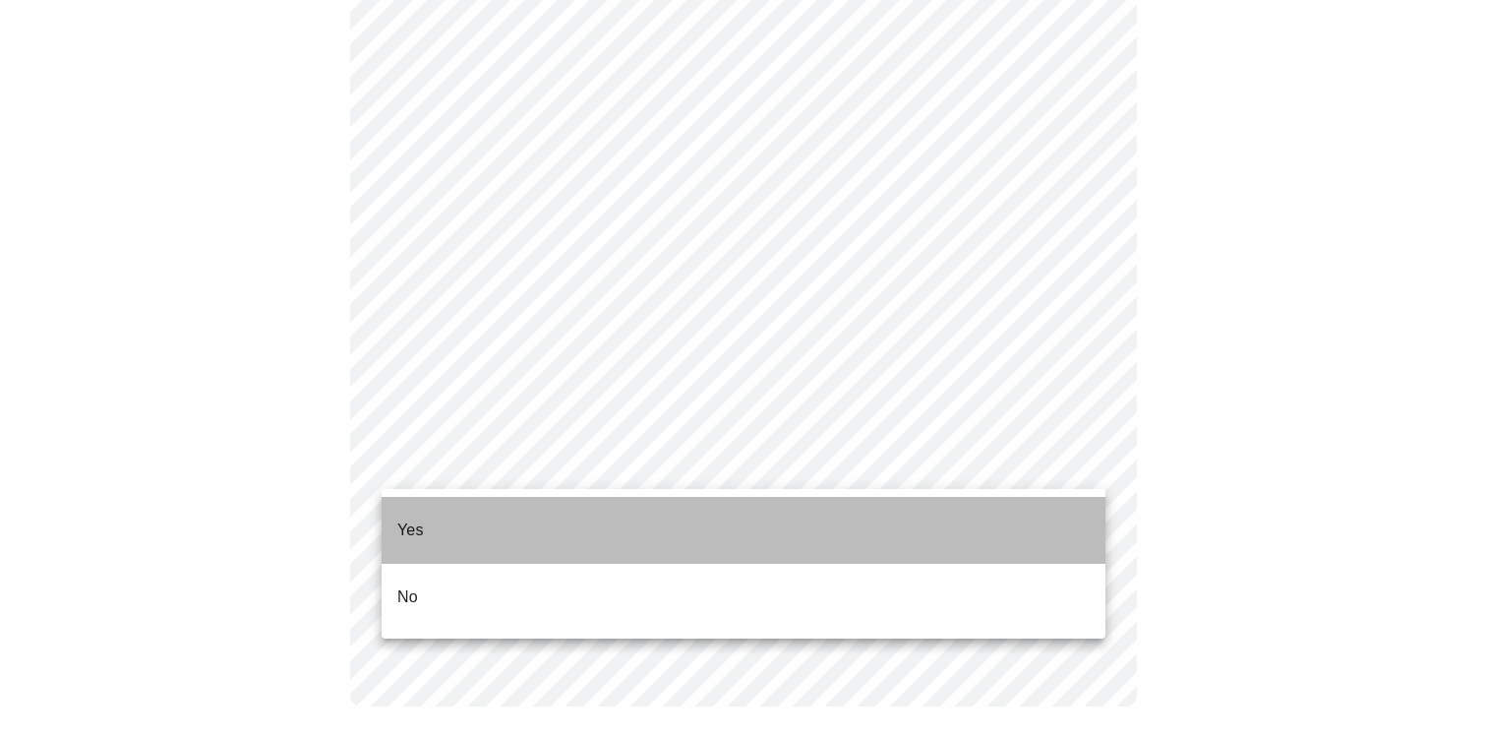
click at [537, 528] on li "Yes" at bounding box center [744, 530] width 724 height 67
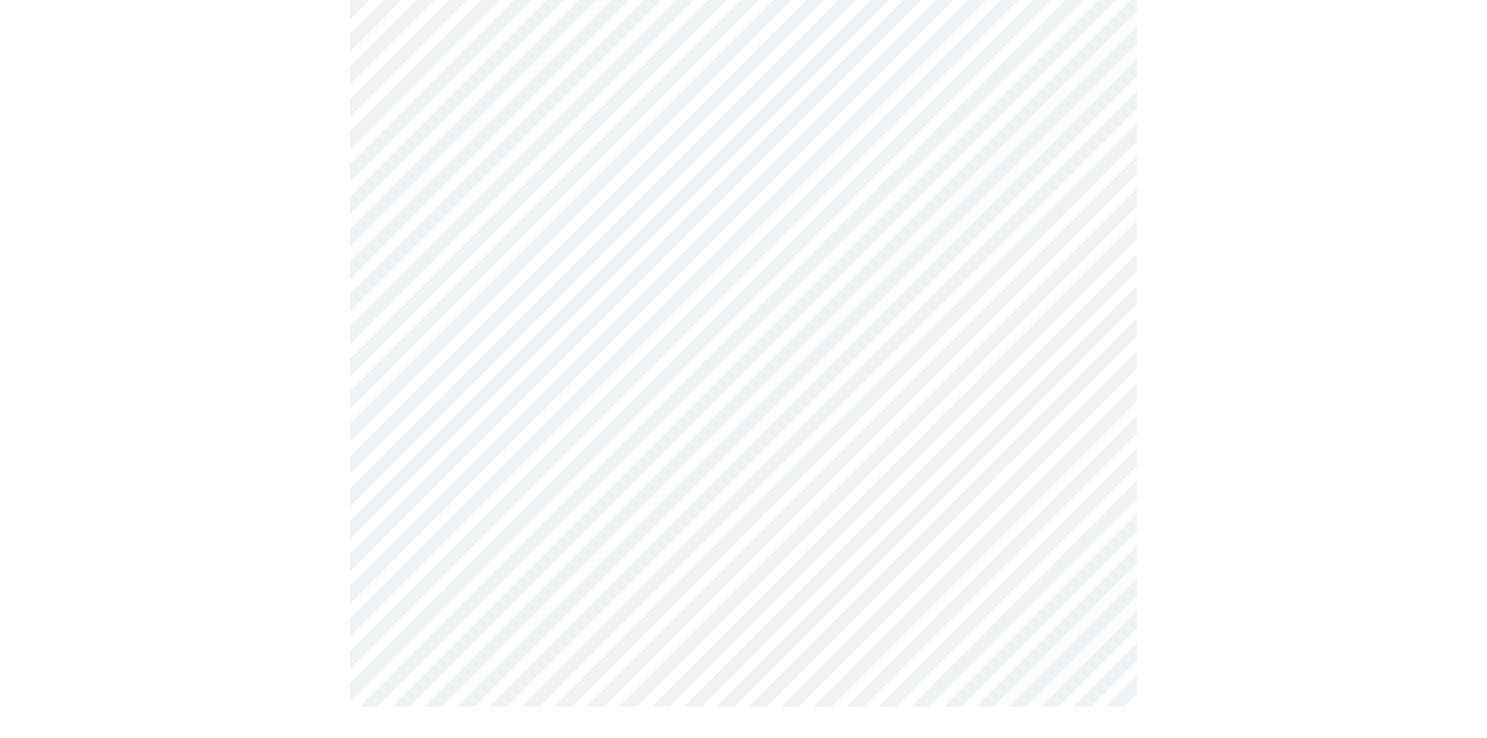
scroll to position [0, 0]
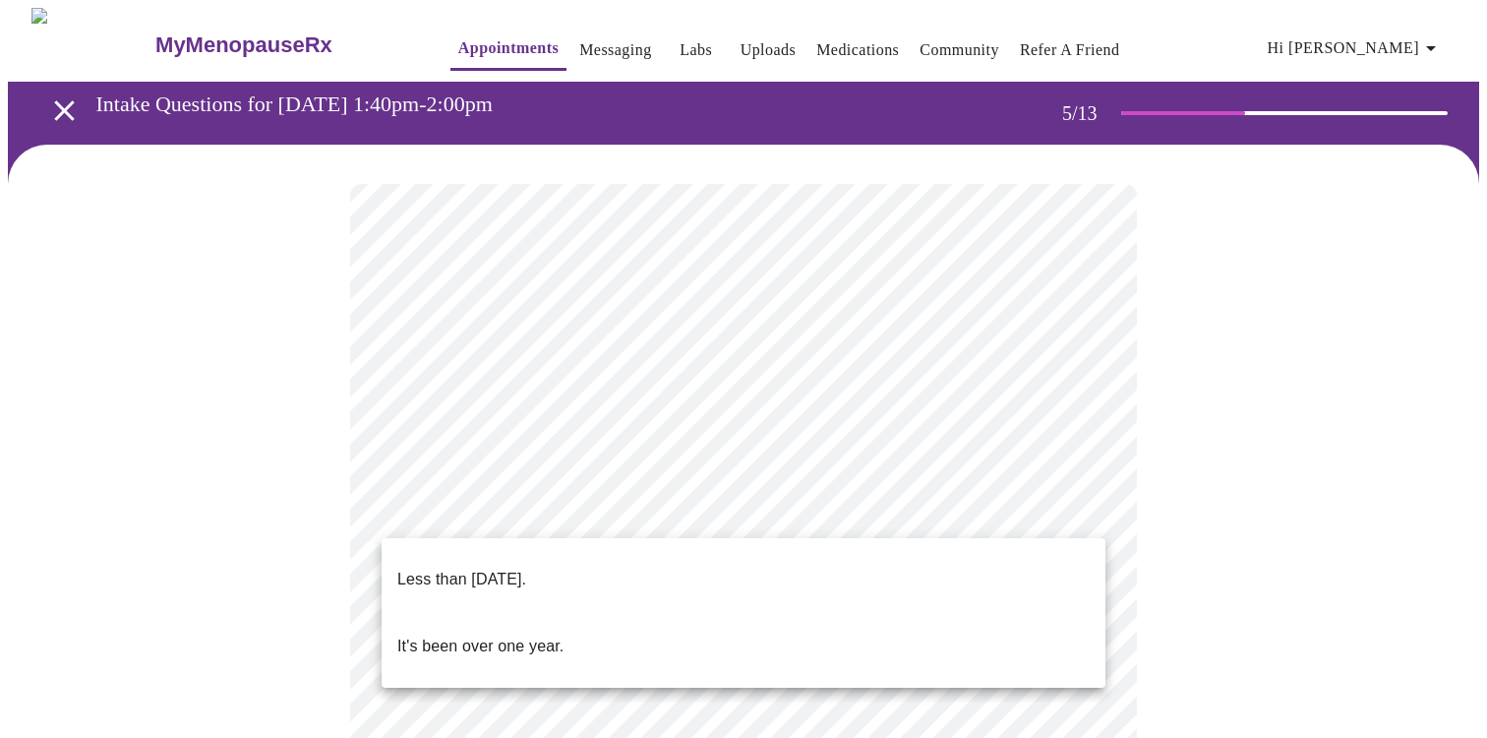
click at [574, 576] on li "Less than [DATE]." at bounding box center [744, 579] width 724 height 67
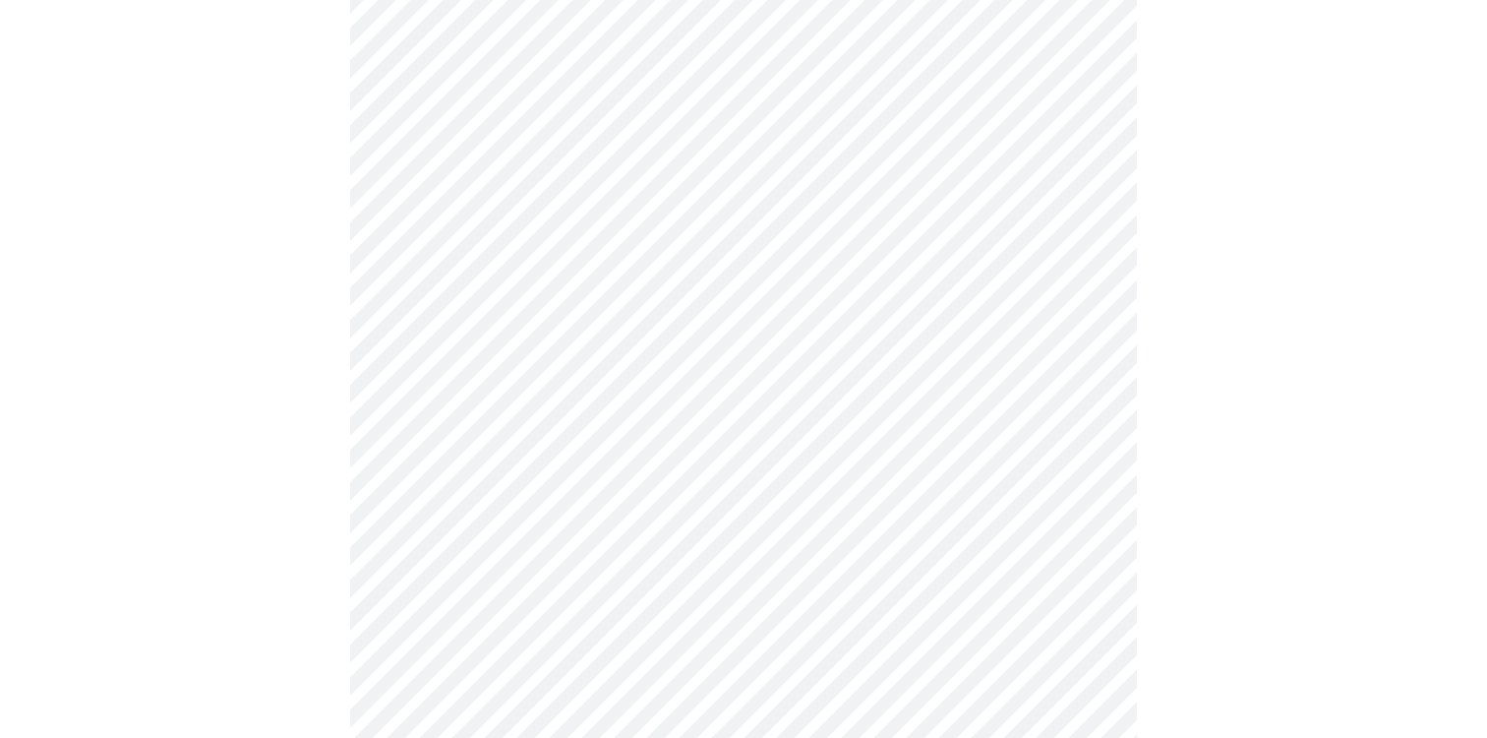
scroll to position [234, 0]
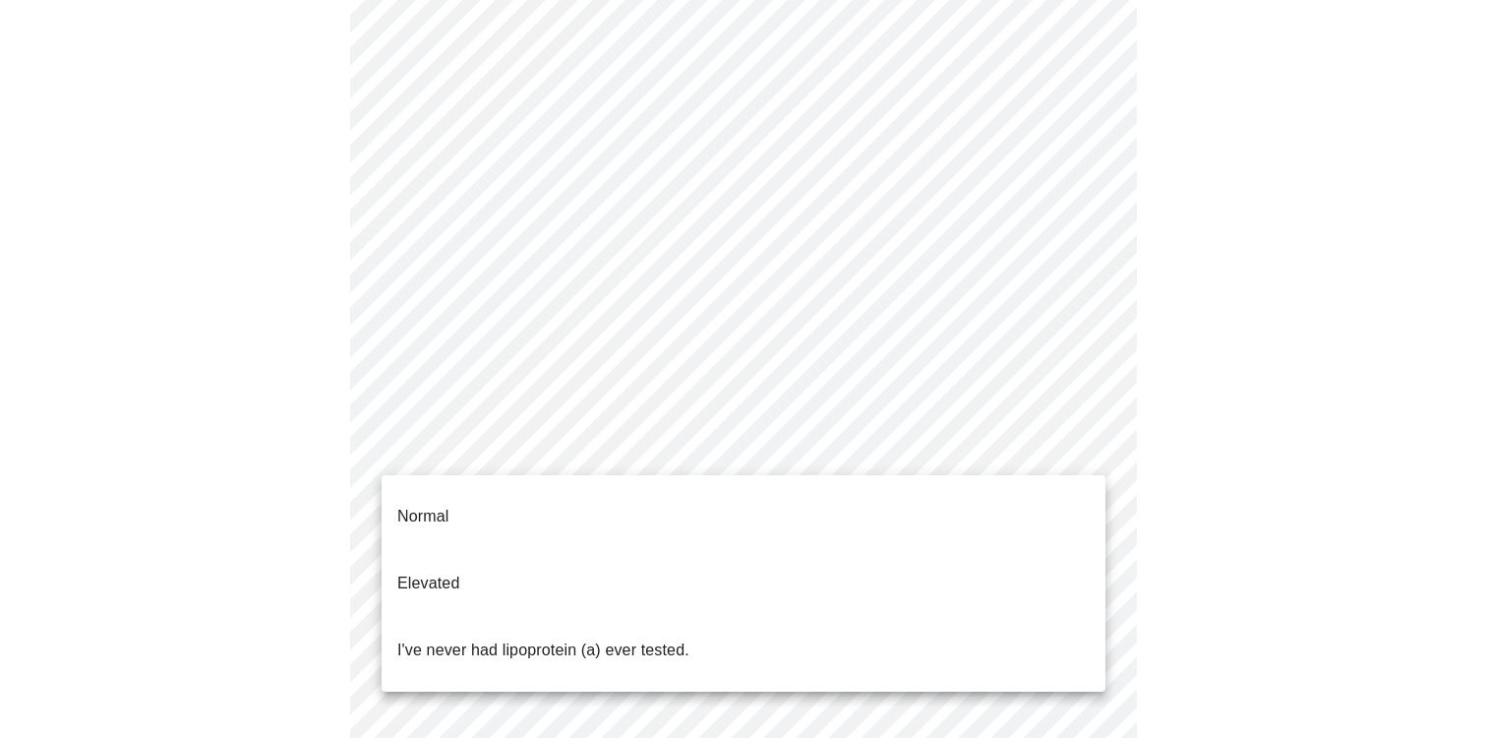
click at [725, 456] on body "MyMenopauseRx Appointments Messaging Labs Uploads Medications Community Refer a…" at bounding box center [744, 565] width 1472 height 1582
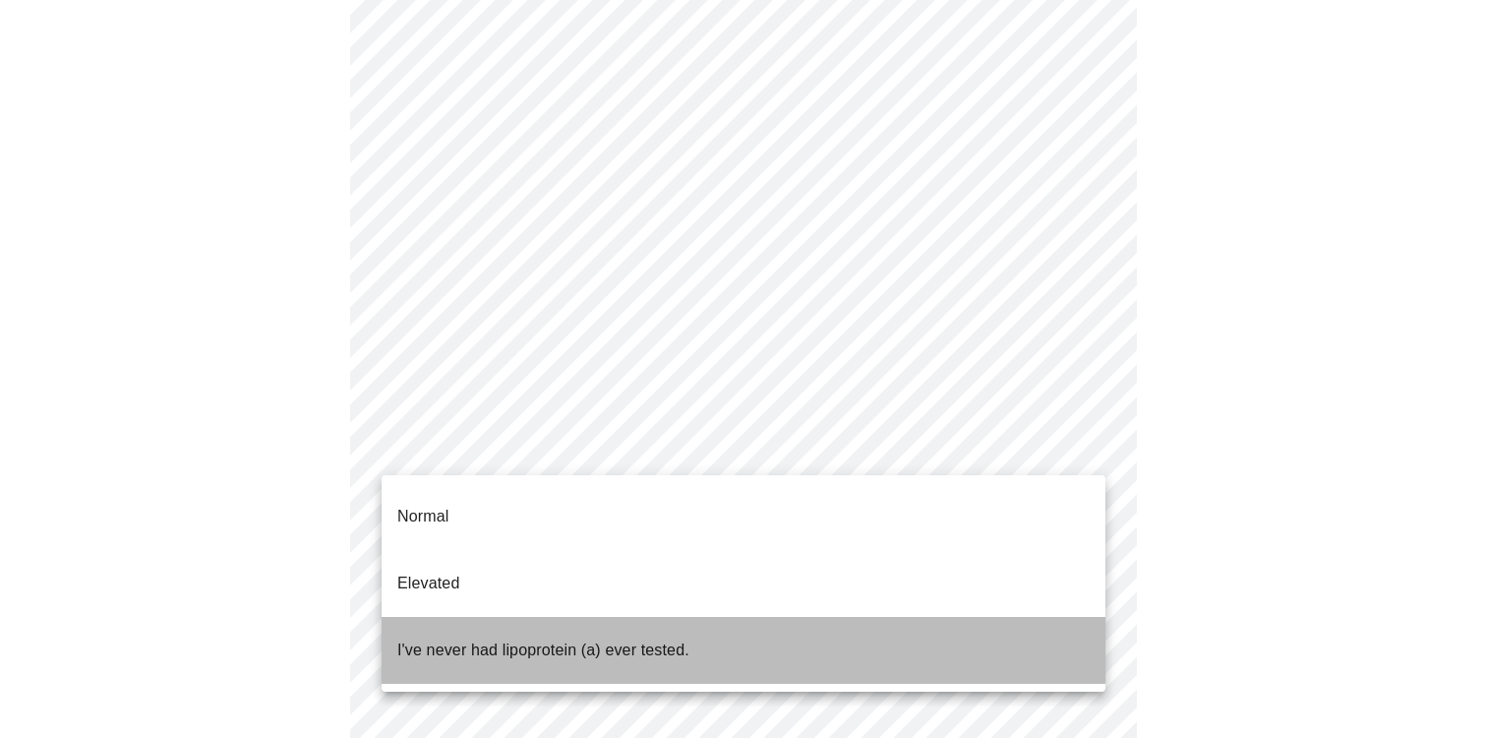
click at [577, 638] on p "I've never had lipoprotein (a) ever tested." at bounding box center [543, 650] width 292 height 24
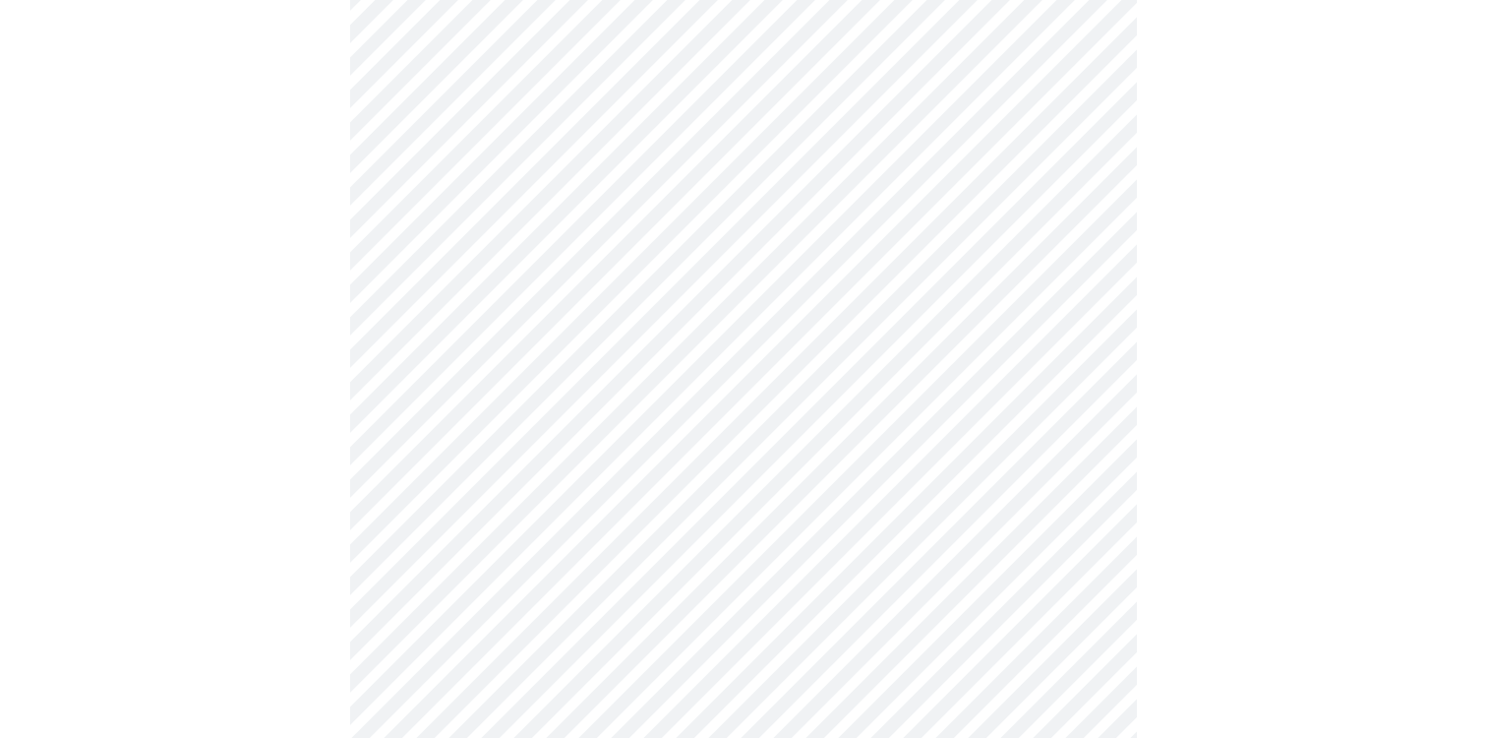
scroll to position [0, 0]
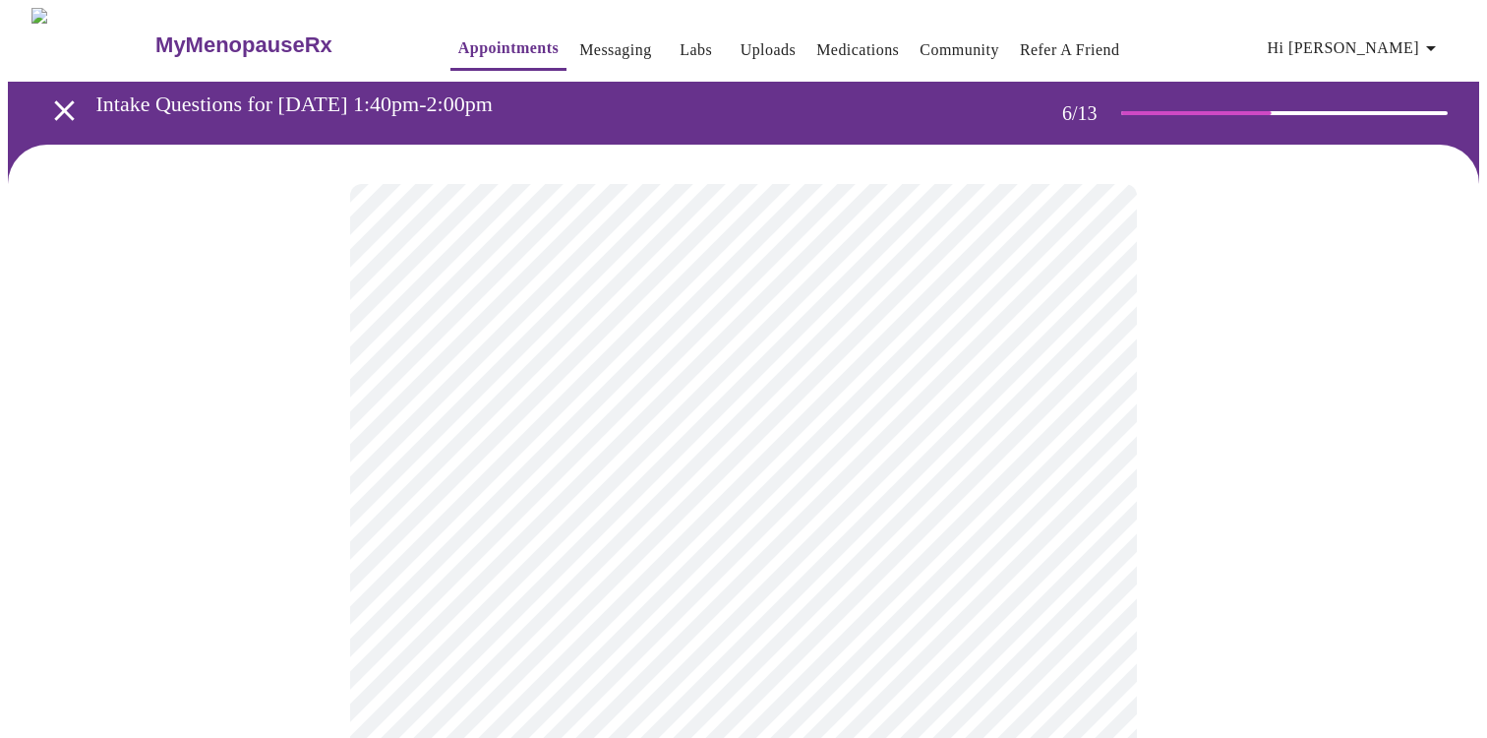
click at [564, 573] on body "MyMenopauseRx Appointments Messaging Labs Uploads Medications Community Refer a…" at bounding box center [744, 533] width 1472 height 1051
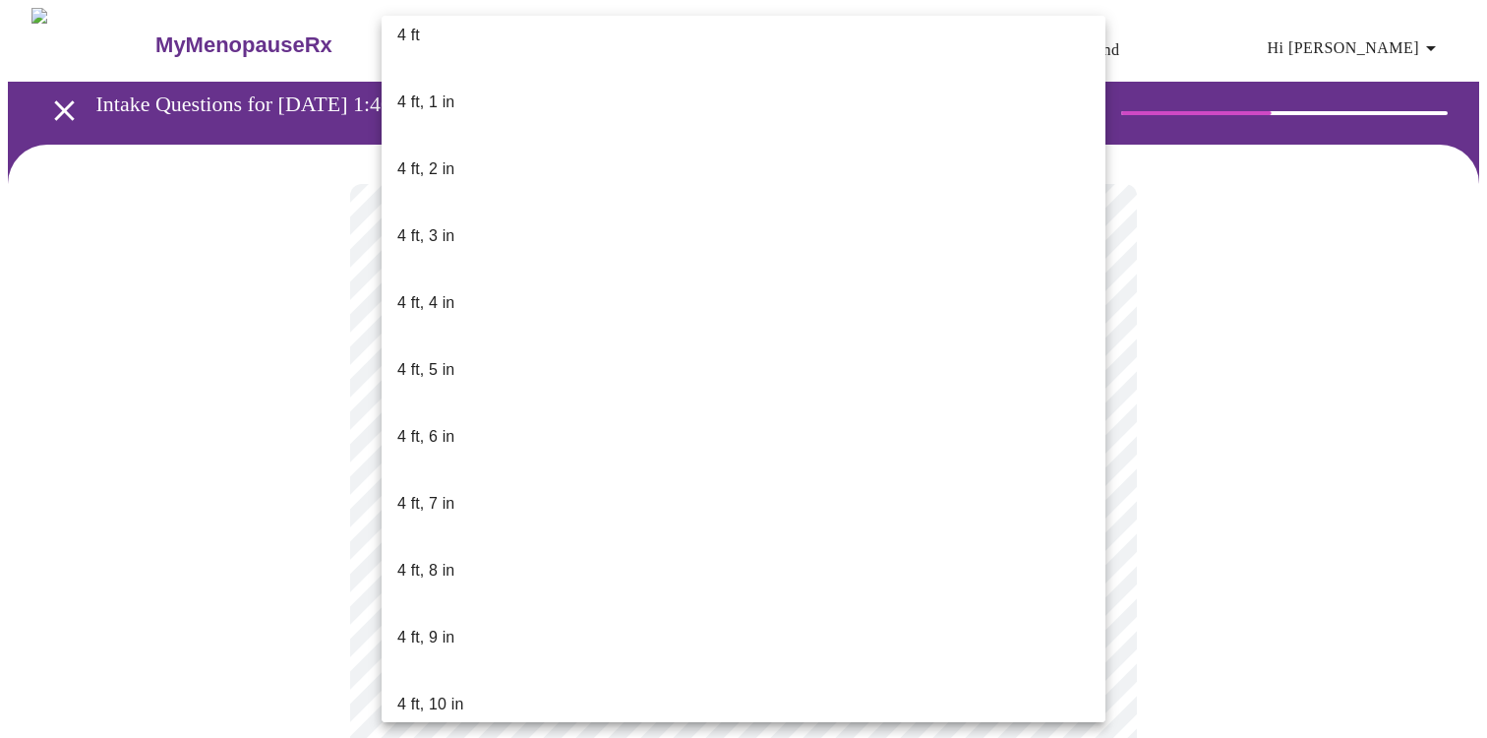
scroll to position [836, 0]
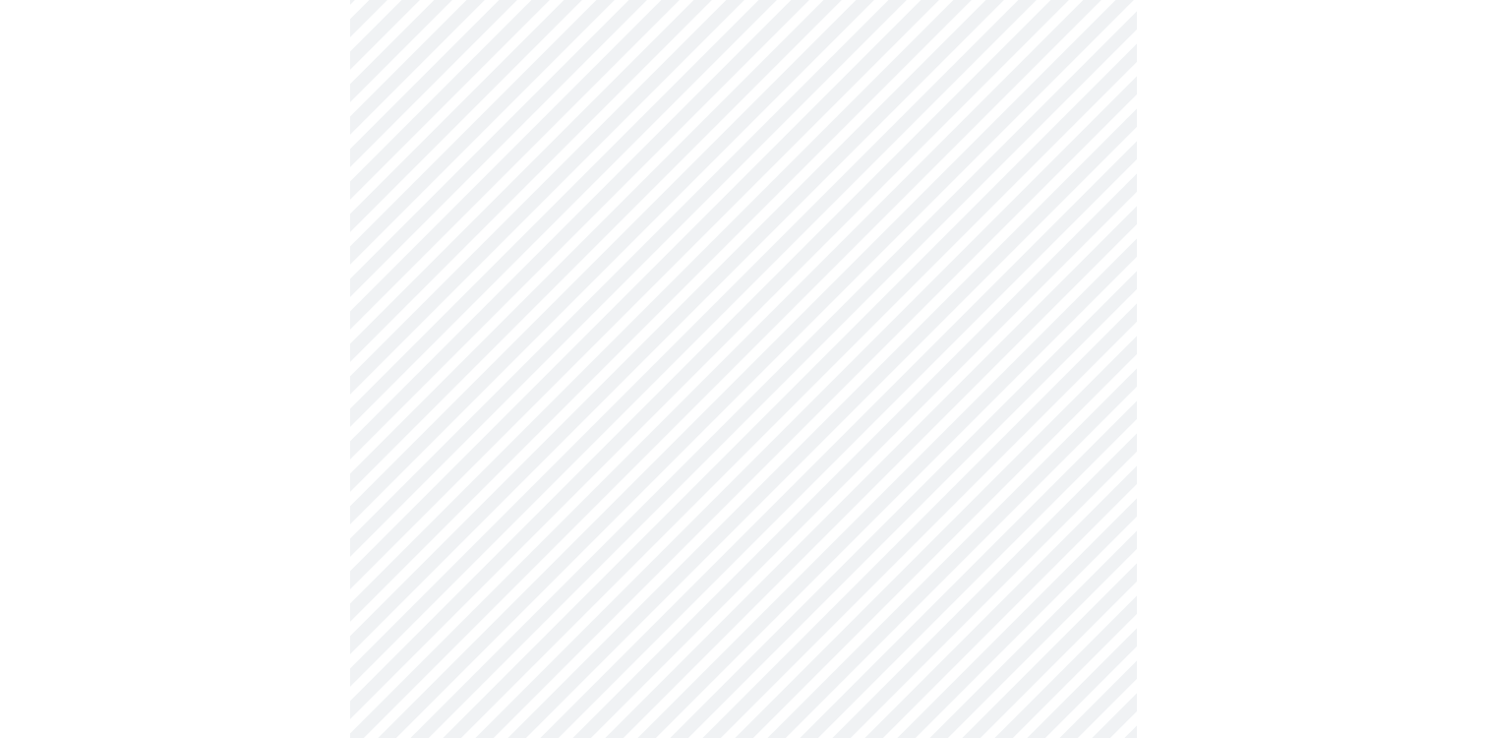
scroll to position [5068, 0]
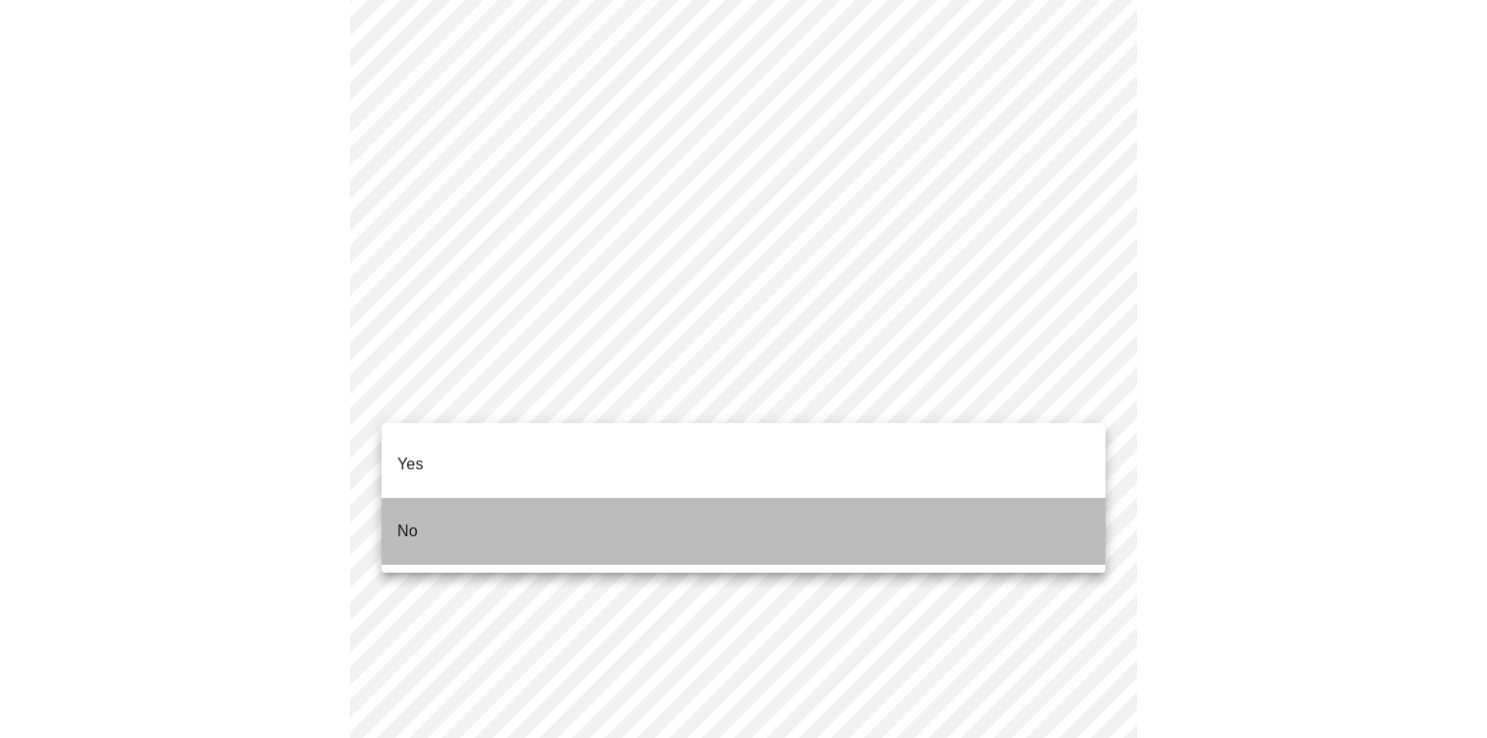
click at [444, 504] on li "No" at bounding box center [744, 531] width 724 height 67
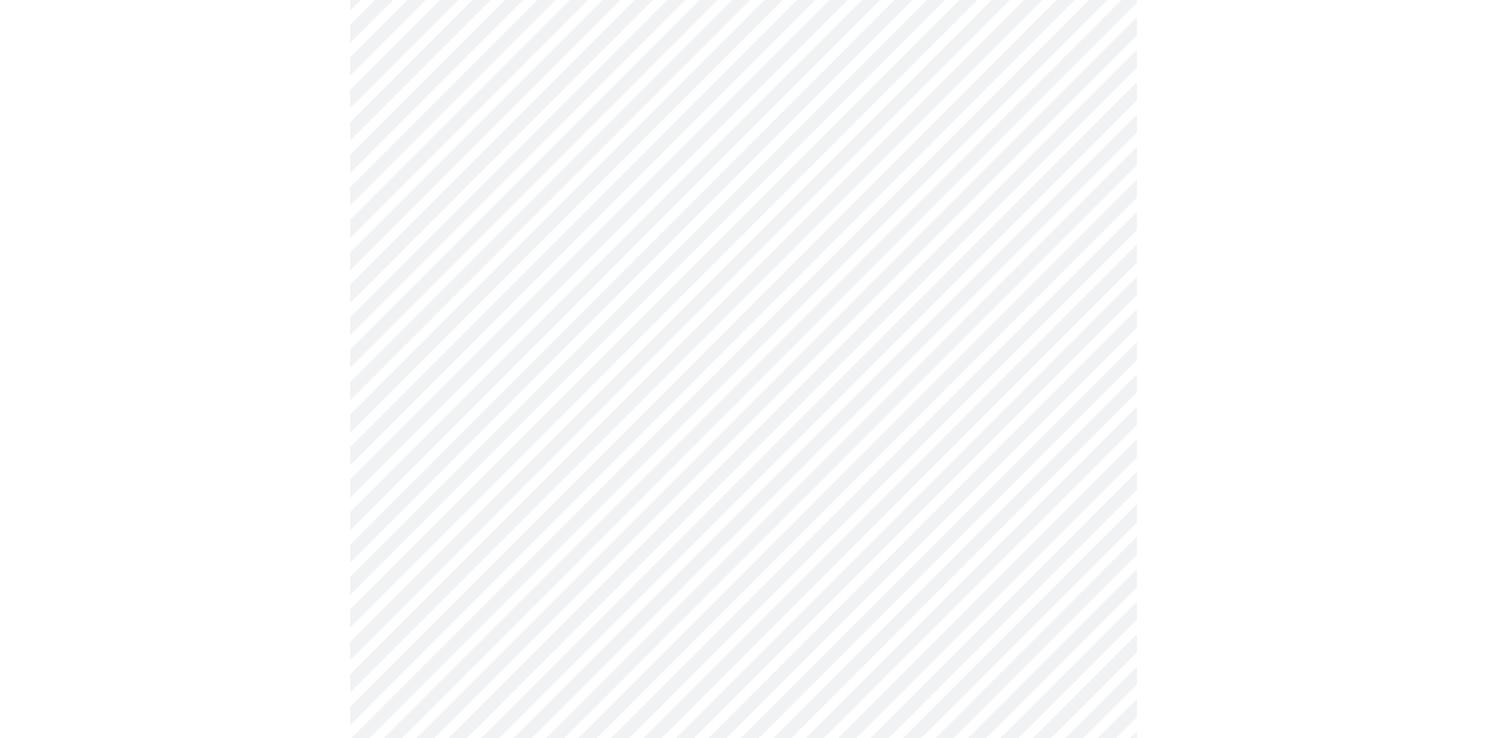
scroll to position [1159, 0]
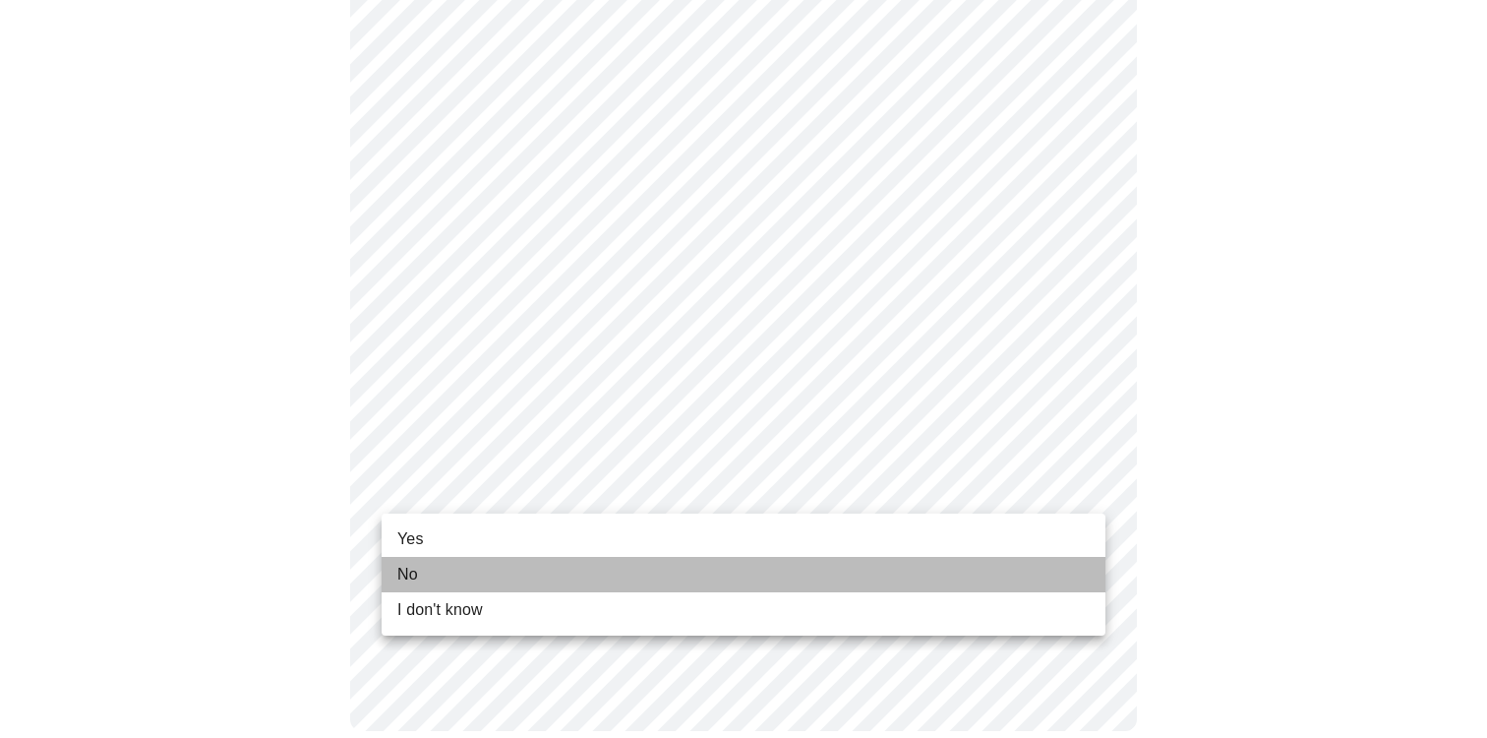
click at [459, 575] on li "No" at bounding box center [744, 574] width 724 height 35
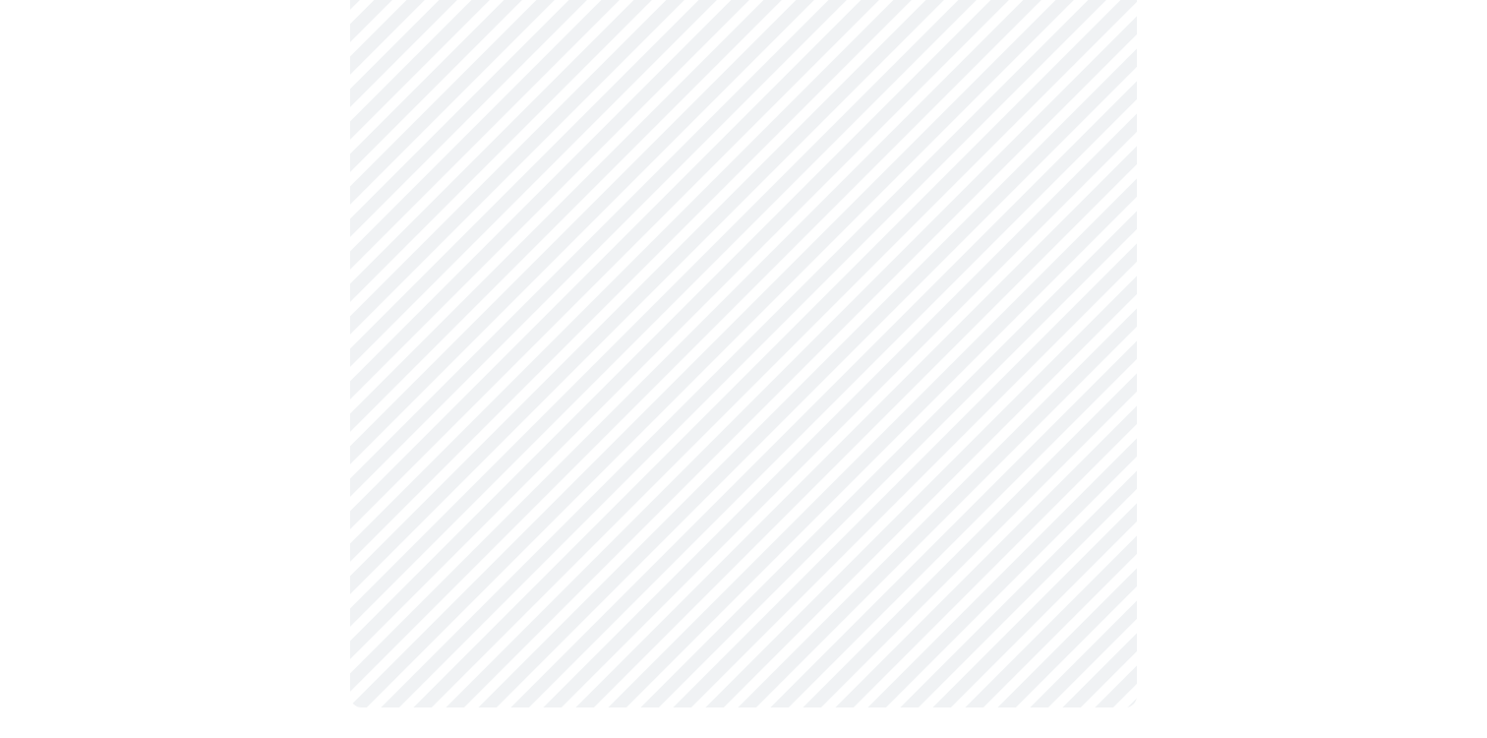
scroll to position [0, 0]
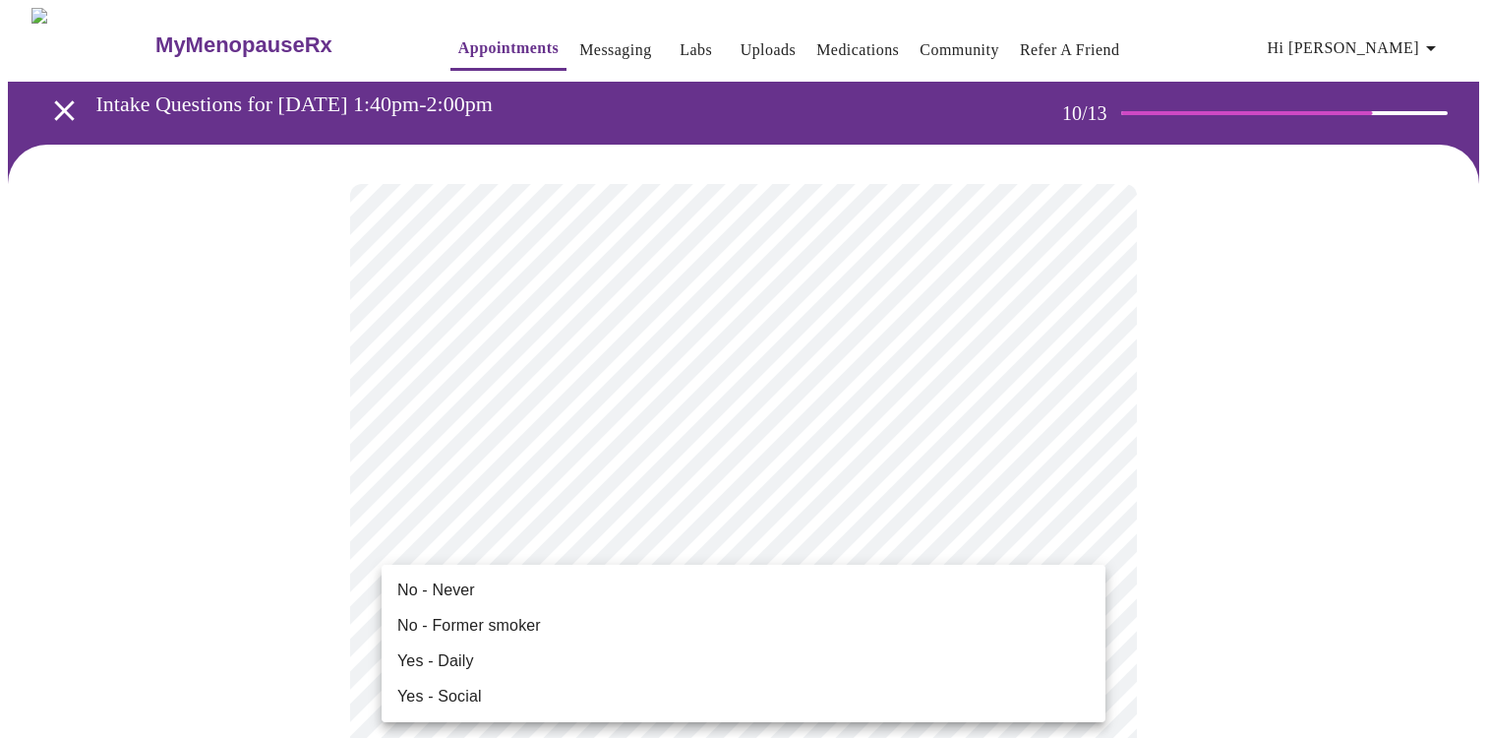
click at [475, 564] on div "No - Never No - Former smoker Yes - Daily Yes - Social" at bounding box center [743, 369] width 1487 height 738
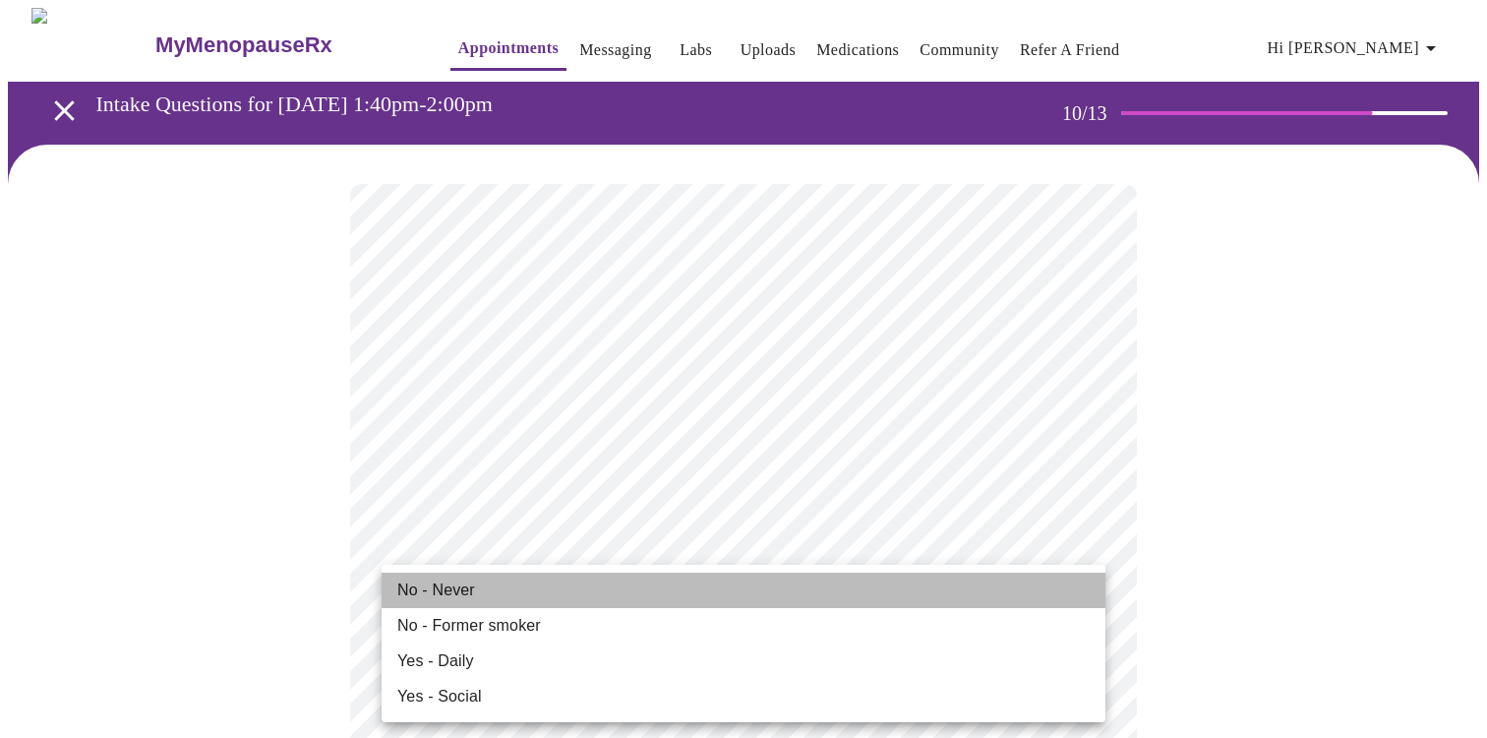
click at [476, 586] on li "No - Never" at bounding box center [744, 590] width 724 height 35
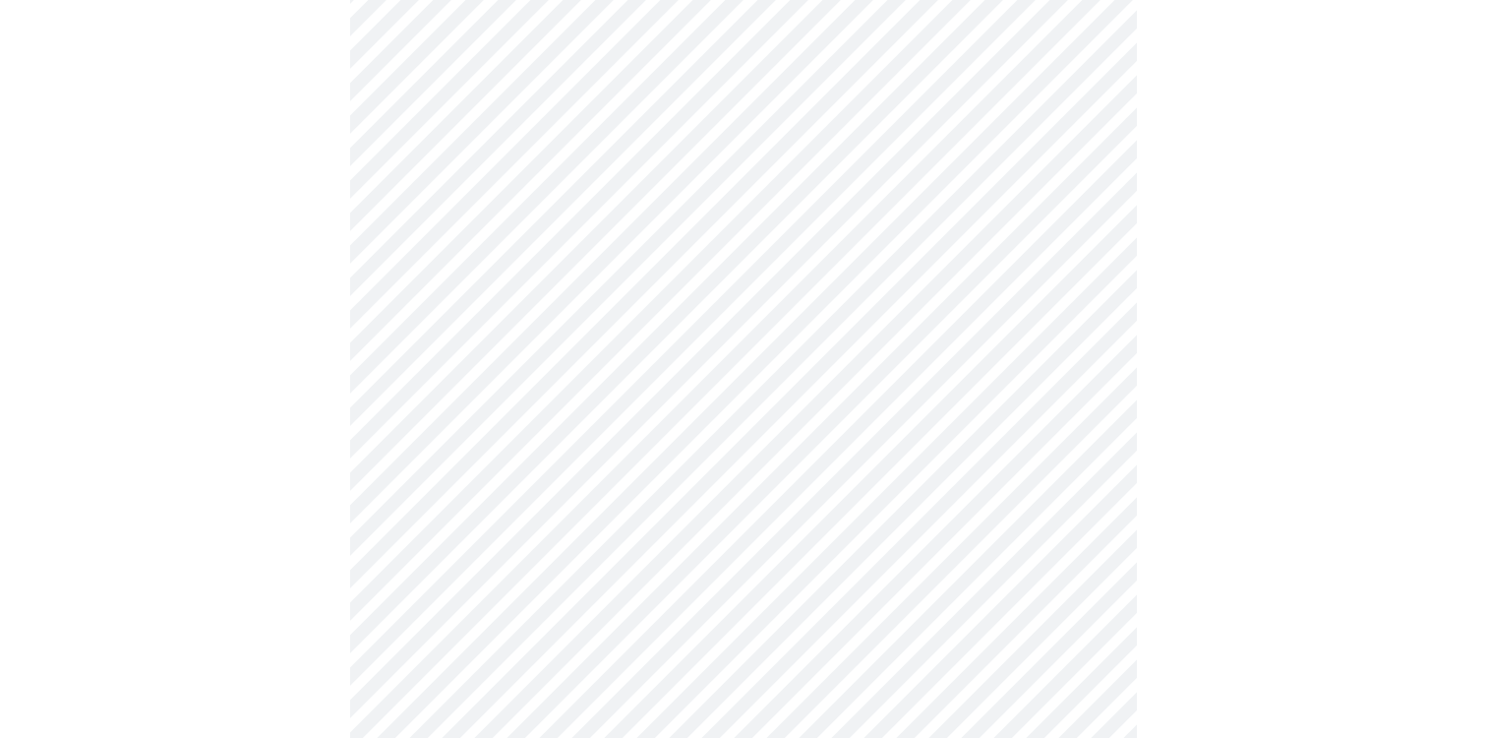
scroll to position [1742, 0]
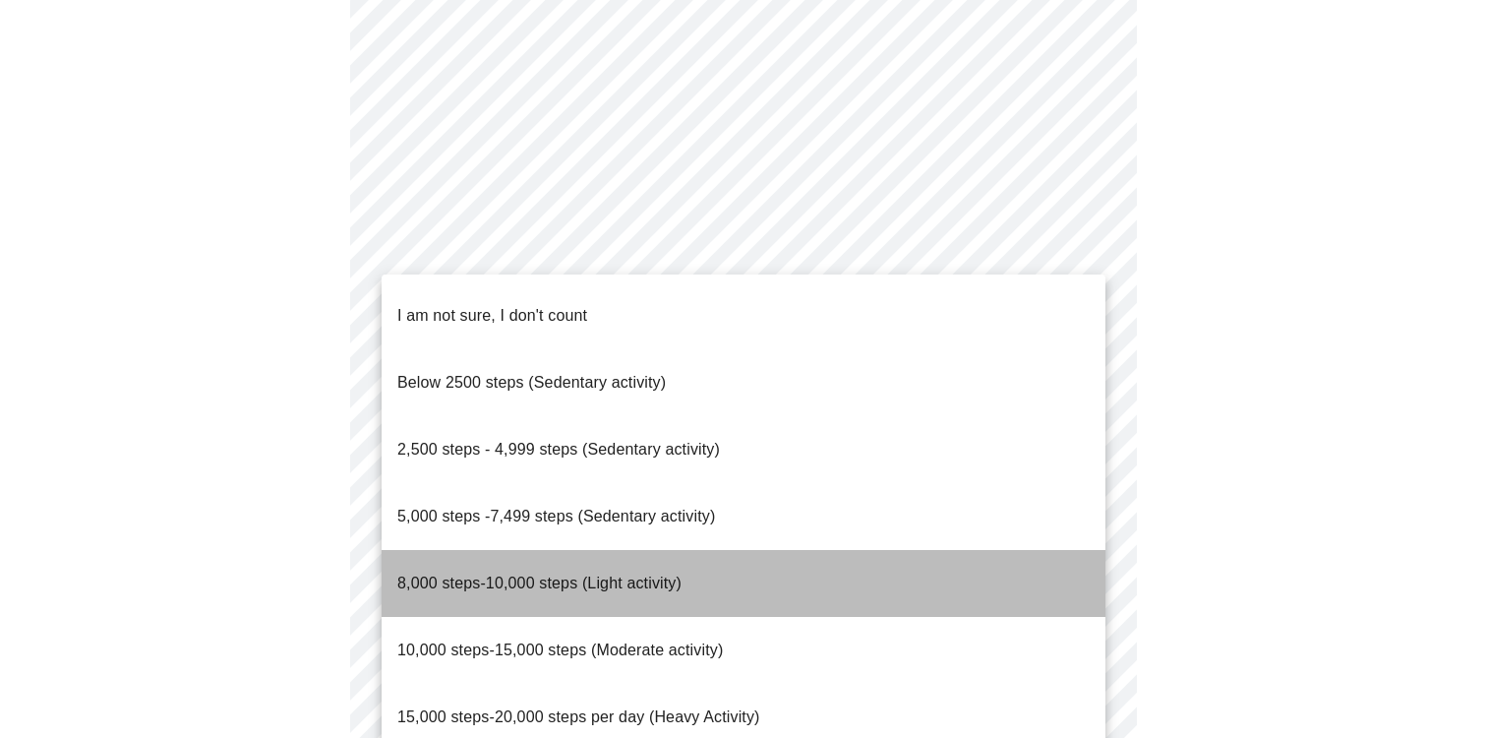
click at [535, 575] on span "8,000 steps-10,000 steps (Light activity)" at bounding box center [539, 583] width 284 height 17
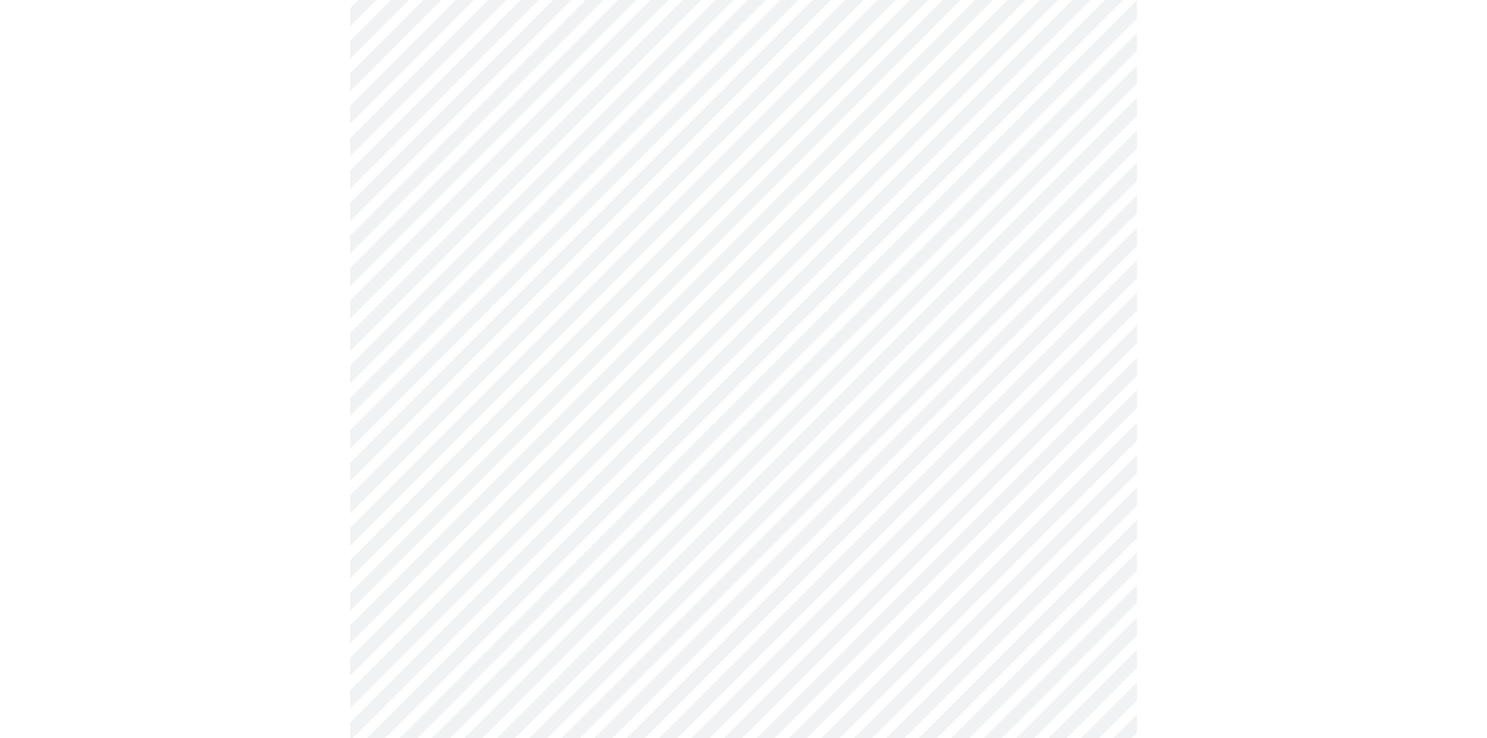
scroll to position [1779, 0]
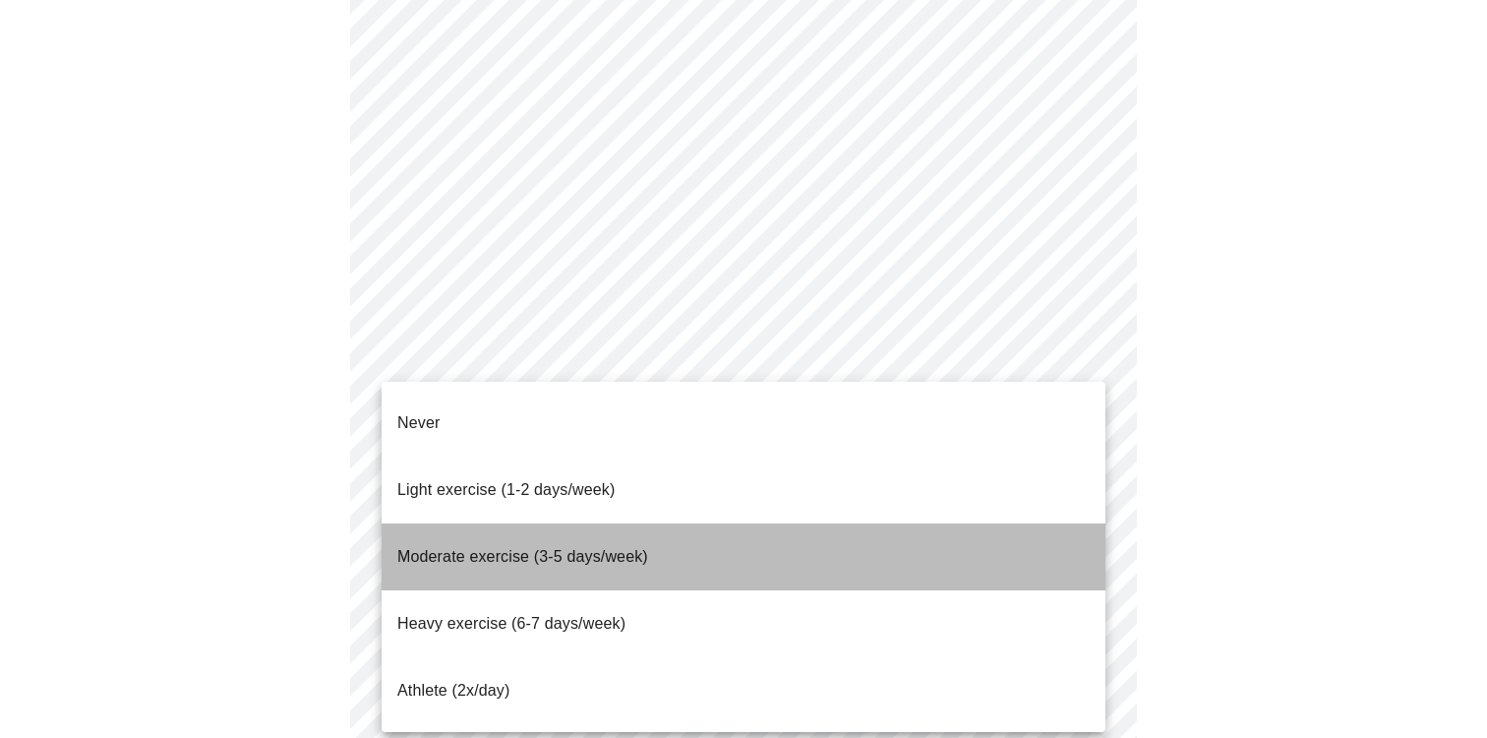
click at [523, 548] on span "Moderate exercise (3-5 days/week)" at bounding box center [522, 556] width 251 height 17
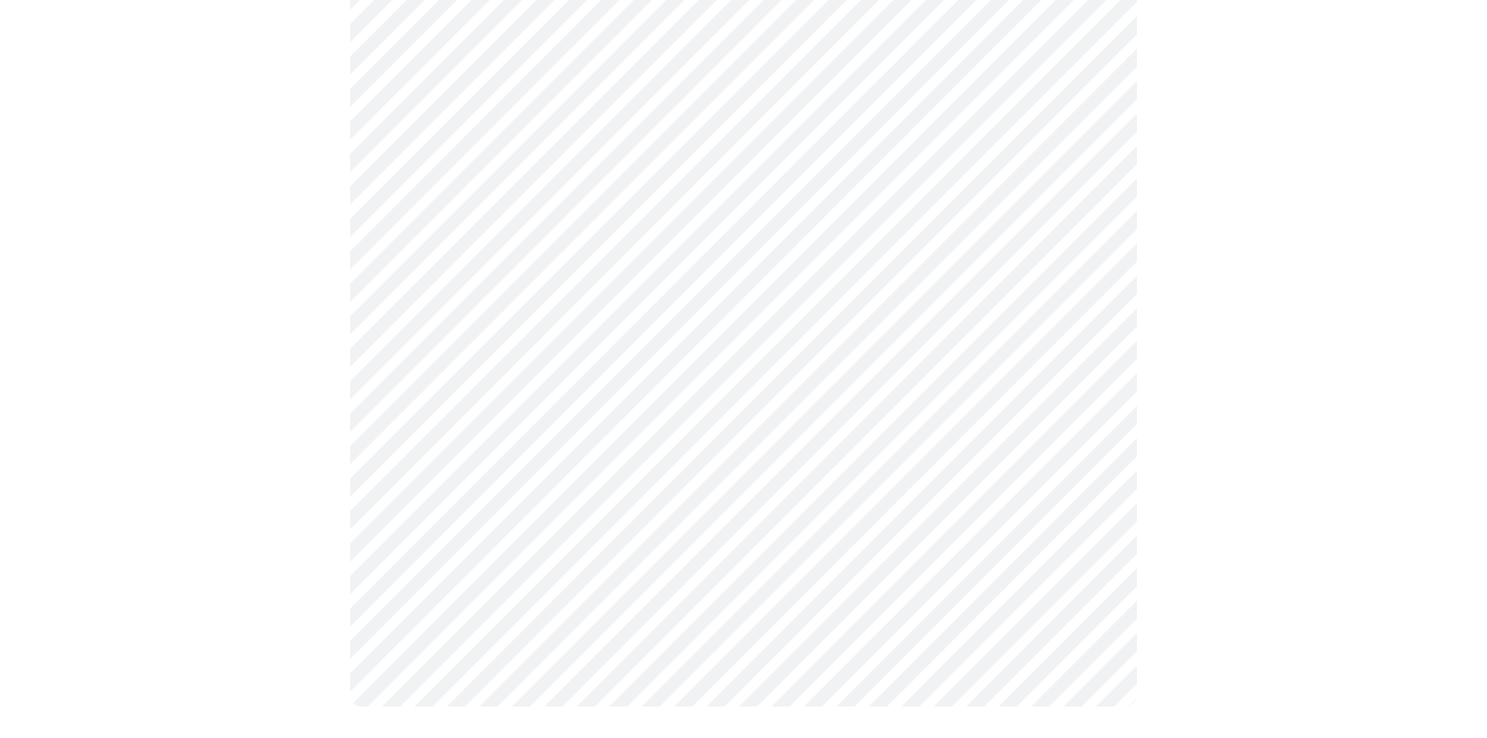
scroll to position [1815, 0]
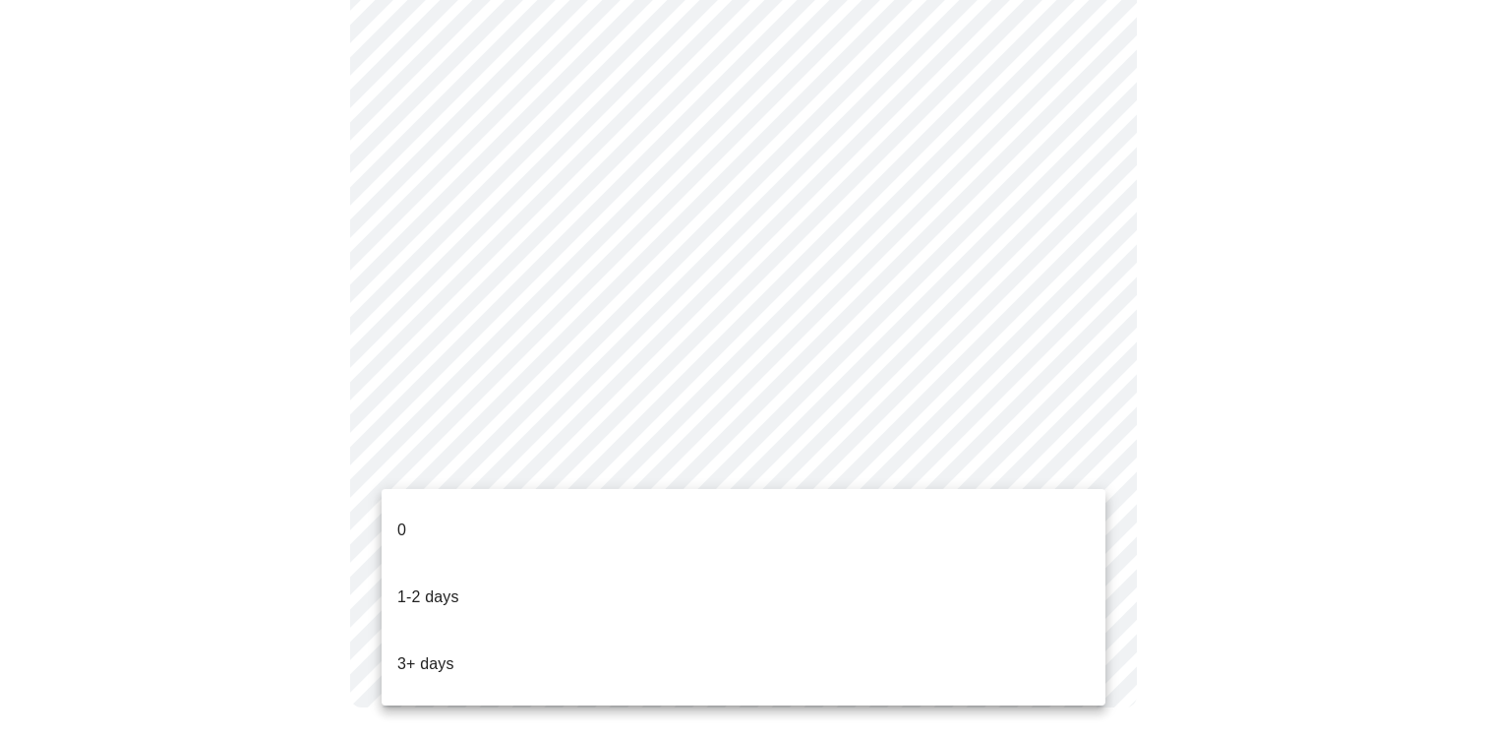
click at [469, 507] on li "0" at bounding box center [744, 530] width 724 height 67
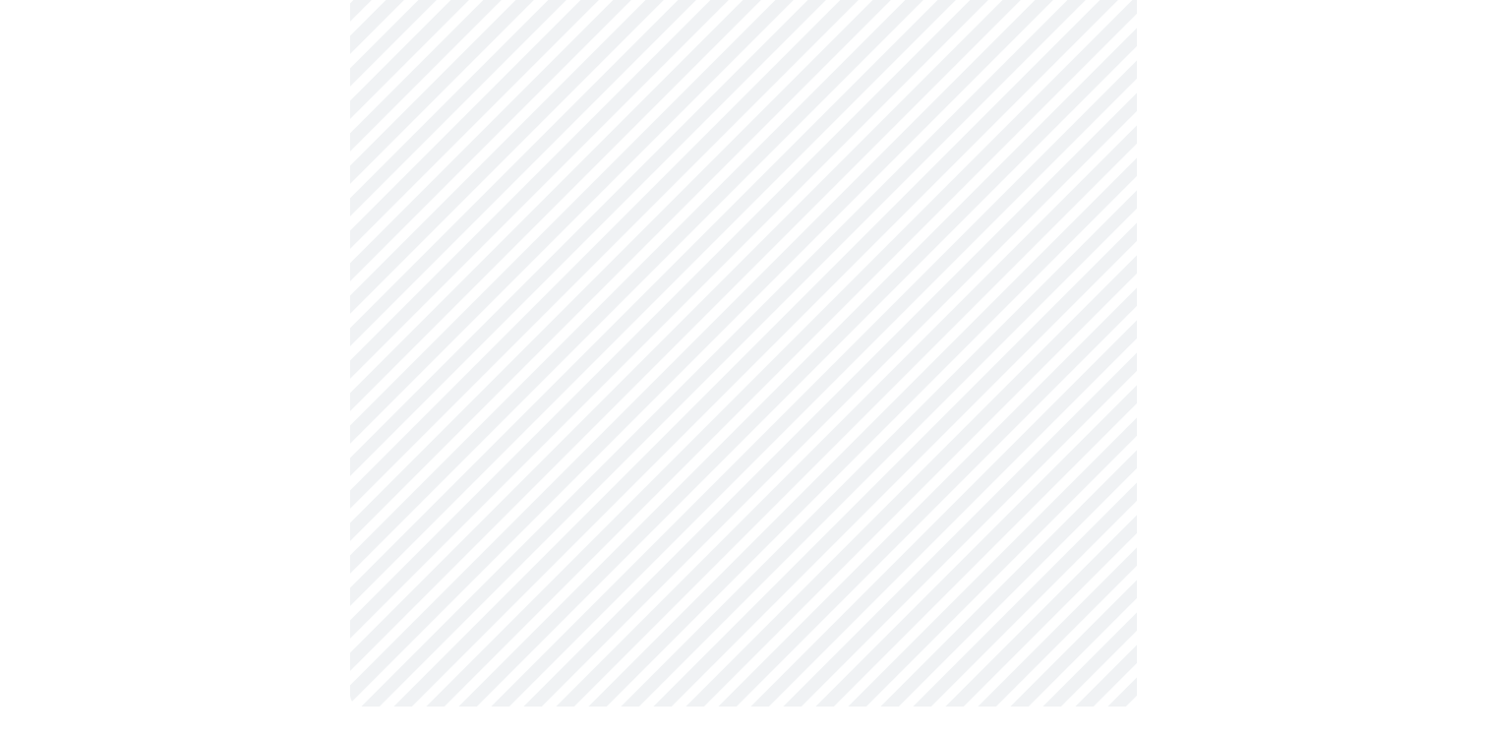
scroll to position [0, 0]
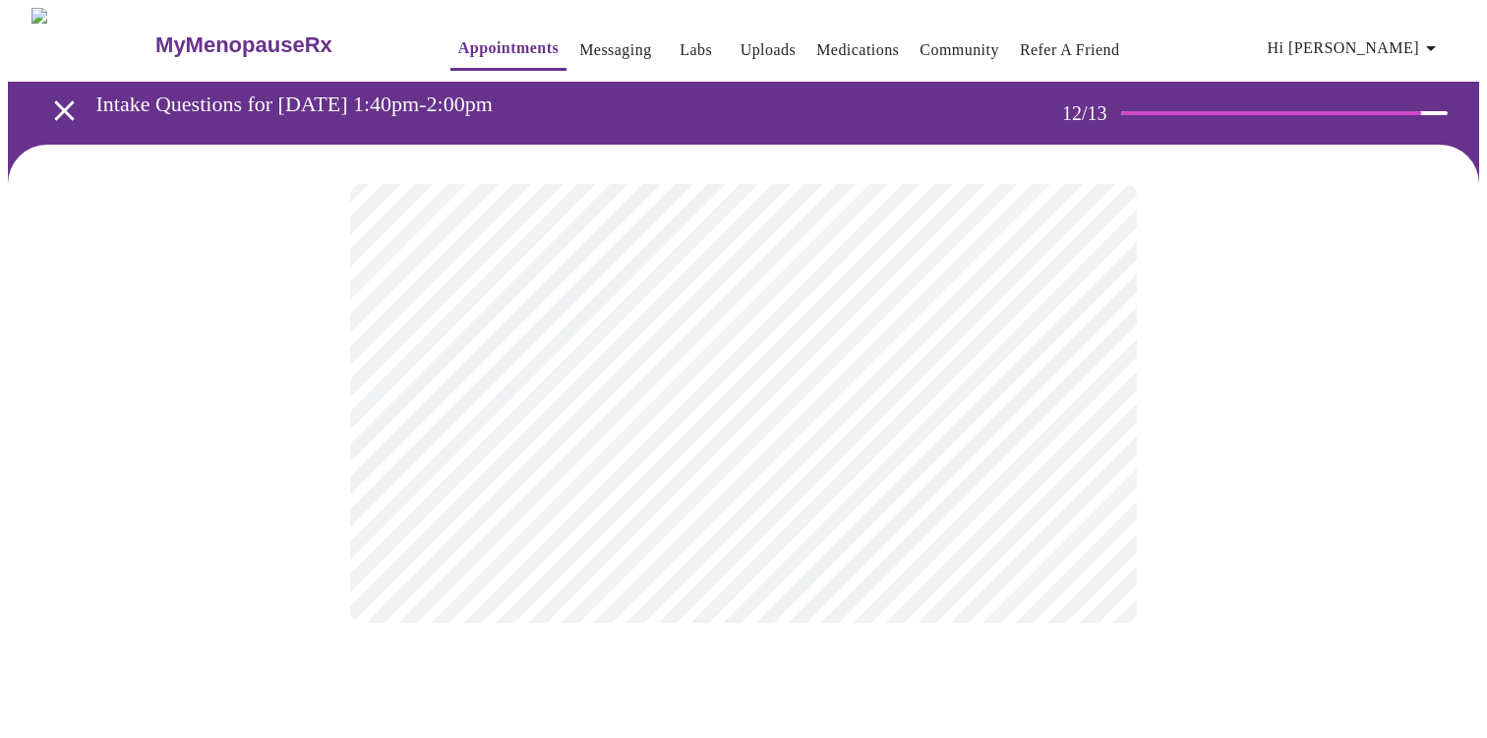
click at [942, 385] on body "MyMenopauseRx Appointments Messaging Labs Uploads Medications Community Refer a…" at bounding box center [744, 335] width 1472 height 654
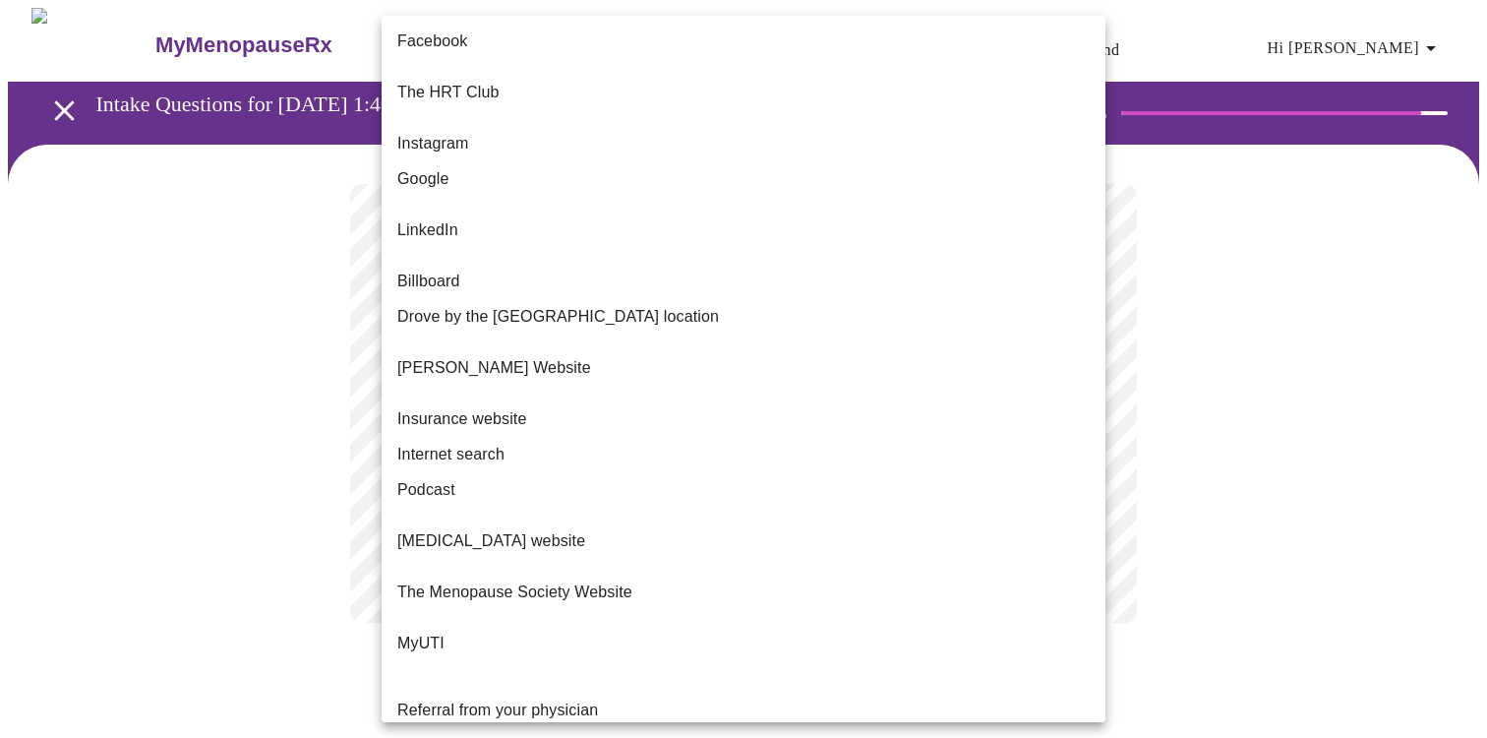
click at [483, 161] on li "Google" at bounding box center [744, 178] width 724 height 35
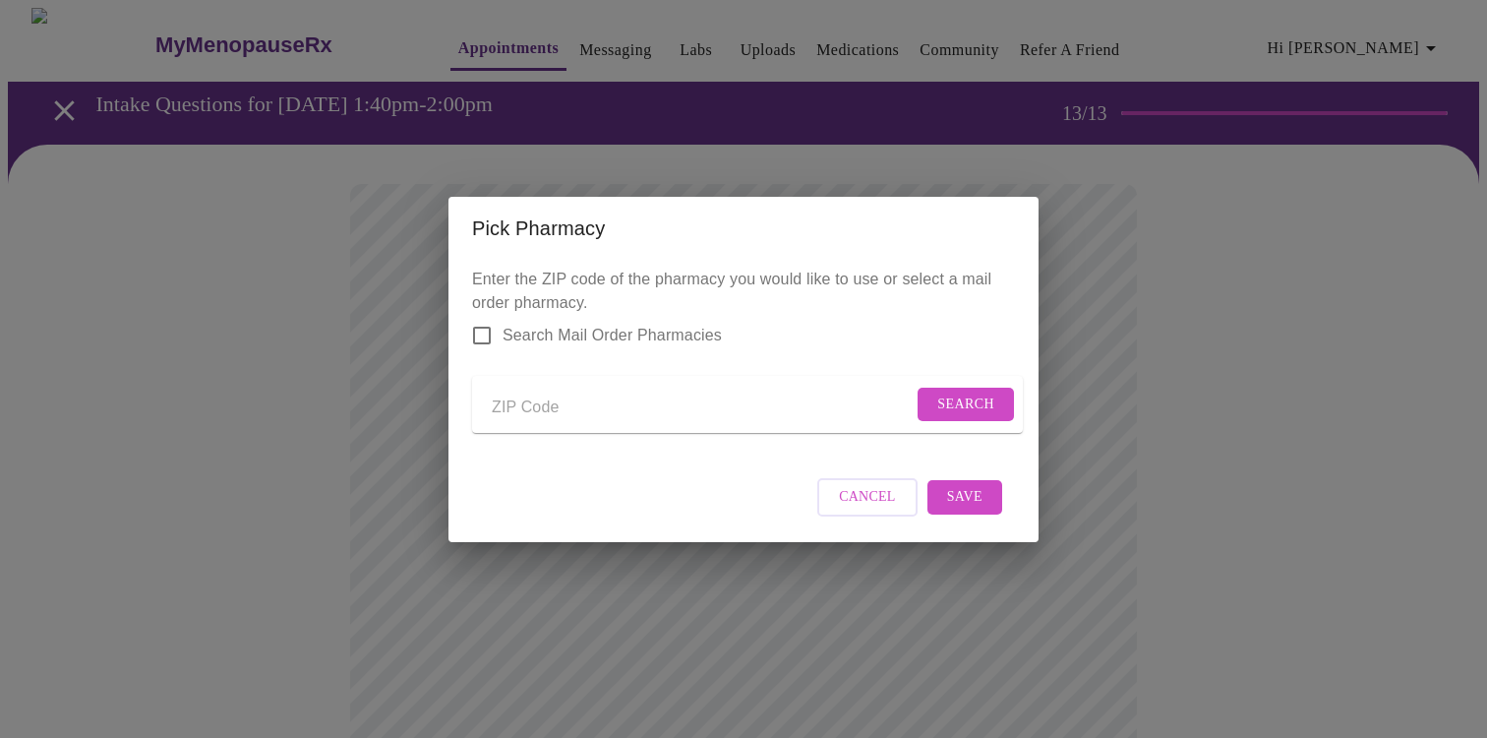
click at [678, 410] on input "Send a message to your care team" at bounding box center [702, 408] width 421 height 31
type input "37938"
click at [988, 396] on button "Search" at bounding box center [966, 405] width 96 height 34
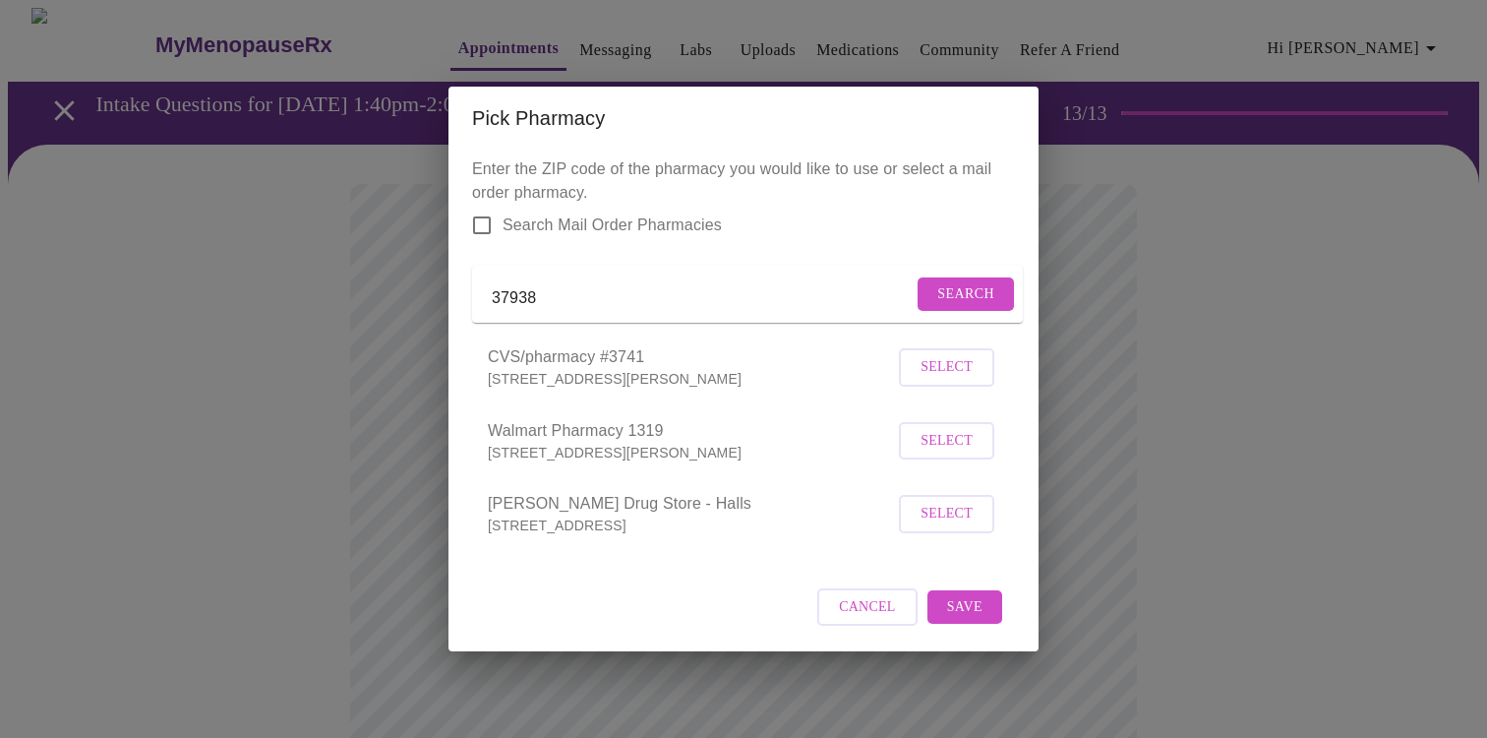
click at [604, 292] on input "37938" at bounding box center [702, 297] width 421 height 31
click at [923, 380] on span "Select" at bounding box center [947, 367] width 52 height 25
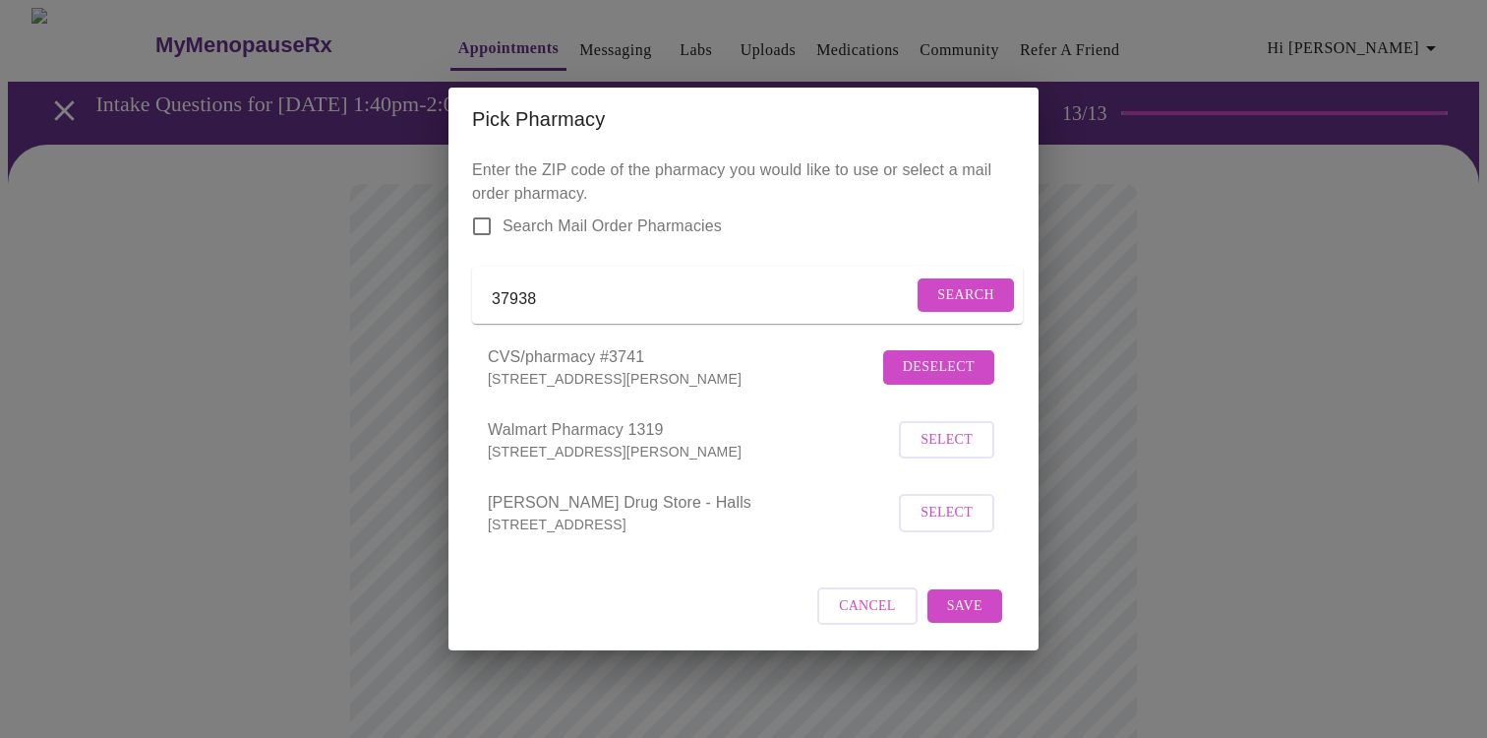
click at [968, 619] on span "Save" at bounding box center [964, 606] width 35 height 25
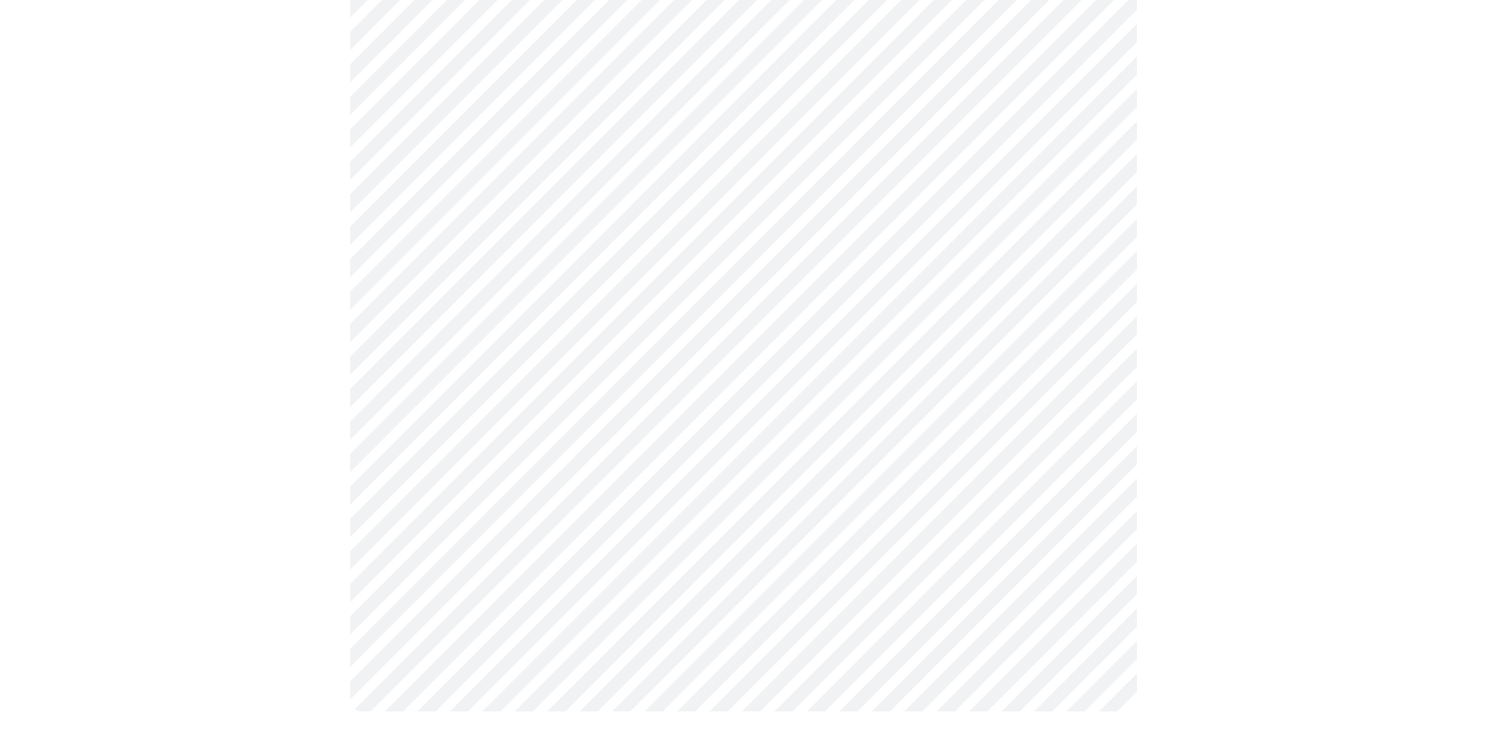
scroll to position [742, 0]
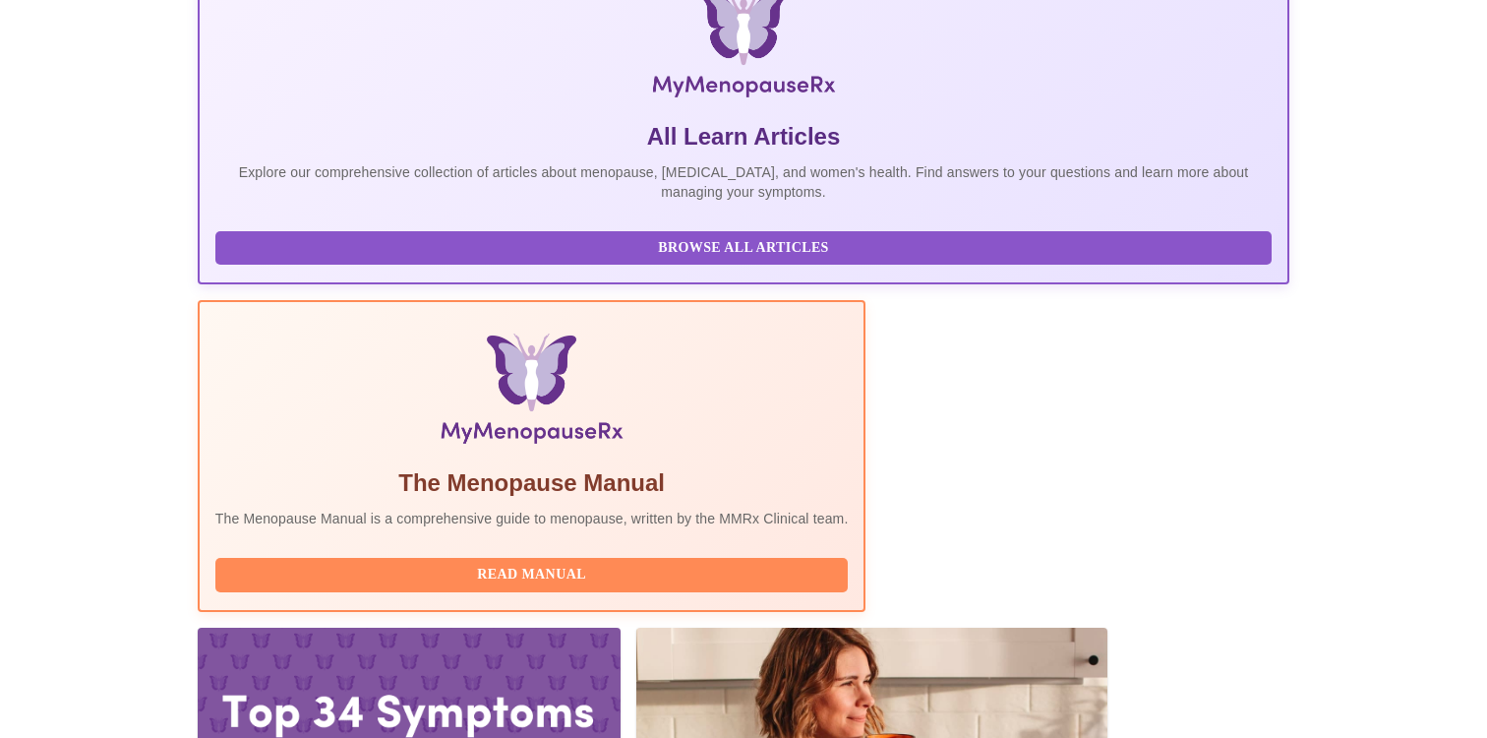
scroll to position [338, 0]
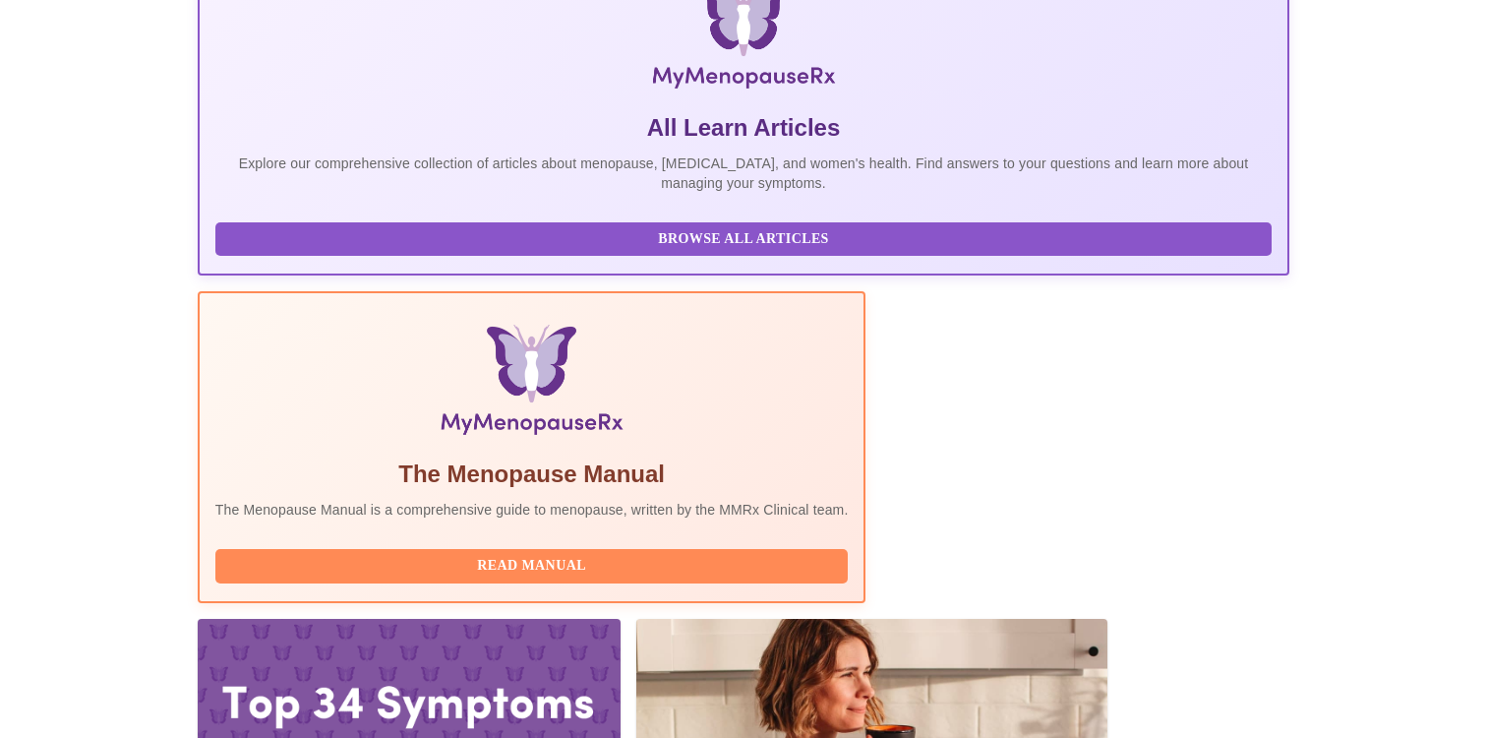
click at [1108, 619] on div at bounding box center [871, 752] width 471 height 266
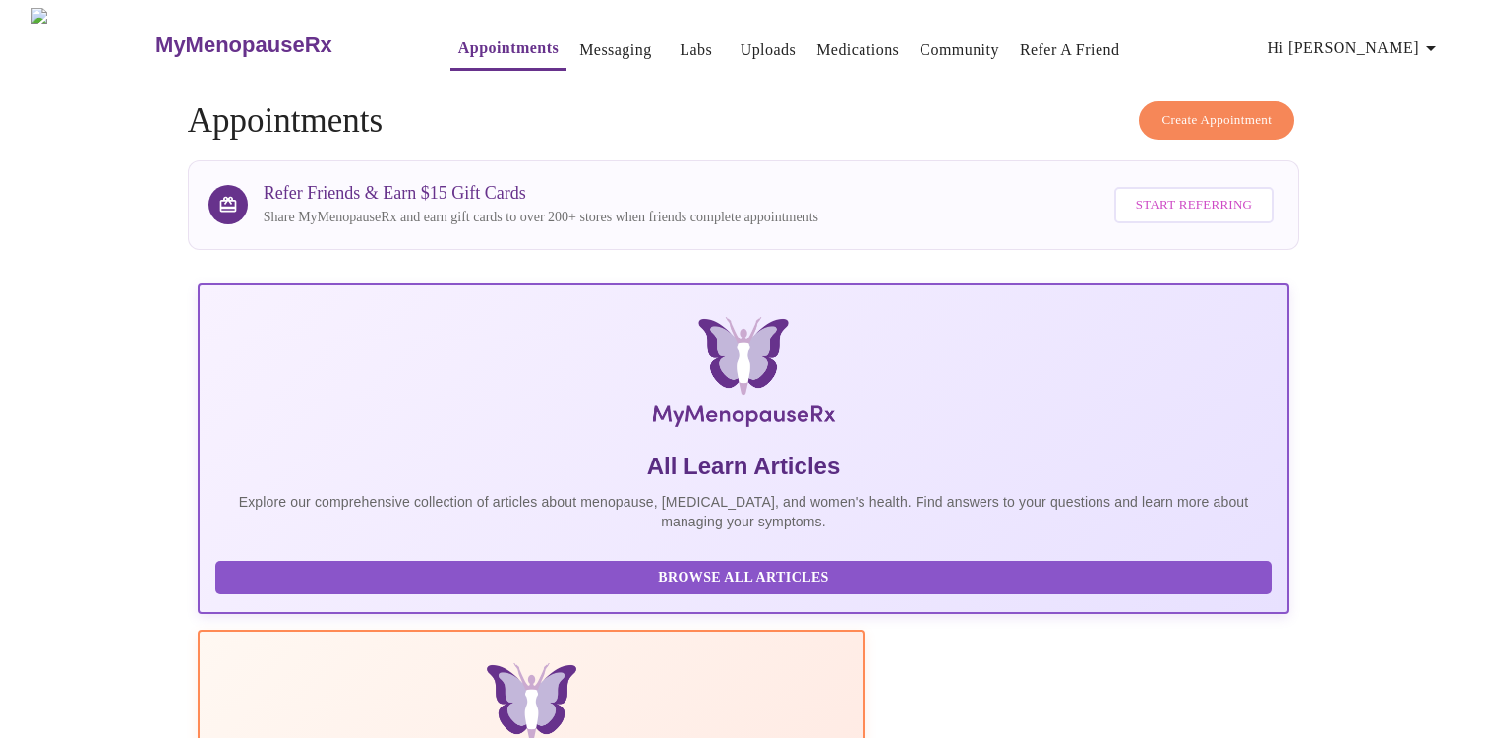
scroll to position [6, 0]
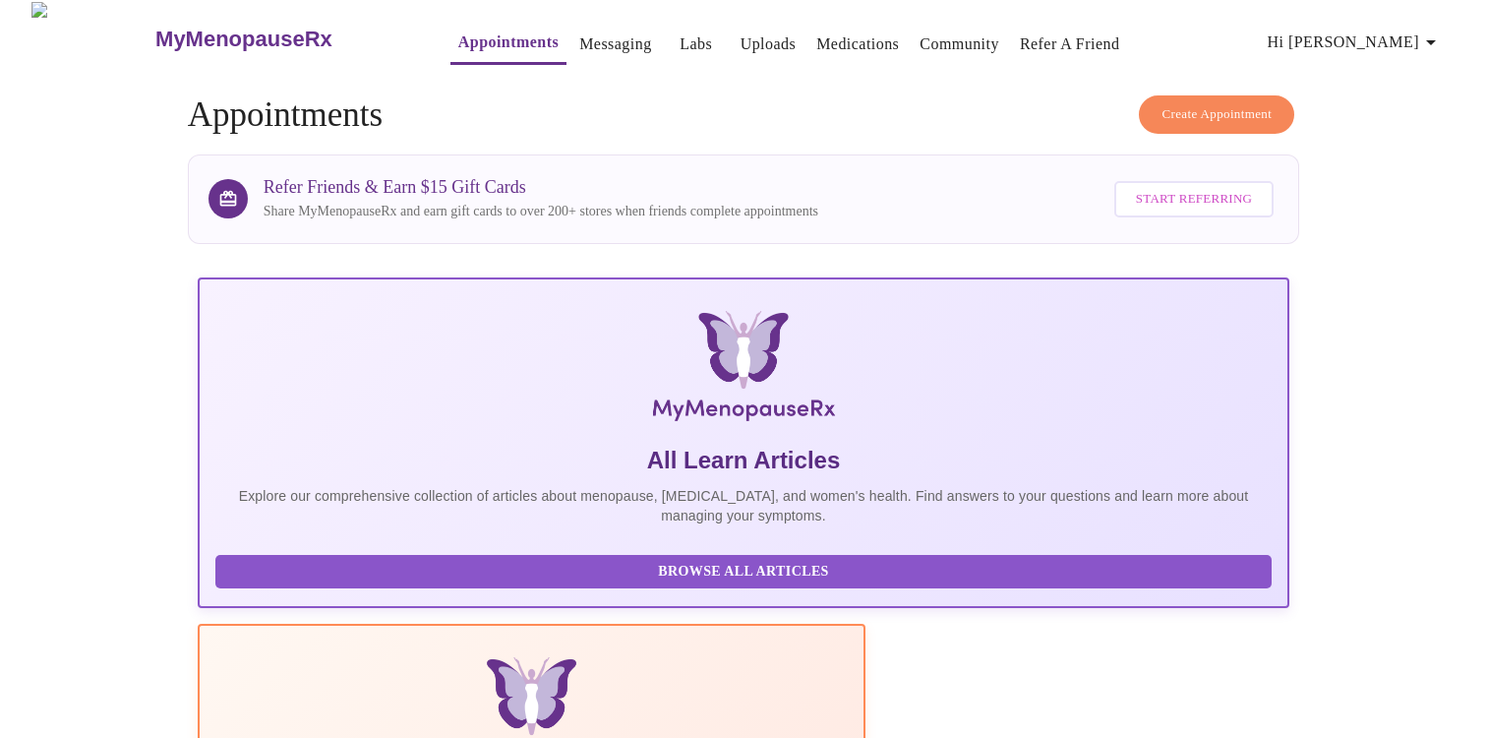
click at [1423, 38] on span "Hi [PERSON_NAME]" at bounding box center [1355, 43] width 175 height 28
drag, startPoint x: 972, startPoint y: 96, endPoint x: 959, endPoint y: 79, distance: 21.8
click at [972, 90] on div at bounding box center [743, 369] width 1487 height 738
click at [585, 35] on link "Messaging" at bounding box center [615, 44] width 72 height 28
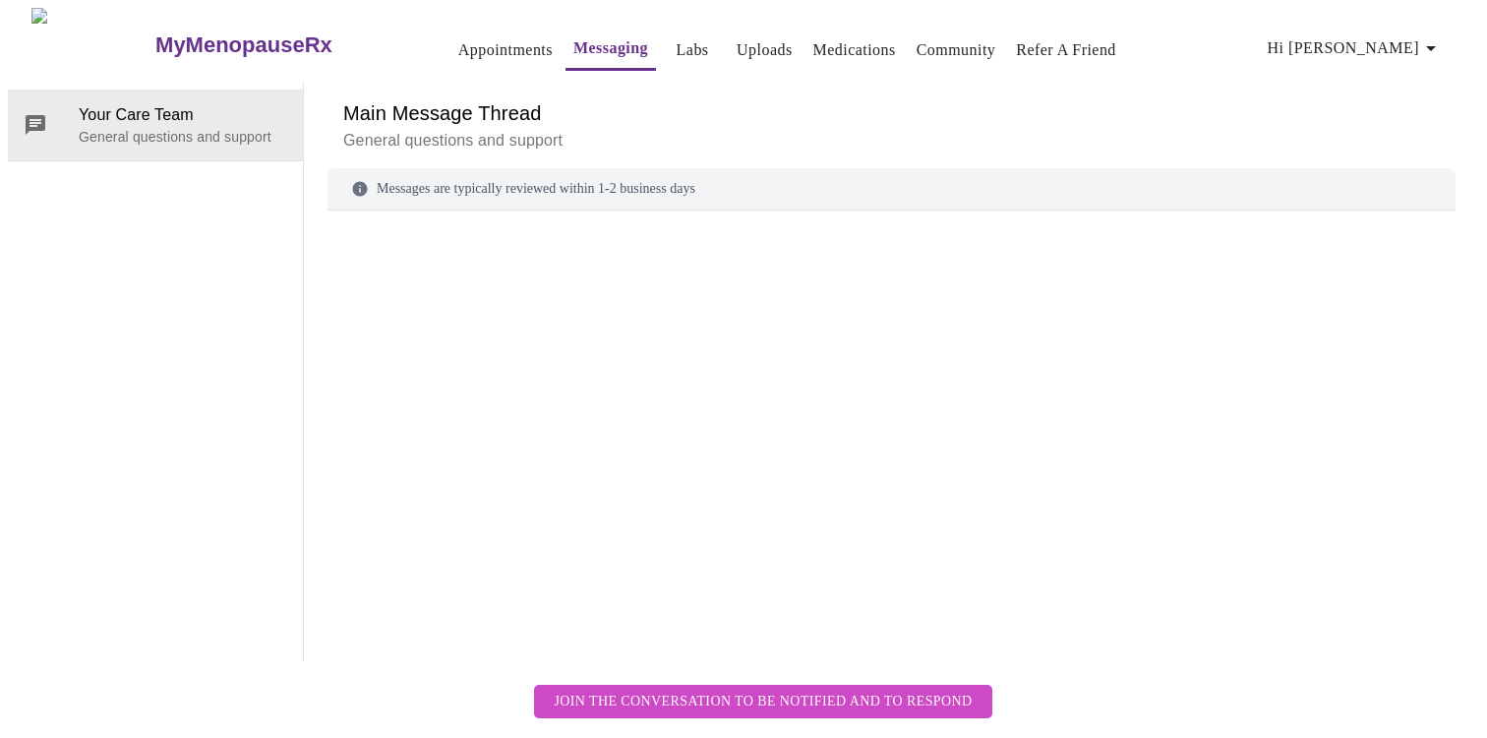
scroll to position [74, 0]
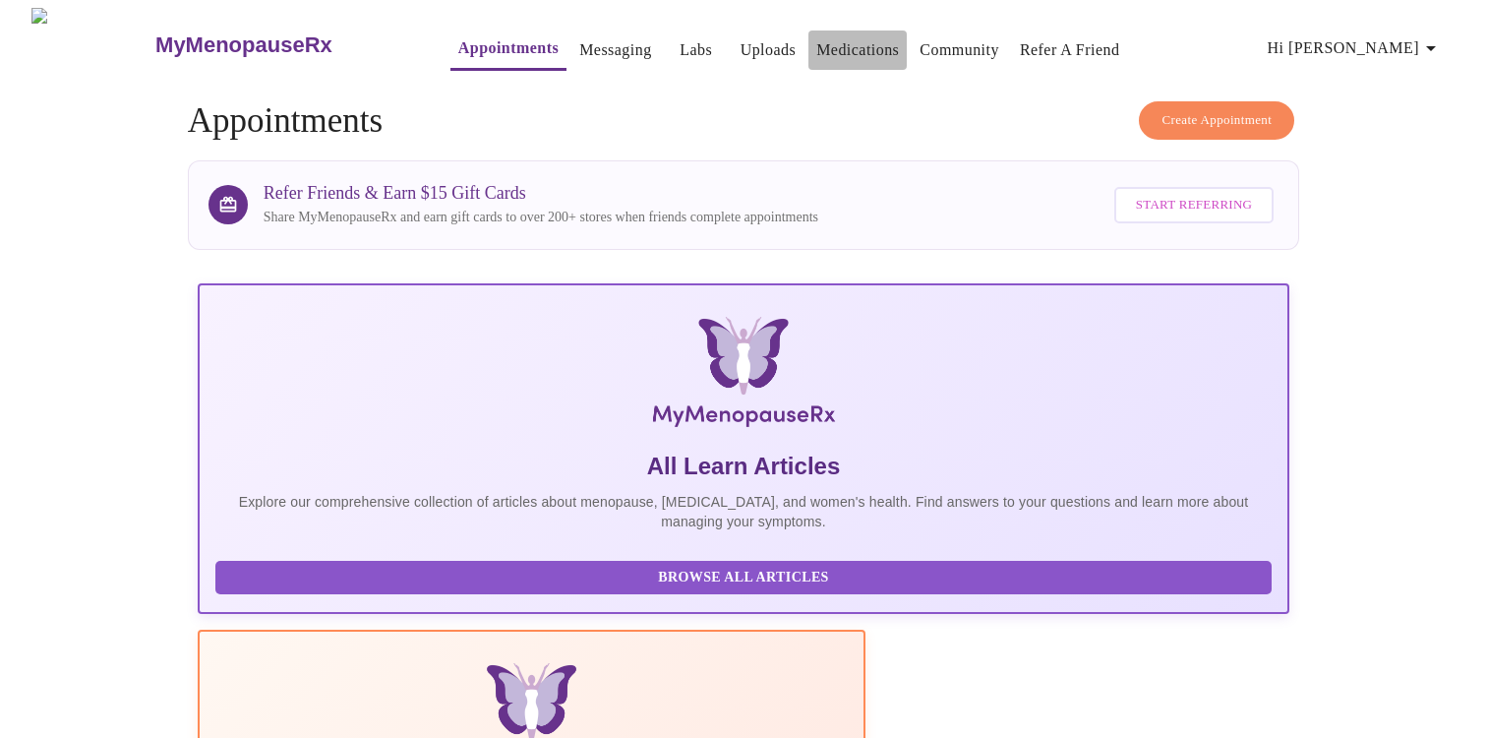
click at [829, 46] on link "Medications" at bounding box center [858, 50] width 83 height 28
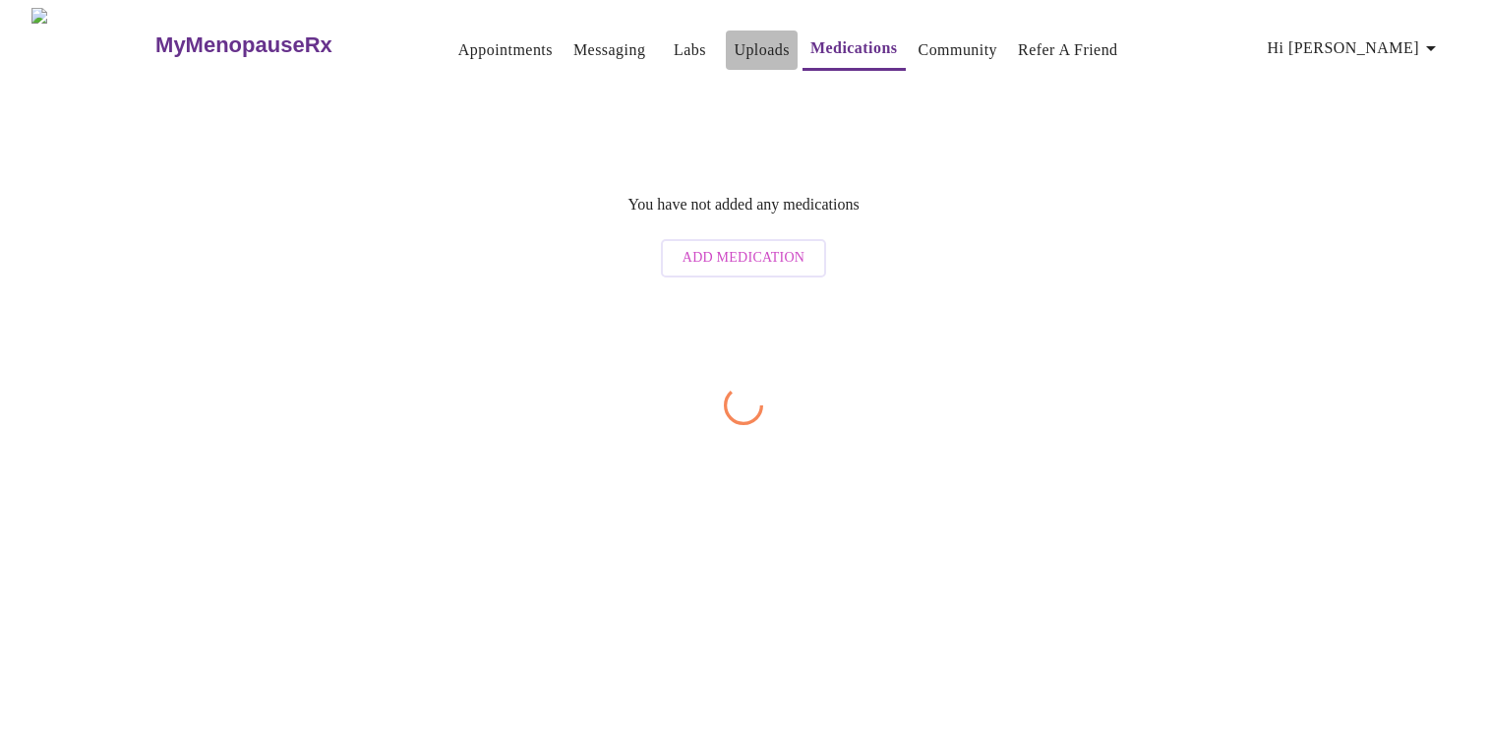
click at [742, 36] on link "Uploads" at bounding box center [762, 50] width 56 height 28
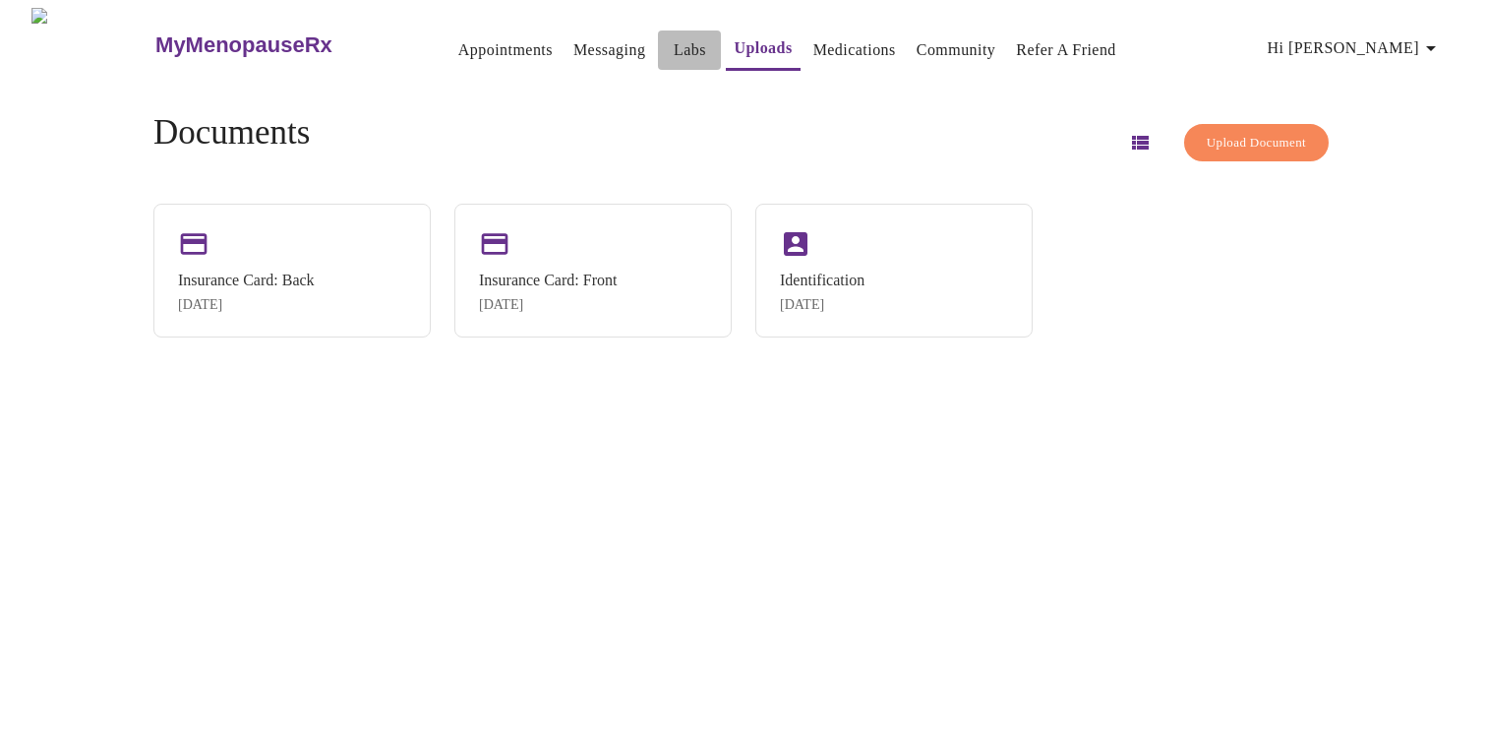
click at [674, 38] on link "Labs" at bounding box center [690, 50] width 32 height 28
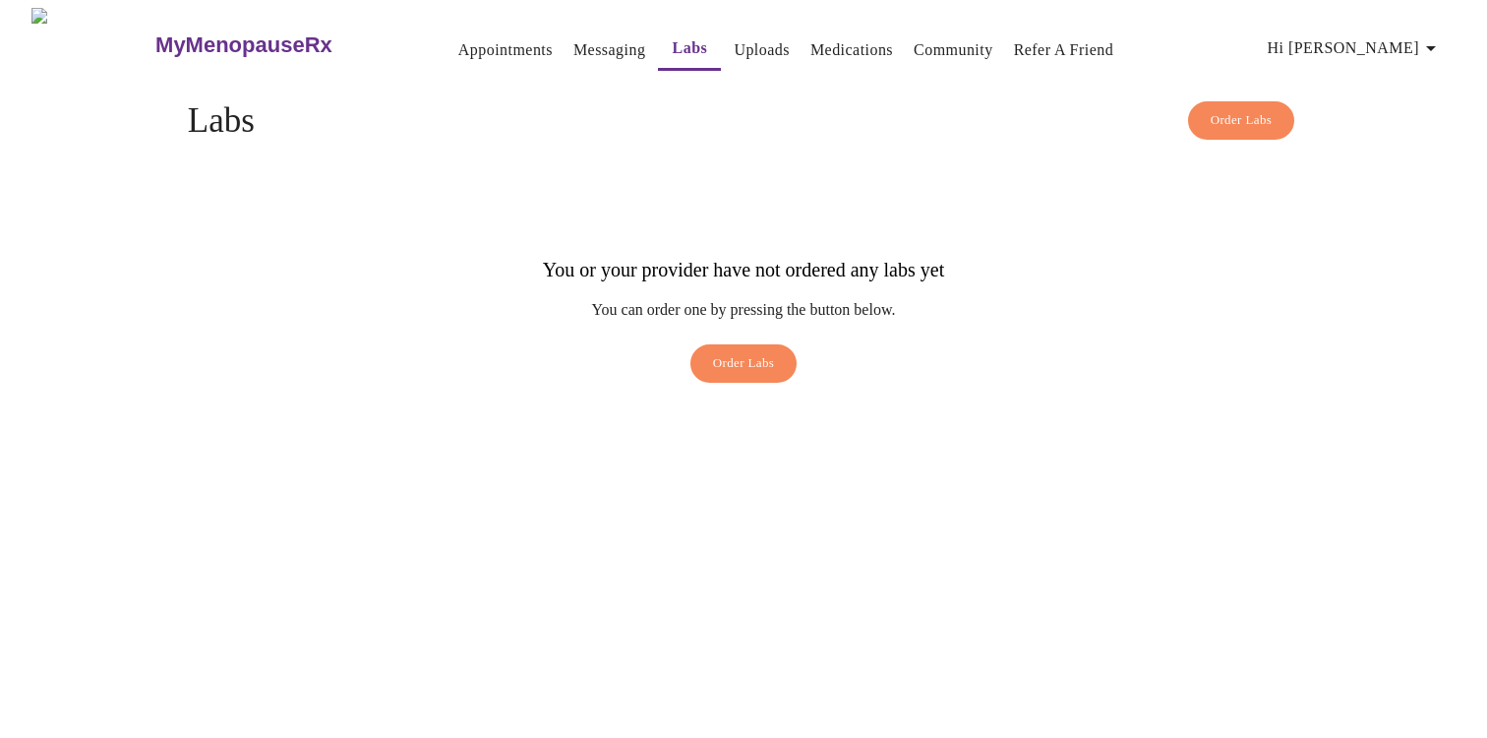
click at [574, 37] on link "Messaging" at bounding box center [610, 50] width 72 height 28
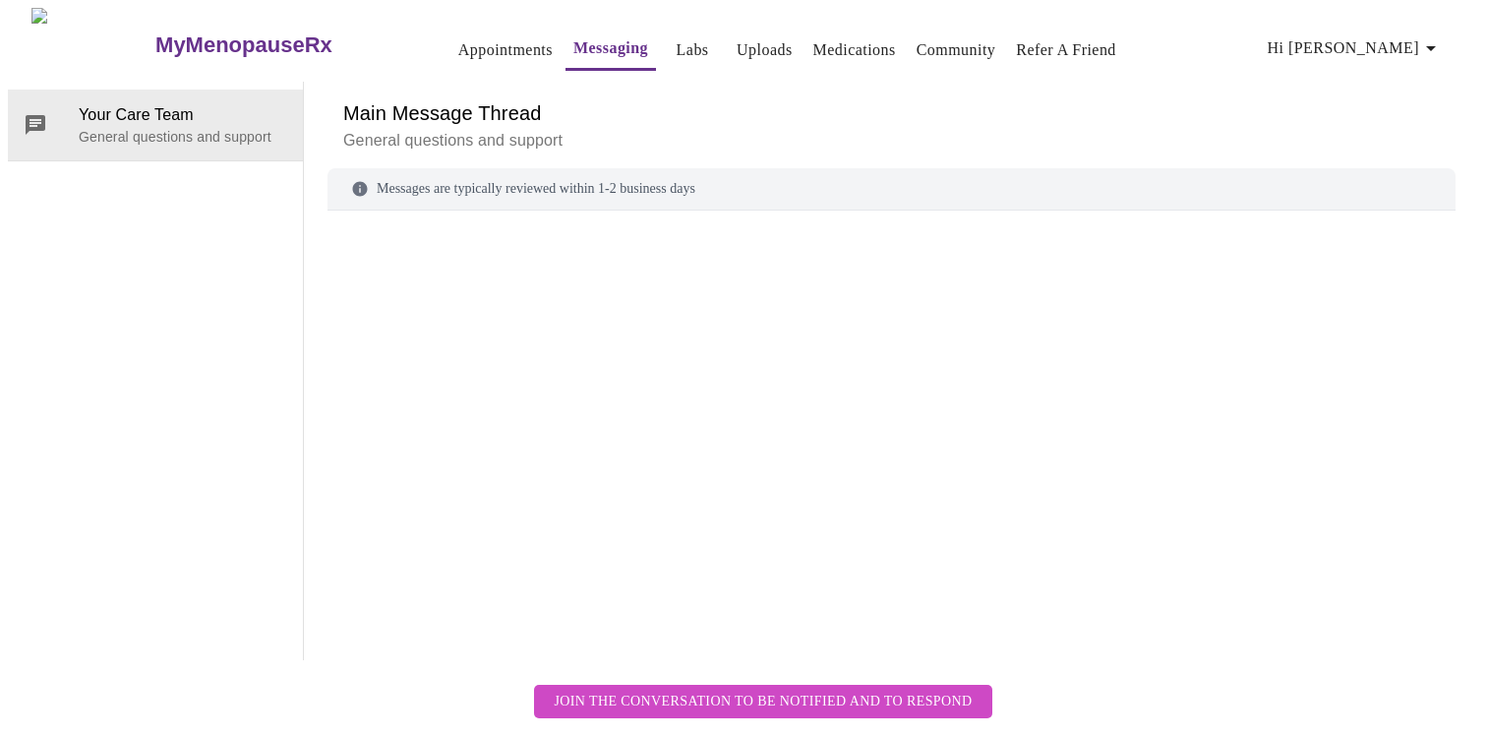
scroll to position [74, 0]
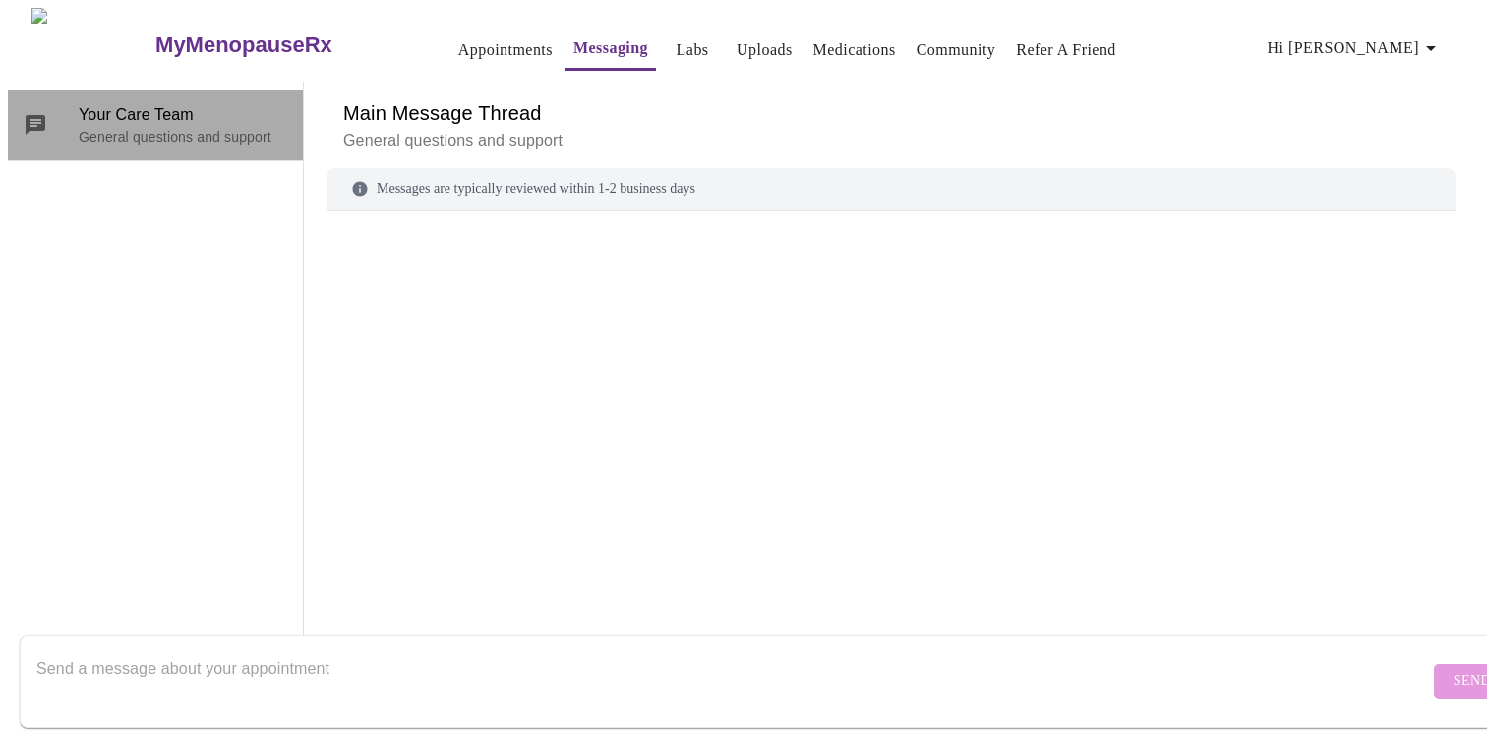
click at [117, 127] on p "General questions and support" at bounding box center [183, 137] width 209 height 20
